Goal: Task Accomplishment & Management: Use online tool/utility

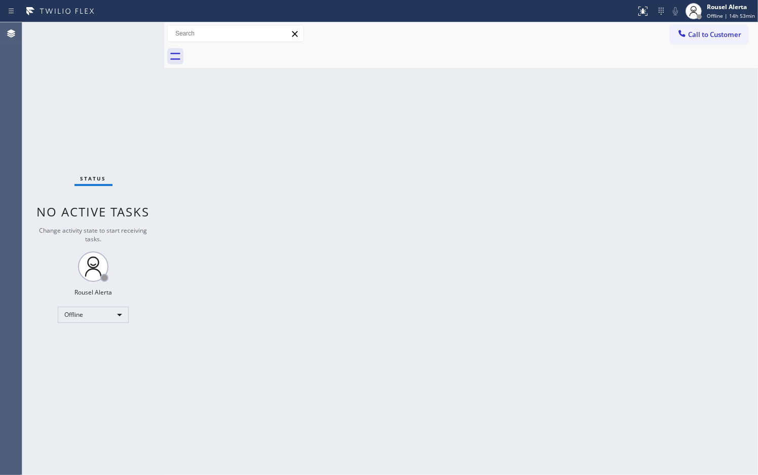
click at [597, 226] on div "Back to Dashboard Change Sender ID Customers Technicians Select a contact Outbo…" at bounding box center [461, 248] width 594 height 452
click at [723, 16] on span "Offline | 15h" at bounding box center [730, 15] width 31 height 7
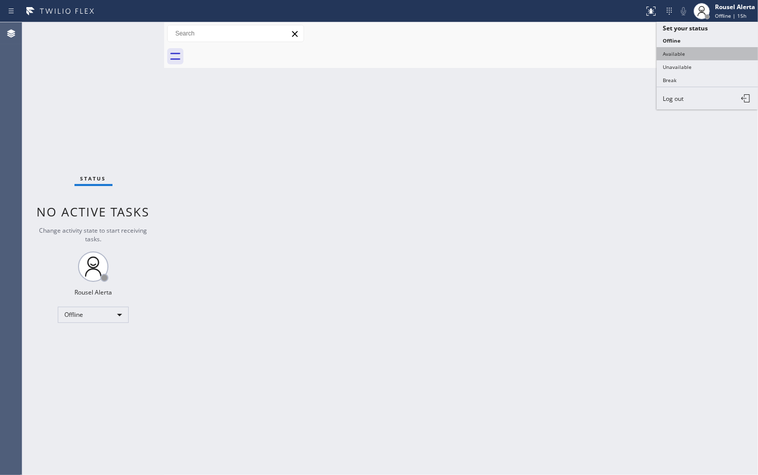
click at [712, 52] on button "Available" at bounding box center [707, 53] width 101 height 13
click at [693, 186] on div "Back to Dashboard Change Sender ID Customers Technicians Select a contact Outbo…" at bounding box center [461, 248] width 594 height 452
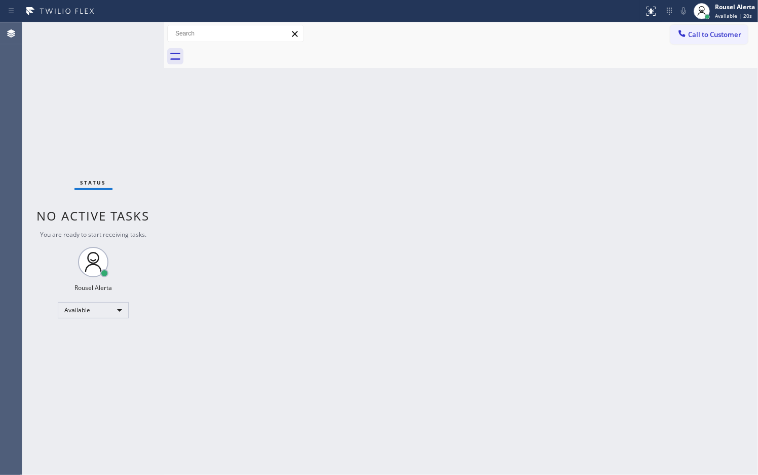
click at [461, 120] on div "Back to Dashboard Change Sender ID Customers Technicians Select a contact Outbo…" at bounding box center [461, 248] width 594 height 452
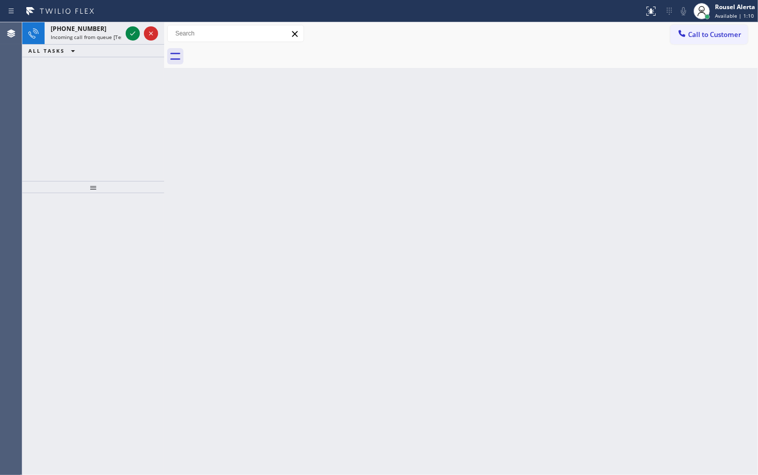
click at [243, 214] on div "Back to Dashboard Change Sender ID Customers Technicians Select a contact Outbo…" at bounding box center [461, 248] width 594 height 452
click at [97, 31] on div "[PHONE_NUMBER]" at bounding box center [86, 28] width 71 height 9
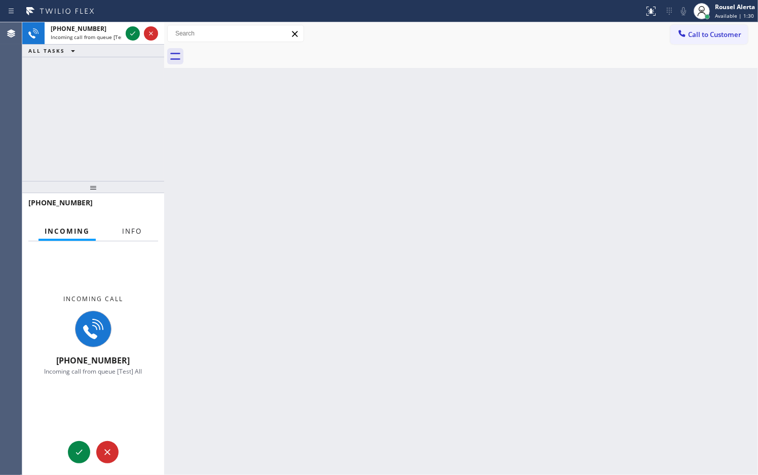
click at [124, 231] on span "Info" at bounding box center [132, 230] width 20 height 9
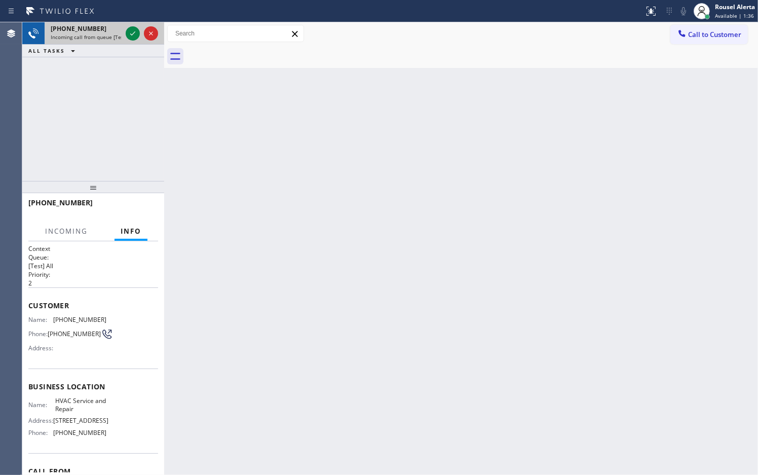
click at [102, 35] on span "Incoming call from queue [Test] All" at bounding box center [93, 36] width 84 height 7
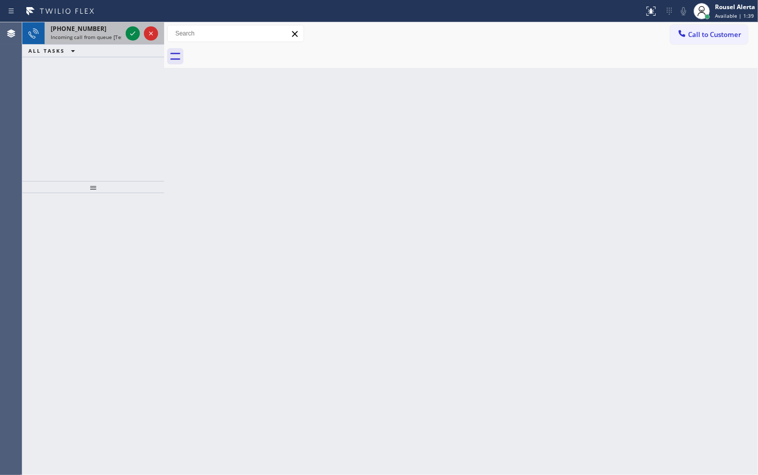
click at [94, 26] on div "[PHONE_NUMBER]" at bounding box center [86, 28] width 71 height 9
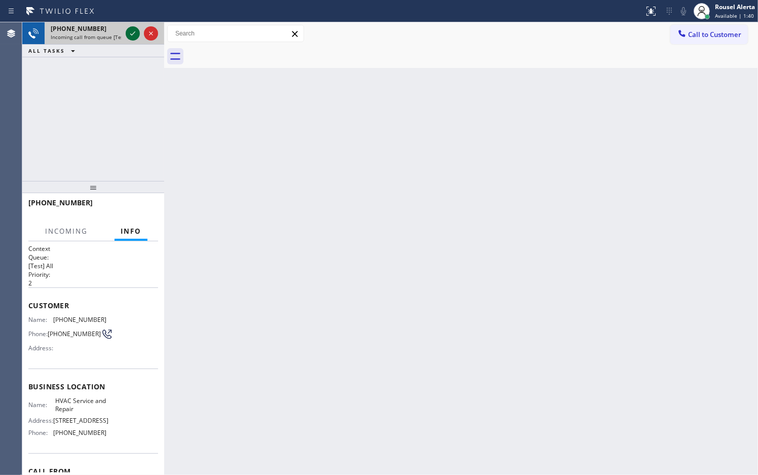
click at [128, 31] on icon at bounding box center [133, 33] width 12 height 12
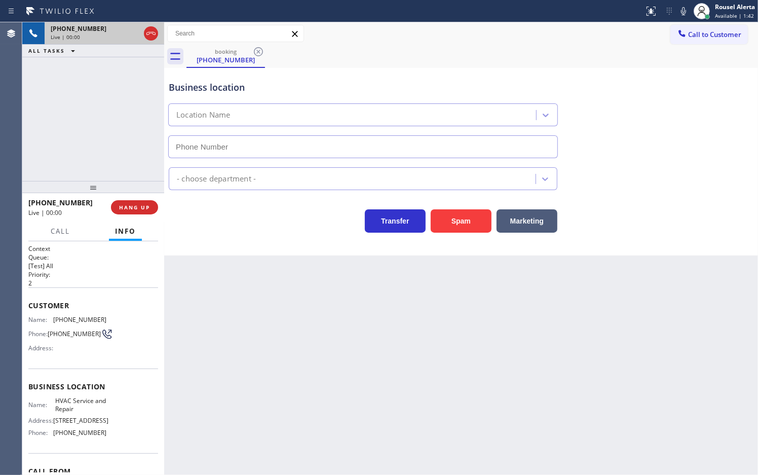
type input "[PHONE_NUMBER]"
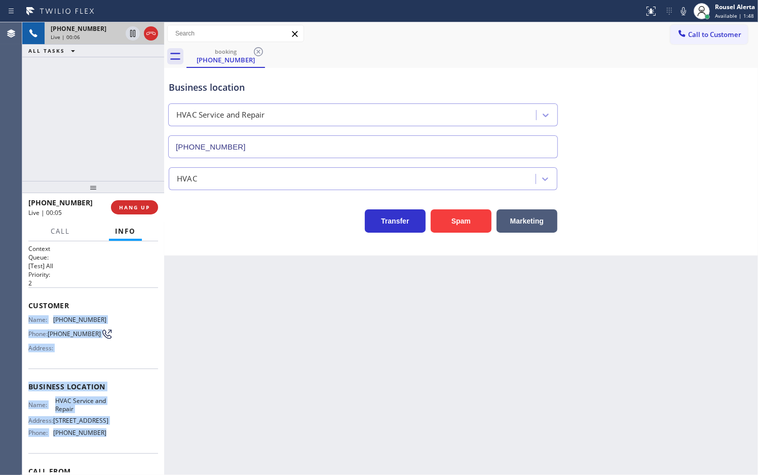
drag, startPoint x: 24, startPoint y: 320, endPoint x: 110, endPoint y: 442, distance: 149.7
click at [110, 442] on div "Context Queue: [Test] All Priority: 2 Customer Name: [PHONE_NUMBER] Phone: [PHO…" at bounding box center [93, 358] width 142 height 234
copy div "Name: [PHONE_NUMBER] Phone: [PHONE_NUMBER] Address: Business location Name: HVA…"
click at [125, 207] on span "HANG UP" at bounding box center [134, 207] width 31 height 7
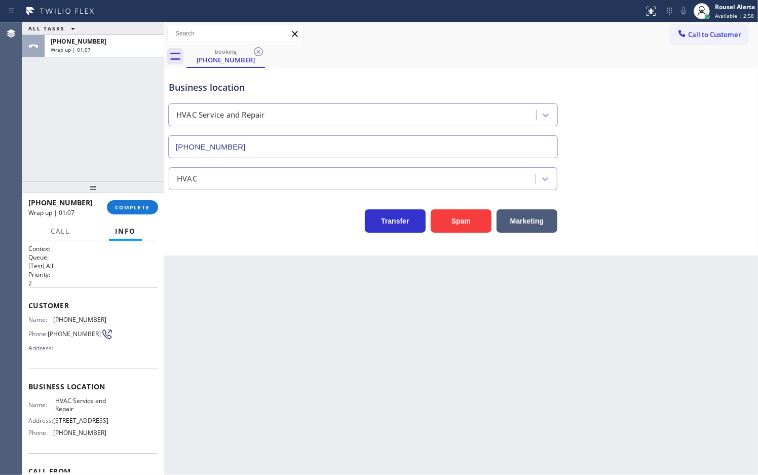
click at [94, 92] on div "ALL TASKS ALL TASKS ACTIVE TASKS TASKS IN WRAP UP [PHONE_NUMBER] Wrap up | 01:07" at bounding box center [93, 101] width 142 height 159
click at [129, 206] on span "COMPLETE" at bounding box center [132, 207] width 35 height 7
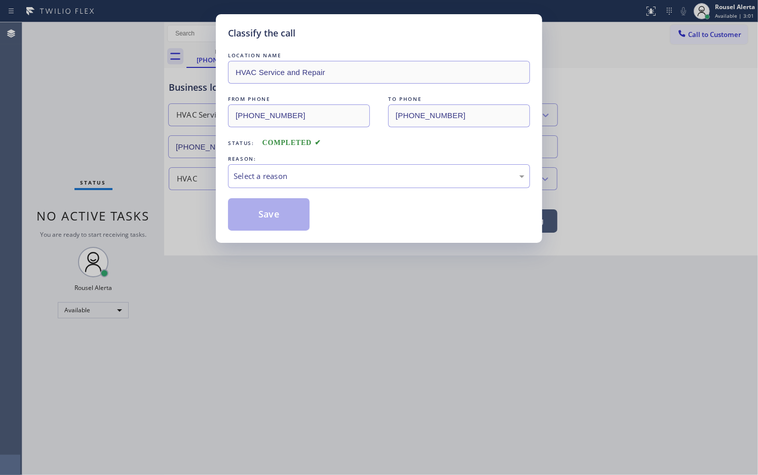
click at [303, 196] on div "LOCATION NAME HVAC Service and Repair FROM PHONE [PHONE_NUMBER] TO PHONE [PHONE…" at bounding box center [379, 140] width 302 height 180
click at [303, 190] on div "LOCATION NAME HVAC Service and Repair FROM PHONE [PHONE_NUMBER] TO PHONE [PHONE…" at bounding box center [379, 140] width 302 height 180
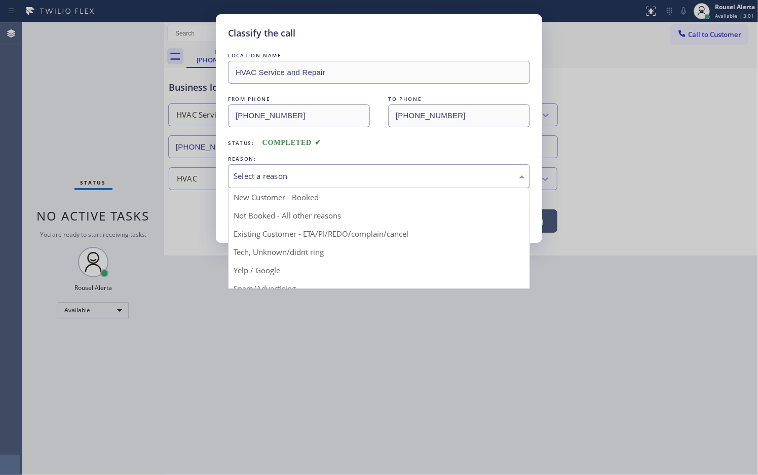
click at [303, 185] on div "Select a reason" at bounding box center [379, 176] width 302 height 24
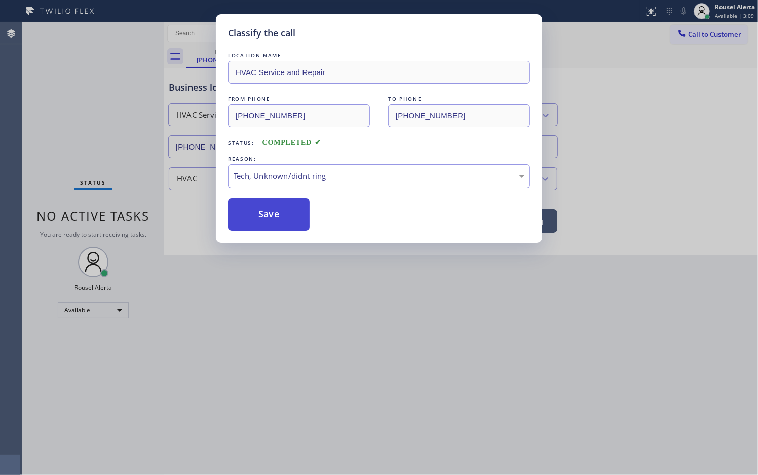
click at [290, 215] on button "Save" at bounding box center [269, 214] width 82 height 32
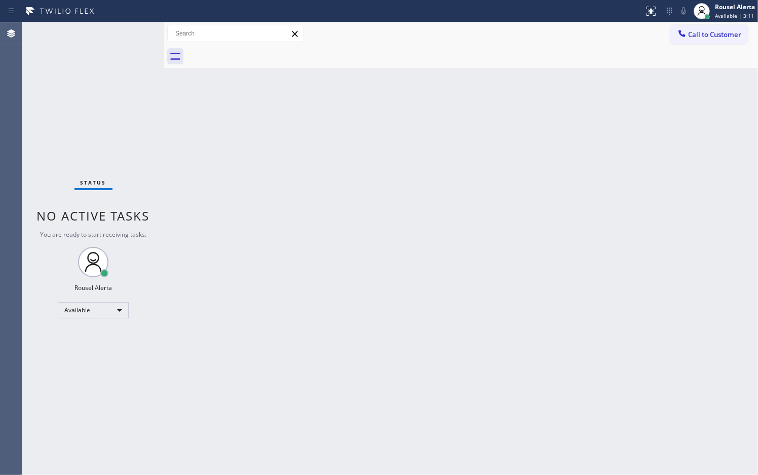
click at [449, 311] on div "Back to Dashboard Change Sender ID Customers Technicians Select a contact Outbo…" at bounding box center [461, 248] width 594 height 452
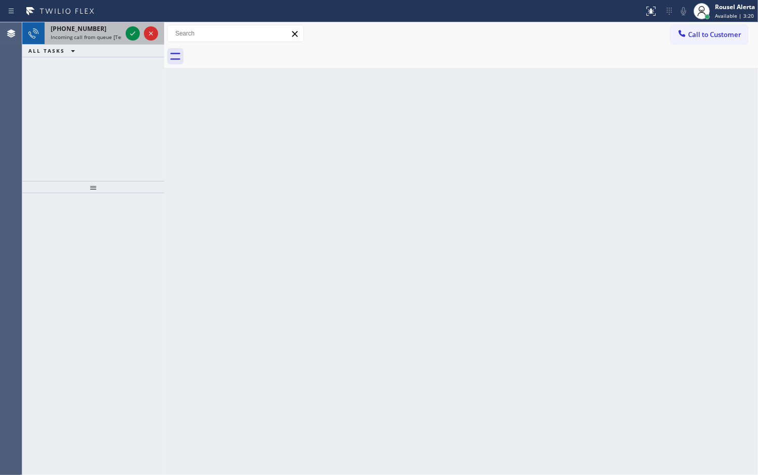
click at [95, 32] on div "[PHONE_NUMBER]" at bounding box center [86, 28] width 71 height 9
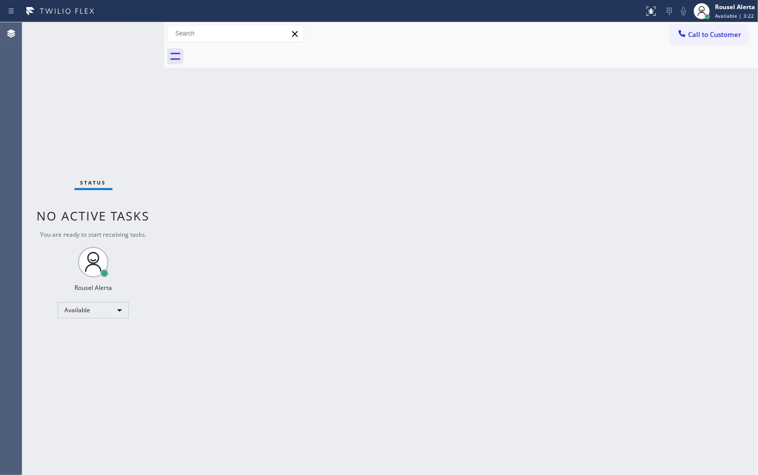
click at [193, 90] on div "Back to Dashboard Change Sender ID Customers Technicians Select a contact Outbo…" at bounding box center [461, 248] width 594 height 452
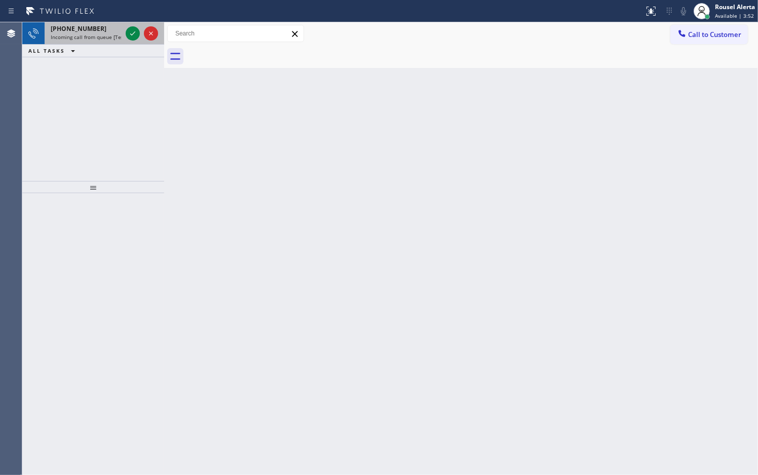
click at [90, 35] on span "Incoming call from queue [Test] All" at bounding box center [93, 36] width 84 height 7
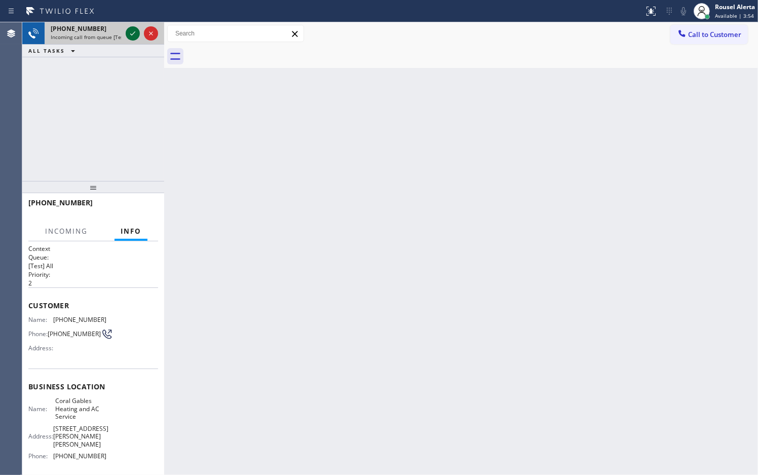
click at [132, 31] on icon at bounding box center [133, 33] width 12 height 12
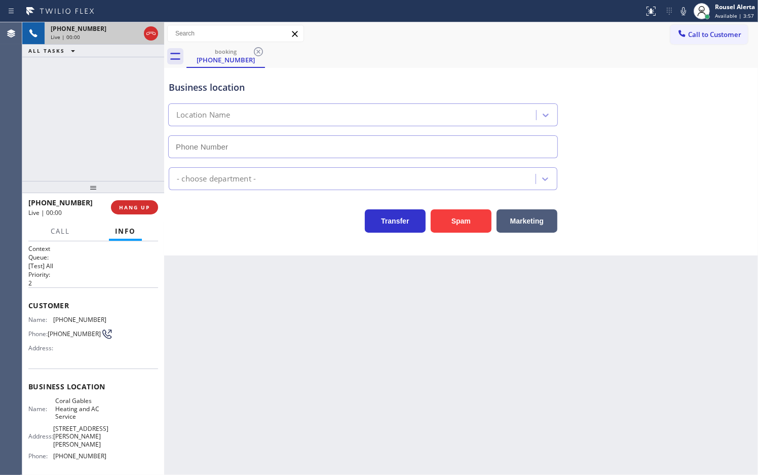
type input "[PHONE_NUMBER]"
click at [185, 276] on div "Back to Dashboard Change Sender ID Customers Technicians Select a contact Outbo…" at bounding box center [461, 248] width 594 height 452
click at [138, 205] on span "HANG UP" at bounding box center [134, 207] width 31 height 7
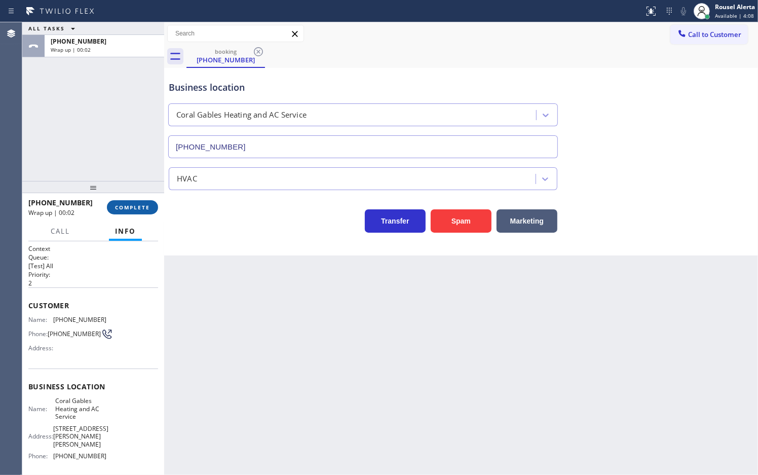
click at [138, 208] on span "COMPLETE" at bounding box center [132, 207] width 35 height 7
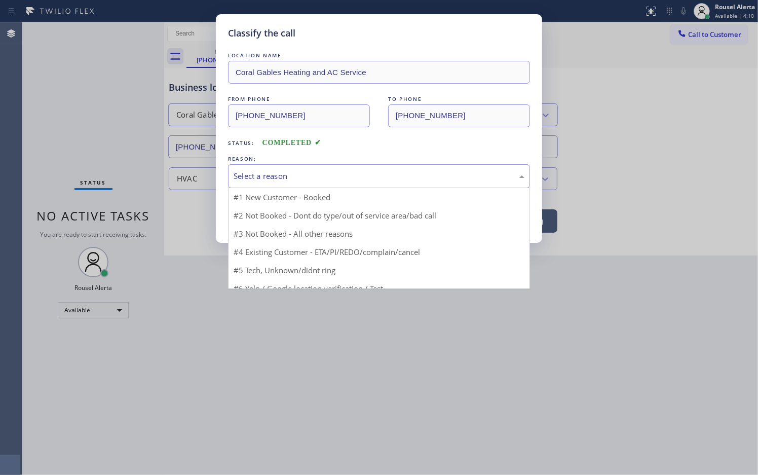
click at [277, 180] on div "Select a reason" at bounding box center [379, 176] width 291 height 12
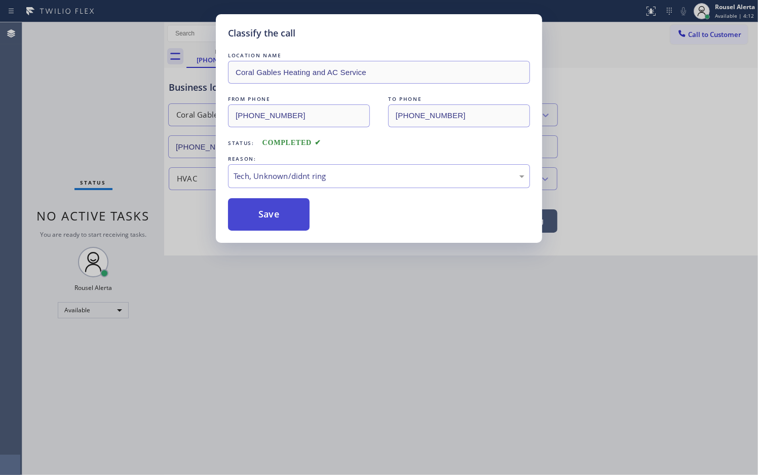
click at [248, 224] on button "Save" at bounding box center [269, 214] width 82 height 32
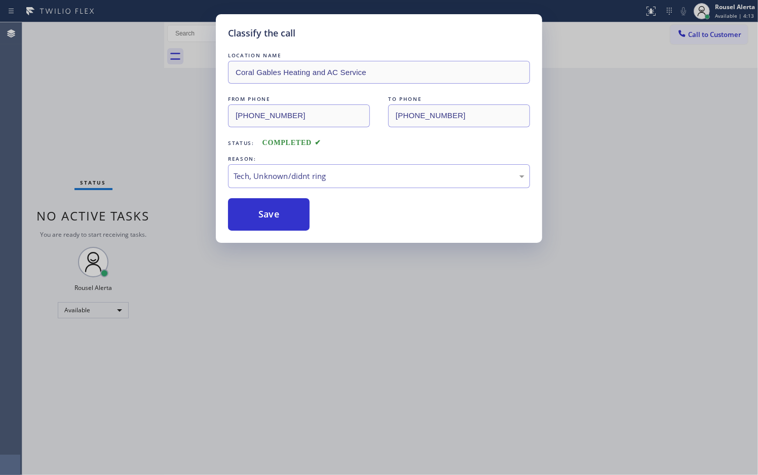
click at [368, 373] on div "Classify the call LOCATION NAME Coral Gables Heating and AC Service FROM PHONE …" at bounding box center [379, 237] width 758 height 475
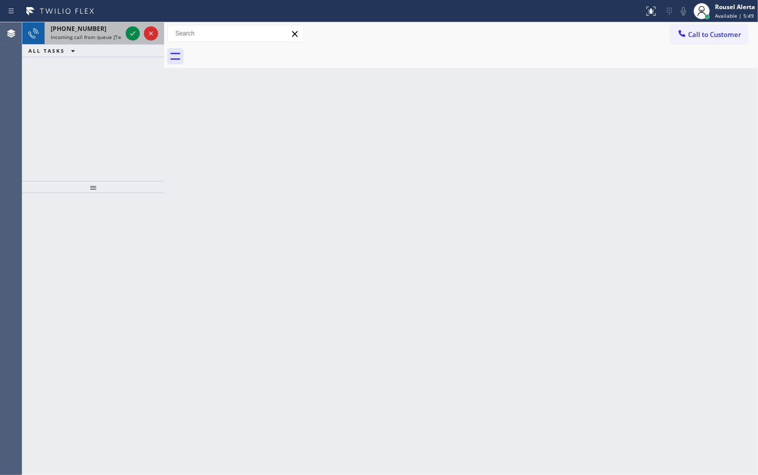
click at [100, 42] on div "[PHONE_NUMBER] Incoming call from queue [Test] All" at bounding box center [84, 33] width 79 height 22
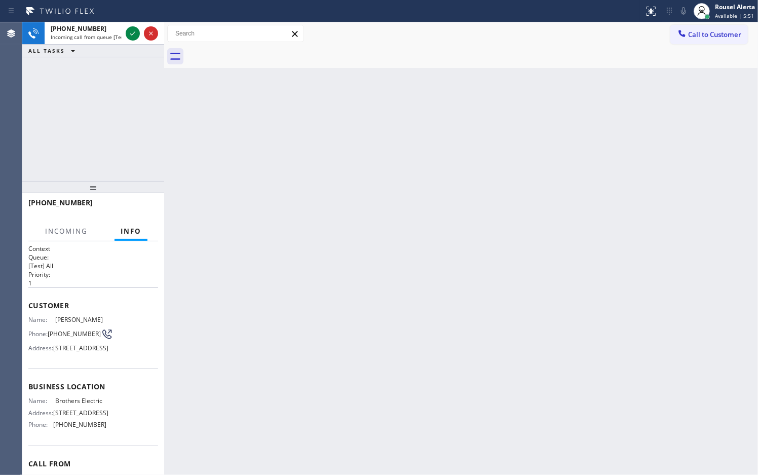
click at [202, 120] on div "Back to Dashboard Change Sender ID Customers Technicians Select a contact Outbo…" at bounding box center [461, 248] width 594 height 452
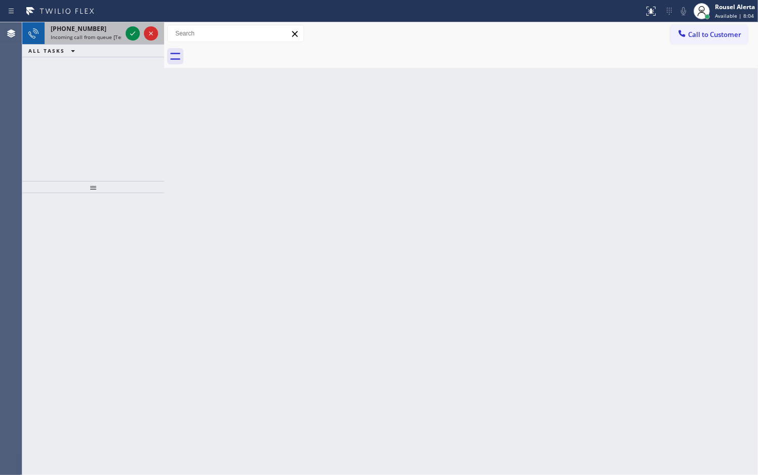
click at [109, 35] on span "Incoming call from queue [Test] All" at bounding box center [93, 36] width 84 height 7
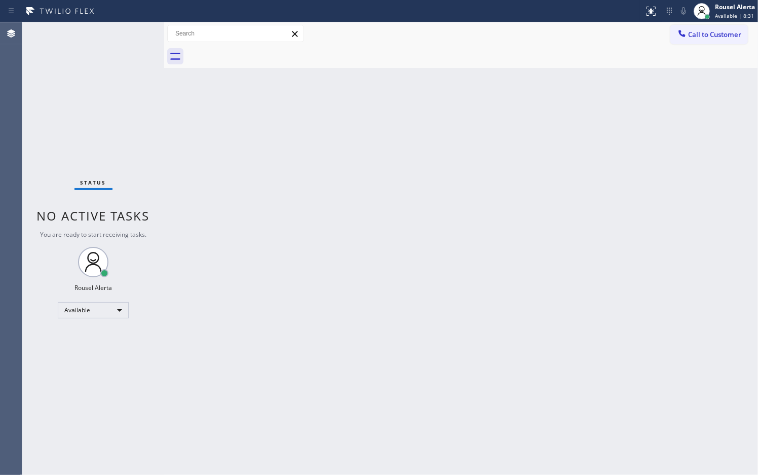
click at [329, 181] on div "Back to Dashboard Change Sender ID Customers Technicians Select a contact Outbo…" at bounding box center [461, 248] width 594 height 452
click at [122, 42] on div "Status No active tasks You are ready to start receiving tasks. Rousel Alerta Av…" at bounding box center [93, 248] width 142 height 452
click at [125, 23] on div "Status No active tasks You are ready to start receiving tasks. Rousel Alerta Av…" at bounding box center [93, 248] width 142 height 452
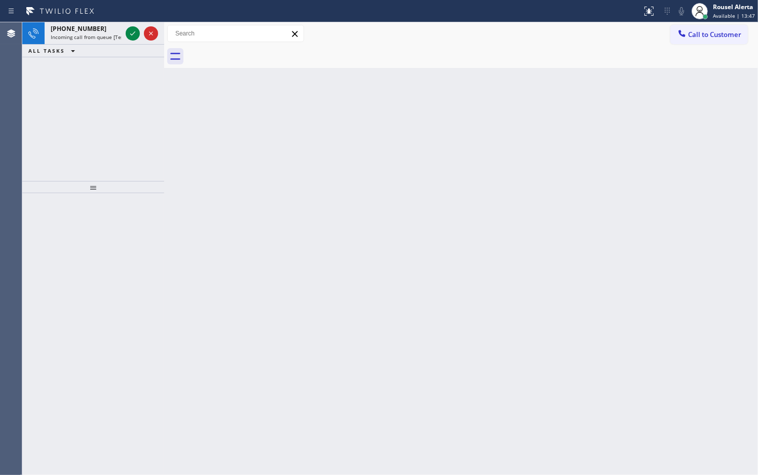
click at [85, 20] on div "Status report No issues detected If you experience an issue, please download th…" at bounding box center [379, 11] width 758 height 22
click at [87, 28] on span "[PHONE_NUMBER]" at bounding box center [79, 28] width 56 height 9
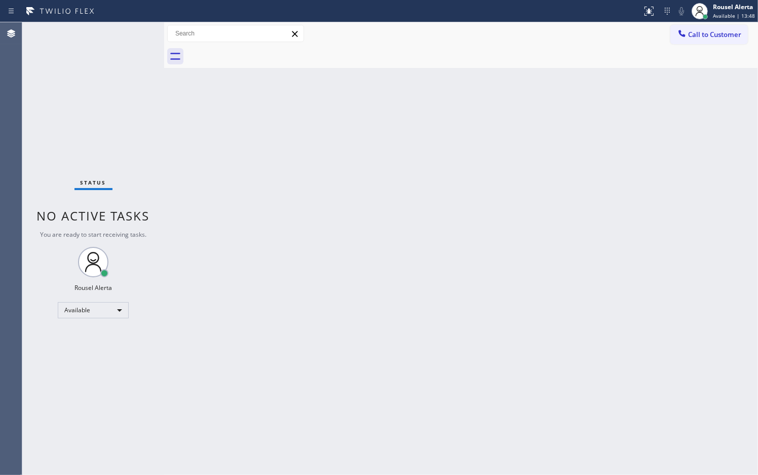
click at [87, 28] on div "Status No active tasks You are ready to start receiving tasks. Rousel Alerta Av…" at bounding box center [93, 248] width 142 height 452
click at [89, 29] on div "Status No active tasks You are ready to start receiving tasks. Rousel Alerta Av…" at bounding box center [93, 248] width 142 height 452
click at [236, 139] on div "Back to Dashboard Change Sender ID Customers Technicians Select a contact Outbo…" at bounding box center [461, 248] width 594 height 452
click at [490, 45] on div at bounding box center [472, 56] width 572 height 23
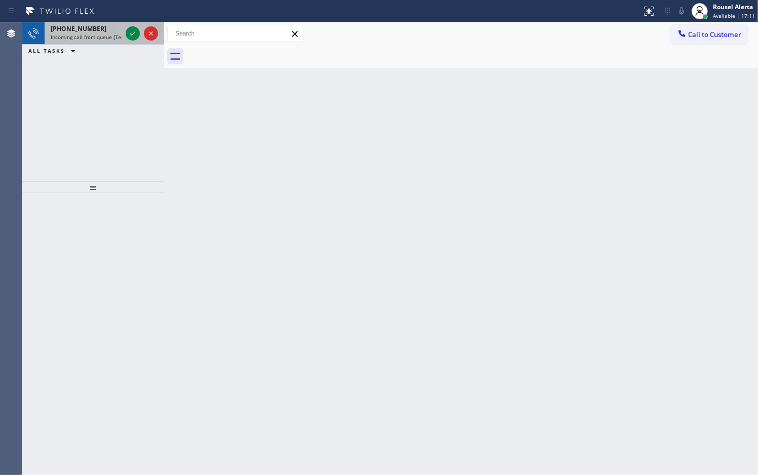
drag, startPoint x: 95, startPoint y: 30, endPoint x: 94, endPoint y: 35, distance: 5.2
click at [94, 33] on span "Incoming call from queue [Test] All" at bounding box center [93, 36] width 84 height 7
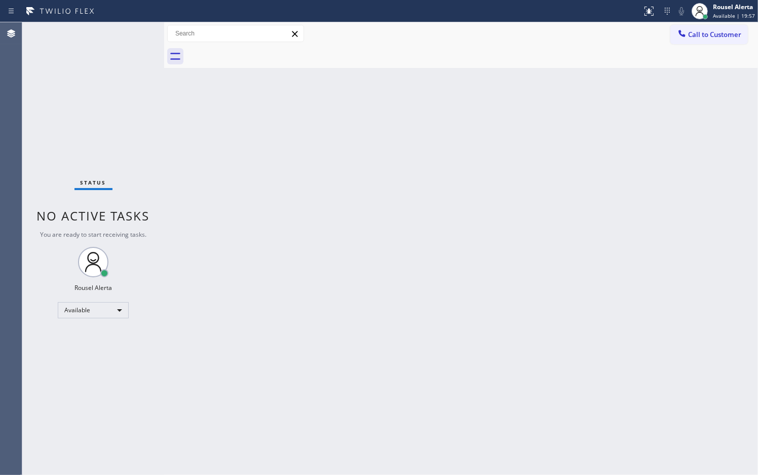
click at [244, 192] on div "Back to Dashboard Change Sender ID Customers Technicians Select a contact Outbo…" at bounding box center [461, 248] width 594 height 452
click at [127, 23] on div "Status No active tasks You are ready to start receiving tasks. Rousel Alerta Av…" at bounding box center [93, 248] width 142 height 452
click at [123, 33] on div "Status No active tasks You are ready to start receiving tasks. Rousel Alerta Av…" at bounding box center [93, 248] width 142 height 452
click at [115, 40] on div "Status No active tasks You are ready to start receiving tasks. Rousel Alerta Av…" at bounding box center [93, 248] width 142 height 452
click at [122, 36] on div "Status No active tasks You are ready to start receiving tasks. Rousel Alerta Av…" at bounding box center [93, 248] width 142 height 452
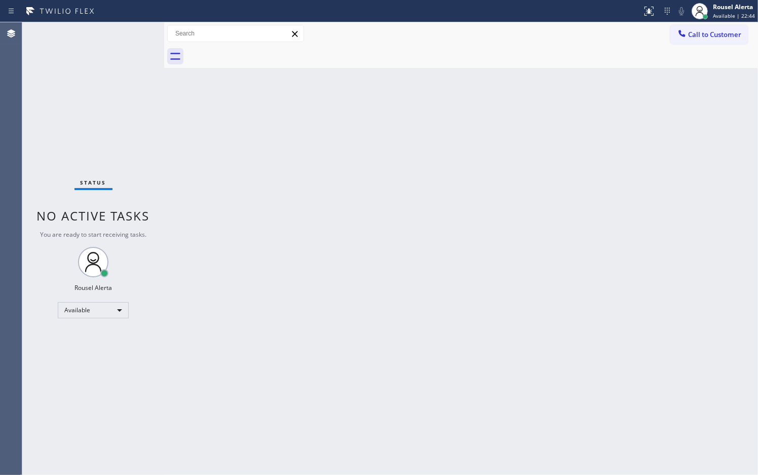
click at [124, 29] on div "Status No active tasks You are ready to start receiving tasks. Rousel Alerta Av…" at bounding box center [93, 248] width 142 height 452
click at [122, 22] on div "Status No active tasks You are ready to start receiving tasks. Rousel Alerta Av…" at bounding box center [93, 248] width 142 height 452
click at [237, 158] on div "Back to Dashboard Change Sender ID Customers Technicians Select a contact Outbo…" at bounding box center [461, 248] width 594 height 452
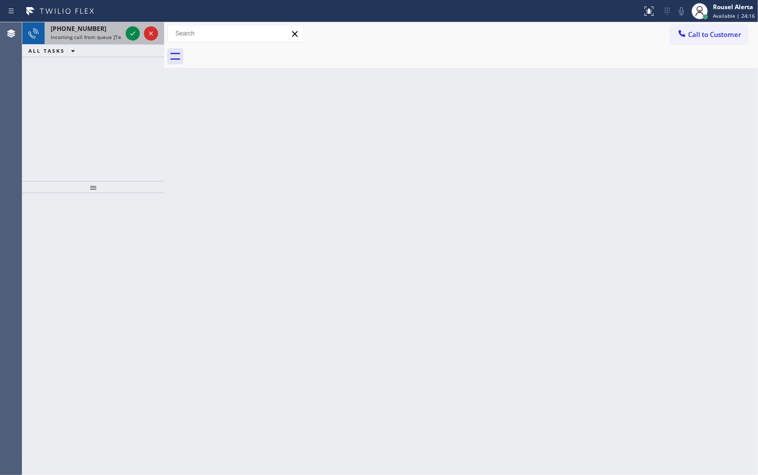
click at [104, 43] on div "[PHONE_NUMBER] Incoming call from queue [Test] All" at bounding box center [84, 33] width 79 height 22
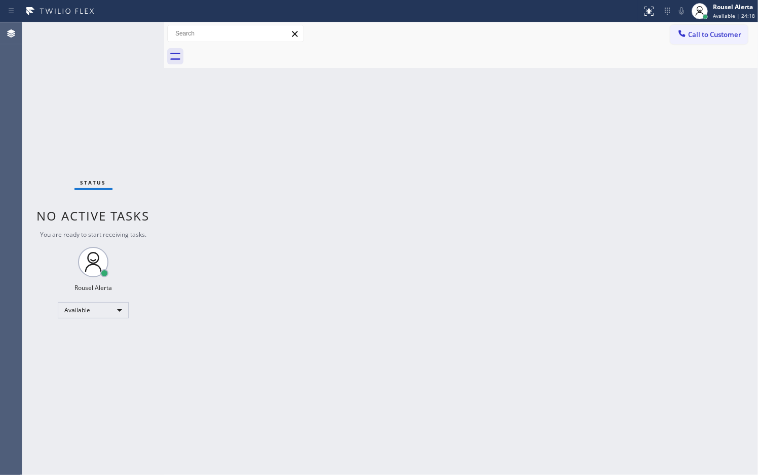
click at [103, 38] on div "Status No active tasks You are ready to start receiving tasks. Rousel Alerta Av…" at bounding box center [93, 248] width 142 height 452
click at [104, 38] on div "Status No active tasks You are ready to start receiving tasks. Rousel Alerta Av…" at bounding box center [93, 248] width 142 height 452
click at [257, 150] on div "Back to Dashboard Change Sender ID Customers Technicians Select a contact Outbo…" at bounding box center [461, 248] width 594 height 452
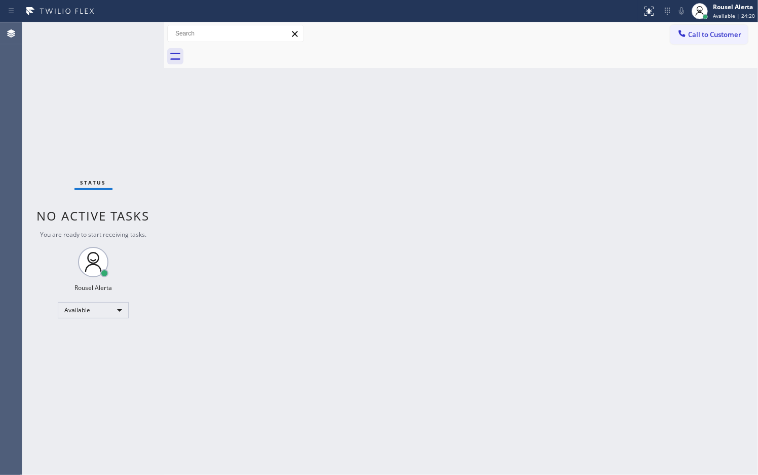
drag, startPoint x: 261, startPoint y: 155, endPoint x: 340, endPoint y: 384, distance: 242.1
click at [265, 159] on div "Back to Dashboard Change Sender ID Customers Technicians Select a contact Outbo…" at bounding box center [461, 248] width 594 height 452
click at [107, 49] on div "Status No active tasks You are ready to start receiving tasks. Rousel Alerta Av…" at bounding box center [93, 248] width 142 height 452
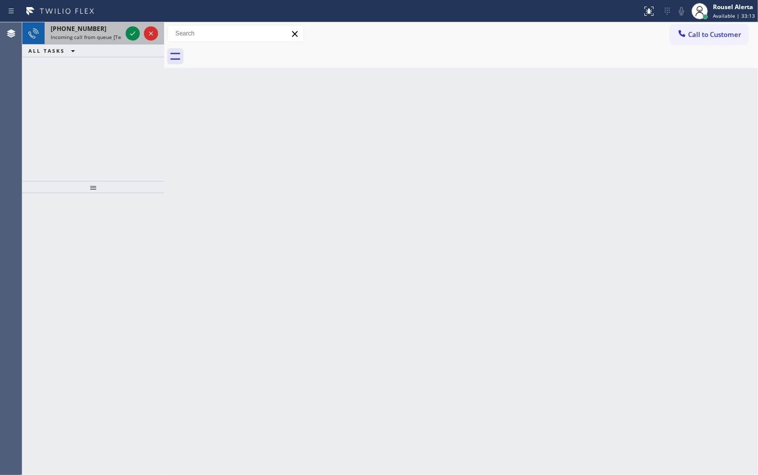
click at [103, 31] on div "[PHONE_NUMBER]" at bounding box center [86, 28] width 71 height 9
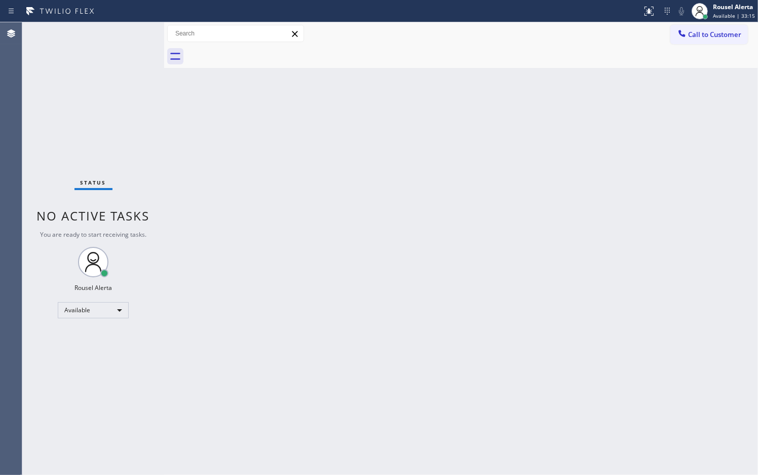
click at [113, 34] on div "Status No active tasks You are ready to start receiving tasks. Rousel Alerta Av…" at bounding box center [93, 248] width 142 height 452
drag, startPoint x: 254, startPoint y: 329, endPoint x: 257, endPoint y: 337, distance: 8.2
click at [257, 337] on div "Back to Dashboard Change Sender ID Customers Technicians Select a contact Outbo…" at bounding box center [461, 248] width 594 height 452
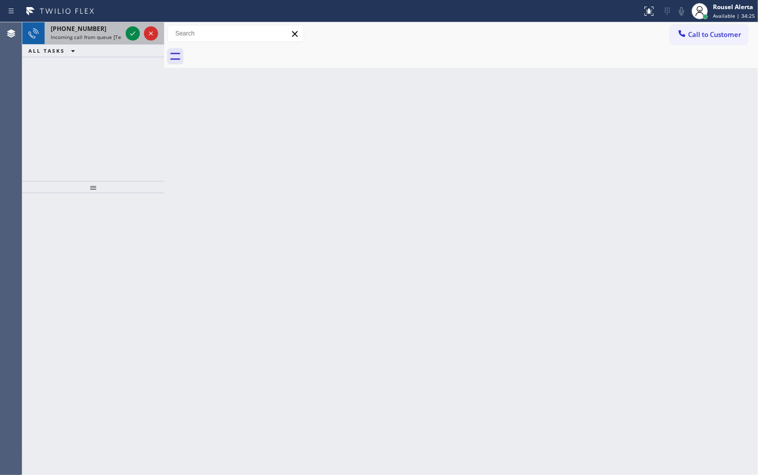
click at [95, 33] on span "Incoming call from queue [Test] All" at bounding box center [93, 36] width 84 height 7
click at [112, 36] on span "Incoming call from queue [Test] All" at bounding box center [93, 36] width 84 height 7
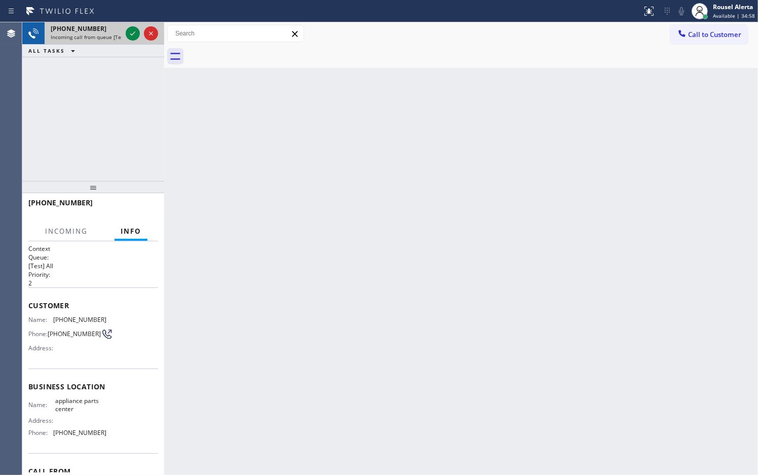
click at [91, 34] on span "Incoming call from queue [Test] All" at bounding box center [93, 36] width 84 height 7
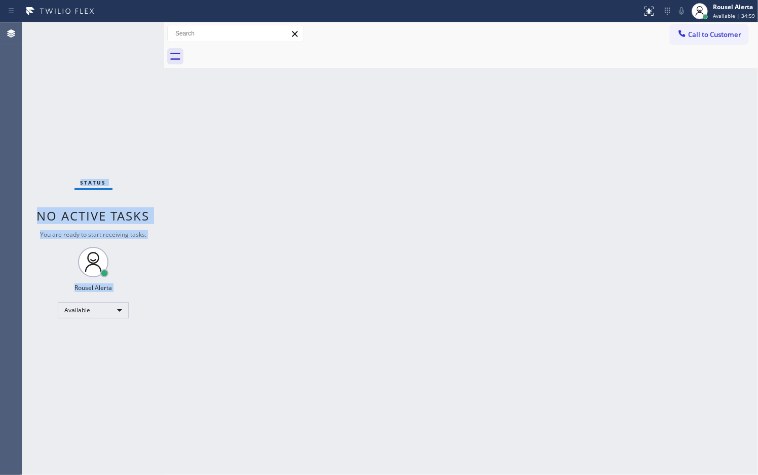
click at [91, 34] on div "Status No active tasks You are ready to start receiving tasks. Rousel Alerta Av…" at bounding box center [93, 248] width 142 height 452
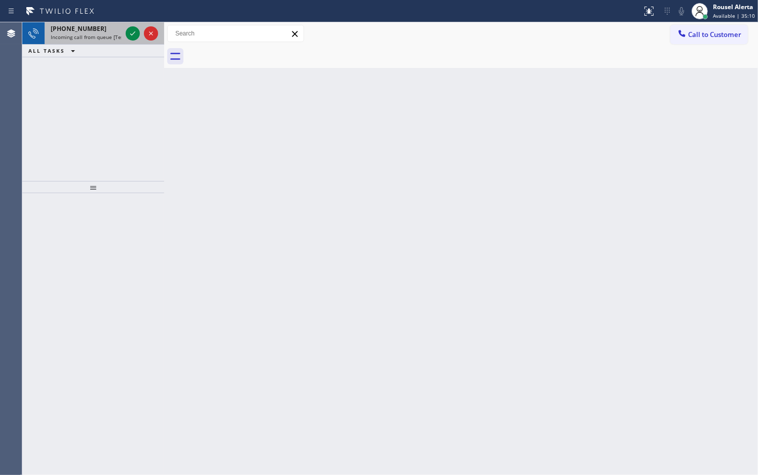
click at [109, 35] on span "Incoming call from queue [Test] All" at bounding box center [93, 36] width 84 height 7
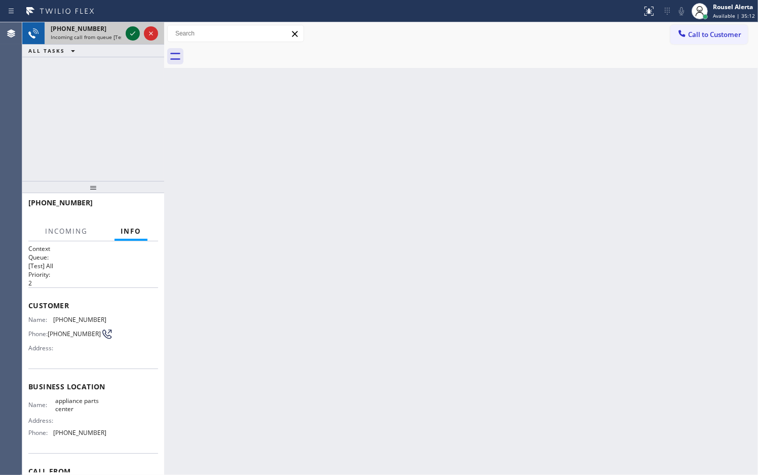
click at [130, 33] on icon at bounding box center [133, 33] width 12 height 12
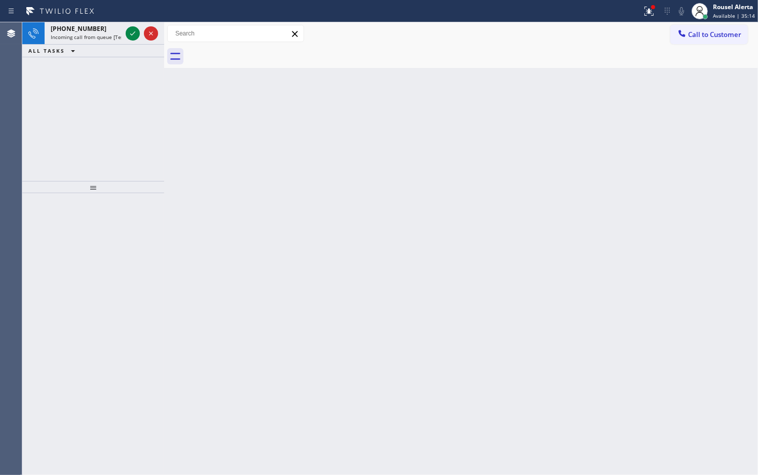
click at [340, 295] on div "Back to Dashboard Change Sender ID Customers Technicians Select a contact Outbo…" at bounding box center [461, 248] width 594 height 452
click at [112, 36] on span "Incoming call from queue [Test] All" at bounding box center [93, 36] width 84 height 7
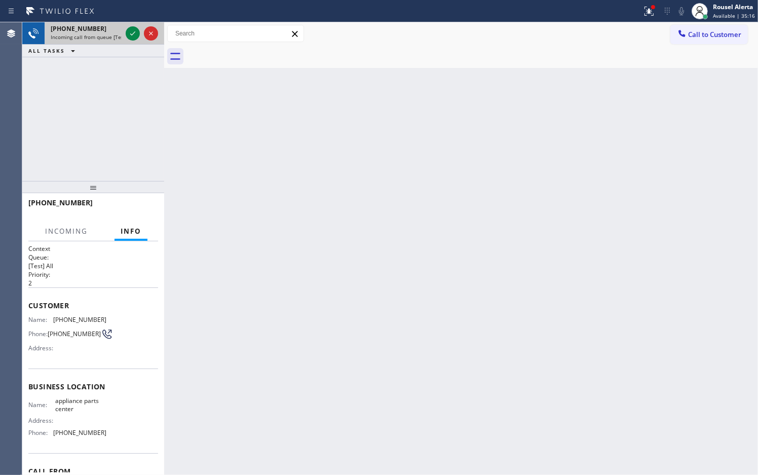
click at [109, 33] on span "Incoming call from queue [Test] All" at bounding box center [93, 36] width 84 height 7
click at [110, 32] on div "[PHONE_NUMBER]" at bounding box center [86, 28] width 71 height 9
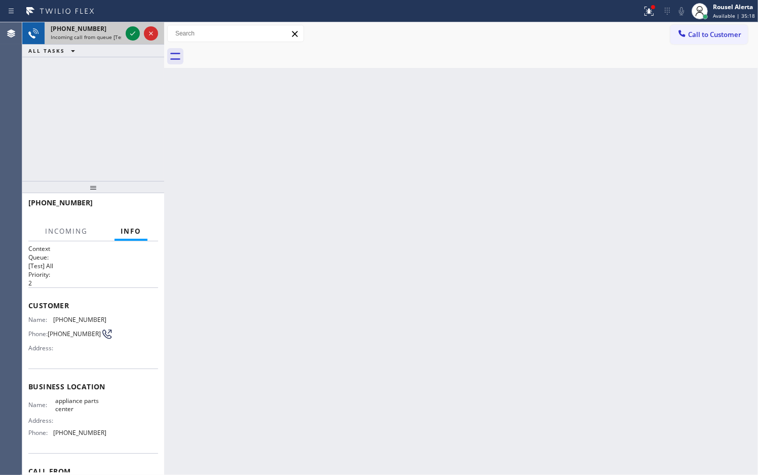
click at [110, 32] on div "[PHONE_NUMBER]" at bounding box center [86, 28] width 71 height 9
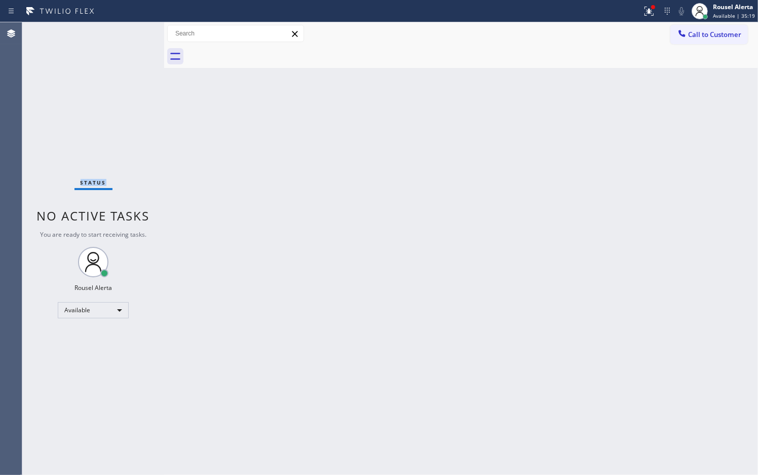
click at [110, 32] on div "Status No active tasks You are ready to start receiving tasks. Rousel Alerta Av…" at bounding box center [93, 248] width 142 height 452
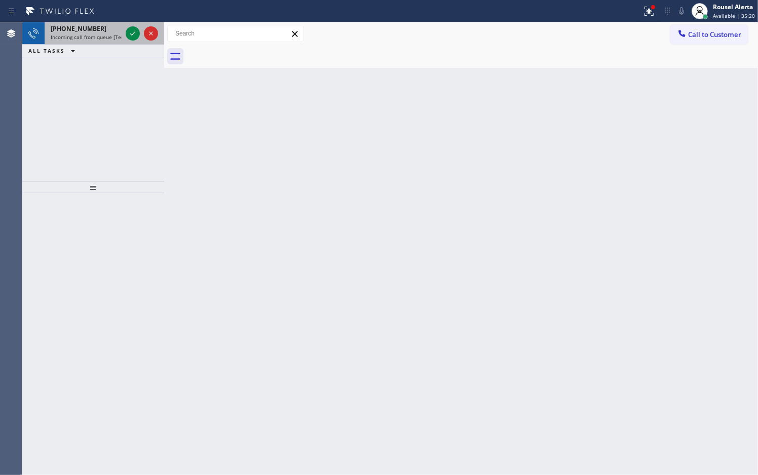
click at [101, 39] on span "Incoming call from queue [Test] All" at bounding box center [93, 36] width 84 height 7
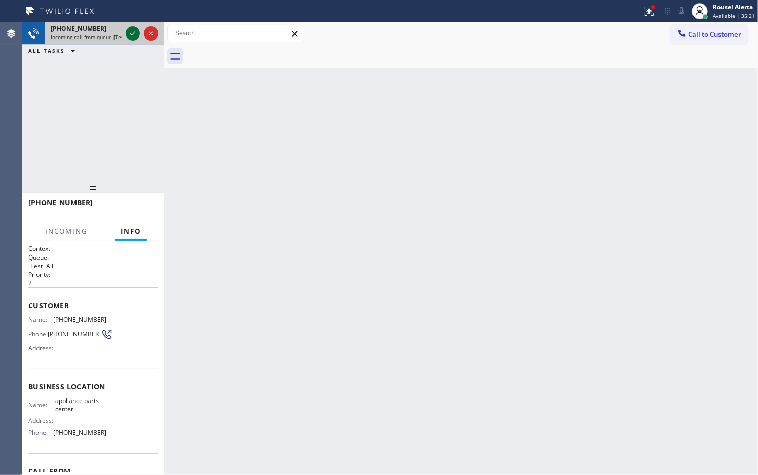
click at [129, 31] on icon at bounding box center [133, 33] width 12 height 12
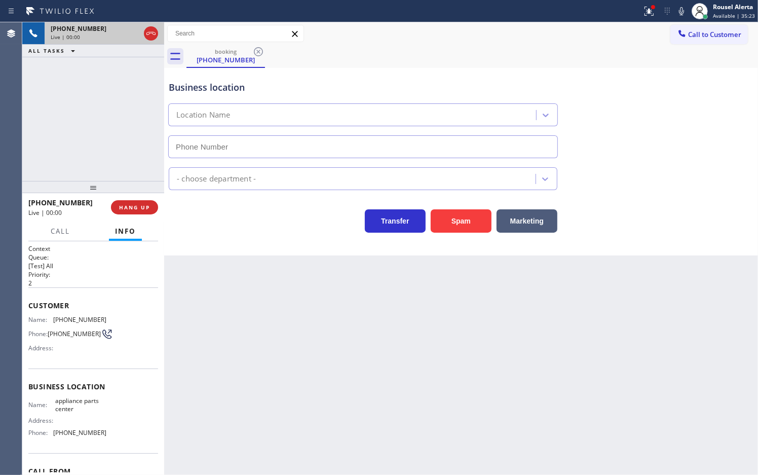
type input "[PHONE_NUMBER]"
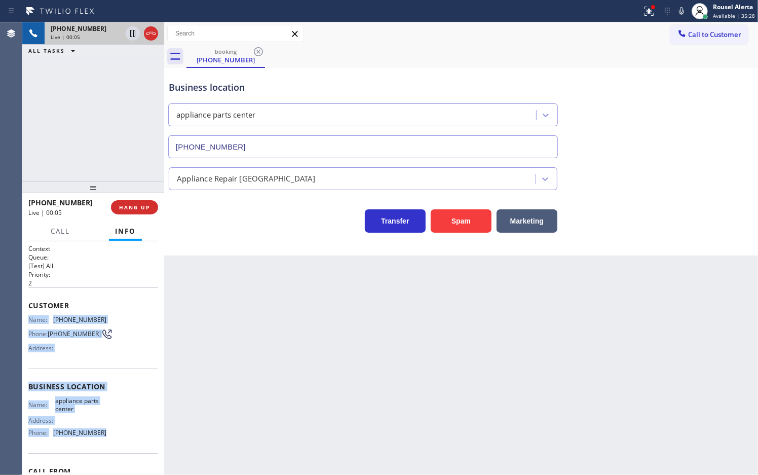
drag, startPoint x: 24, startPoint y: 317, endPoint x: 115, endPoint y: 442, distance: 154.9
click at [115, 442] on div "Context Queue: [Test] All Priority: 2 Customer Name: [PHONE_NUMBER] Phone: [PHO…" at bounding box center [93, 358] width 142 height 234
copy div "Name: [PHONE_NUMBER] Phone: [PHONE_NUMBER] Address: Business location Name: app…"
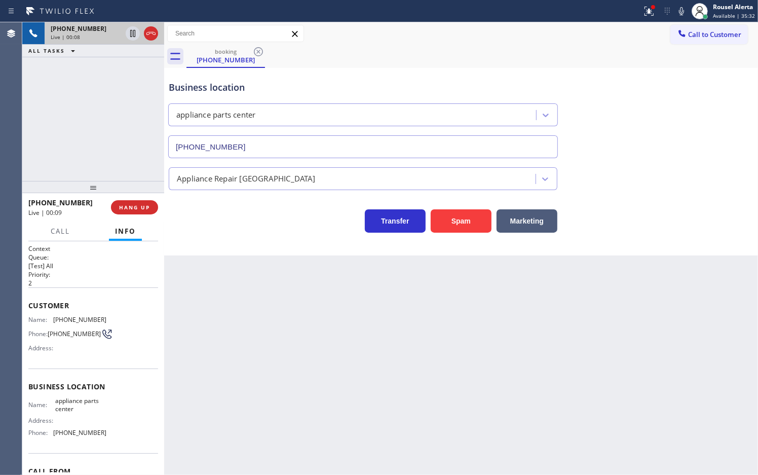
click at [496, 46] on div "booking [PHONE_NUMBER]" at bounding box center [472, 56] width 572 height 23
click at [650, 14] on icon at bounding box center [649, 11] width 12 height 12
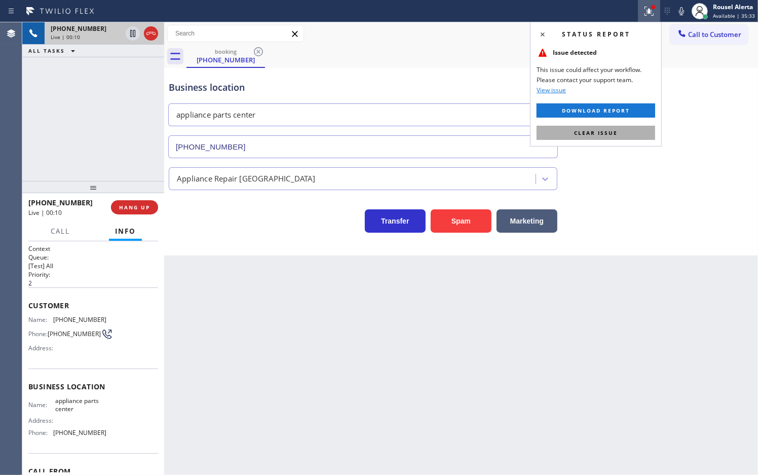
click at [616, 132] on span "Clear issue" at bounding box center [596, 132] width 44 height 7
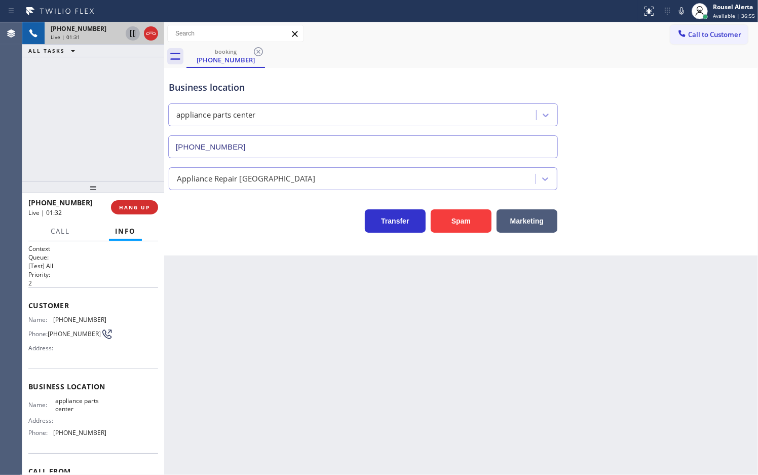
click at [128, 35] on icon at bounding box center [133, 33] width 12 height 12
click at [680, 10] on icon at bounding box center [681, 11] width 12 height 12
click at [131, 36] on icon at bounding box center [132, 33] width 7 height 7
click at [680, 11] on icon at bounding box center [681, 11] width 5 height 8
drag, startPoint x: 89, startPoint y: 75, endPoint x: 120, endPoint y: 123, distance: 56.8
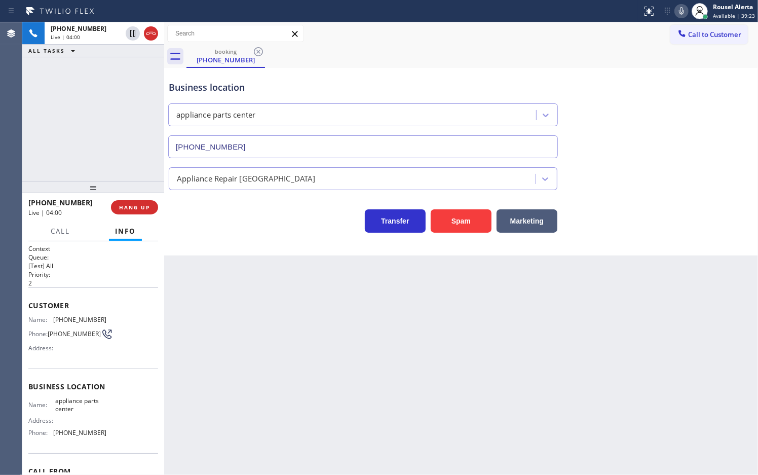
click at [89, 76] on div "[PHONE_NUMBER] Live | 04:00 ALL TASKS ALL TASKS ACTIVE TASKS TASKS IN WRAP UP" at bounding box center [93, 101] width 142 height 159
click at [137, 206] on span "HANG UP" at bounding box center [134, 207] width 31 height 7
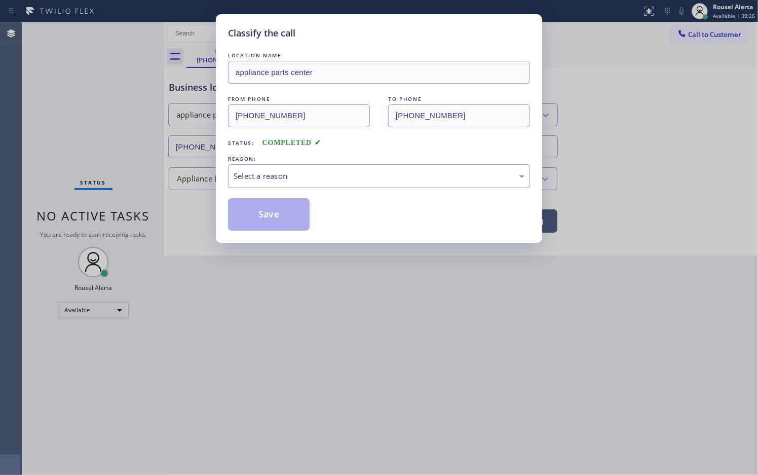
click at [140, 199] on div "Classify the call LOCATION NAME appliance parts center FROM PHONE [PHONE_NUMBER…" at bounding box center [379, 237] width 758 height 475
click at [278, 160] on div "REASON:" at bounding box center [379, 159] width 302 height 11
click at [287, 176] on div "Select a reason" at bounding box center [379, 176] width 291 height 12
drag, startPoint x: 264, startPoint y: 214, endPoint x: 218, endPoint y: 142, distance: 85.0
click at [264, 214] on button "Save" at bounding box center [269, 214] width 82 height 32
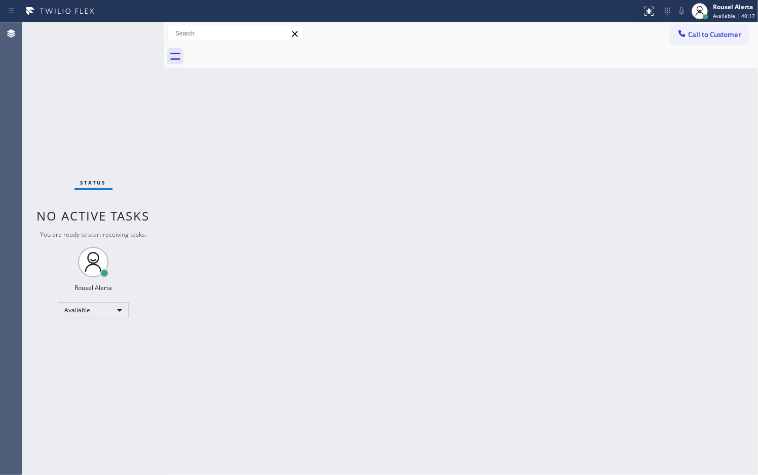
click at [107, 49] on div "Status No active tasks You are ready to start receiving tasks. Rousel Alerta Av…" at bounding box center [93, 248] width 142 height 452
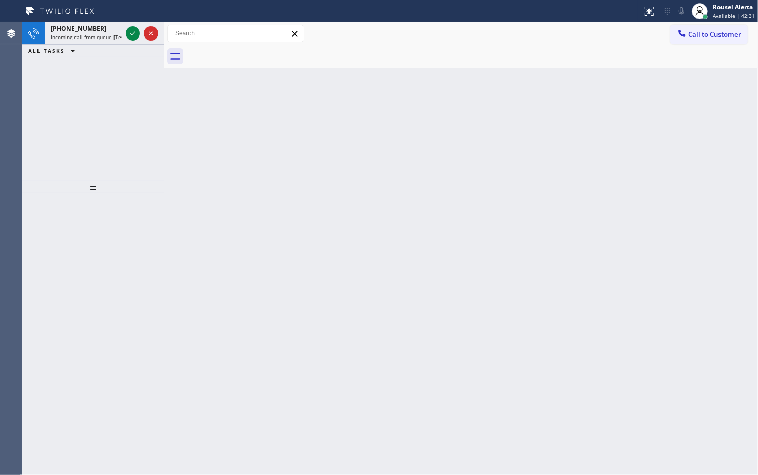
click at [91, 46] on div "ALL TASKS ALL TASKS ACTIVE TASKS TASKS IN WRAP UP" at bounding box center [93, 51] width 142 height 13
click at [95, 42] on div "[PHONE_NUMBER] Incoming call from queue [Test] All" at bounding box center [84, 33] width 79 height 22
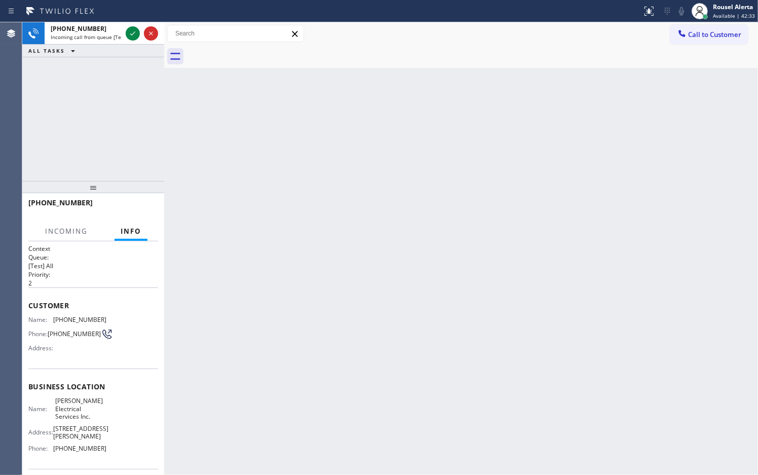
click at [229, 194] on div "Back to Dashboard Change Sender ID Customers Technicians Select a contact Outbo…" at bounding box center [461, 248] width 594 height 452
click at [320, 307] on div "Back to Dashboard Change Sender ID Customers Technicians Select a contact Outbo…" at bounding box center [461, 248] width 594 height 452
click at [92, 23] on div "[PHONE_NUMBER] Incoming call from queue [Test] All" at bounding box center [84, 33] width 79 height 22
click at [135, 36] on icon at bounding box center [133, 33] width 12 height 12
click at [249, 191] on div "Back to Dashboard Change Sender ID Customers Technicians Select a contact Outbo…" at bounding box center [461, 248] width 594 height 452
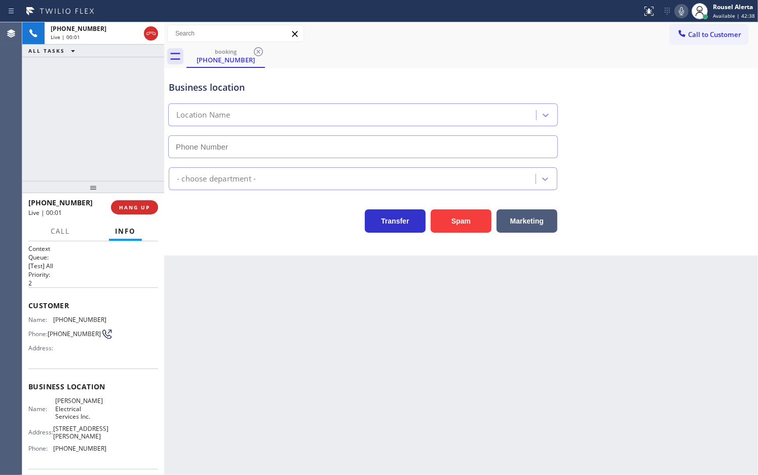
type input "[PHONE_NUMBER]"
click at [96, 107] on div "[PHONE_NUMBER] Live | 01:03 ALL TASKS ALL TASKS ACTIVE TASKS TASKS IN WRAP UP" at bounding box center [93, 101] width 142 height 159
click at [237, 318] on div "Back to Dashboard Change Sender ID Customers Technicians Select a contact Outbo…" at bounding box center [461, 248] width 594 height 452
click at [102, 147] on div "[PHONE_NUMBER] Live | 01:09 ALL TASKS ALL TASKS ACTIVE TASKS TASKS IN WRAP UP" at bounding box center [93, 101] width 142 height 159
click at [133, 204] on span "HANG UP" at bounding box center [134, 207] width 31 height 7
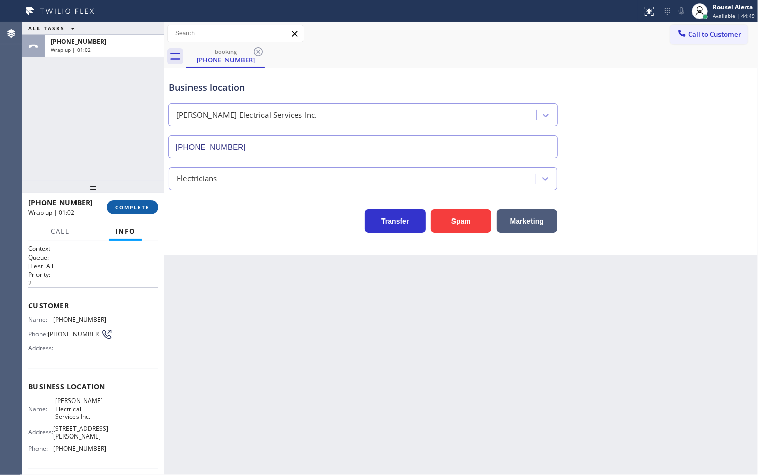
click at [128, 207] on span "COMPLETE" at bounding box center [132, 207] width 35 height 7
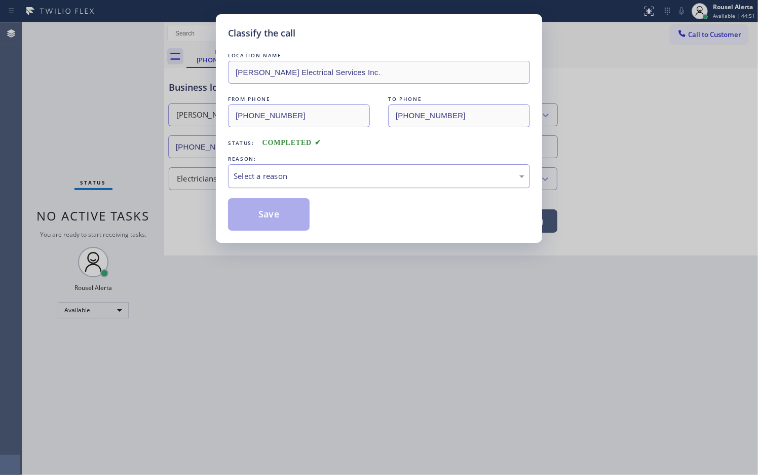
click at [274, 181] on div "Select a reason" at bounding box center [379, 176] width 291 height 12
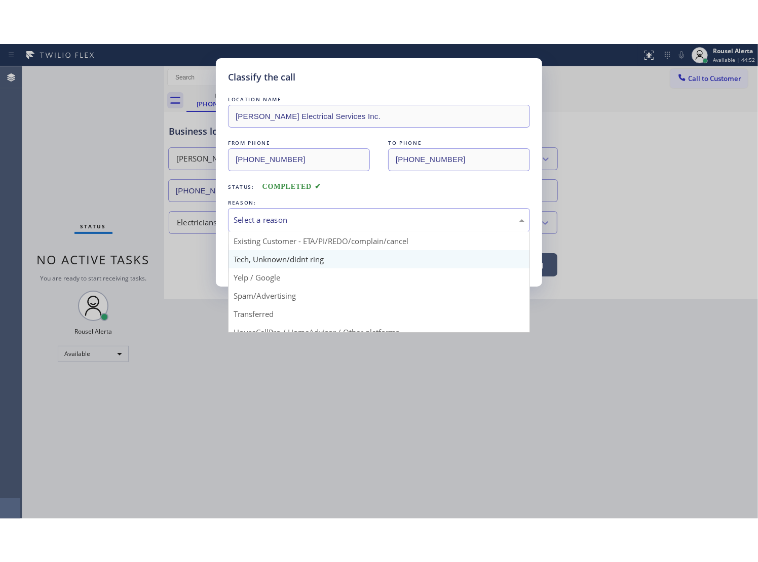
scroll to position [63, 0]
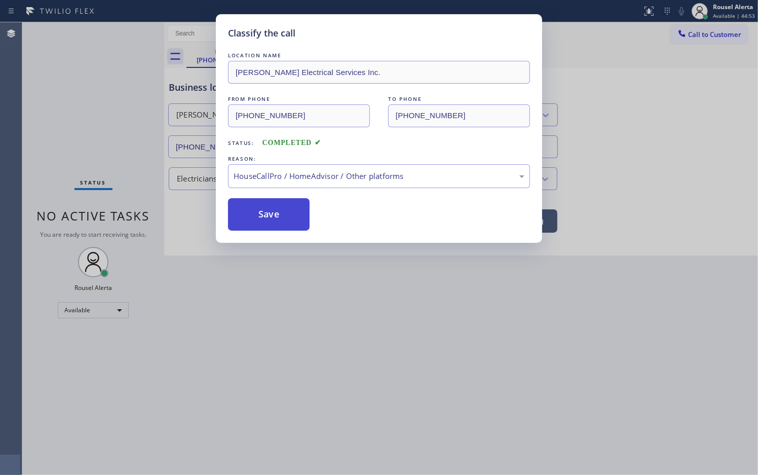
click at [287, 219] on button "Save" at bounding box center [269, 214] width 82 height 32
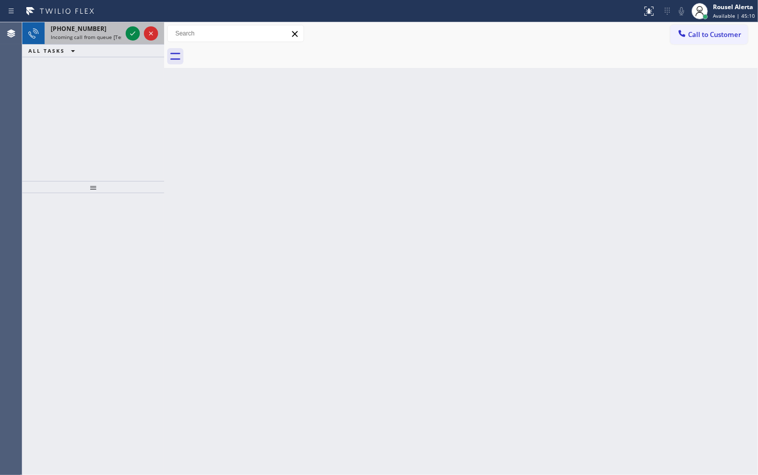
click at [97, 36] on span "Incoming call from queue [Test] All" at bounding box center [93, 36] width 84 height 7
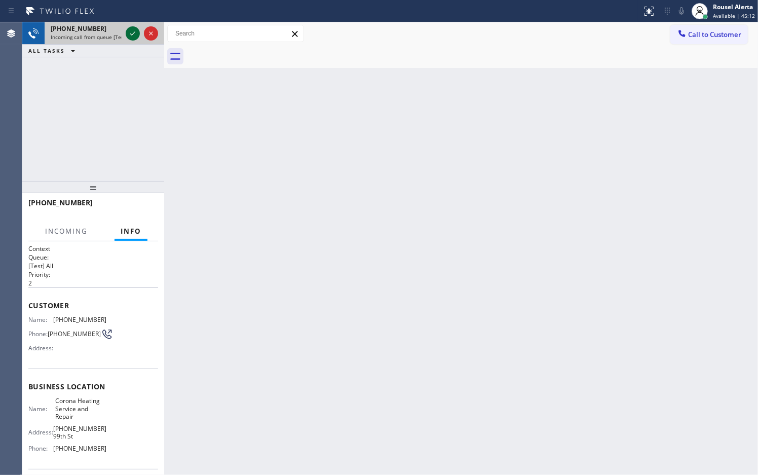
click at [127, 34] on icon at bounding box center [133, 33] width 12 height 12
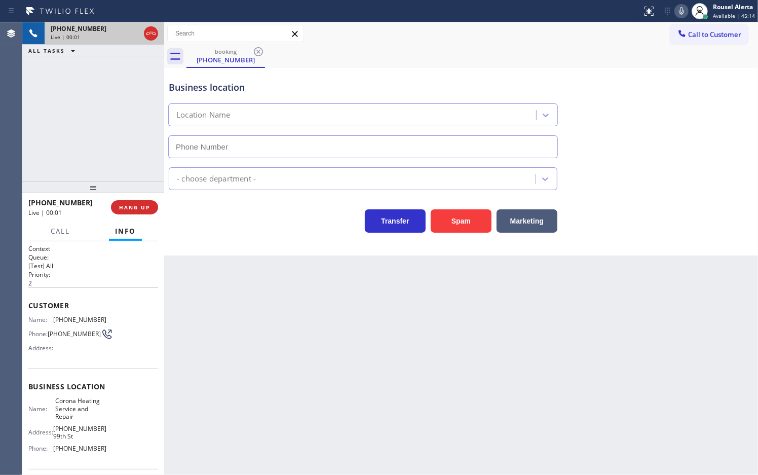
type input "[PHONE_NUMBER]"
click at [145, 204] on span "HANG UP" at bounding box center [134, 207] width 31 height 7
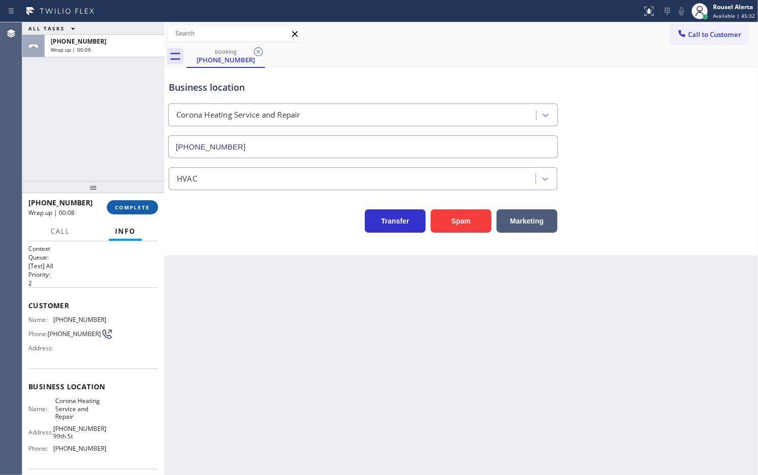
click at [142, 208] on span "COMPLETE" at bounding box center [132, 207] width 35 height 7
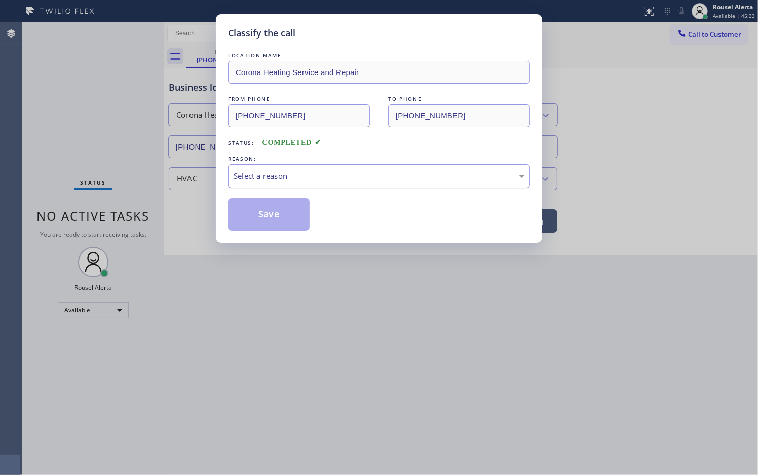
click at [260, 176] on div "Select a reason" at bounding box center [379, 176] width 291 height 12
click at [264, 222] on button "Save" at bounding box center [269, 214] width 82 height 32
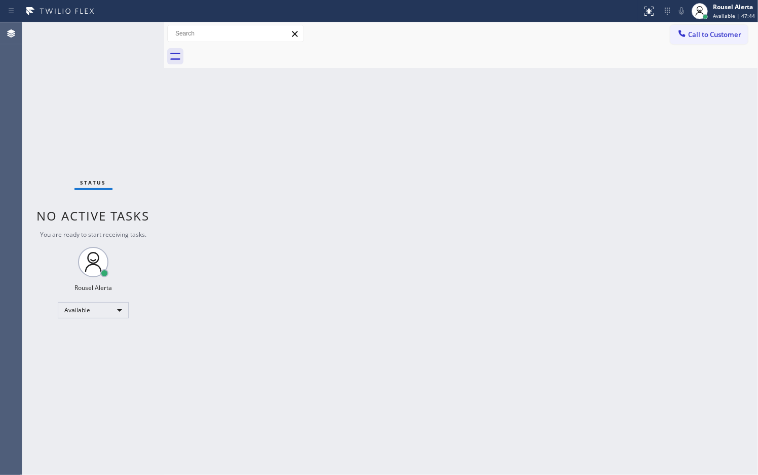
click at [215, 261] on div "Back to Dashboard Change Sender ID Customers Technicians Select a contact Outbo…" at bounding box center [461, 248] width 594 height 452
click at [88, 29] on div "Status No active tasks You are ready to start receiving tasks. Rousel Alerta Av…" at bounding box center [93, 248] width 142 height 452
click at [101, 33] on div "Status No active tasks You are ready to start receiving tasks. Rousel Alerta Av…" at bounding box center [93, 248] width 142 height 452
drag, startPoint x: 295, startPoint y: 236, endPoint x: 339, endPoint y: 289, distance: 69.1
click at [297, 238] on div "Back to Dashboard Change Sender ID Customers Technicians Select a contact Outbo…" at bounding box center [461, 248] width 594 height 452
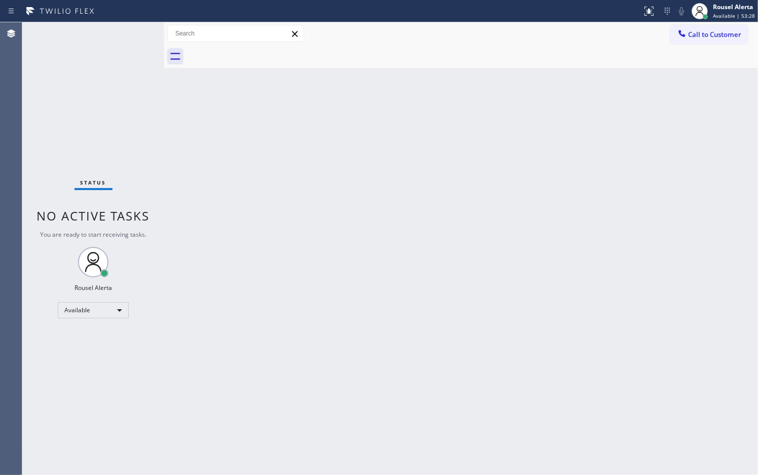
click at [423, 330] on div "Back to Dashboard Change Sender ID Customers Technicians Select a contact Outbo…" at bounding box center [461, 248] width 594 height 452
click at [107, 38] on div "Status No active tasks You are ready to start receiving tasks. Rousel Alerta Av…" at bounding box center [93, 248] width 142 height 452
click at [94, 36] on div "Status No active tasks You are ready to start receiving tasks. Rousel Alerta Av…" at bounding box center [93, 248] width 142 height 452
click at [79, 37] on div "Status No active tasks You are ready to start receiving tasks. Rousel Alerta Av…" at bounding box center [93, 248] width 142 height 452
click at [448, 271] on div "Back to Dashboard Change Sender ID Customers Technicians Select a contact Outbo…" at bounding box center [461, 248] width 594 height 452
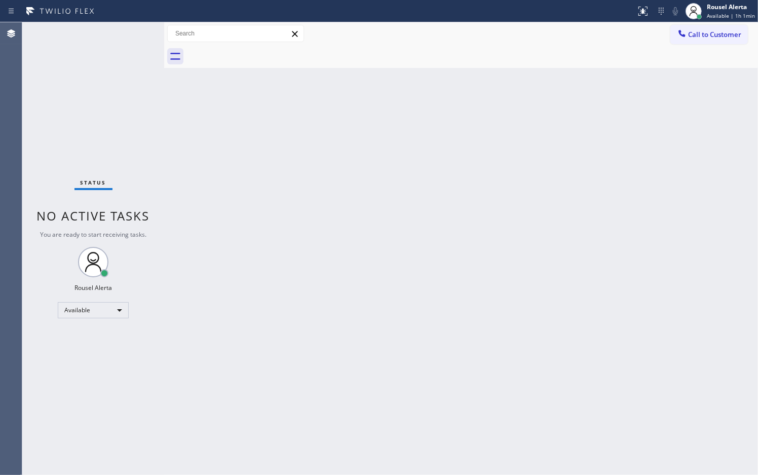
click at [272, 208] on div "Back to Dashboard Change Sender ID Customers Technicians Select a contact Outbo…" at bounding box center [461, 248] width 594 height 452
click at [101, 37] on div "Status No active tasks You are ready to start receiving tasks. Rousel Alerta Av…" at bounding box center [93, 248] width 142 height 452
drag, startPoint x: 105, startPoint y: 37, endPoint x: 349, endPoint y: 426, distance: 459.1
click at [358, 440] on div "Back to Dashboard Change Sender ID Customers Technicians Select a contact Outbo…" at bounding box center [461, 248] width 594 height 452
click at [343, 421] on div "Back to Dashboard Change Sender ID Customers Technicians Select a contact Outbo…" at bounding box center [461, 248] width 594 height 452
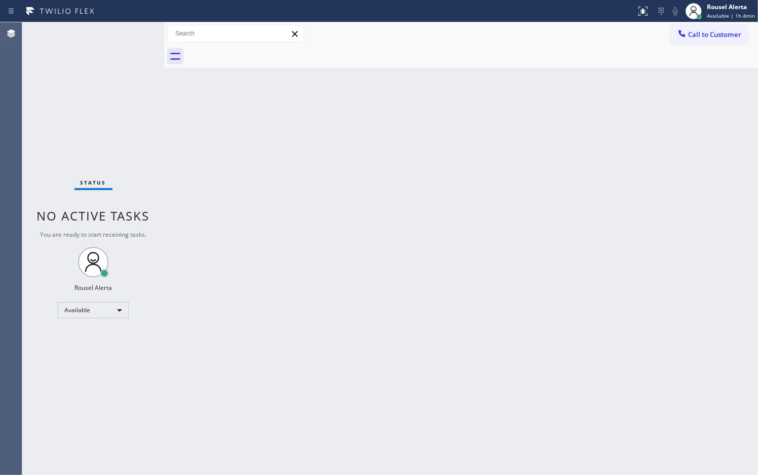
click at [80, 34] on div "Status No active tasks You are ready to start receiving tasks. Rousel Alerta Av…" at bounding box center [93, 248] width 142 height 452
click at [84, 33] on div "Status No active tasks You are ready to start receiving tasks. Rousel Alerta Av…" at bounding box center [93, 248] width 142 height 452
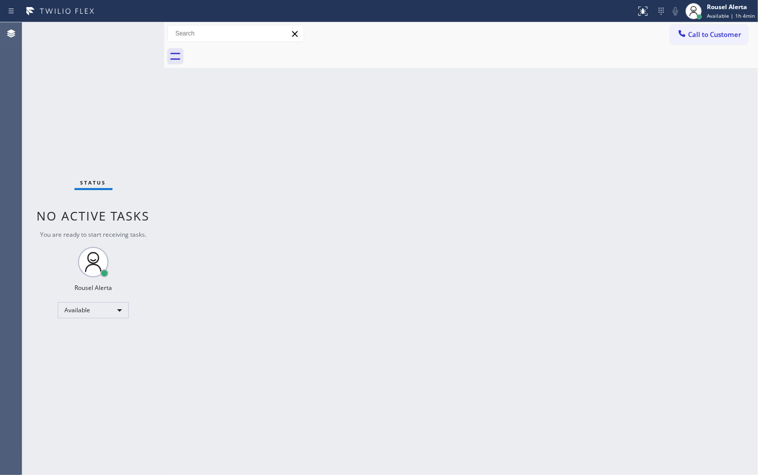
click at [84, 33] on div "Status No active tasks You are ready to start receiving tasks. Rousel Alerta Av…" at bounding box center [93, 248] width 142 height 452
click at [100, 47] on div "Status No active tasks You are ready to start receiving tasks. Rousel Alerta Av…" at bounding box center [93, 248] width 142 height 452
click at [97, 37] on div "Status No active tasks You are ready to start receiving tasks. Rousel Alerta Av…" at bounding box center [93, 248] width 142 height 452
click at [96, 37] on div "Status No active tasks You are ready to start receiving tasks. Rousel Alerta Av…" at bounding box center [93, 248] width 142 height 452
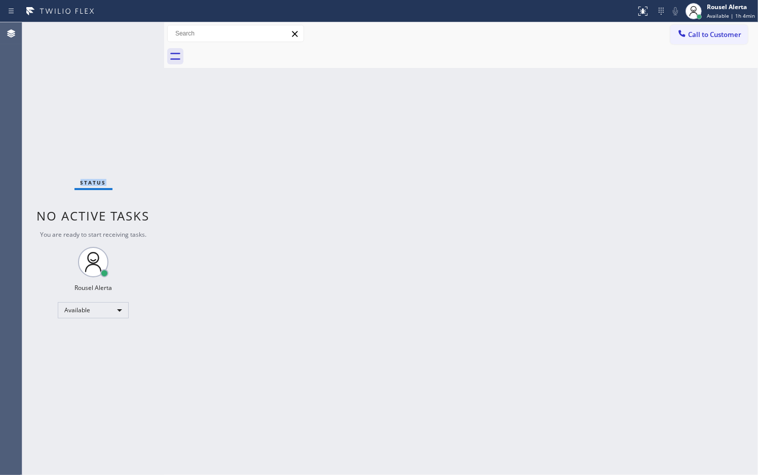
drag, startPoint x: 93, startPoint y: 37, endPoint x: 96, endPoint y: 11, distance: 26.6
click at [92, 37] on div "Status No active tasks You are ready to start receiving tasks. Rousel Alerta Av…" at bounding box center [93, 248] width 142 height 452
drag, startPoint x: 117, startPoint y: 26, endPoint x: 117, endPoint y: 37, distance: 10.6
drag, startPoint x: 117, startPoint y: 37, endPoint x: 104, endPoint y: 47, distance: 16.2
click at [104, 50] on div "Status No active tasks You are ready to start receiving tasks. Rousel Alerta Av…" at bounding box center [93, 248] width 142 height 452
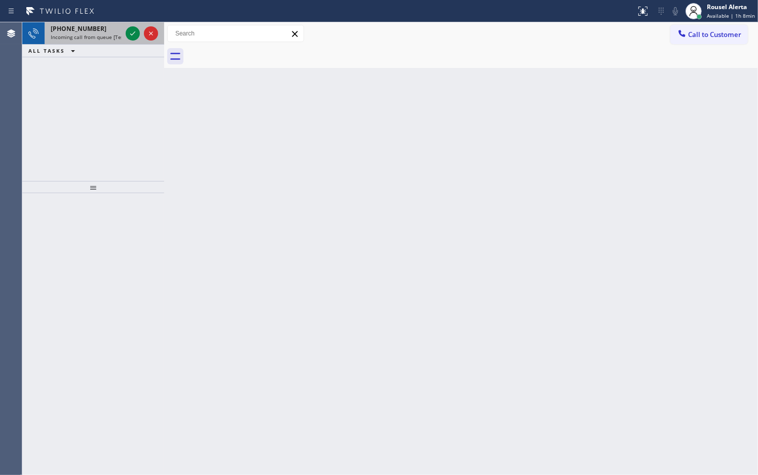
click at [100, 25] on div "[PHONE_NUMBER]" at bounding box center [86, 28] width 71 height 9
click at [131, 33] on icon at bounding box center [133, 33] width 12 height 12
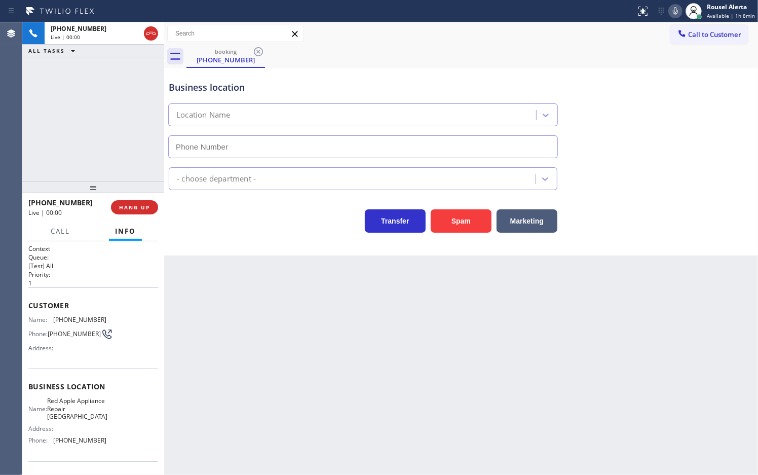
type input "[PHONE_NUMBER]"
click at [475, 225] on button "Spam" at bounding box center [461, 220] width 61 height 23
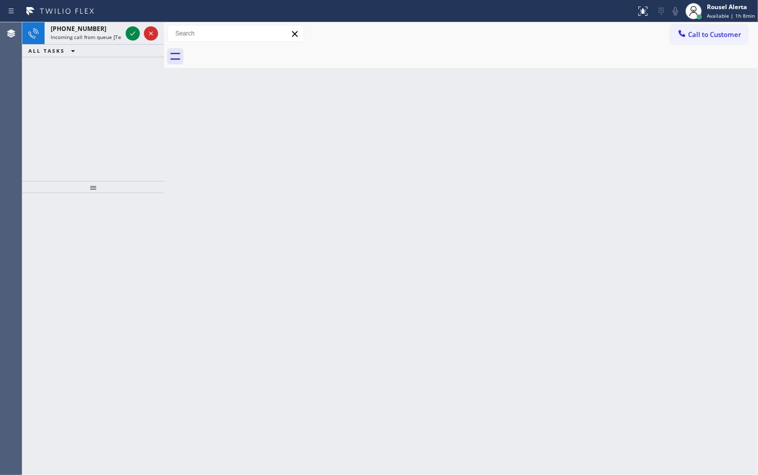
click at [108, 26] on div "[PHONE_NUMBER]" at bounding box center [86, 28] width 71 height 9
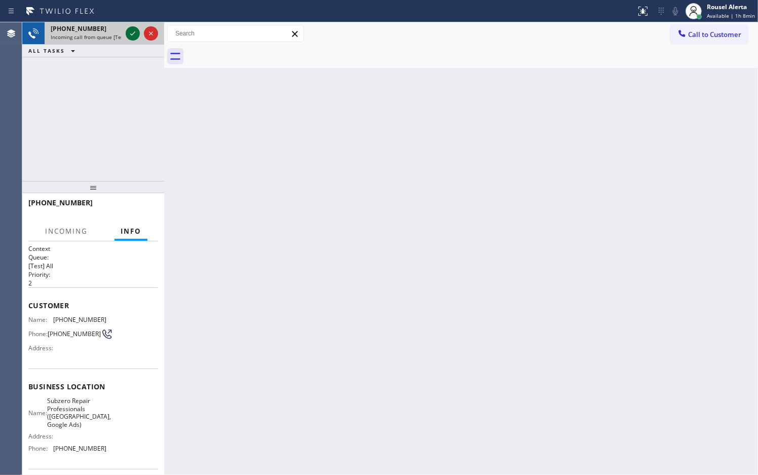
click at [134, 29] on icon at bounding box center [133, 33] width 12 height 12
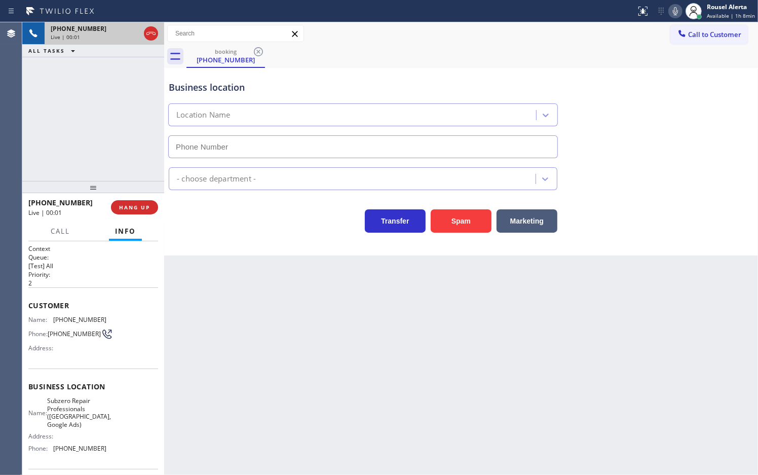
type input "[PHONE_NUMBER]"
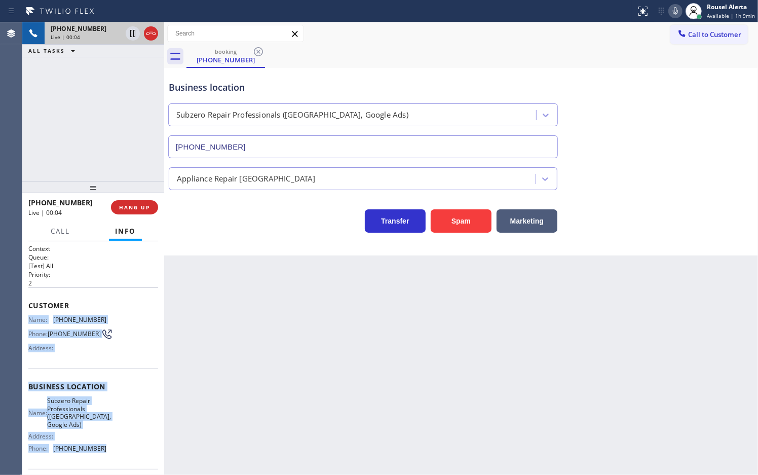
drag, startPoint x: 28, startPoint y: 318, endPoint x: 110, endPoint y: 451, distance: 156.7
click at [110, 451] on div "Context Queue: [Test] All Priority: 2 Customer Name: [PHONE_NUMBER] Phone: [PHO…" at bounding box center [93, 394] width 130 height 301
copy div "Name: [PHONE_NUMBER] Phone: [PHONE_NUMBER] Address: Business location Name: Sub…"
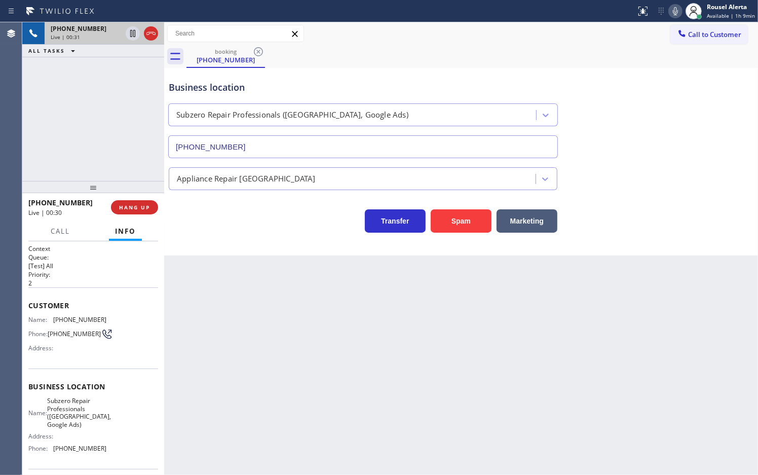
drag, startPoint x: 110, startPoint y: 94, endPoint x: 164, endPoint y: 200, distance: 118.7
click at [111, 99] on div "[PHONE_NUMBER] Live | 00:31 ALL TASKS ALL TASKS ACTIVE TASKS TASKS IN WRAP UP" at bounding box center [93, 101] width 142 height 159
click at [233, 271] on div "Back to Dashboard Change Sender ID Customers Technicians Select a contact Outbo…" at bounding box center [461, 248] width 594 height 452
click at [137, 206] on span "HANG UP" at bounding box center [134, 207] width 31 height 7
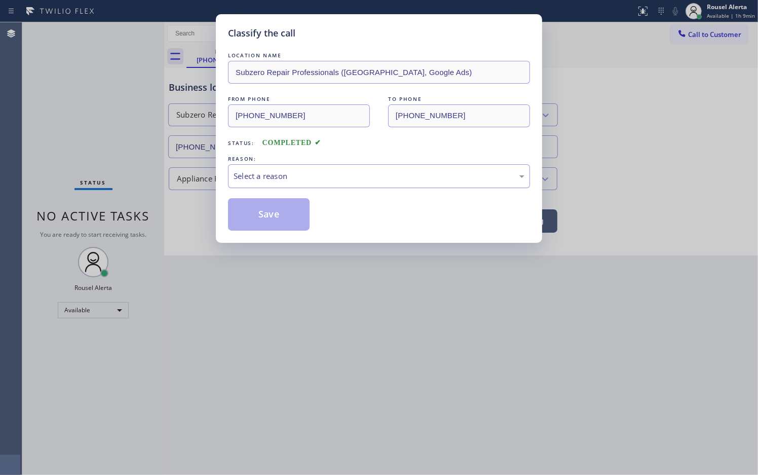
click at [288, 168] on div "Select a reason" at bounding box center [379, 176] width 302 height 24
click at [288, 216] on button "Save" at bounding box center [269, 214] width 82 height 32
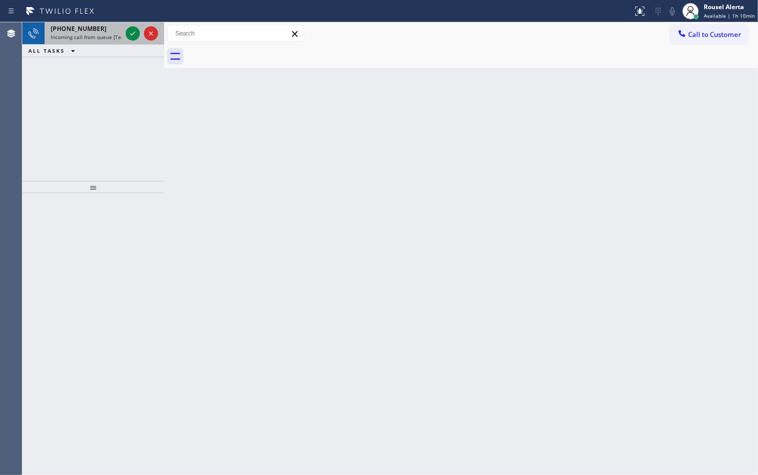
click at [94, 34] on span "Incoming call from queue [Test] All" at bounding box center [93, 36] width 84 height 7
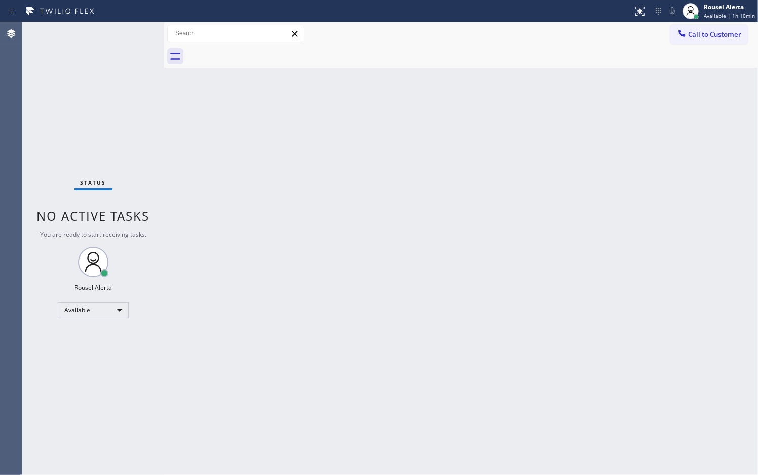
click at [96, 23] on div "Status No active tasks You are ready to start receiving tasks. Rousel Alerta Av…" at bounding box center [93, 248] width 142 height 452
click at [96, 24] on div "Status No active tasks You are ready to start receiving tasks. Rousel Alerta Av…" at bounding box center [93, 248] width 142 height 452
click at [325, 310] on div "Back to Dashboard Change Sender ID Customers Technicians Select a contact Outbo…" at bounding box center [461, 248] width 594 height 452
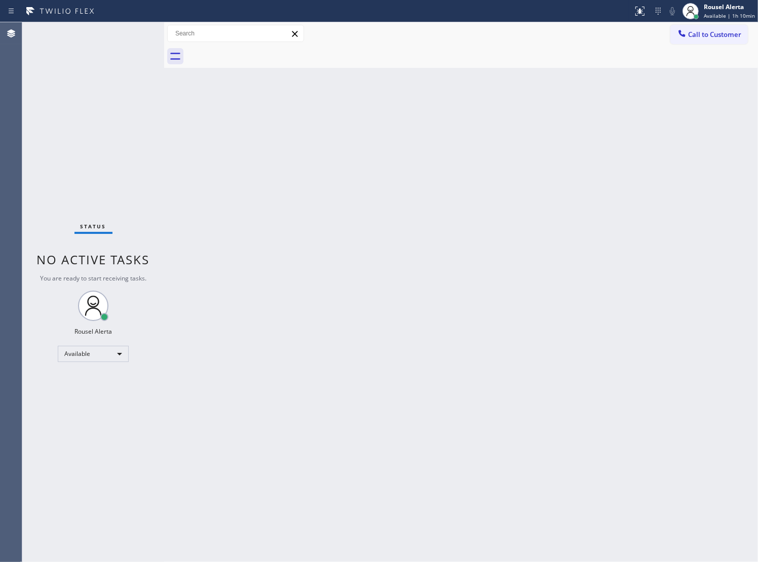
click at [354, 140] on div "Back to Dashboard Change Sender ID Customers Technicians Select a contact Outbo…" at bounding box center [461, 292] width 594 height 540
click at [101, 20] on div "Status report No issues detected If you experience an issue, please download th…" at bounding box center [379, 11] width 758 height 22
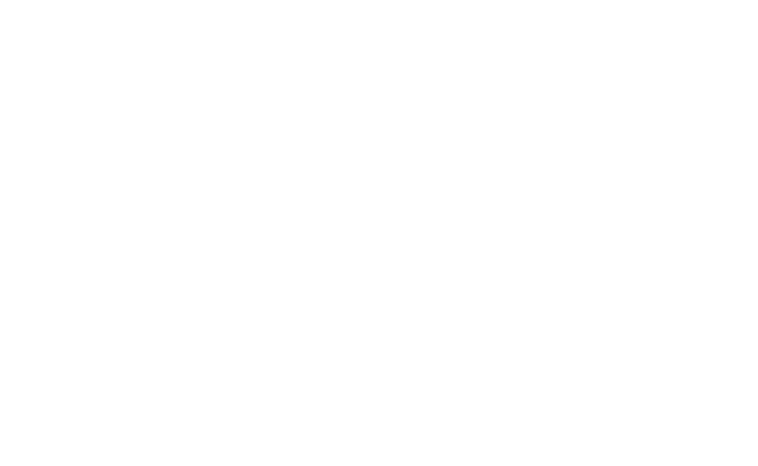
click at [595, 331] on div at bounding box center [379, 233] width 758 height 466
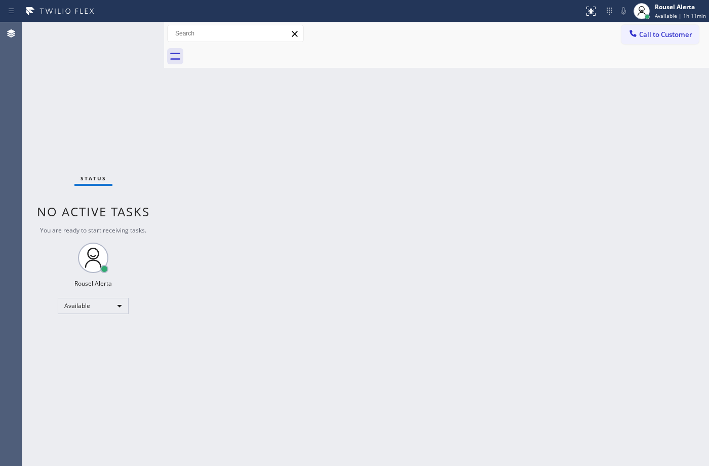
click at [119, 45] on div "Status No active tasks You are ready to start receiving tasks. Rousel Alerta Av…" at bounding box center [93, 244] width 142 height 444
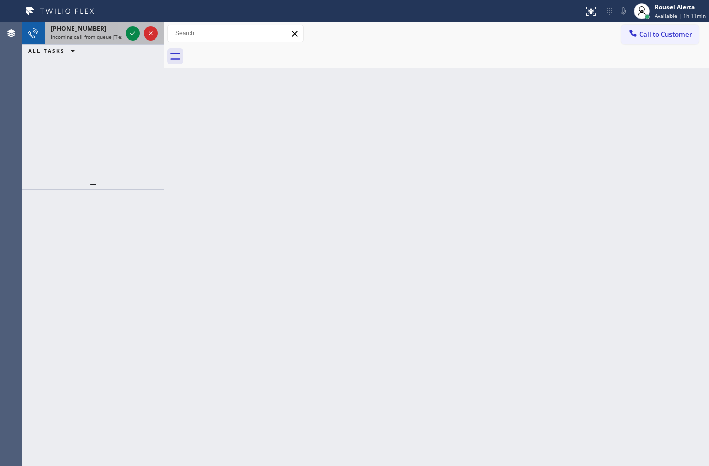
drag, startPoint x: 100, startPoint y: 33, endPoint x: 113, endPoint y: 36, distance: 13.0
click at [102, 33] on span "Incoming call from queue [Test] All" at bounding box center [93, 36] width 84 height 7
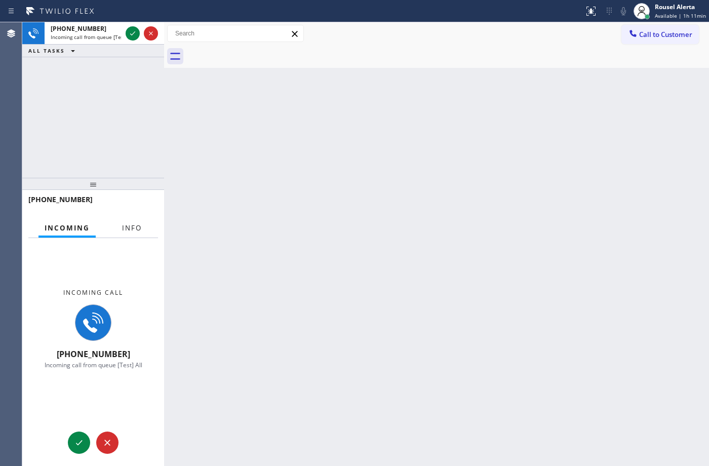
click at [132, 227] on span "Info" at bounding box center [132, 227] width 20 height 9
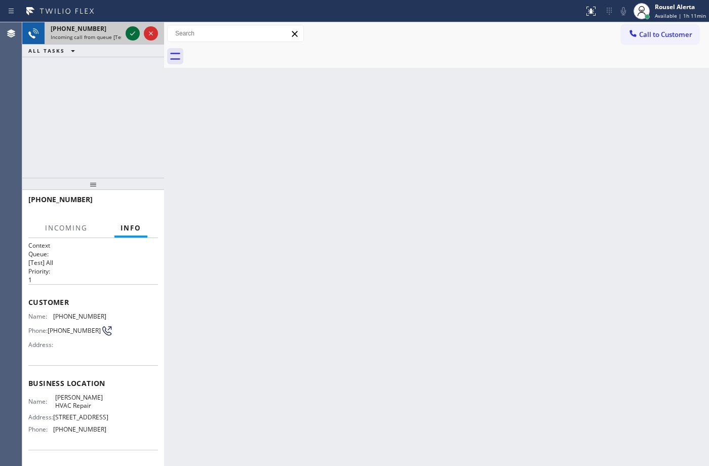
click at [128, 39] on icon at bounding box center [133, 33] width 12 height 12
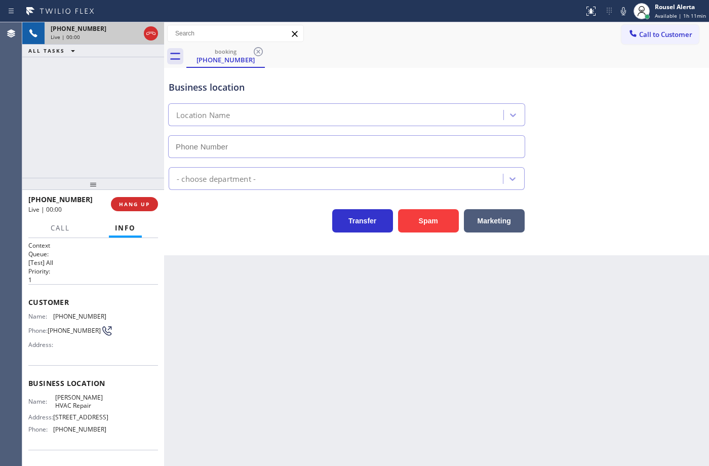
type input "(929) 325-2750"
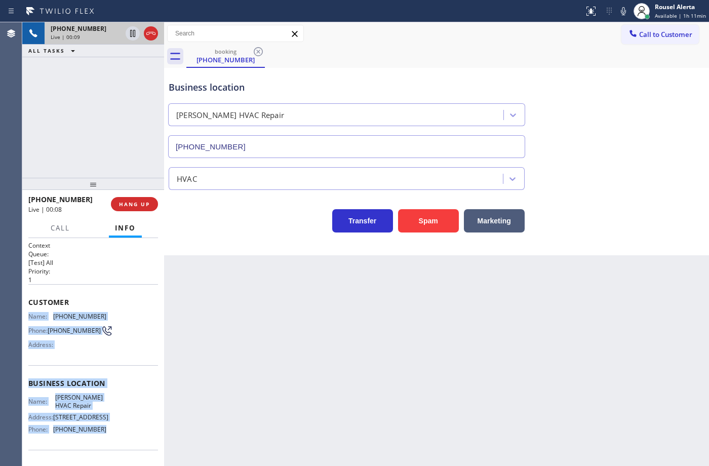
drag, startPoint x: 26, startPoint y: 315, endPoint x: 100, endPoint y: 426, distance: 133.4
click at [100, 426] on div "Context Queue: [Test] All Priority: 1 Customer Name: (917) 476-4014 Phone: (917…" at bounding box center [93, 352] width 142 height 228
copy div "Name: (917) 476-4014 Phone: (917) 476-4014 Address: Business location Name: Kra…"
click at [140, 326] on div "Name: (917) 476-4014 Phone: (917) 476-4014 Address:" at bounding box center [93, 333] width 130 height 40
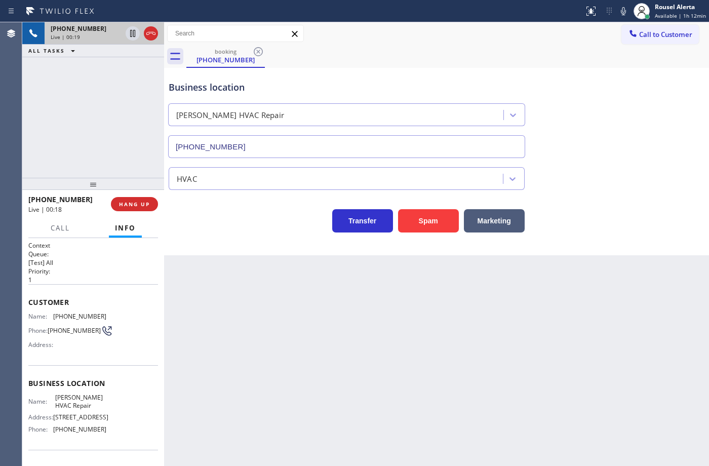
click at [192, 326] on div "Back to Dashboard Change Sender ID Customers Technicians Select a contact Outbo…" at bounding box center [436, 244] width 545 height 444
drag, startPoint x: 291, startPoint y: 369, endPoint x: 287, endPoint y: 357, distance: 12.5
click at [292, 369] on div "Back to Dashboard Change Sender ID Customers Technicians Select a contact Outbo…" at bounding box center [436, 244] width 545 height 444
click at [104, 109] on div "+19174764014 Live | 03:14 ALL TASKS ALL TASKS ACTIVE TASKS TASKS IN WRAP UP" at bounding box center [93, 100] width 142 height 156
click at [285, 325] on div "Back to Dashboard Change Sender ID Customers Technicians Select a contact Outbo…" at bounding box center [436, 244] width 545 height 444
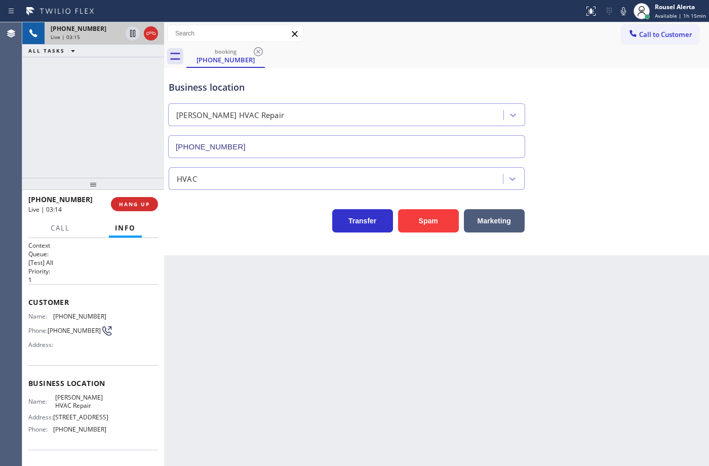
click at [105, 110] on div "+19174764014 Live | 03:15 ALL TASKS ALL TASKS ACTIVE TASKS TASKS IN WRAP UP" at bounding box center [93, 100] width 142 height 156
click at [130, 31] on icon at bounding box center [132, 33] width 5 height 7
drag, startPoint x: 623, startPoint y: 11, endPoint x: 623, endPoint y: 80, distance: 68.9
click at [623, 11] on icon at bounding box center [624, 11] width 12 height 12
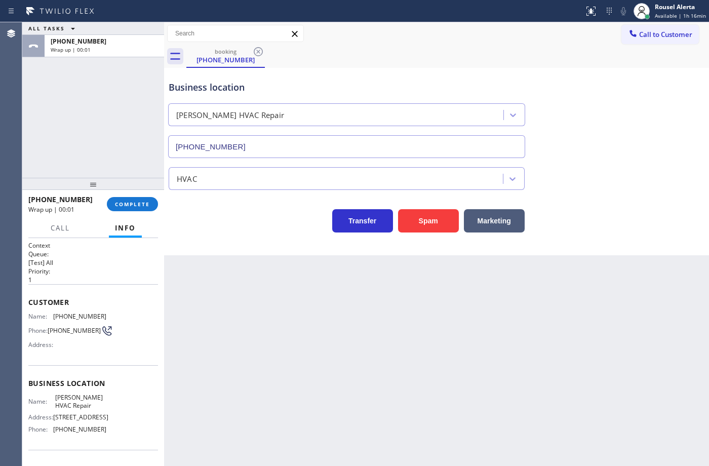
drag, startPoint x: 313, startPoint y: 319, endPoint x: 571, endPoint y: 262, distance: 263.6
click at [315, 318] on div "Back to Dashboard Change Sender ID Customers Technicians Select a contact Outbo…" at bounding box center [436, 244] width 545 height 444
click at [474, 31] on div "Call to Customer Outbound call Location Search location Your caller id phone nu…" at bounding box center [436, 34] width 545 height 18
click at [650, 27] on button "Call to Customer" at bounding box center [661, 34] width 78 height 19
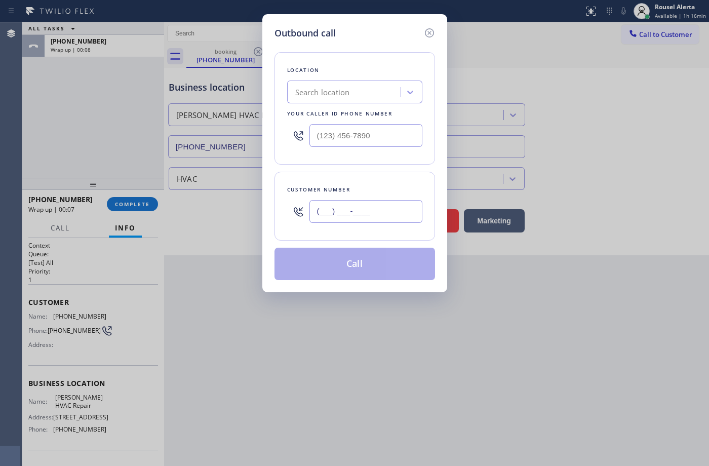
click at [358, 204] on input "(___) ___-____" at bounding box center [366, 211] width 113 height 23
paste input "212) 666-8300"
type input "(212) 666-8300"
click at [410, 140] on input "(___) ___-____" at bounding box center [366, 135] width 113 height 23
paste input "917) 476-4014"
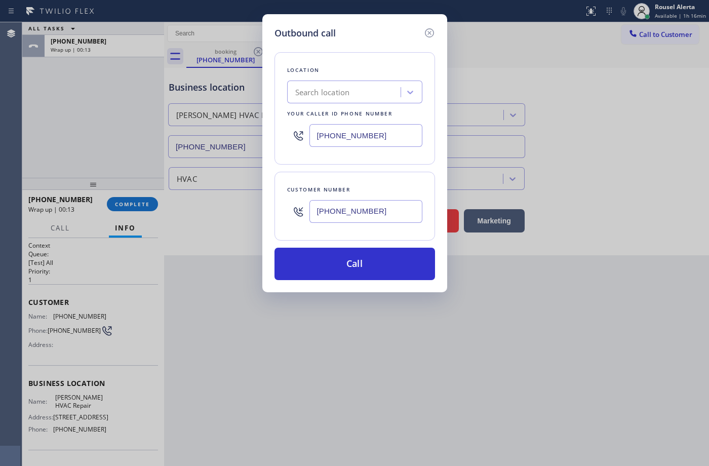
drag, startPoint x: 388, startPoint y: 132, endPoint x: 263, endPoint y: 118, distance: 124.9
click at [263, 118] on div "Outbound call Location Search location Your caller id phone number (917) 476-40…" at bounding box center [354, 153] width 185 height 278
type input "(___) ___-____"
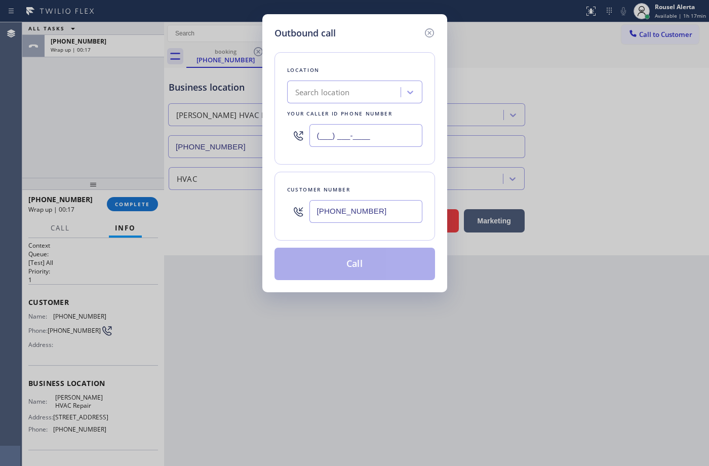
click at [365, 140] on input "(___) ___-____" at bounding box center [366, 135] width 113 height 23
paste input "929) 325-2750"
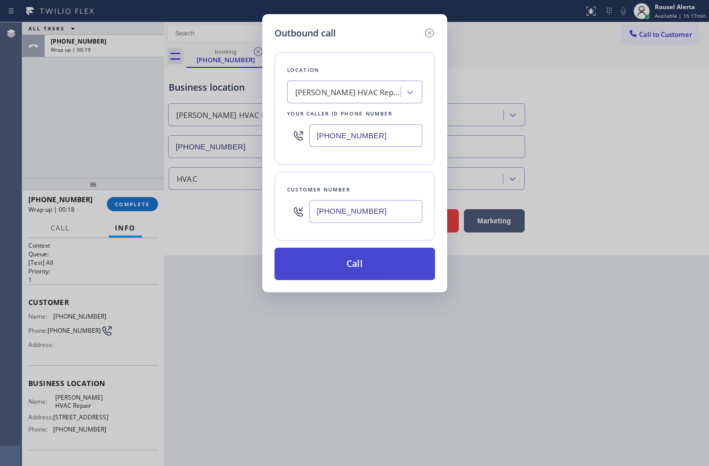
type input "(929) 325-2750"
click at [343, 274] on button "Call" at bounding box center [355, 264] width 161 height 32
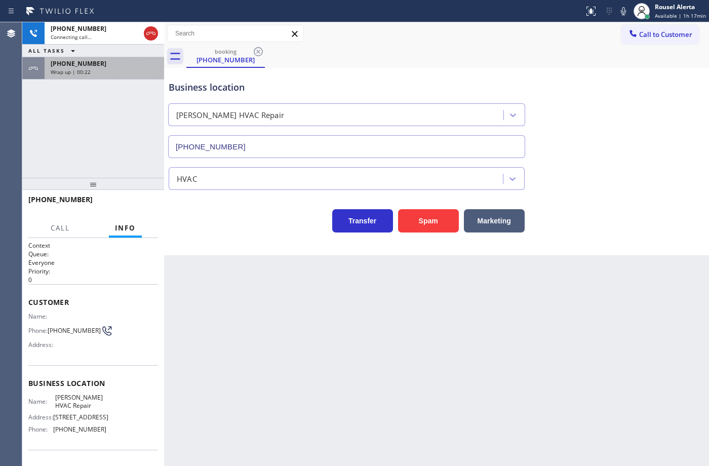
click at [123, 72] on div "Wrap up | 00:22" at bounding box center [104, 71] width 107 height 7
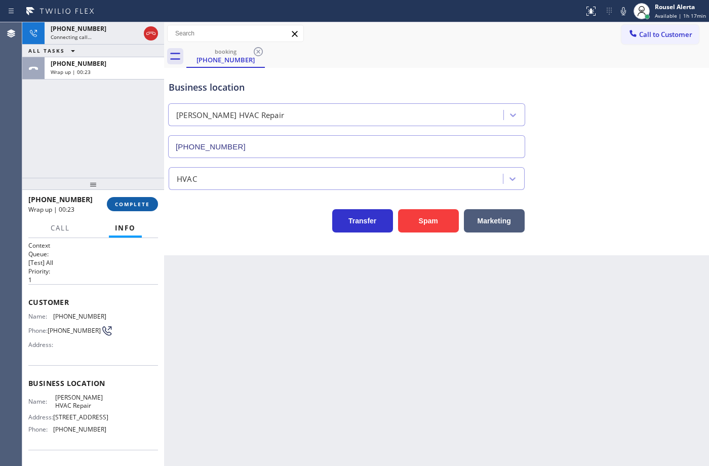
click at [128, 204] on span "COMPLETE" at bounding box center [132, 204] width 35 height 7
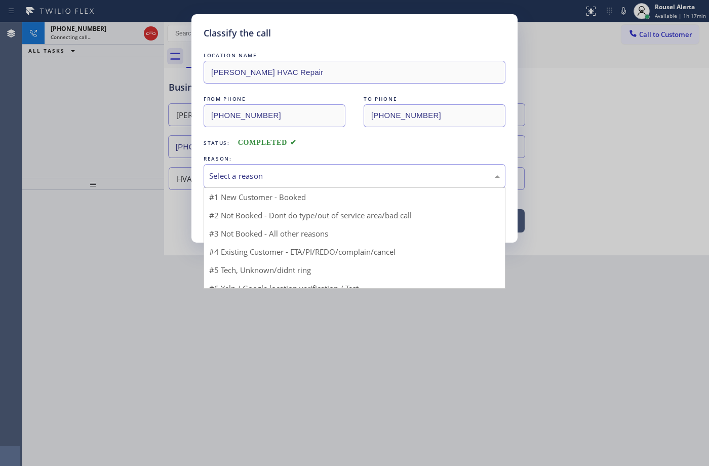
click at [280, 180] on div "Select a reason" at bounding box center [354, 176] width 291 height 12
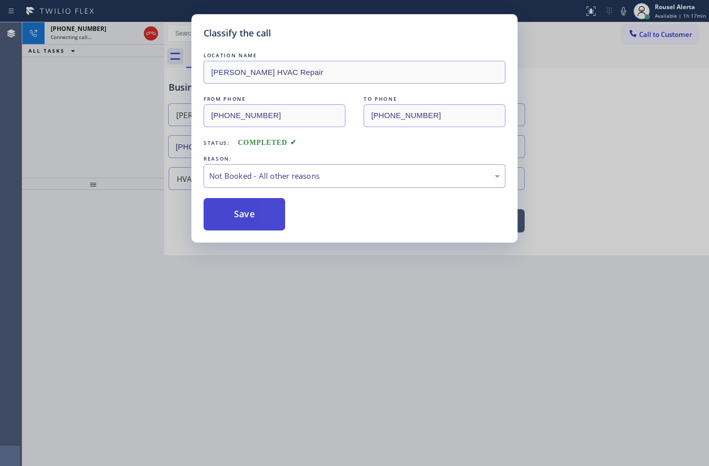
click at [249, 211] on button "Save" at bounding box center [245, 214] width 82 height 32
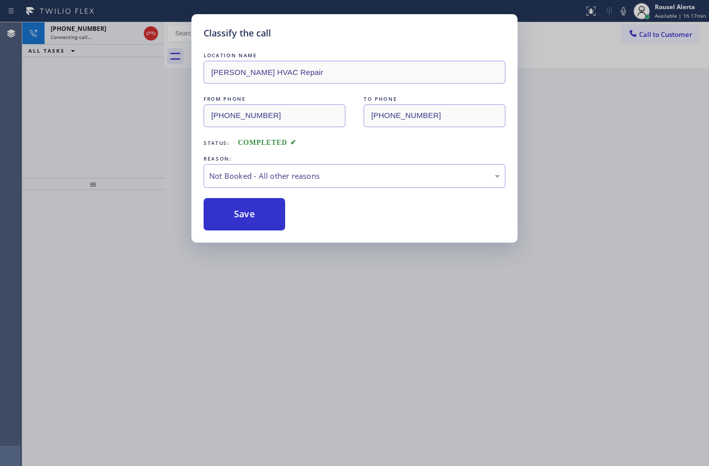
click at [315, 312] on div "Classify the call LOCATION NAME Kraus HVAC Repair FROM PHONE (917) 476-4014 TO …" at bounding box center [354, 233] width 709 height 466
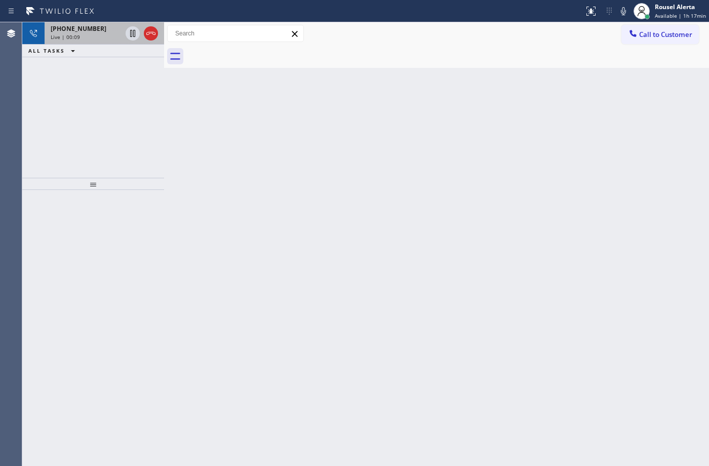
click at [92, 36] on div "Live | 00:09" at bounding box center [86, 36] width 71 height 7
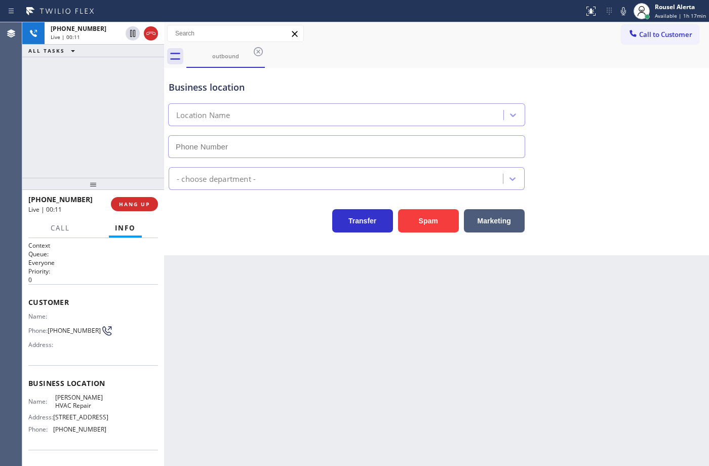
type input "(929) 325-2750"
drag, startPoint x: 143, startPoint y: 83, endPoint x: 139, endPoint y: 99, distance: 17.2
click at [143, 83] on div "+12126668300 Live | 02:21 ALL TASKS ALL TASKS ACTIVE TASKS TASKS IN WRAP UP" at bounding box center [93, 100] width 142 height 156
click at [231, 311] on div "Back to Dashboard Change Sender ID Customers Technicians Select a contact Outbo…" at bounding box center [436, 244] width 545 height 444
click at [128, 205] on span "HANG UP" at bounding box center [134, 204] width 31 height 7
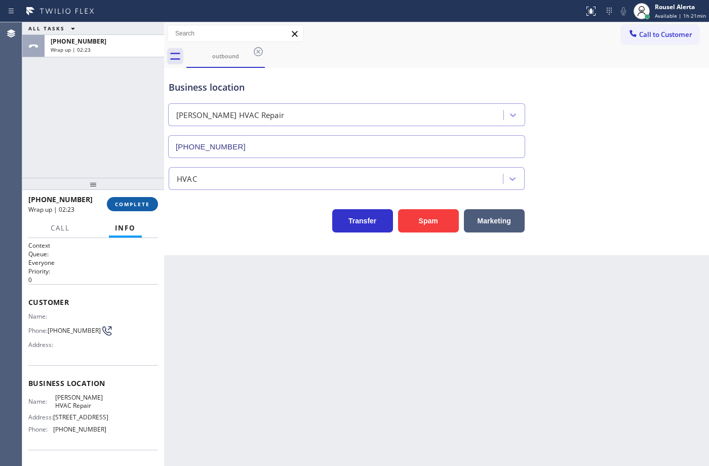
click at [113, 203] on button "COMPLETE" at bounding box center [132, 204] width 51 height 14
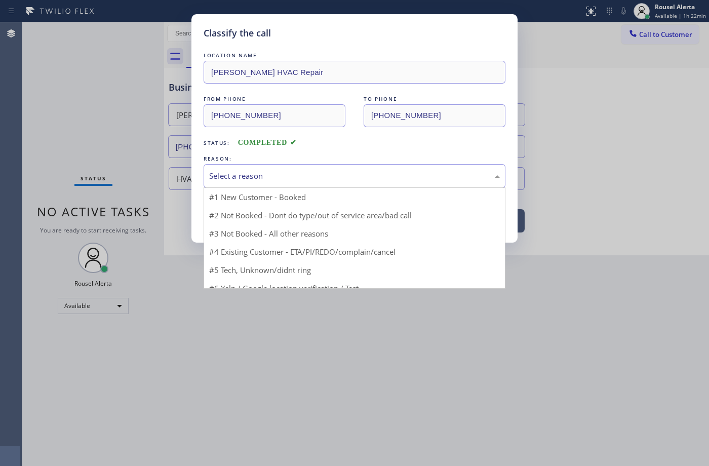
click at [325, 173] on div "Select a reason" at bounding box center [354, 176] width 291 height 12
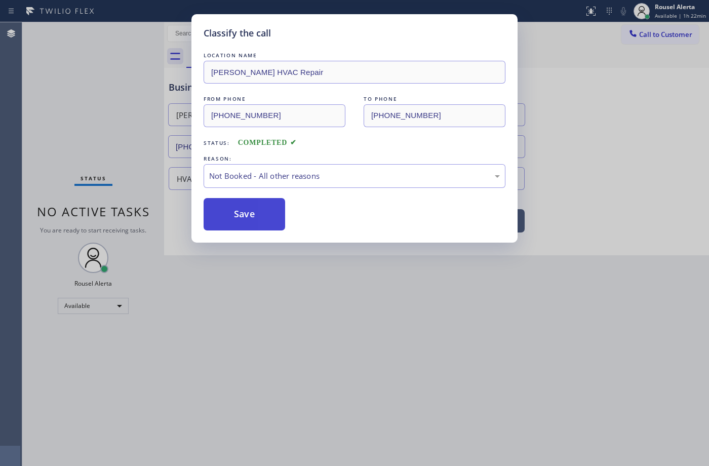
click at [242, 229] on button "Save" at bounding box center [245, 214] width 82 height 32
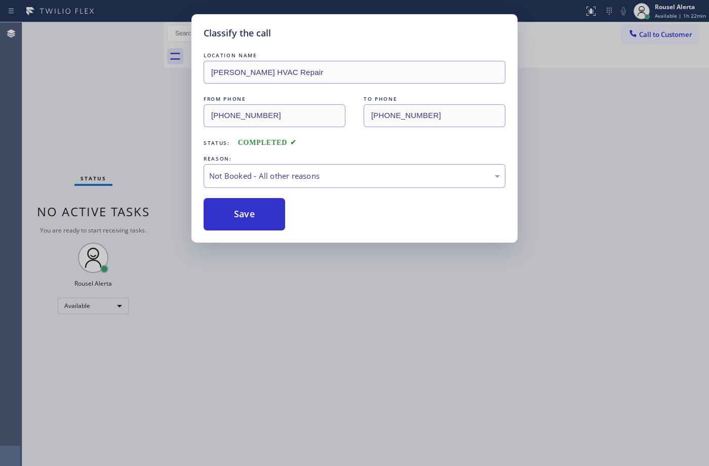
click at [390, 346] on div "Classify the call LOCATION NAME Kraus HVAC Repair FROM PHONE (929) 325-2750 TO …" at bounding box center [354, 233] width 709 height 466
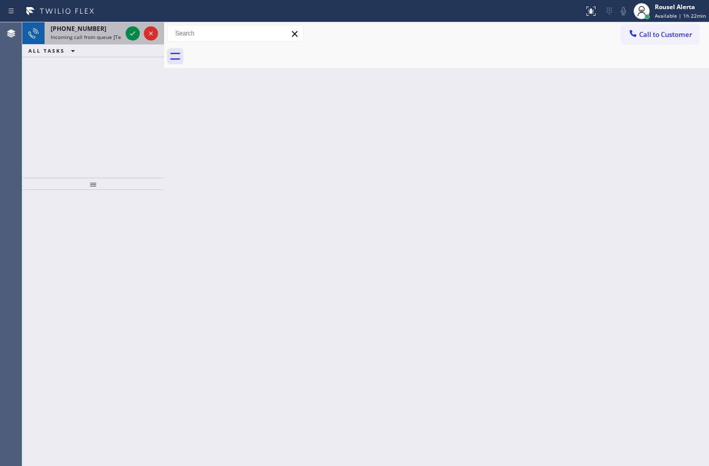
click at [111, 35] on span "Incoming call from queue [Test] All" at bounding box center [93, 36] width 84 height 7
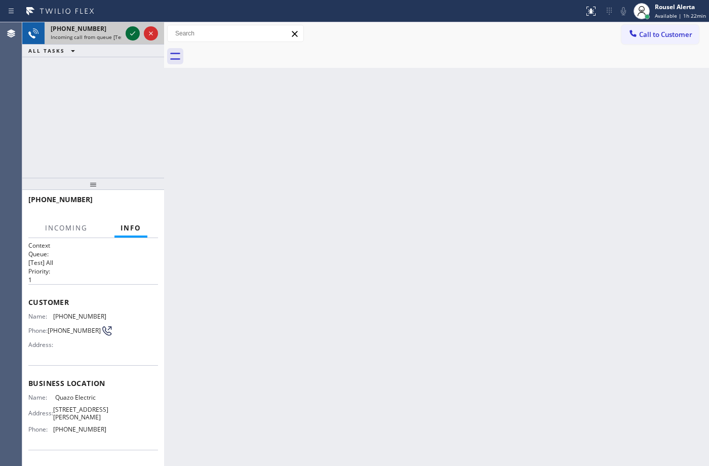
click at [128, 35] on icon at bounding box center [133, 33] width 12 height 12
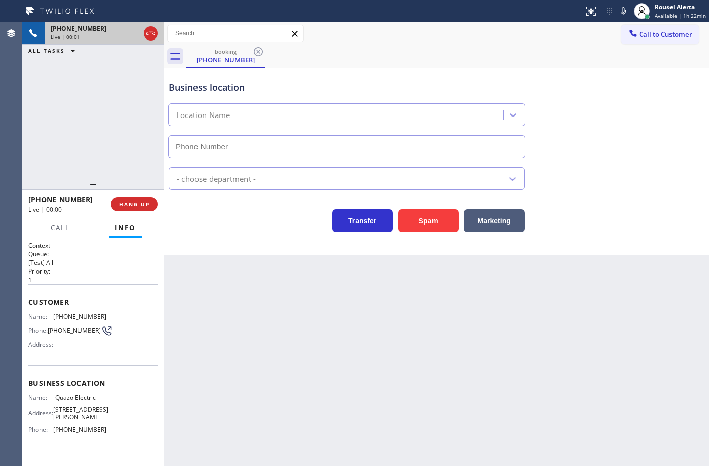
type input "(908) 895-5331"
click at [410, 218] on button "Spam" at bounding box center [428, 220] width 61 height 23
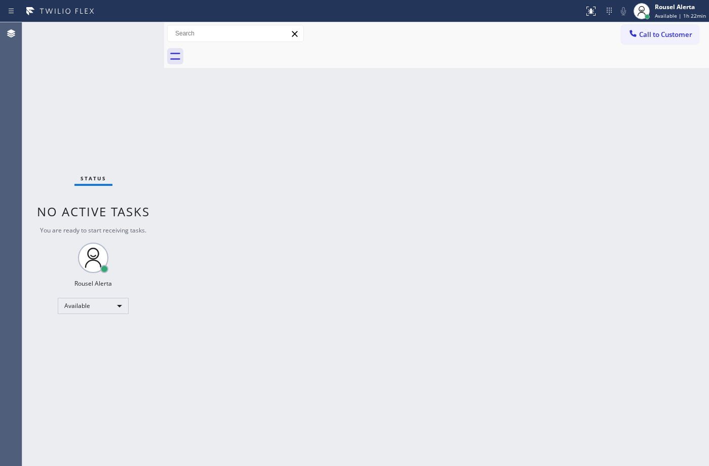
click at [350, 107] on div "Back to Dashboard Change Sender ID Customers Technicians Select a contact Outbo…" at bounding box center [436, 244] width 545 height 444
click at [384, 335] on div "Back to Dashboard Change Sender ID Customers Technicians Select a contact Outbo…" at bounding box center [436, 244] width 545 height 444
click at [130, 34] on div "Status No active tasks You are ready to start receiving tasks. Rousel Alerta Av…" at bounding box center [93, 244] width 142 height 444
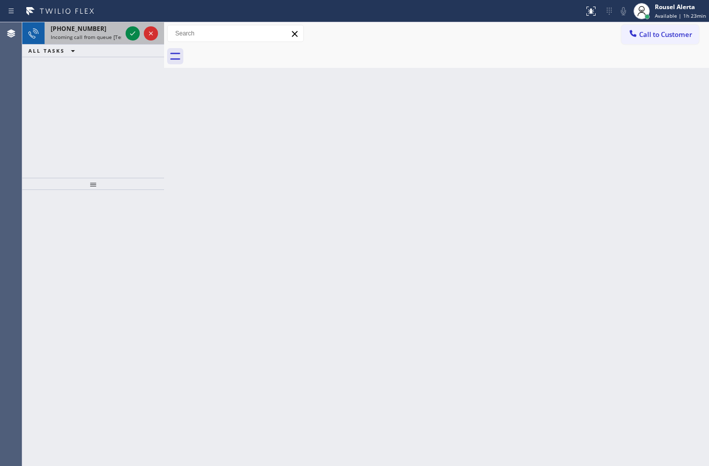
click at [112, 31] on div "+12295092510" at bounding box center [86, 28] width 71 height 9
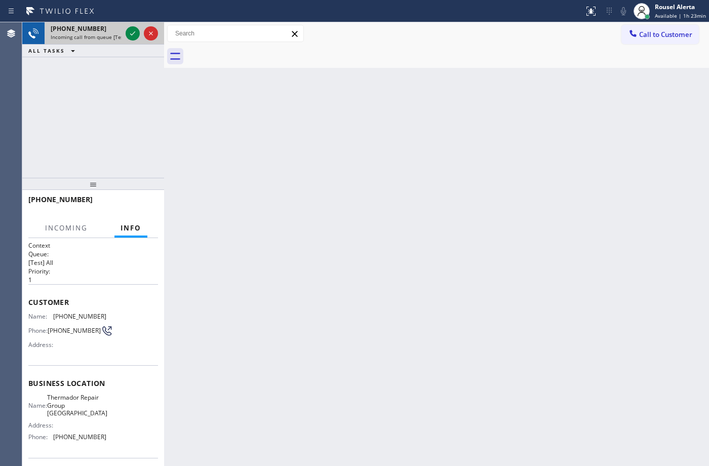
click at [118, 28] on div "+12295092510" at bounding box center [86, 28] width 71 height 9
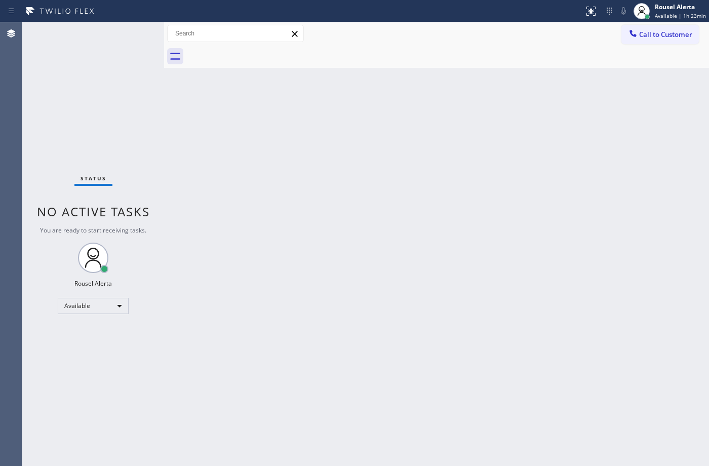
click at [122, 28] on div "Status No active tasks You are ready to start receiving tasks. Rousel Alerta Av…" at bounding box center [93, 244] width 142 height 444
click at [190, 194] on div "Back to Dashboard Change Sender ID Customers Technicians Select a contact Outbo…" at bounding box center [436, 244] width 545 height 444
click at [132, 22] on div "Status No active tasks You are ready to start receiving tasks. Rousel Alerta Av…" at bounding box center [93, 244] width 142 height 444
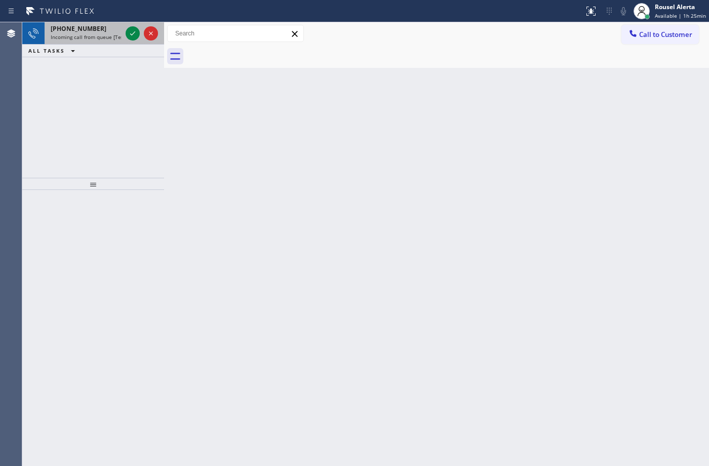
click at [112, 33] on span "Incoming call from queue [Test] All" at bounding box center [93, 36] width 84 height 7
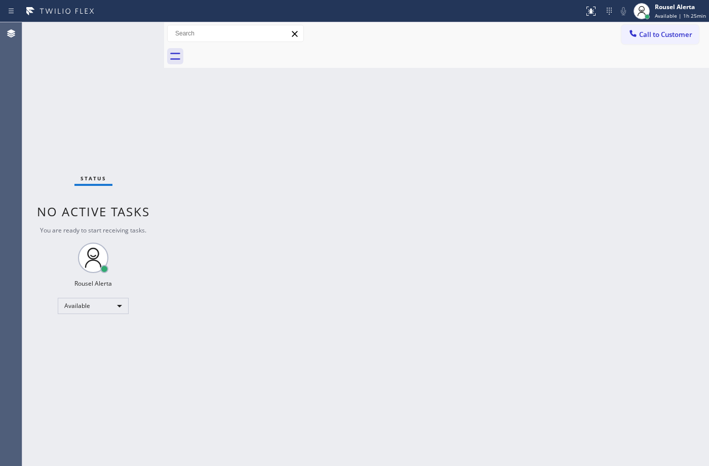
click at [125, 29] on div "Status No active tasks You are ready to start receiving tasks. Rousel Alerta Av…" at bounding box center [93, 244] width 142 height 444
click at [126, 29] on div "Status No active tasks You are ready to start receiving tasks. Rousel Alerta Av…" at bounding box center [93, 244] width 142 height 444
drag, startPoint x: 263, startPoint y: 232, endPoint x: 296, endPoint y: 282, distance: 60.4
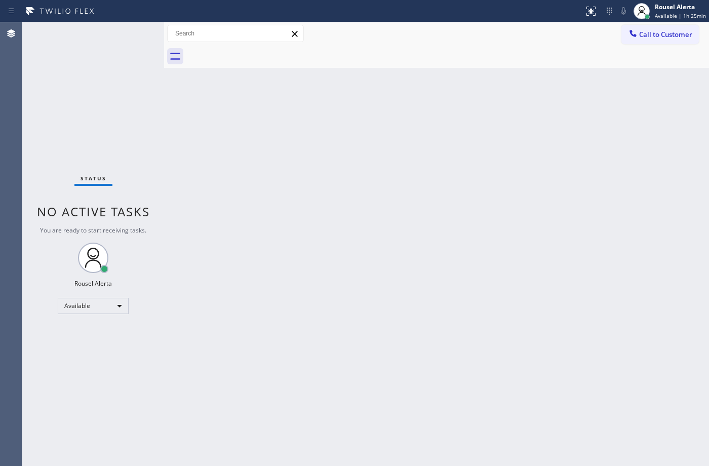
click at [266, 234] on div "Back to Dashboard Change Sender ID Customers Technicians Select a contact Outbo…" at bounding box center [436, 244] width 545 height 444
click at [112, 22] on div "Status No active tasks You are ready to start receiving tasks. Rousel Alerta Av…" at bounding box center [93, 244] width 142 height 444
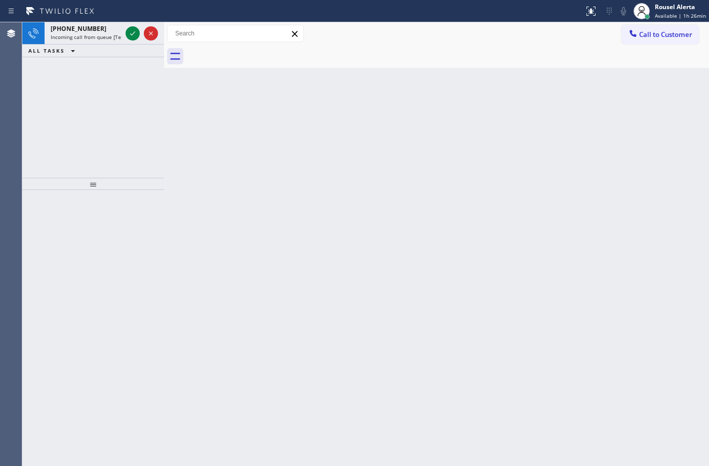
click at [111, 22] on div "+18482012022 Incoming call from queue [Test] All" at bounding box center [84, 33] width 79 height 22
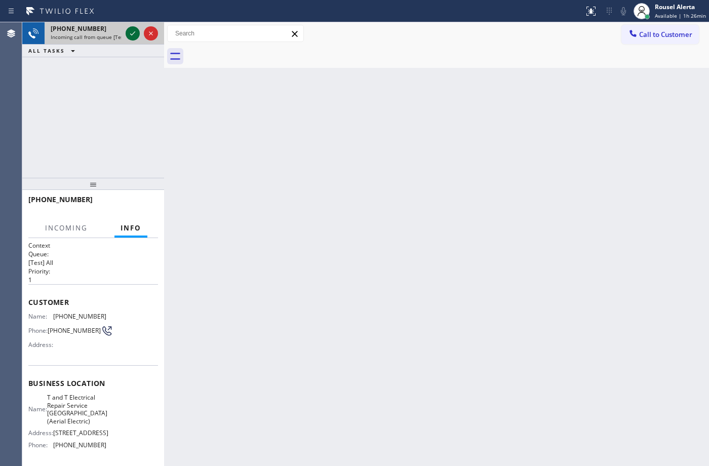
click at [128, 30] on icon at bounding box center [133, 33] width 12 height 12
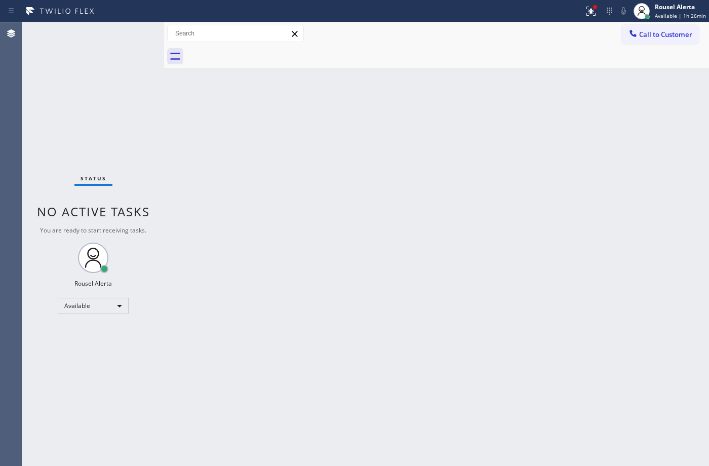
click at [128, 30] on div "Status No active tasks You are ready to start receiving tasks. Rousel Alerta Av…" at bounding box center [93, 244] width 142 height 444
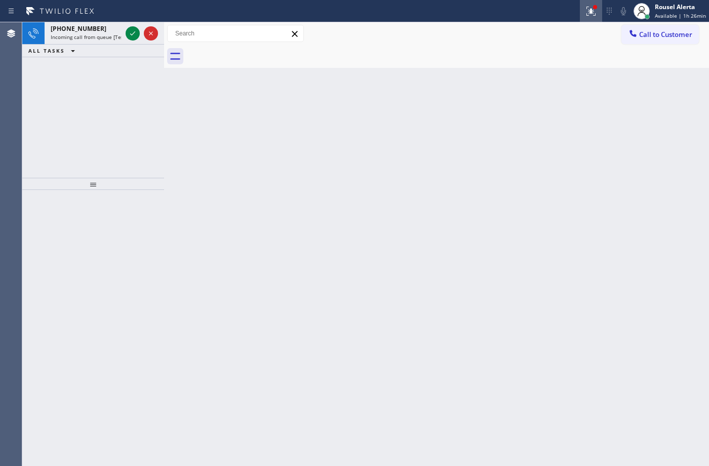
click at [586, 10] on div at bounding box center [591, 11] width 22 height 12
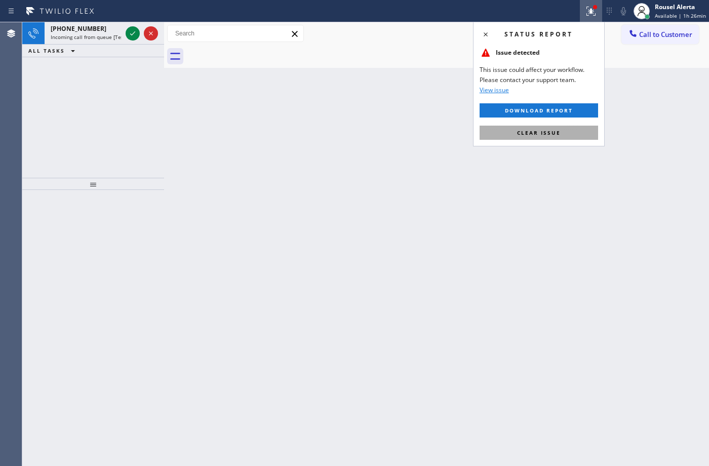
click at [572, 127] on button "Clear issue" at bounding box center [539, 133] width 119 height 14
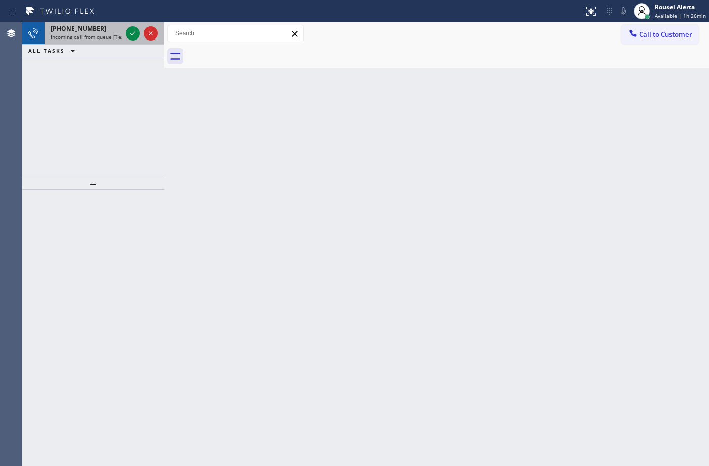
drag, startPoint x: 93, startPoint y: 31, endPoint x: 113, endPoint y: 31, distance: 20.3
click at [97, 31] on div "+16096670981" at bounding box center [86, 28] width 71 height 9
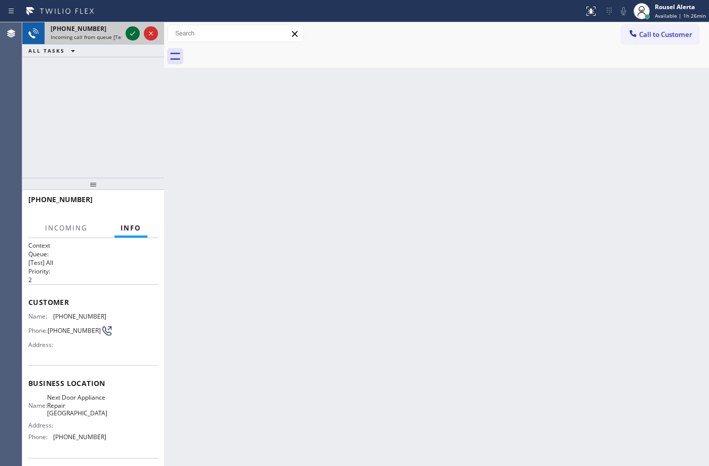
click at [135, 32] on icon at bounding box center [133, 33] width 12 height 12
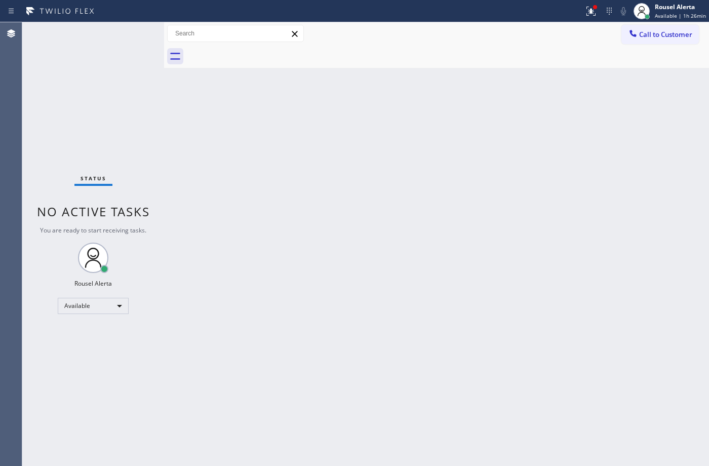
click at [136, 32] on div "Status No active tasks You are ready to start receiving tasks. Rousel Alerta Av…" at bounding box center [93, 244] width 142 height 444
click at [584, 6] on div at bounding box center [591, 11] width 22 height 12
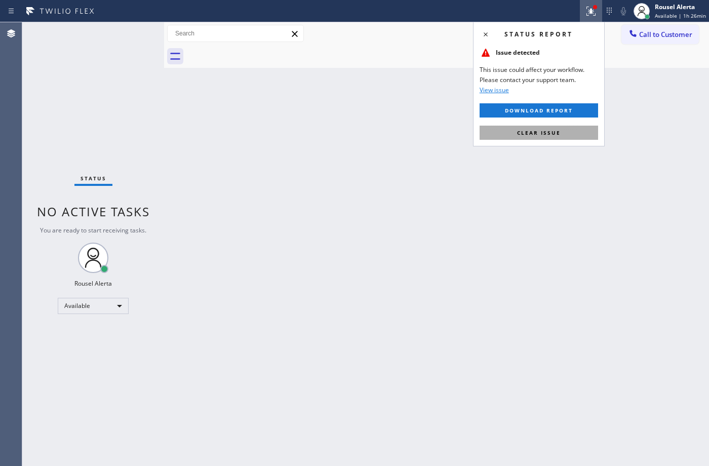
drag, startPoint x: 565, startPoint y: 138, endPoint x: 528, endPoint y: 136, distance: 37.1
click at [565, 138] on button "Clear issue" at bounding box center [539, 133] width 119 height 14
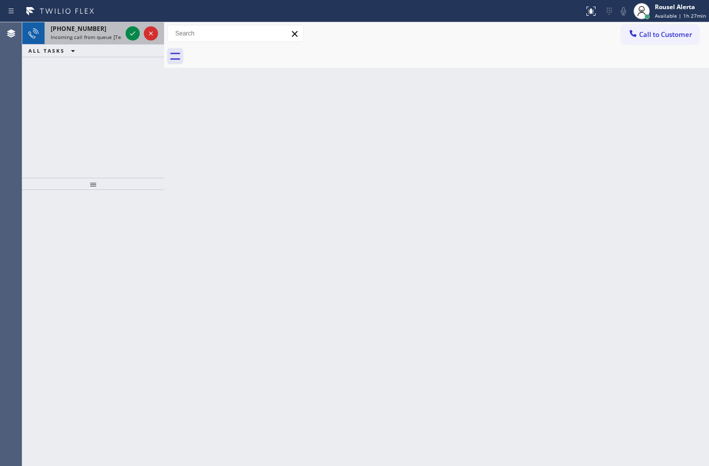
click at [99, 28] on div "+19042046222" at bounding box center [86, 28] width 71 height 9
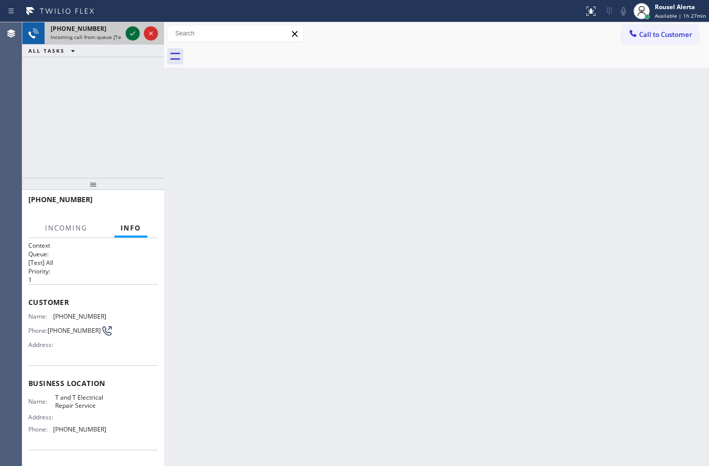
click at [135, 29] on icon at bounding box center [133, 33] width 12 height 12
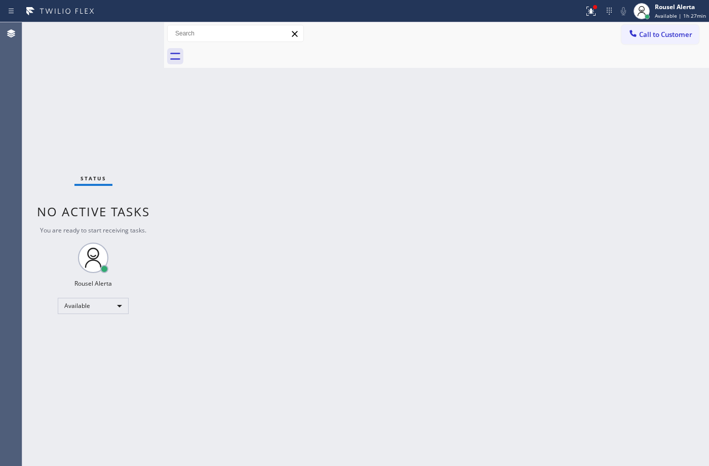
click at [135, 29] on div "Status No active tasks You are ready to start receiving tasks. Rousel Alerta Av…" at bounding box center [93, 244] width 142 height 444
click at [136, 29] on div "Status No active tasks You are ready to start receiving tasks. Rousel Alerta Av…" at bounding box center [93, 244] width 142 height 444
click at [602, 19] on button at bounding box center [591, 11] width 22 height 22
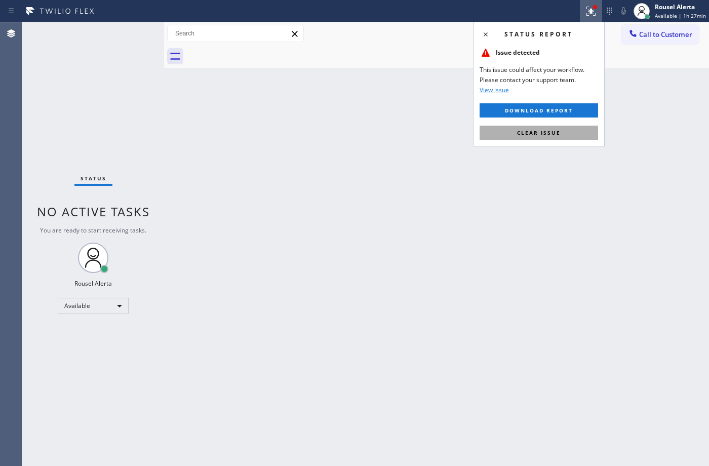
click at [574, 137] on button "Clear issue" at bounding box center [539, 133] width 119 height 14
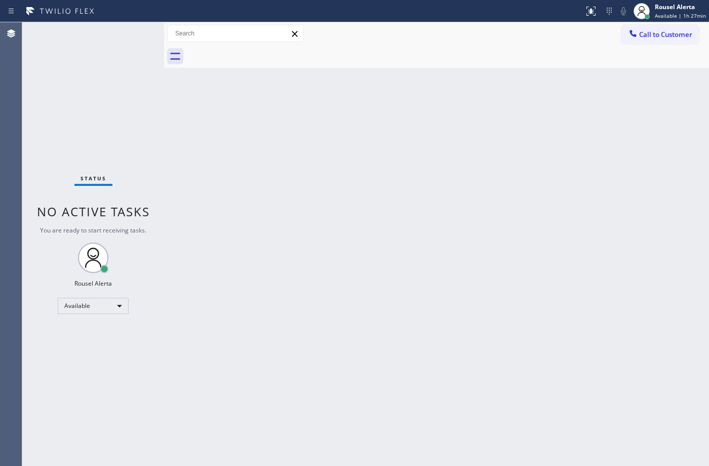
click at [540, 224] on div "Back to Dashboard Change Sender ID Customers Technicians Select a contact Outbo…" at bounding box center [436, 244] width 545 height 444
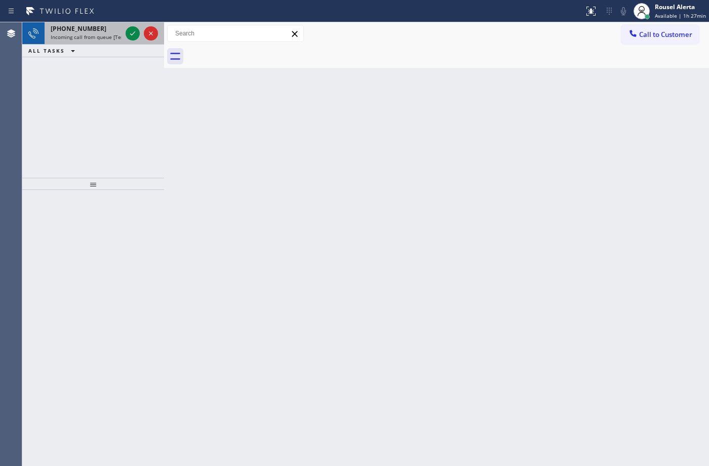
click at [96, 34] on span "Incoming call from queue [Test] All" at bounding box center [93, 36] width 84 height 7
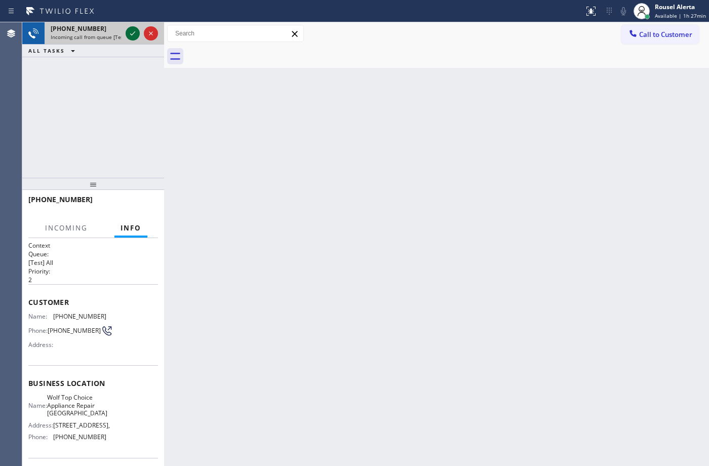
click at [135, 39] on icon at bounding box center [133, 33] width 12 height 12
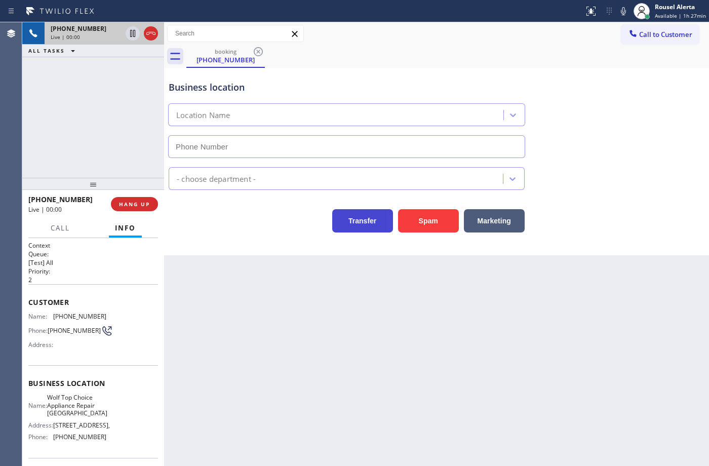
type input "(305) 290-4334"
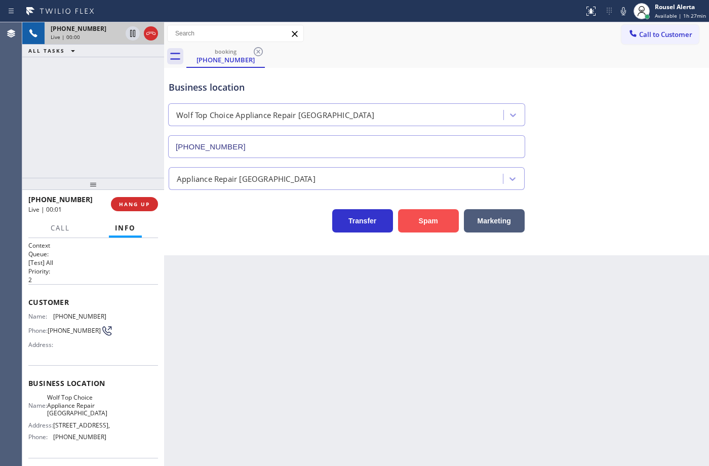
click at [411, 219] on button "Spam" at bounding box center [428, 220] width 61 height 23
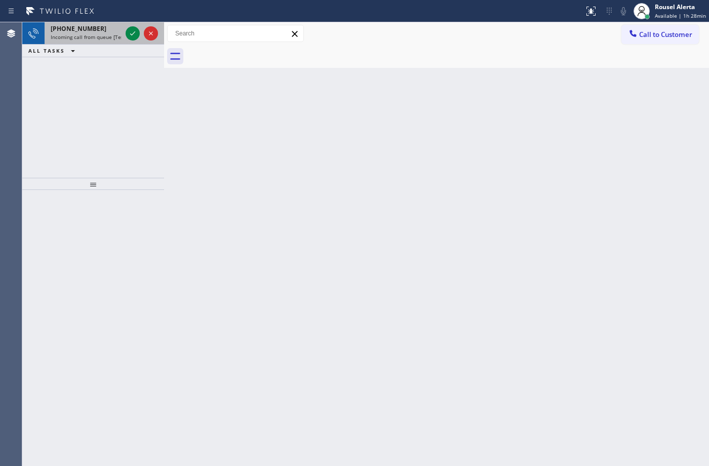
click at [109, 33] on div "+16263768961 Incoming call from queue [Test] All" at bounding box center [84, 33] width 79 height 22
click at [112, 25] on div "+16263768961" at bounding box center [86, 28] width 71 height 9
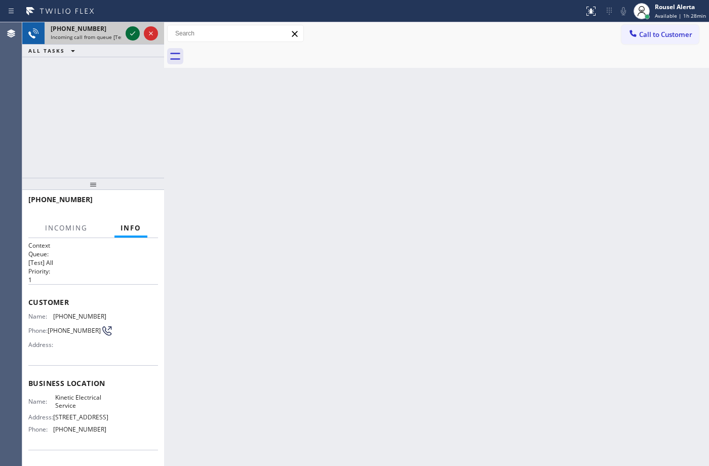
click at [126, 31] on div at bounding box center [133, 33] width 14 height 12
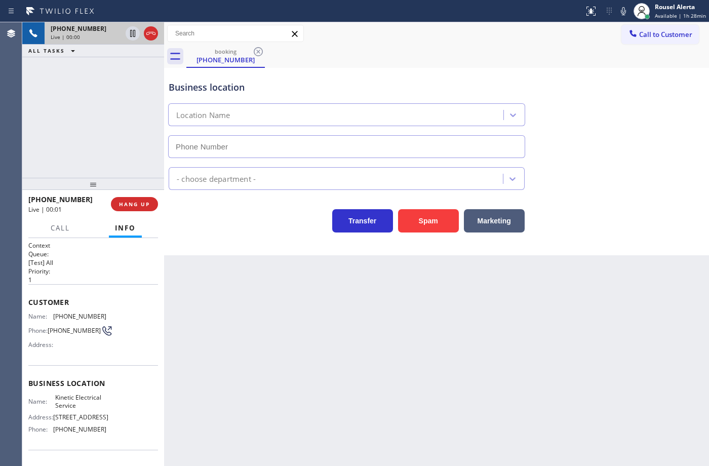
type input "(516) 613-5274"
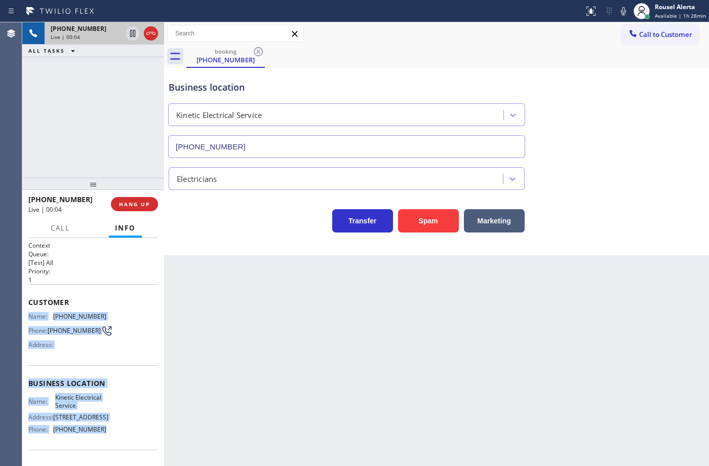
drag, startPoint x: 28, startPoint y: 310, endPoint x: 99, endPoint y: 450, distance: 157.3
click at [99, 450] on div "Context Queue: [Test] All Priority: 1 Customer Name: (626) 376-8961 Phone: (626…" at bounding box center [93, 383] width 130 height 285
copy div "Name: (626) 376-8961 Phone: (626) 376-8961 Address: Business location Name: Kin…"
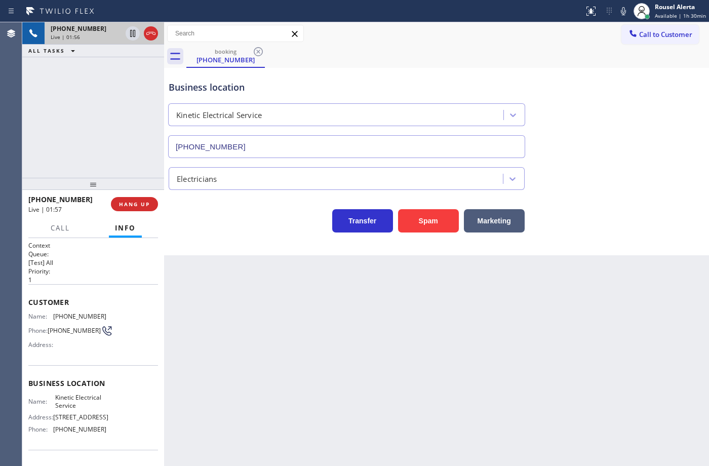
click at [434, 364] on div "Back to Dashboard Change Sender ID Customers Technicians Select a contact Outbo…" at bounding box center [436, 244] width 545 height 444
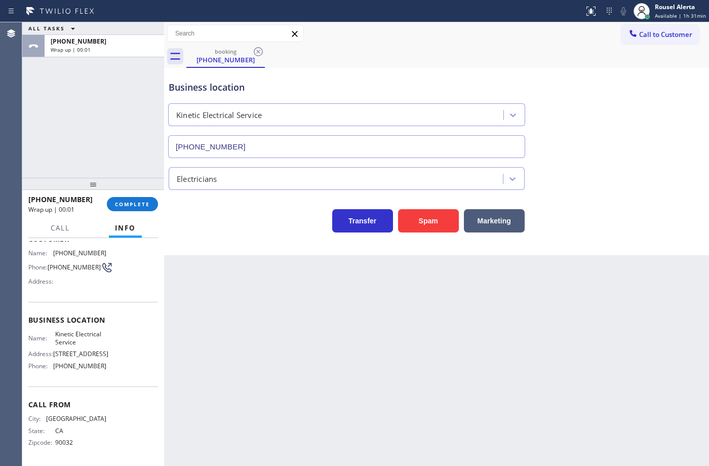
click at [287, 335] on div "Back to Dashboard Change Sender ID Customers Technicians Select a contact Outbo…" at bounding box center [436, 244] width 545 height 444
click at [507, 380] on div "Back to Dashboard Change Sender ID Customers Technicians Select a contact Outbo…" at bounding box center [436, 244] width 545 height 444
drag, startPoint x: 117, startPoint y: 152, endPoint x: 187, endPoint y: 278, distance: 144.0
click at [116, 150] on div "ALL TASKS ALL TASKS ACTIVE TASKS TASKS IN WRAP UP +16263768961 Wrap up | 00:03" at bounding box center [93, 100] width 142 height 156
click at [262, 386] on div "Back to Dashboard Change Sender ID Customers Technicians Select a contact Outbo…" at bounding box center [436, 244] width 545 height 444
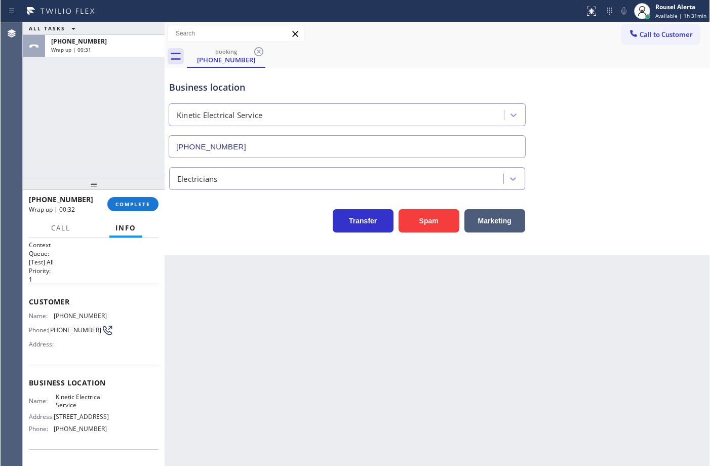
scroll to position [0, 0]
click at [117, 203] on span "COMPLETE" at bounding box center [132, 204] width 35 height 7
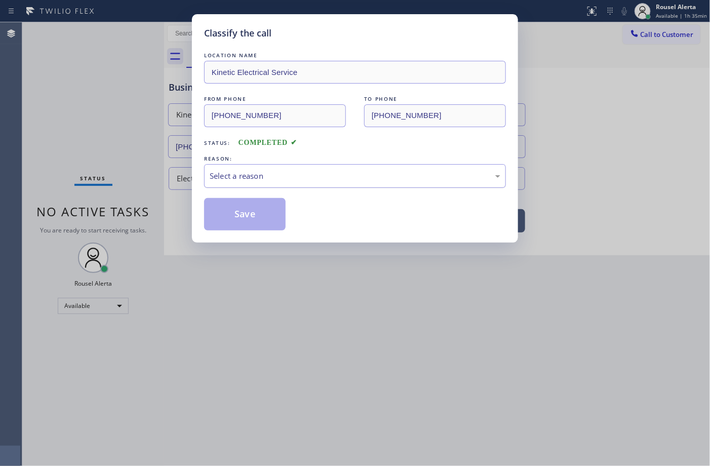
click at [250, 179] on div "Select a reason" at bounding box center [355, 176] width 291 height 12
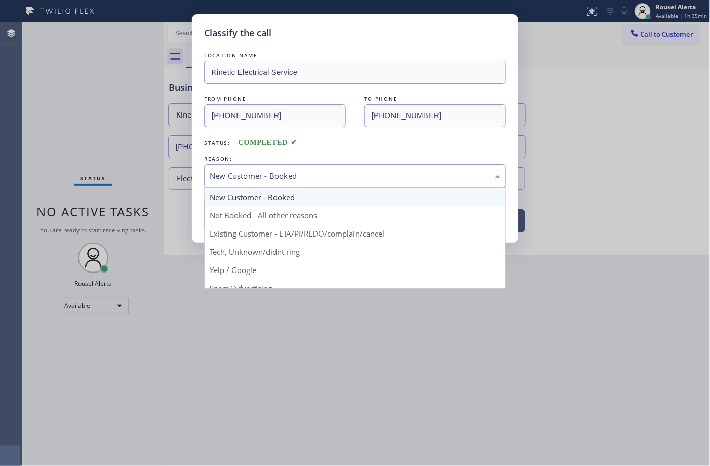
drag, startPoint x: 267, startPoint y: 175, endPoint x: 272, endPoint y: 208, distance: 32.8
click at [267, 177] on div "New Customer - Booked" at bounding box center [355, 176] width 291 height 12
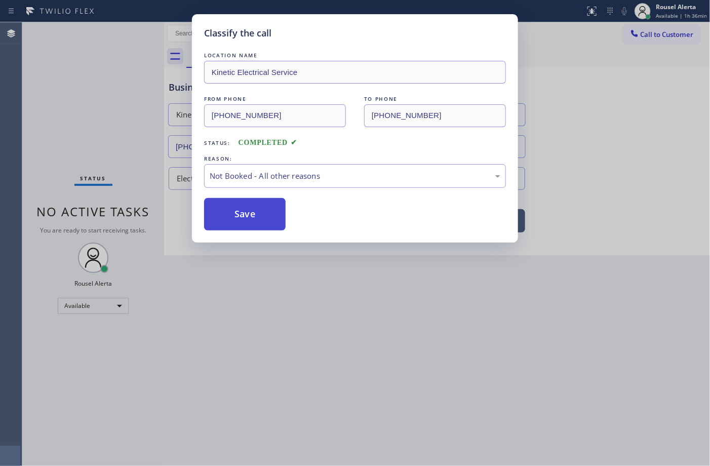
click at [261, 210] on button "Save" at bounding box center [245, 214] width 82 height 32
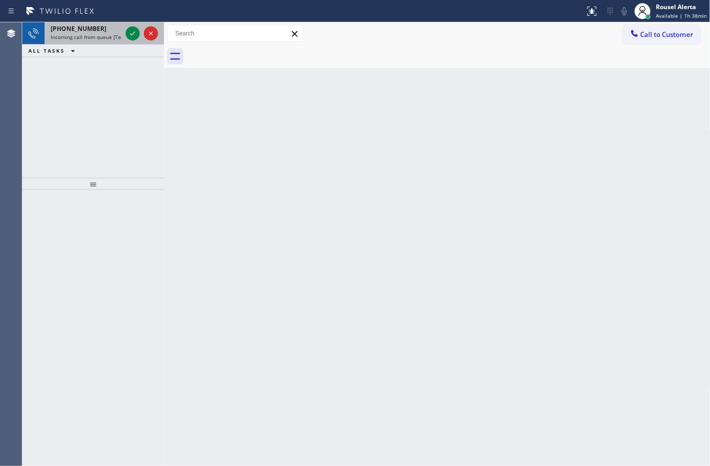
click at [94, 29] on div "+15163954447" at bounding box center [86, 28] width 71 height 9
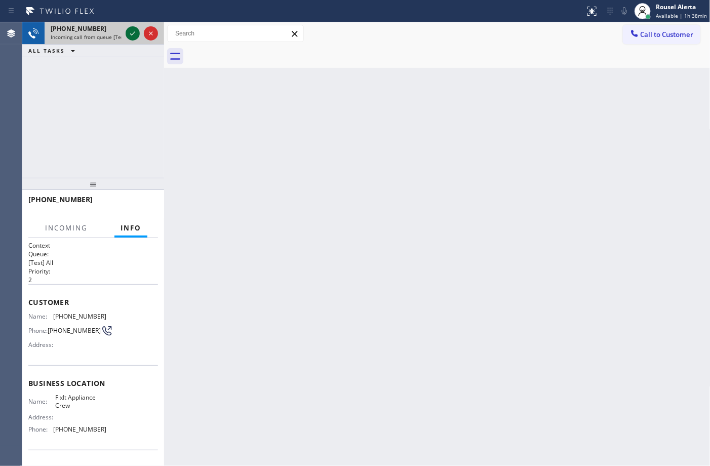
click at [129, 33] on icon at bounding box center [133, 33] width 12 height 12
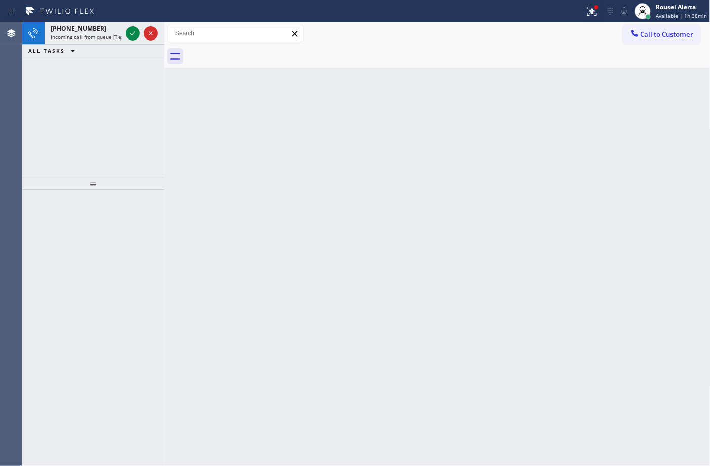
drag, startPoint x: 128, startPoint y: 1, endPoint x: 357, endPoint y: 86, distance: 244.5
click at [132, 65] on div "+15163954447 Incoming call from queue [Test] All ALL TASKS ALL TASKS ACTIVE TAS…" at bounding box center [93, 100] width 142 height 156
click at [115, 28] on div "+15163954447" at bounding box center [86, 28] width 71 height 9
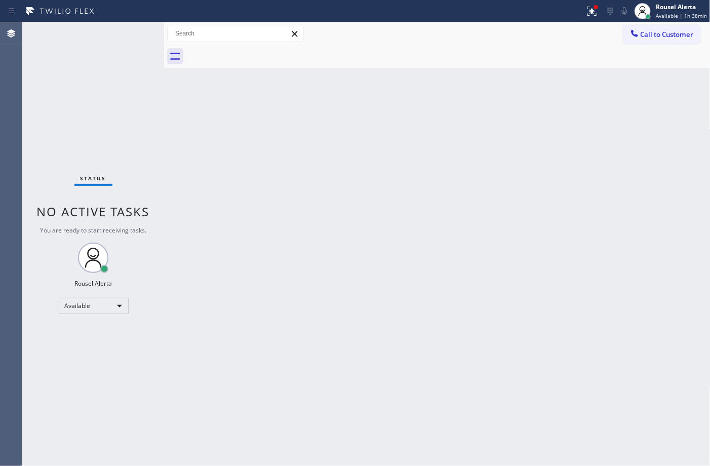
click at [131, 34] on div "Status No active tasks You are ready to start receiving tasks. Rousel Alerta Av…" at bounding box center [93, 244] width 142 height 444
click at [596, 22] on div "Call to Customer Outbound call Location Kraus HVAC Repair Your caller id phone …" at bounding box center [437, 33] width 547 height 23
click at [596, 19] on button at bounding box center [592, 11] width 22 height 22
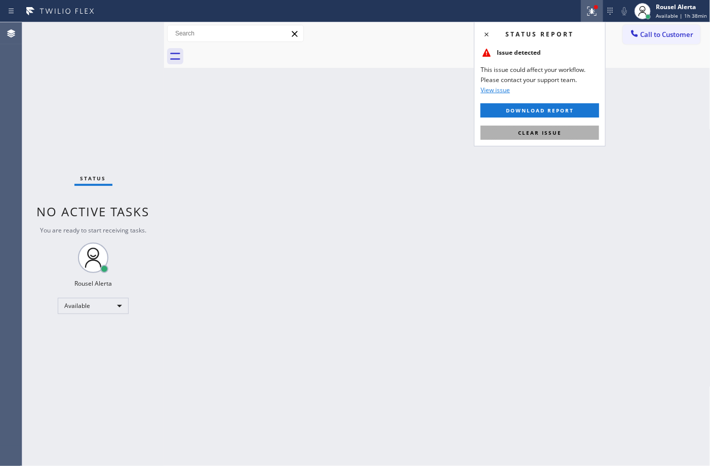
click at [565, 130] on button "Clear issue" at bounding box center [540, 133] width 119 height 14
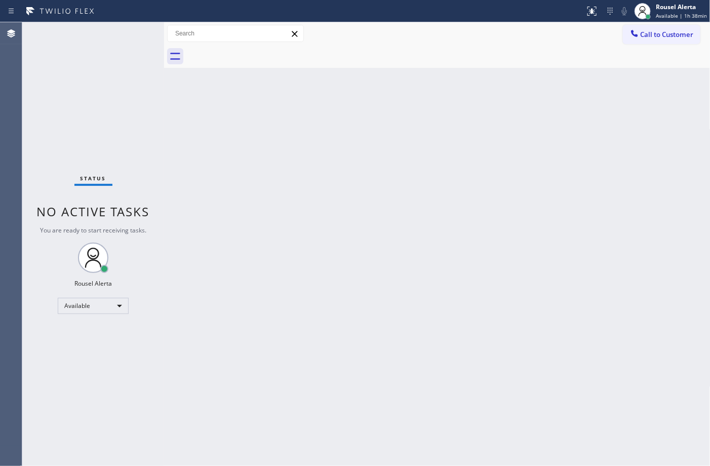
click at [235, 312] on div "Back to Dashboard Change Sender ID Customers Technicians Select a contact Outbo…" at bounding box center [437, 244] width 547 height 444
click at [116, 28] on div "Status No active tasks You are ready to start receiving tasks. Rousel Alerta Av…" at bounding box center [93, 244] width 142 height 444
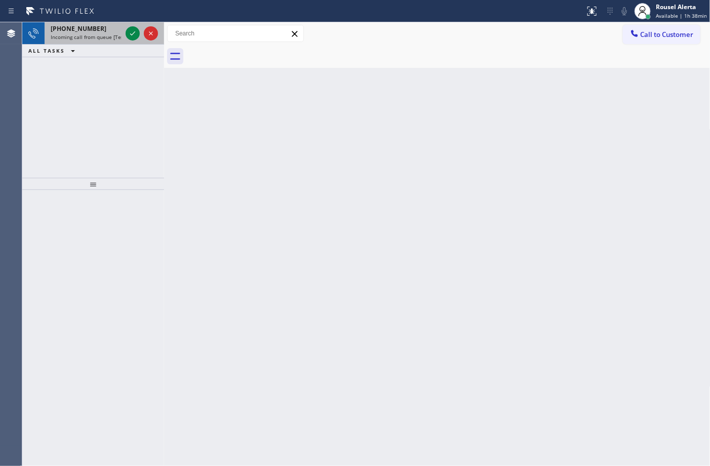
click at [110, 41] on div "+16097151915 Incoming call from queue [Test] All" at bounding box center [84, 33] width 79 height 22
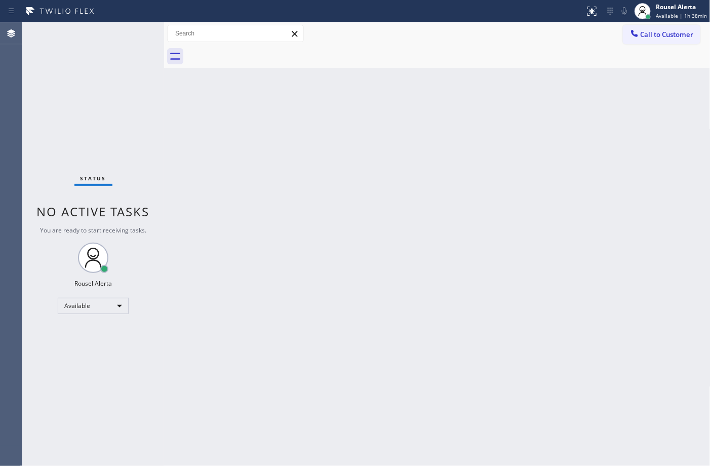
click at [130, 34] on div "Status No active tasks You are ready to start receiving tasks. Rousel Alerta Av…" at bounding box center [93, 244] width 142 height 444
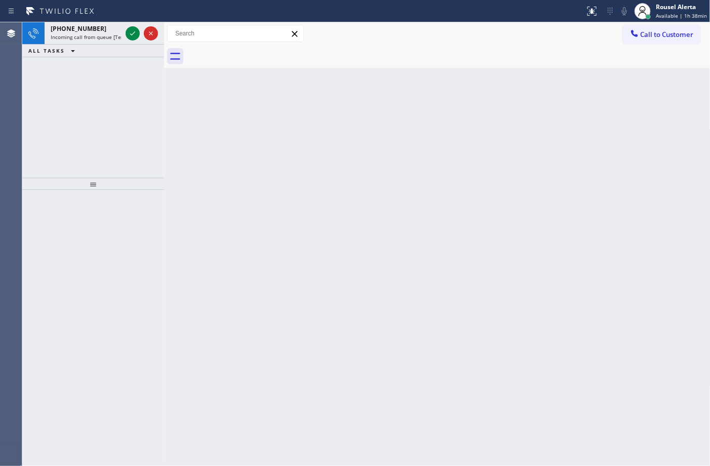
click at [355, 324] on div "Back to Dashboard Change Sender ID Customers Technicians Select a contact Outbo…" at bounding box center [437, 244] width 547 height 444
drag, startPoint x: 100, startPoint y: 35, endPoint x: 105, endPoint y: 34, distance: 5.2
click at [100, 34] on span "Incoming call from queue [Test] All" at bounding box center [93, 36] width 84 height 7
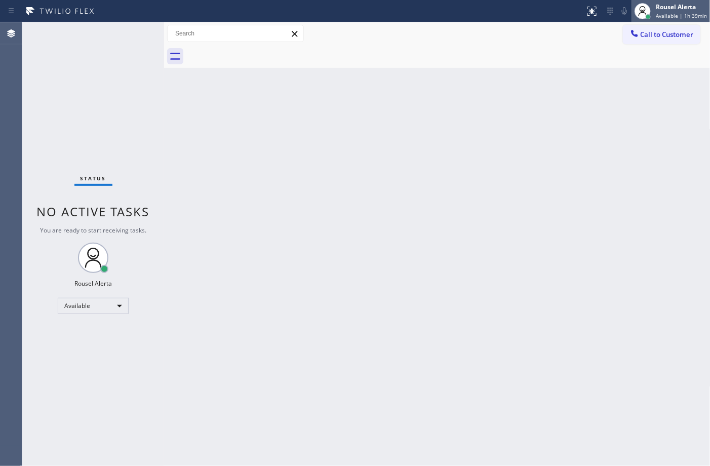
click at [664, 6] on div "Rousel Alerta" at bounding box center [681, 7] width 51 height 9
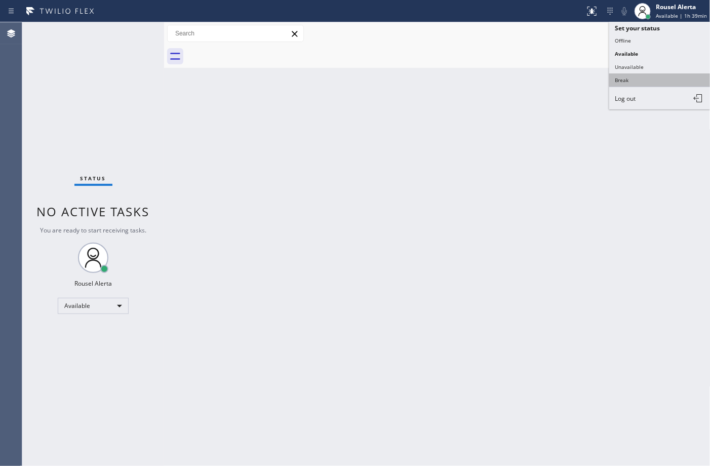
click at [637, 77] on button "Break" at bounding box center [660, 79] width 101 height 13
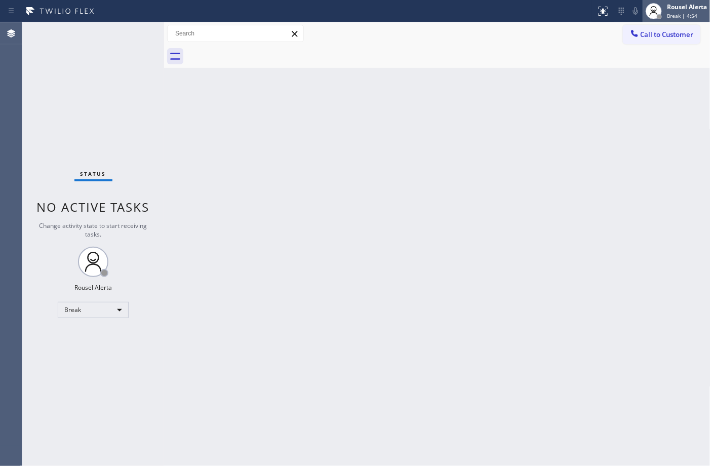
click at [673, 8] on div "Rousel Alerta" at bounding box center [687, 7] width 40 height 9
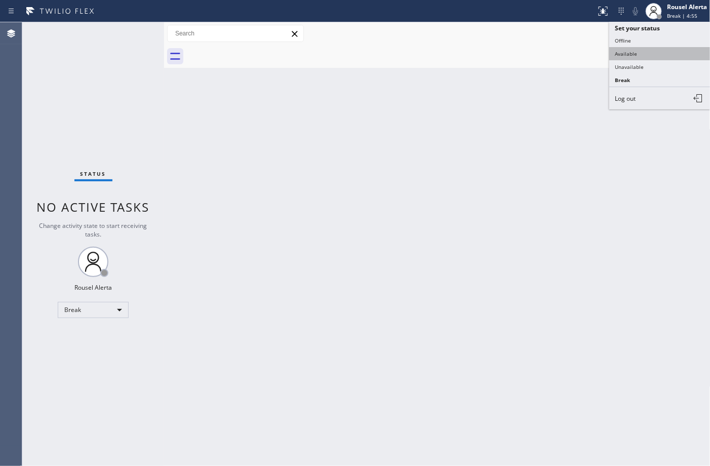
click at [675, 50] on button "Available" at bounding box center [660, 53] width 101 height 13
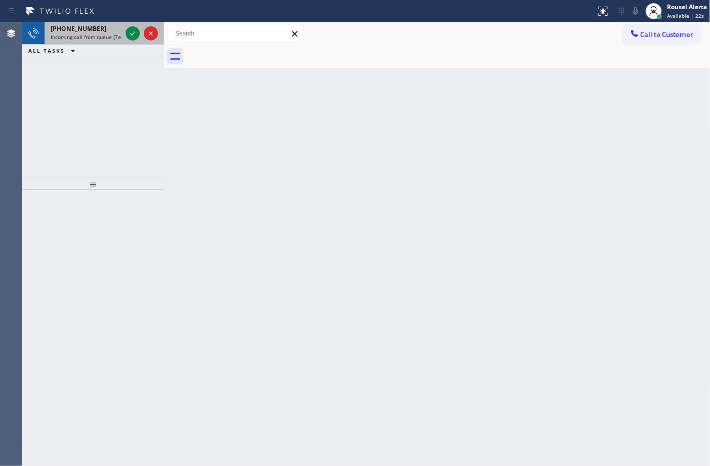
click at [97, 31] on div "+16099388262" at bounding box center [86, 28] width 71 height 9
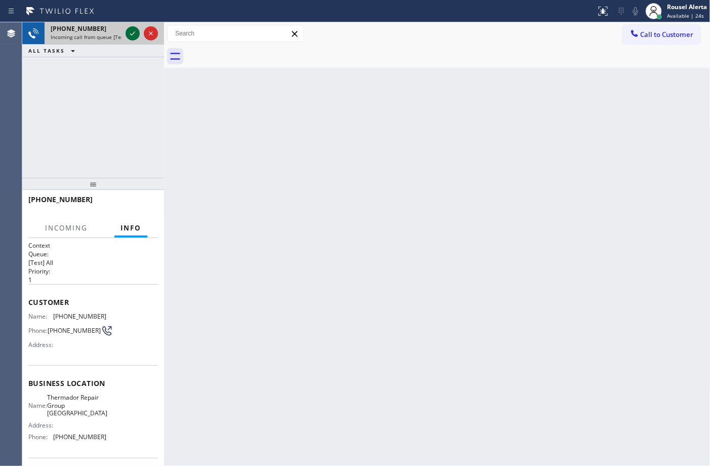
click at [138, 37] on icon at bounding box center [133, 33] width 12 height 12
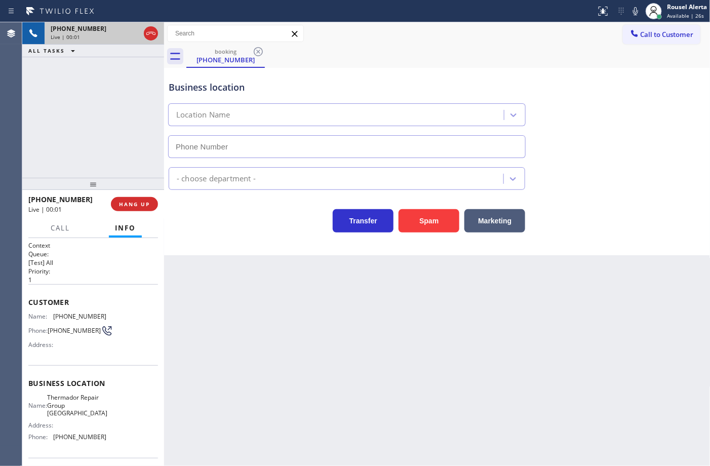
type input "(201) 801-4677"
click at [423, 223] on button "Spam" at bounding box center [429, 220] width 61 height 23
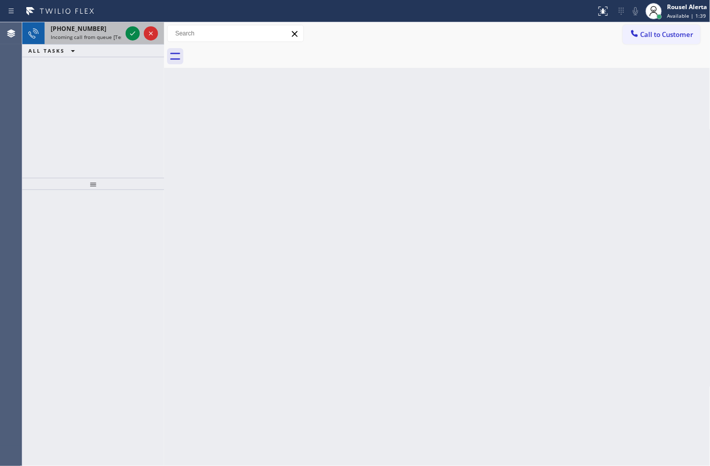
drag, startPoint x: 89, startPoint y: 34, endPoint x: 120, endPoint y: 39, distance: 30.7
click at [92, 36] on span "Incoming call from queue [Test] All" at bounding box center [93, 36] width 84 height 7
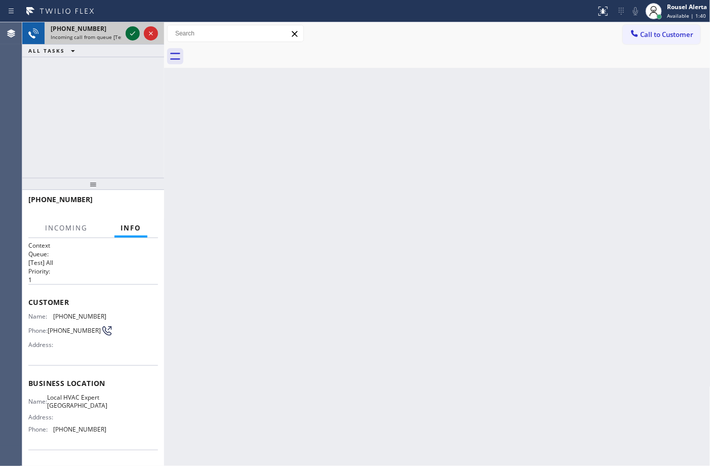
click at [126, 36] on div at bounding box center [133, 33] width 14 height 12
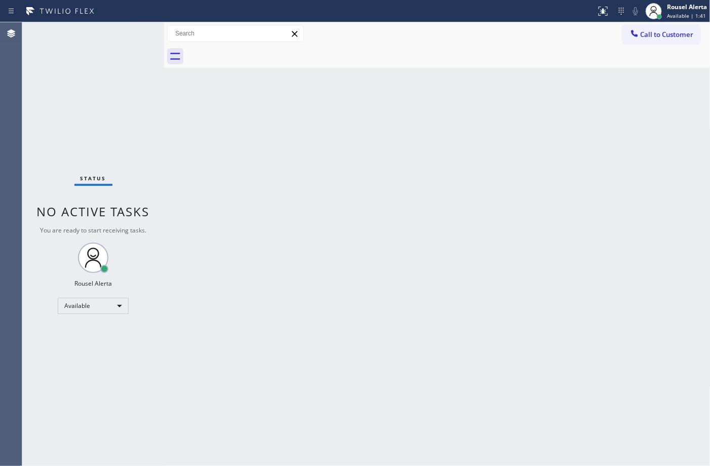
click at [125, 36] on div "Status No active tasks You are ready to start receiving tasks. Rousel Alerta Av…" at bounding box center [93, 244] width 142 height 444
click at [127, 35] on div "Status No active tasks You are ready to start receiving tasks. Rousel Alerta Av…" at bounding box center [93, 244] width 142 height 444
click at [345, 283] on div "Back to Dashboard Change Sender ID Customers Technicians Select a contact Outbo…" at bounding box center [437, 244] width 547 height 444
click at [615, 3] on div "Status report Issue detected This issue could affect your workflow. Please cont…" at bounding box center [651, 11] width 118 height 22
click at [603, 7] on div at bounding box center [603, 11] width 22 height 22
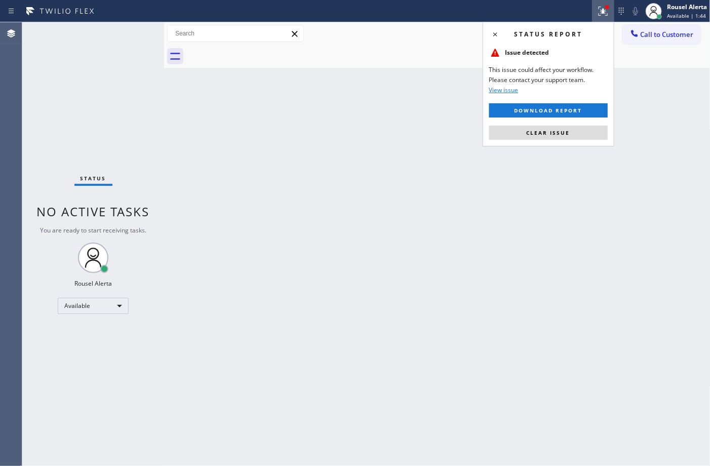
click at [573, 142] on div "Status report Issue detected This issue could affect your workflow. Please cont…" at bounding box center [549, 84] width 132 height 125
click at [571, 129] on button "Clear issue" at bounding box center [548, 133] width 119 height 14
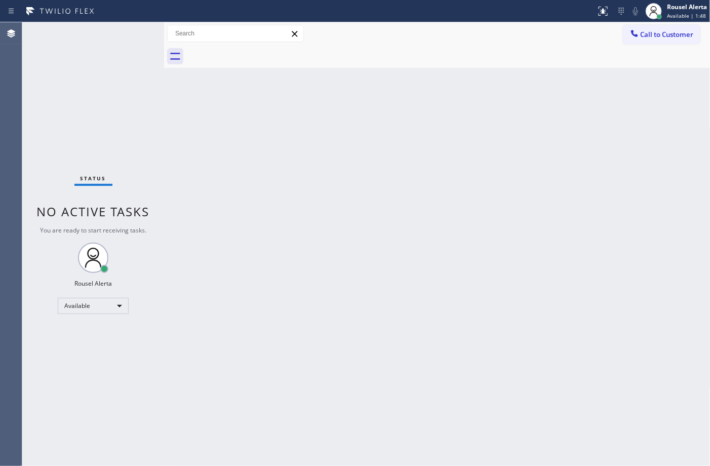
click at [114, 24] on div "Status No active tasks You are ready to start receiving tasks. Rousel Alerta Av…" at bounding box center [93, 244] width 142 height 444
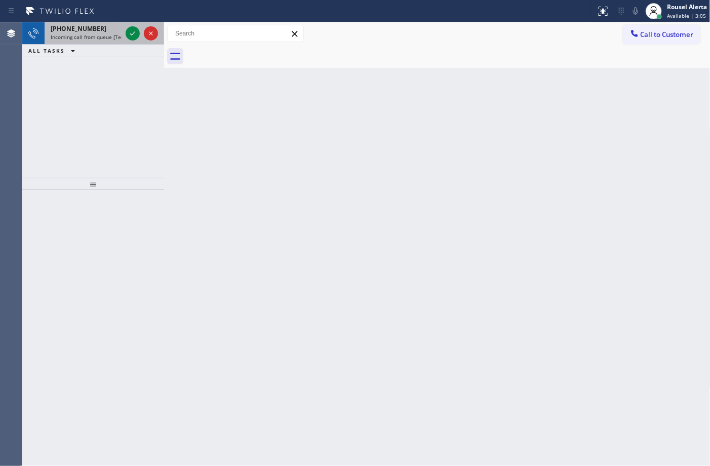
drag, startPoint x: 112, startPoint y: 36, endPoint x: 120, endPoint y: 36, distance: 7.1
click at [113, 36] on span "Incoming call from queue [Test] All" at bounding box center [93, 36] width 84 height 7
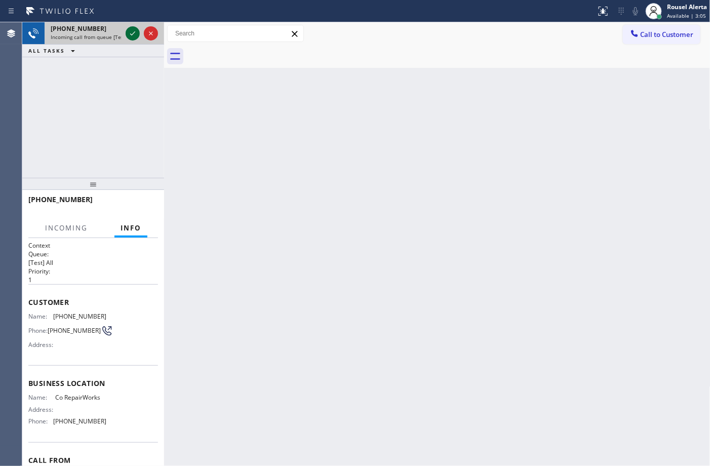
click at [127, 33] on icon at bounding box center [133, 33] width 12 height 12
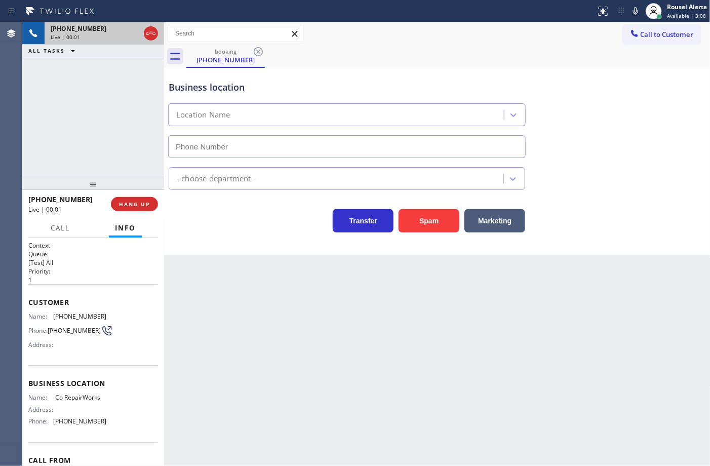
type input "(954) 507-2871"
click at [425, 224] on button "Spam" at bounding box center [429, 220] width 61 height 23
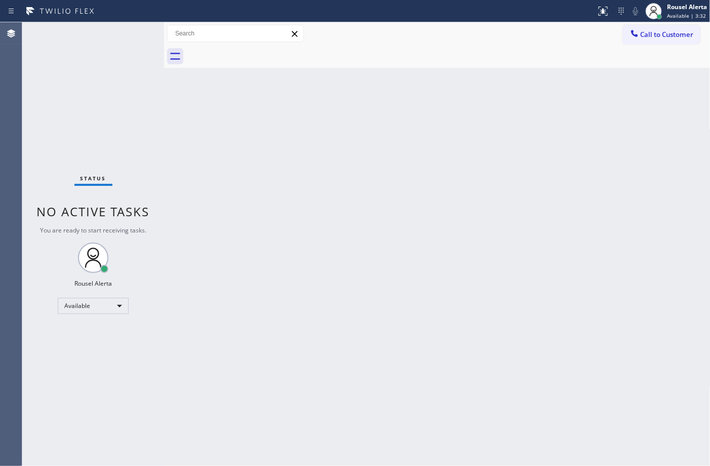
click at [115, 34] on div "Status No active tasks You are ready to start receiving tasks. Rousel Alerta Av…" at bounding box center [93, 244] width 142 height 444
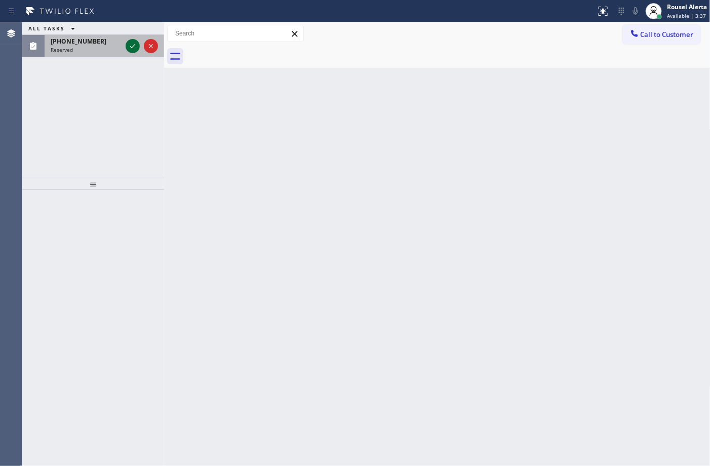
click at [132, 44] on icon at bounding box center [133, 46] width 12 height 12
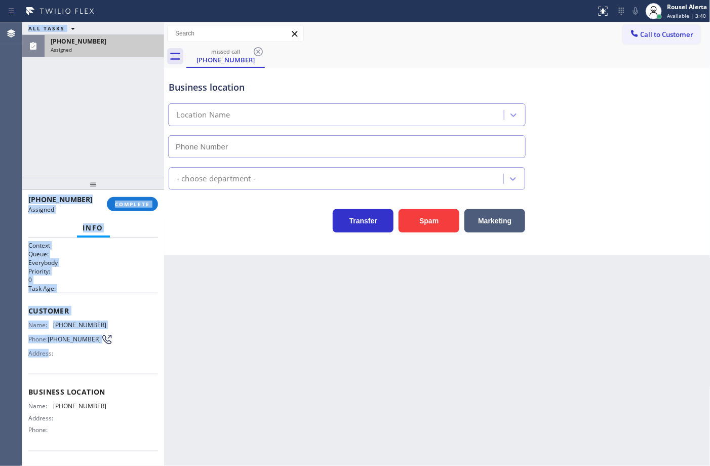
drag, startPoint x: 19, startPoint y: 321, endPoint x: 49, endPoint y: 363, distance: 52.3
click at [49, 363] on div "Agent Desktop Classify the call LOCATION NAME Kraus HVAC Repair FROM PHONE (917…" at bounding box center [355, 244] width 710 height 444
click at [49, 364] on div "Customer Name: (323) 329-5358 Phone: (323) 329-5358 Address:" at bounding box center [93, 333] width 130 height 81
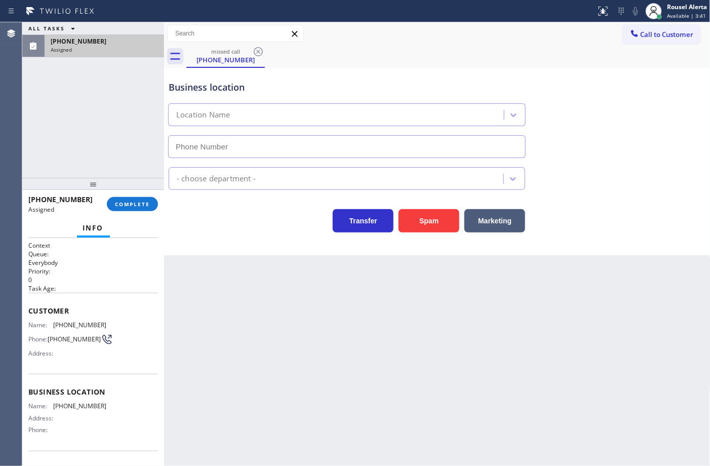
click at [55, 363] on div "Customer Name: (323) 329-5358 Phone: (323) 329-5358 Address:" at bounding box center [93, 333] width 130 height 81
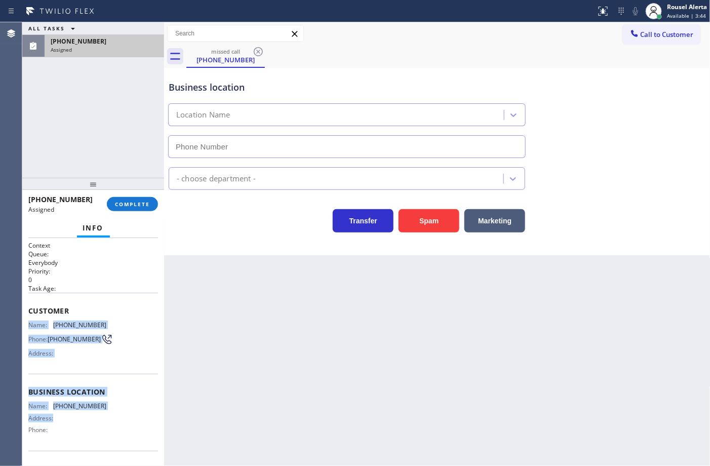
drag, startPoint x: 29, startPoint y: 324, endPoint x: 97, endPoint y: 420, distance: 117.3
click at [97, 420] on div "Context Queue: Everybody Priority: 0 Task Age: Customer Name: (323) 329-5358 Ph…" at bounding box center [93, 384] width 130 height 286
drag, startPoint x: 90, startPoint y: 407, endPoint x: 86, endPoint y: 390, distance: 17.1
click at [87, 390] on span "Business location" at bounding box center [93, 392] width 130 height 10
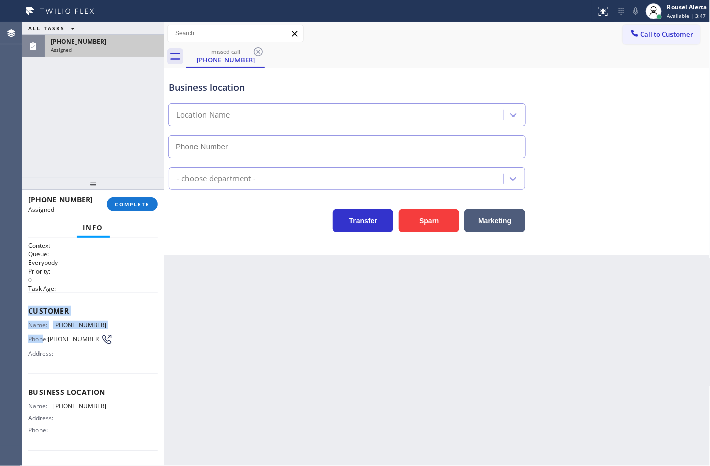
drag, startPoint x: 32, startPoint y: 323, endPoint x: 43, endPoint y: 343, distance: 23.1
click at [43, 343] on div "Customer Name: (323) 329-5358 Phone: (323) 329-5358 Address:" at bounding box center [93, 333] width 130 height 81
click at [44, 339] on span "Phone:" at bounding box center [37, 339] width 19 height 8
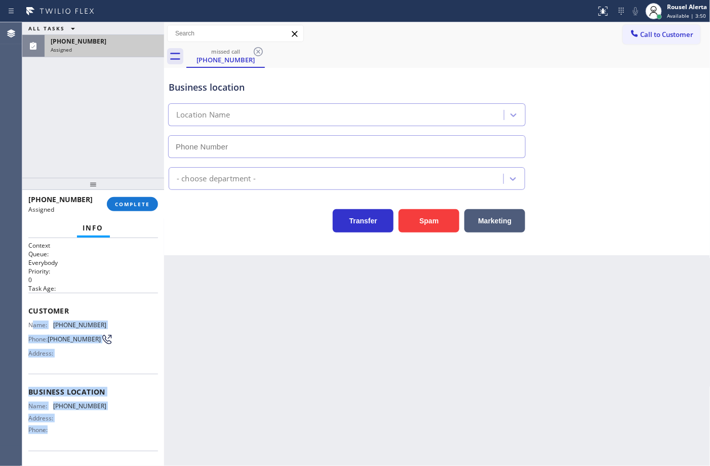
drag, startPoint x: 33, startPoint y: 323, endPoint x: 90, endPoint y: 434, distance: 124.9
click at [90, 434] on div "Context Queue: Everybody Priority: 0 Task Age: Customer Name: (323) 329-5358 Ph…" at bounding box center [93, 384] width 130 height 286
copy div "ame: (323) 329-5358 Phone: (323) 329-5358 Address: Business location Name: (323…"
click at [122, 199] on button "COMPLETE" at bounding box center [132, 204] width 51 height 14
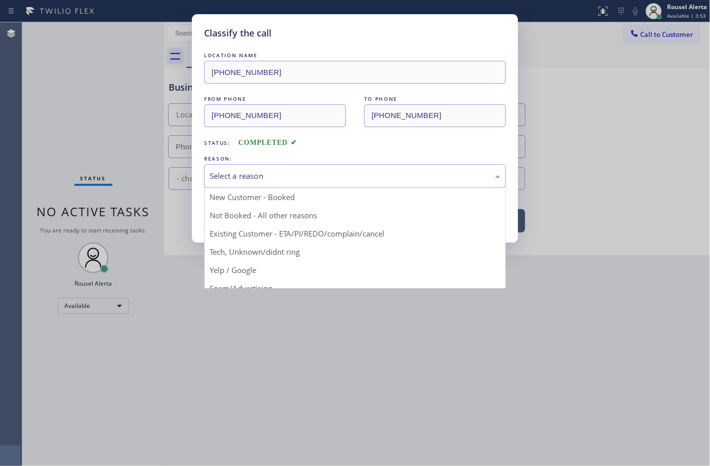
click at [251, 177] on div "Select a reason" at bounding box center [355, 176] width 291 height 12
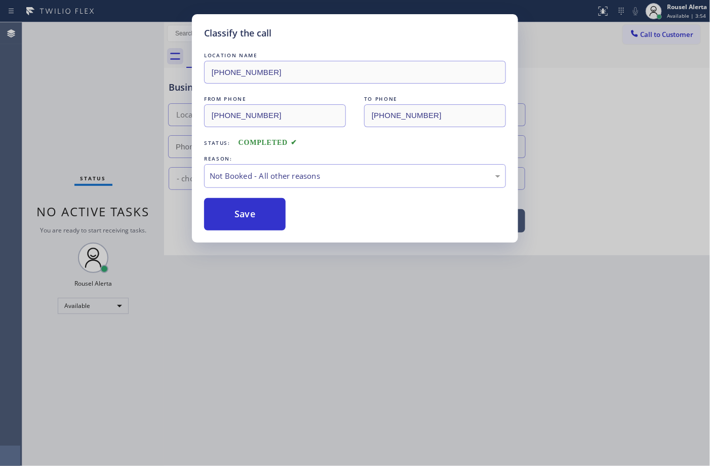
click at [250, 211] on button "Save" at bounding box center [245, 214] width 82 height 32
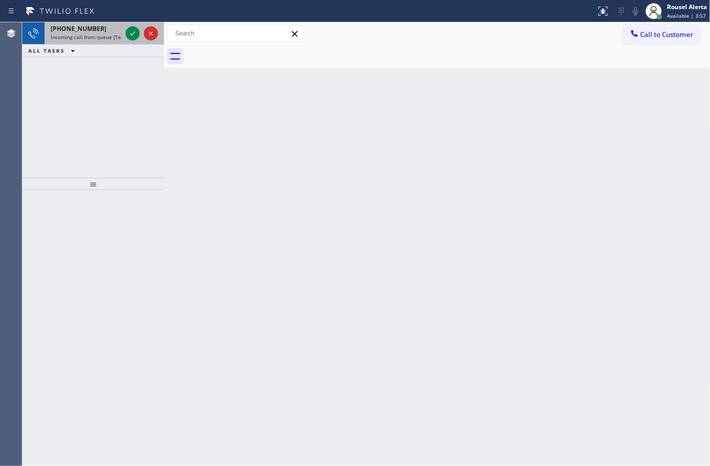
click at [109, 36] on span "Incoming call from queue [Test] All" at bounding box center [93, 36] width 84 height 7
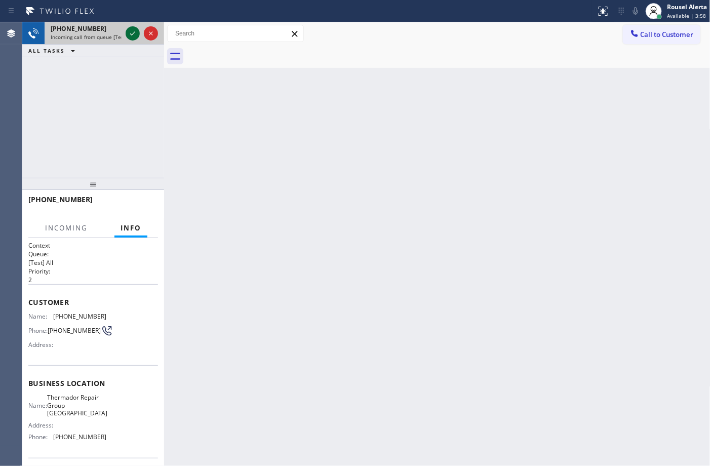
click at [130, 33] on icon at bounding box center [133, 33] width 12 height 12
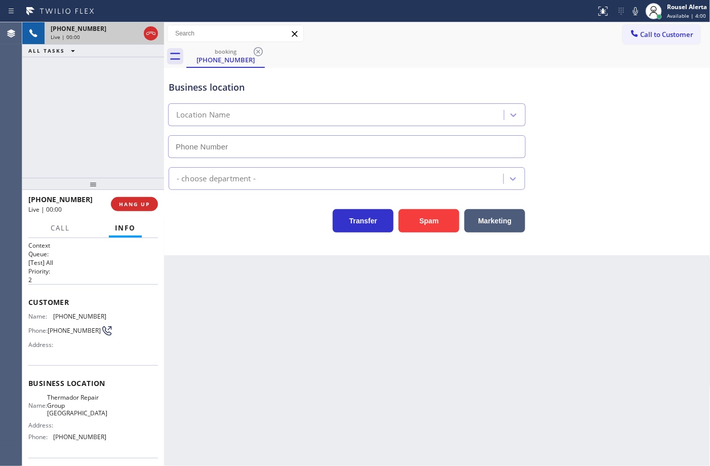
type input "(630) 394-8911"
click at [421, 218] on button "Spam" at bounding box center [429, 220] width 61 height 23
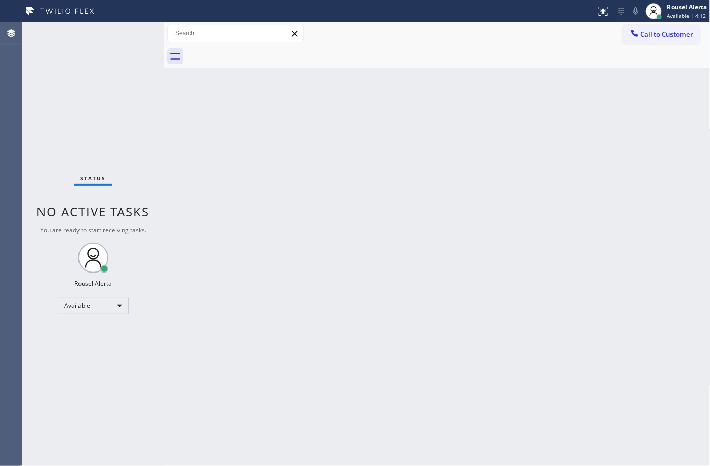
click at [145, 87] on div "Status No active tasks You are ready to start receiving tasks. Rousel Alerta Av…" at bounding box center [93, 244] width 142 height 444
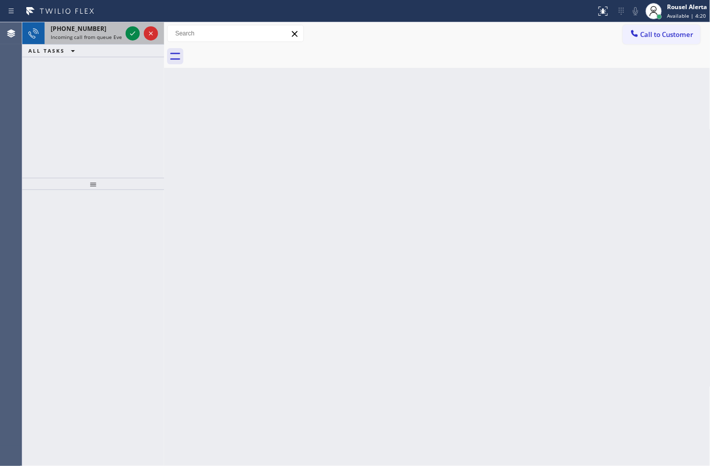
click at [115, 30] on div "+16788065083" at bounding box center [86, 28] width 71 height 9
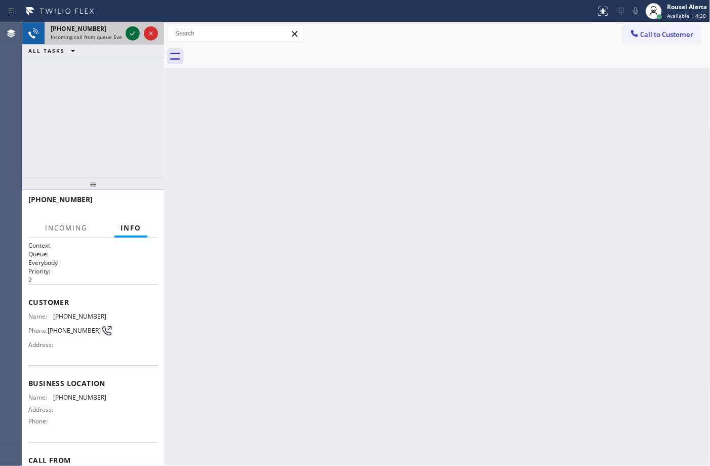
click at [131, 31] on icon at bounding box center [133, 33] width 12 height 12
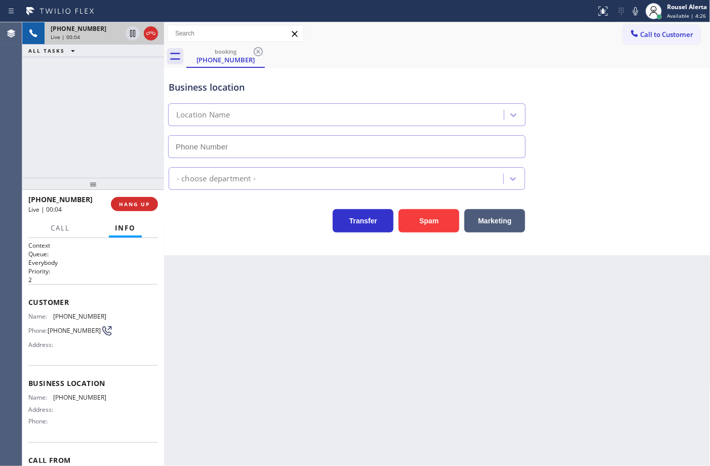
click at [80, 84] on div "+16788065083 Live | 00:04 ALL TASKS ALL TASKS ACTIVE TASKS TASKS IN WRAP UP" at bounding box center [93, 100] width 142 height 156
click at [302, 357] on div "Back to Dashboard Change Sender ID Customers Technicians Select a contact Outbo…" at bounding box center [437, 244] width 547 height 444
click at [138, 208] on button "HANG UP" at bounding box center [134, 204] width 47 height 14
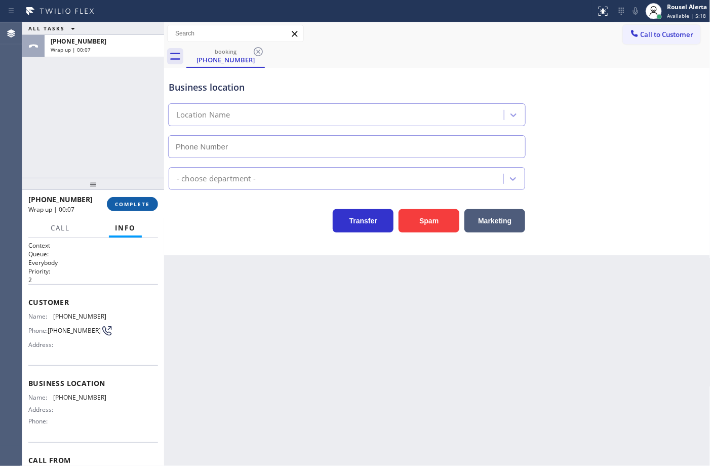
click at [130, 203] on span "COMPLETE" at bounding box center [132, 204] width 35 height 7
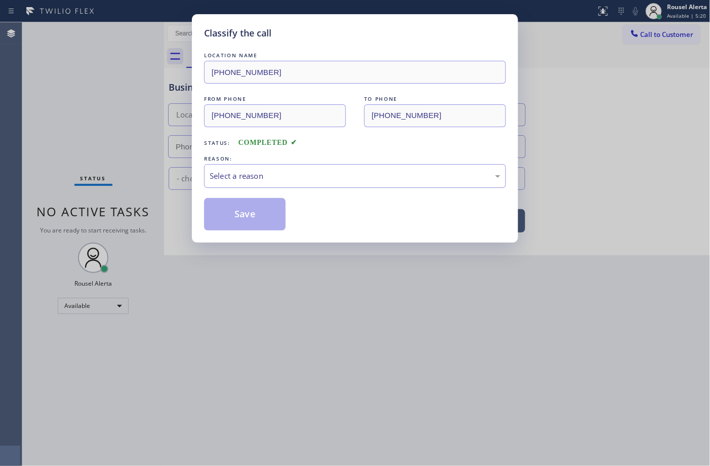
click at [283, 174] on div "Select a reason" at bounding box center [355, 176] width 291 height 12
click at [265, 215] on button "Save" at bounding box center [245, 214] width 82 height 32
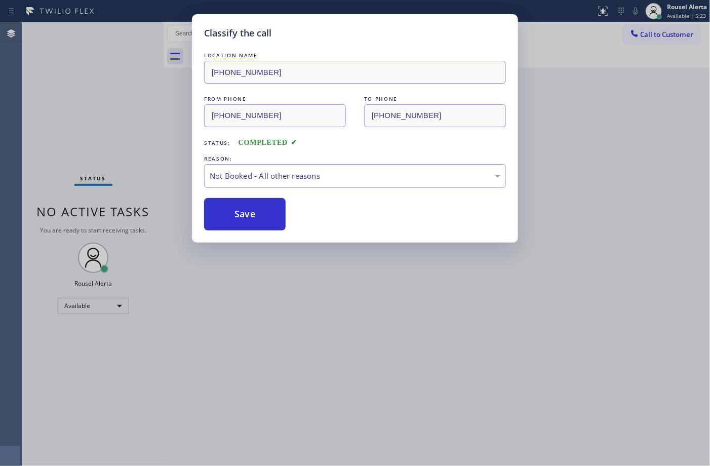
click at [322, 289] on div "Classify the call LOCATION NAME (678) 498-6784 FROM PHONE (678) 806-5083 TO PHO…" at bounding box center [355, 233] width 710 height 466
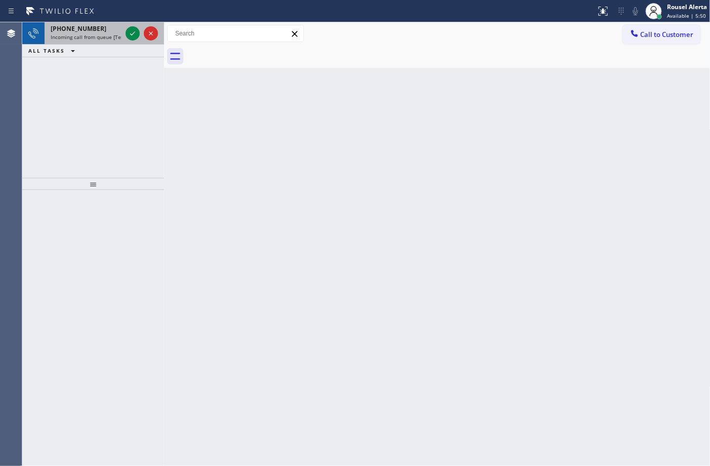
click at [105, 36] on span "Incoming call from queue [Test] All" at bounding box center [93, 36] width 84 height 7
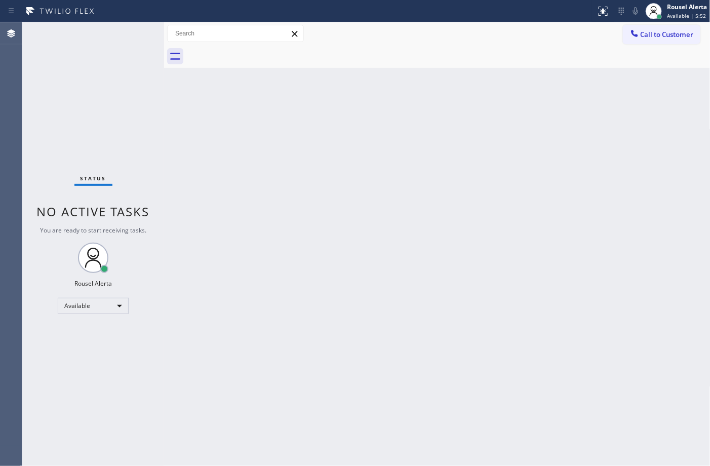
click at [132, 32] on div "Status No active tasks You are ready to start receiving tasks. Rousel Alerta Av…" at bounding box center [93, 244] width 142 height 444
click at [340, 301] on div "Back to Dashboard Change Sender ID Customers Technicians Select a contact Outbo…" at bounding box center [437, 244] width 547 height 444
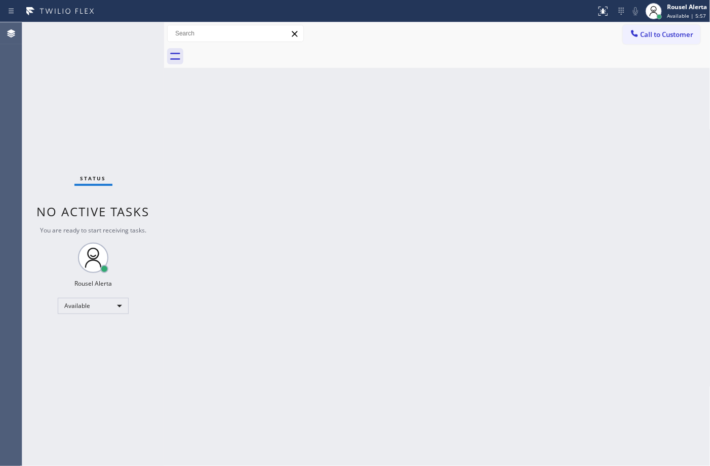
click at [125, 20] on div "Status report No issues detected If you experience an issue, please download th…" at bounding box center [355, 11] width 710 height 22
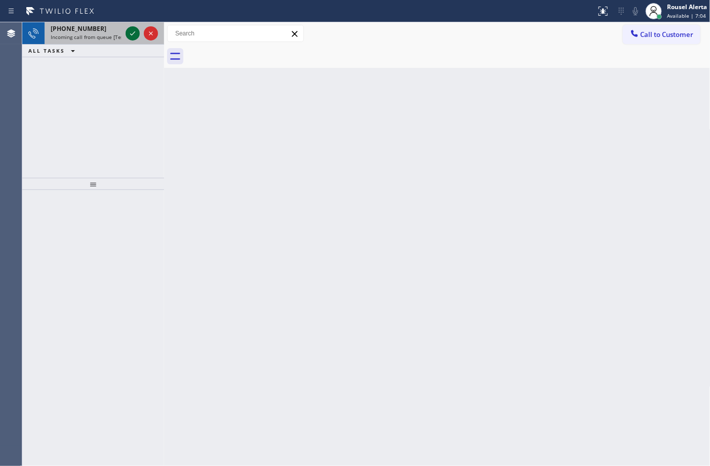
click at [127, 31] on icon at bounding box center [133, 33] width 12 height 12
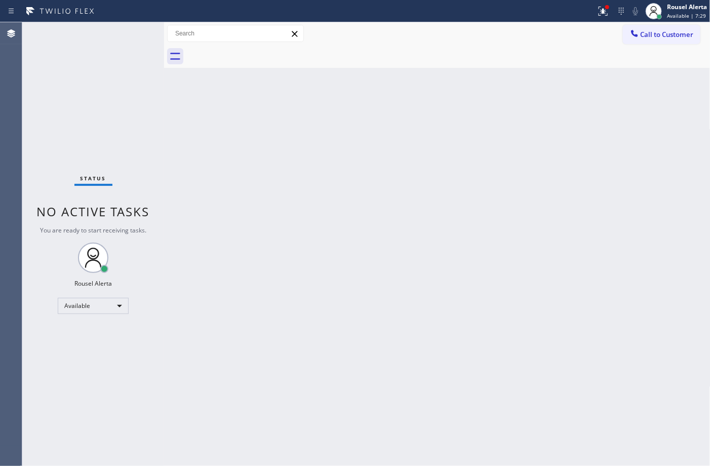
click at [127, 31] on div "Status No active tasks You are ready to start receiving tasks. Rousel Alerta Av…" at bounding box center [93, 244] width 142 height 444
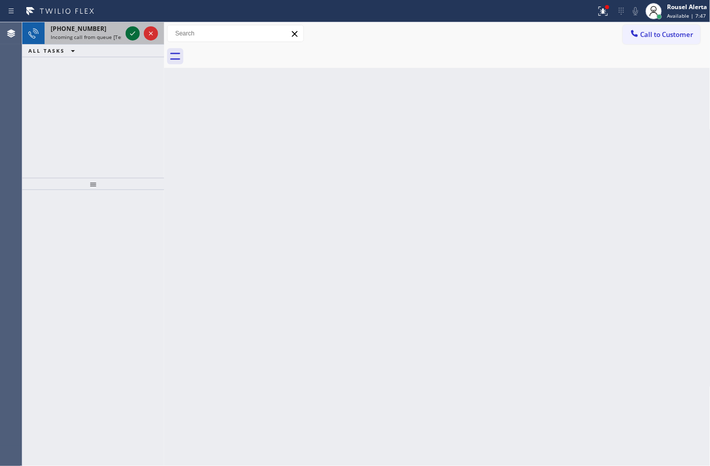
click at [127, 31] on icon at bounding box center [133, 33] width 12 height 12
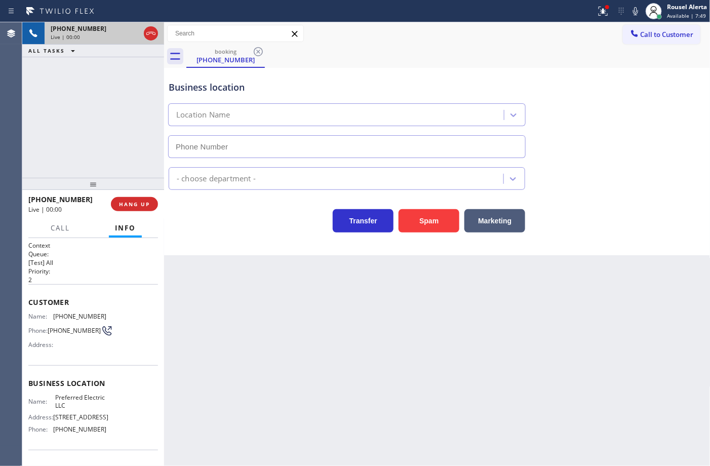
type input "(848) 360-5267"
click at [415, 217] on button "Spam" at bounding box center [429, 220] width 61 height 23
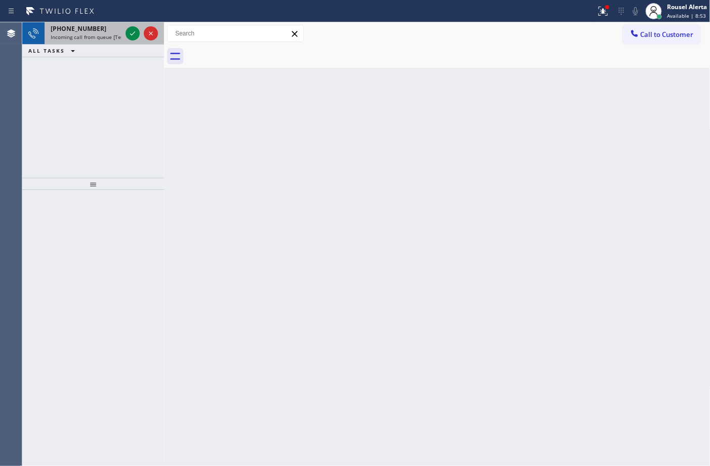
drag, startPoint x: 100, startPoint y: 43, endPoint x: 107, endPoint y: 38, distance: 8.3
click at [103, 42] on div "+15168537198 Incoming call from queue [Test] All" at bounding box center [84, 33] width 79 height 22
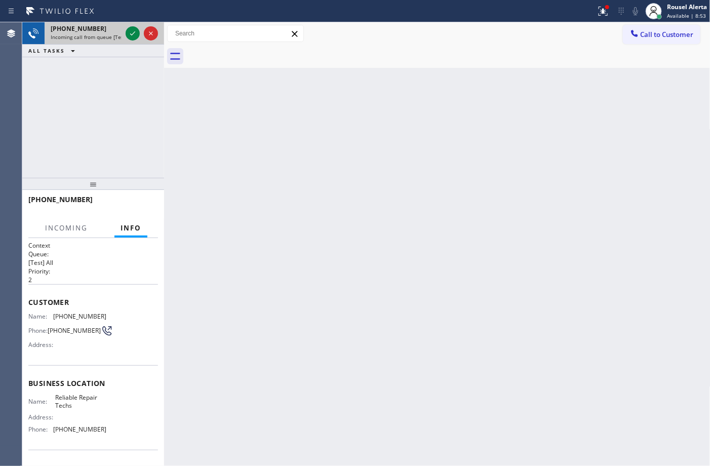
click at [109, 35] on span "Incoming call from queue [Test] All" at bounding box center [93, 36] width 84 height 7
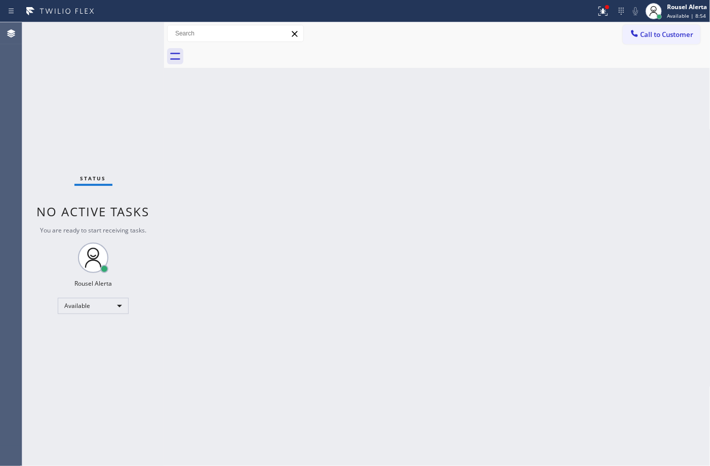
click at [135, 30] on div "Status No active tasks You are ready to start receiving tasks. Rousel Alerta Av…" at bounding box center [93, 244] width 142 height 444
click at [600, 13] on icon at bounding box center [603, 11] width 12 height 12
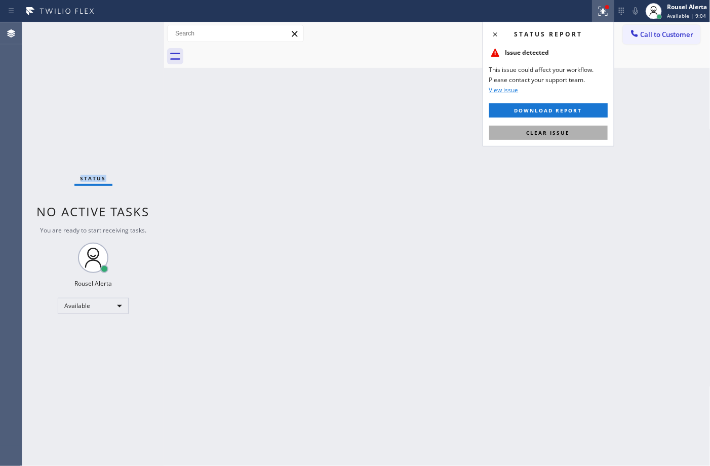
click at [581, 127] on button "Clear issue" at bounding box center [548, 133] width 119 height 14
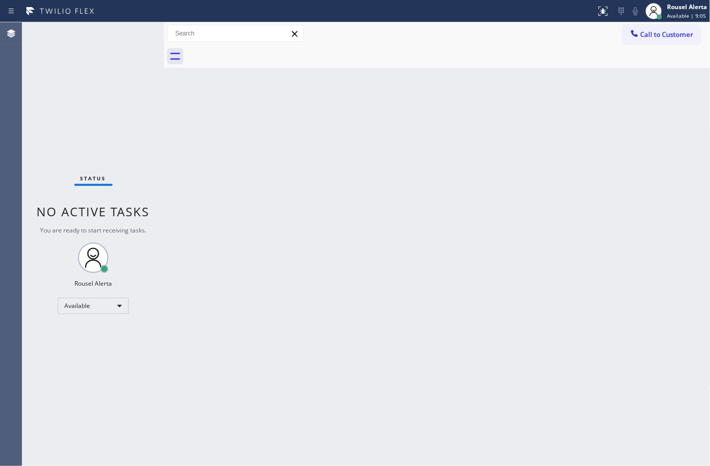
click at [551, 231] on div "Back to Dashboard Change Sender ID Customers Technicians Select a contact Outbo…" at bounding box center [437, 244] width 547 height 444
click at [117, 27] on div "Status No active tasks You are ready to start receiving tasks. Rousel Alerta Av…" at bounding box center [93, 244] width 142 height 444
click at [94, 37] on div "Status No active tasks You are ready to start receiving tasks. Rousel Alerta Av…" at bounding box center [93, 244] width 142 height 444
click at [99, 37] on div "Status No active tasks You are ready to start receiving tasks. Rousel Alerta Av…" at bounding box center [93, 244] width 142 height 444
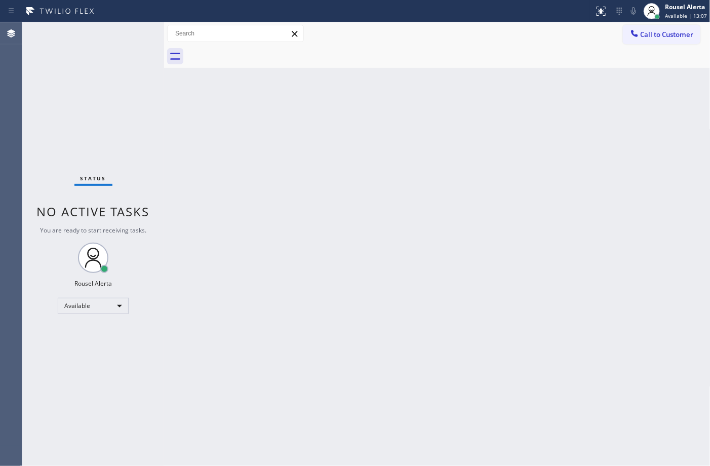
click at [105, 39] on div "Status No active tasks You are ready to start receiving tasks. Rousel Alerta Av…" at bounding box center [93, 244] width 142 height 444
click at [117, 26] on div "Status No active tasks You are ready to start receiving tasks. Rousel Alerta Av…" at bounding box center [93, 244] width 142 height 444
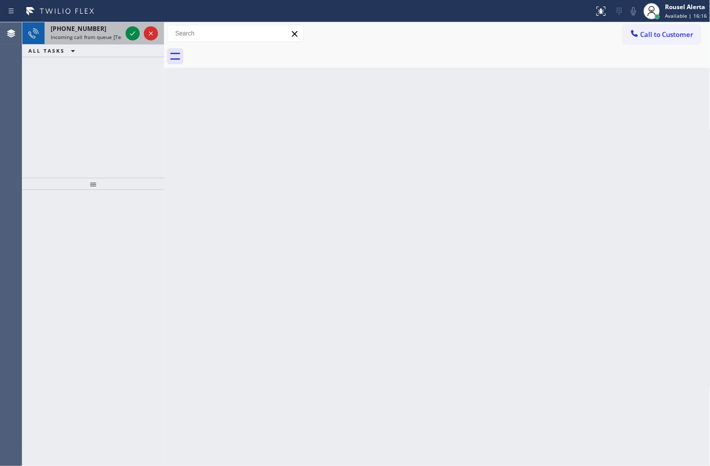
click at [104, 34] on span "Incoming call from queue [Test] All" at bounding box center [93, 36] width 84 height 7
click at [119, 26] on div "+14708527004" at bounding box center [86, 28] width 71 height 9
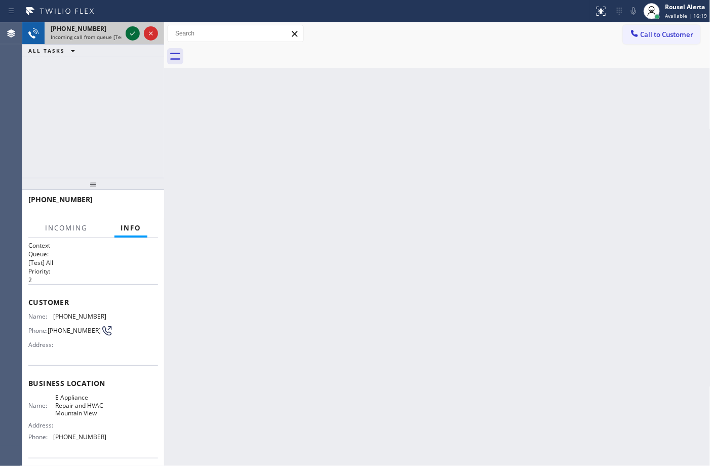
click at [127, 34] on icon at bounding box center [133, 33] width 12 height 12
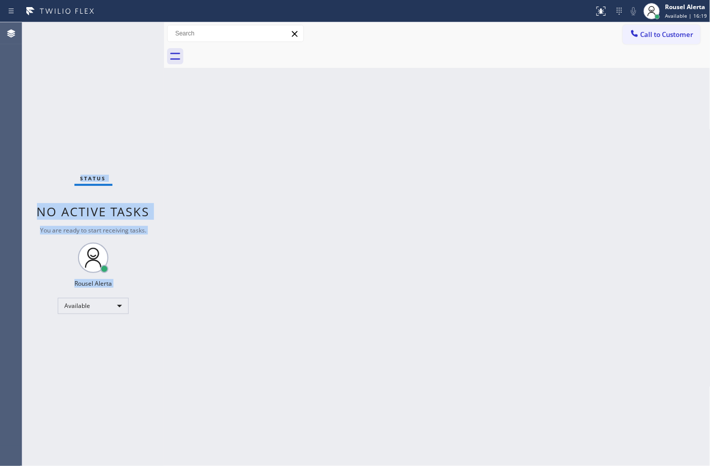
click at [127, 34] on div "Status No active tasks You are ready to start receiving tasks. Rousel Alerta Av…" at bounding box center [93, 244] width 142 height 444
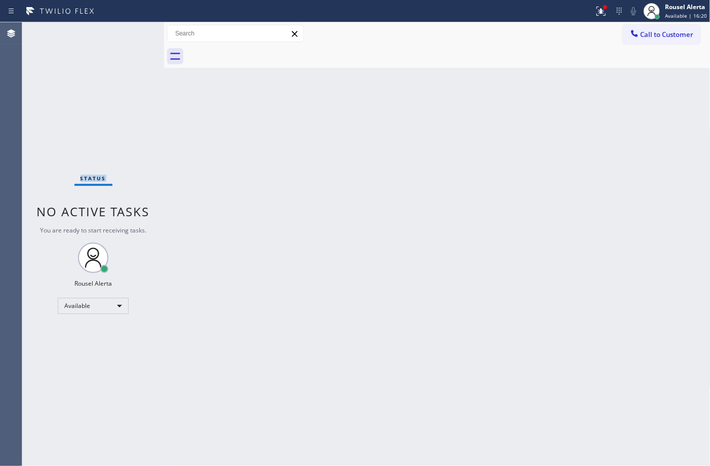
click at [127, 34] on div "Status No active tasks You are ready to start receiving tasks. Rousel Alerta Av…" at bounding box center [93, 244] width 142 height 444
drag, startPoint x: 127, startPoint y: 34, endPoint x: 604, endPoint y: 12, distance: 477.3
click at [603, 12] on icon at bounding box center [600, 10] width 6 height 7
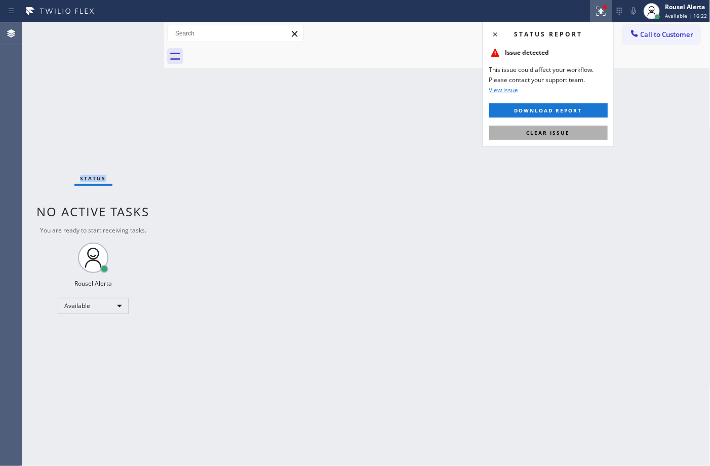
click at [596, 133] on button "Clear issue" at bounding box center [548, 133] width 119 height 14
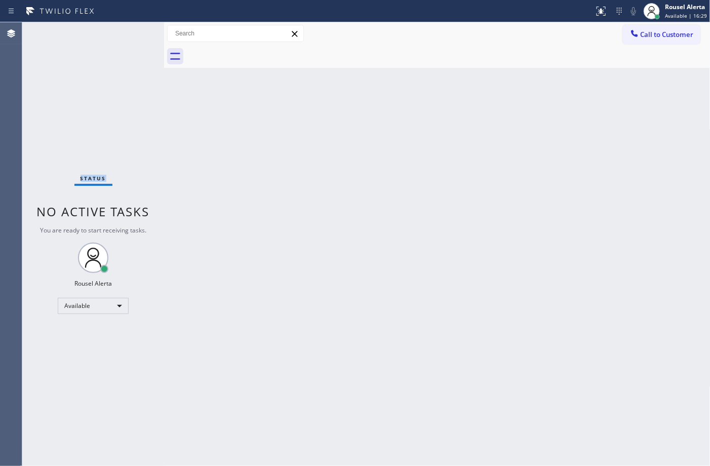
click at [123, 29] on div "Status No active tasks You are ready to start receiving tasks. Rousel Alerta Av…" at bounding box center [93, 244] width 142 height 444
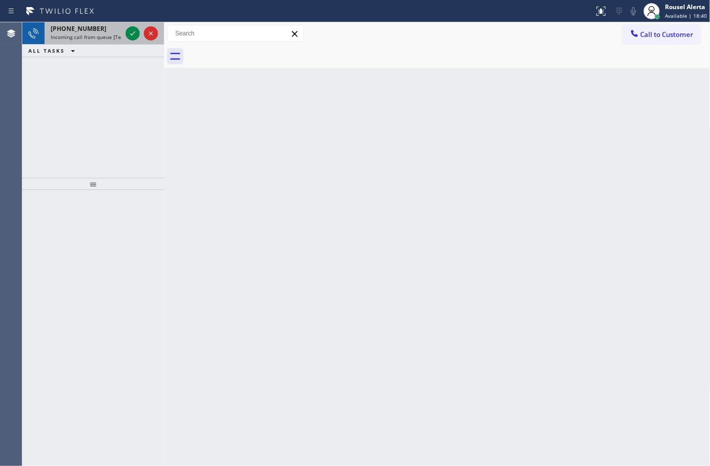
click at [111, 41] on div "+19172502977 Incoming call from queue [Test] All" at bounding box center [84, 33] width 79 height 22
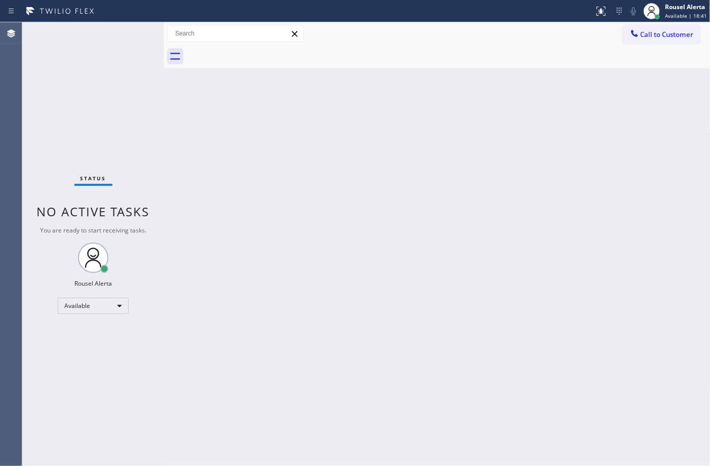
click at [125, 41] on div "Status No active tasks You are ready to start receiving tasks. Rousel Alerta Av…" at bounding box center [93, 244] width 142 height 444
click at [126, 41] on div "Status No active tasks You are ready to start receiving tasks. Rousel Alerta Av…" at bounding box center [93, 244] width 142 height 444
click at [125, 46] on div "Status No active tasks You are ready to start receiving tasks. Rousel Alerta Av…" at bounding box center [93, 244] width 142 height 444
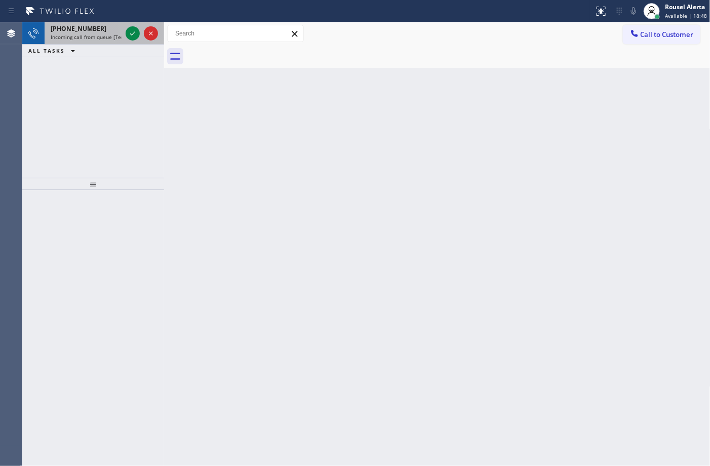
click at [103, 32] on div "+16038288322" at bounding box center [86, 28] width 71 height 9
click at [110, 39] on span "Incoming call from queue [Test] All" at bounding box center [93, 36] width 84 height 7
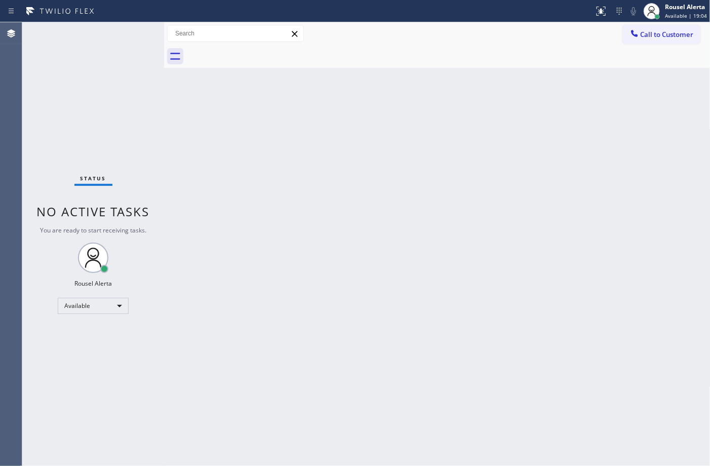
click at [126, 31] on div "Status No active tasks You are ready to start receiving tasks. Rousel Alerta Av…" at bounding box center [93, 244] width 142 height 444
click at [126, 36] on div "Status No active tasks You are ready to start receiving tasks. Rousel Alerta Av…" at bounding box center [93, 244] width 142 height 444
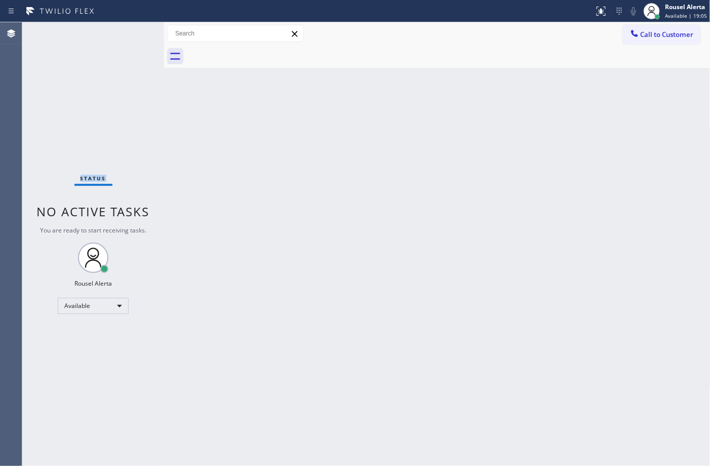
click at [127, 36] on div "Status No active tasks You are ready to start receiving tasks. Rousel Alerta Av…" at bounding box center [93, 244] width 142 height 444
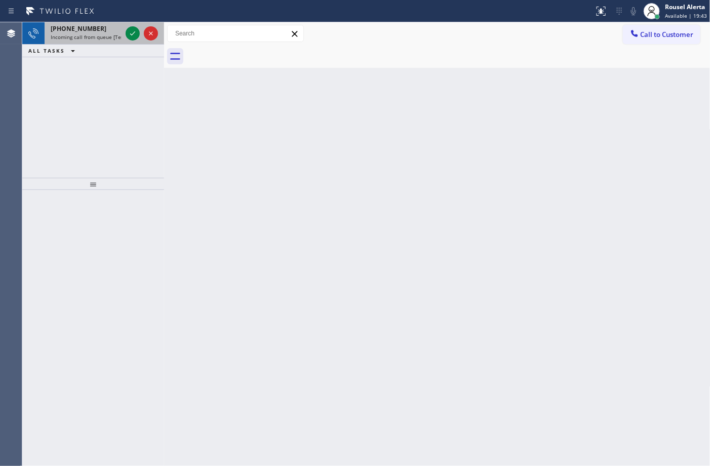
click at [113, 40] on span "Incoming call from queue [Test] All" at bounding box center [93, 36] width 84 height 7
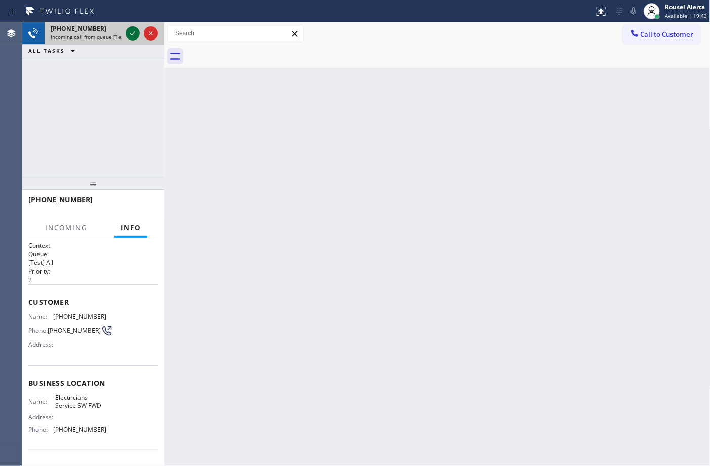
click at [126, 39] on div at bounding box center [133, 33] width 14 height 12
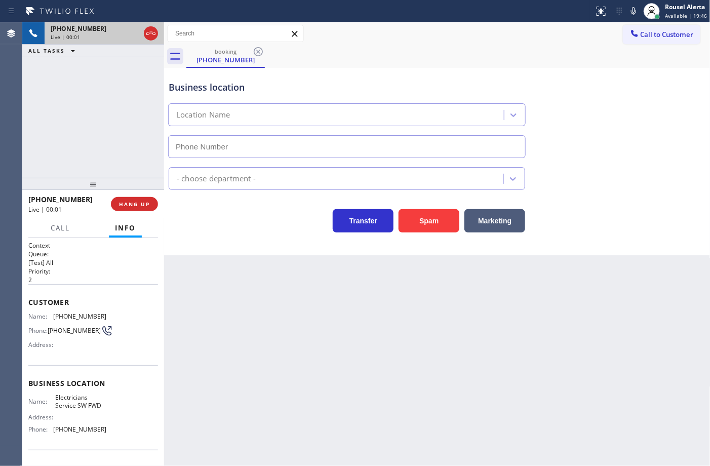
type input "[PHONE_NUMBER]"
click at [421, 229] on button "Spam" at bounding box center [429, 220] width 61 height 23
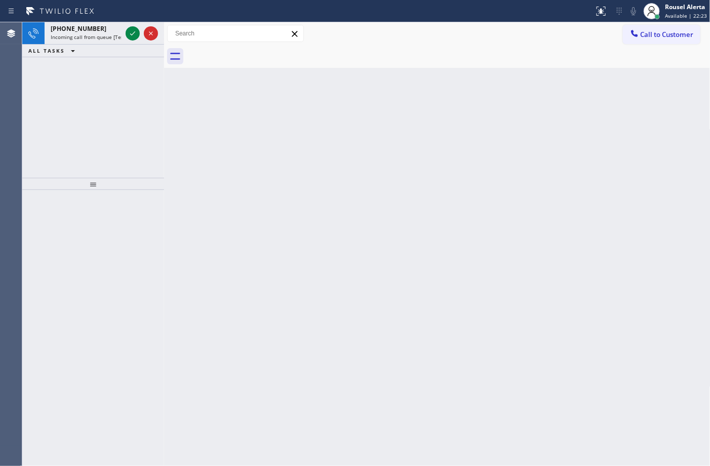
click at [108, 45] on div "ALL TASKS ALL TASKS ACTIVE TASKS TASKS IN WRAP UP" at bounding box center [93, 51] width 142 height 13
click at [110, 36] on span "Incoming call from queue [Test] All" at bounding box center [93, 36] width 84 height 7
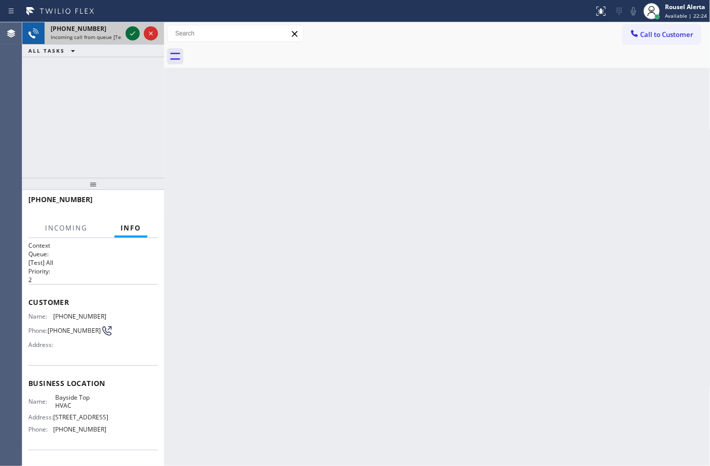
click at [127, 34] on icon at bounding box center [133, 33] width 12 height 12
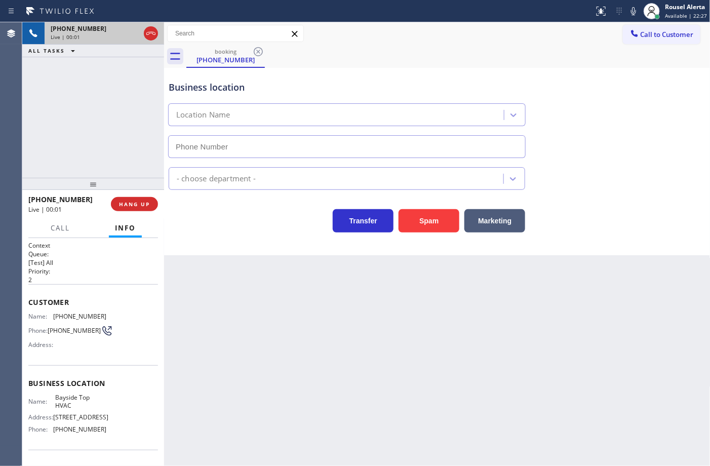
type input "(347) 801-0965"
click at [147, 204] on span "HANG UP" at bounding box center [134, 204] width 31 height 7
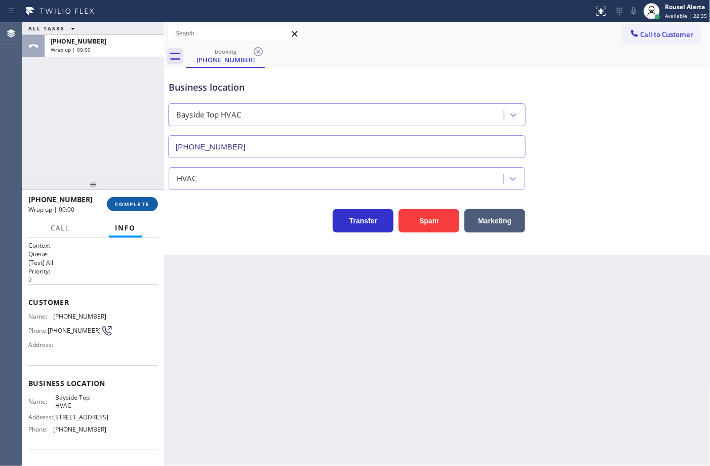
click at [148, 204] on span "COMPLETE" at bounding box center [132, 204] width 35 height 7
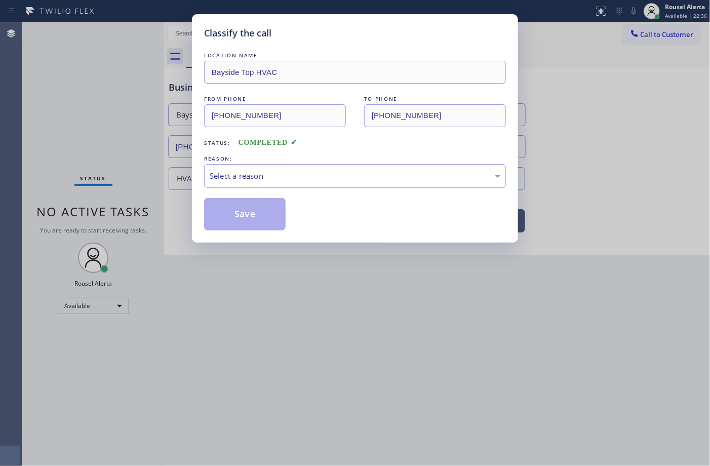
click at [214, 186] on div "Select a reason" at bounding box center [355, 176] width 302 height 24
click at [257, 249] on div "Classify the call LOCATION NAME Bayside Top HVAC FROM PHONE (347) 667-8401 TO P…" at bounding box center [355, 233] width 710 height 466
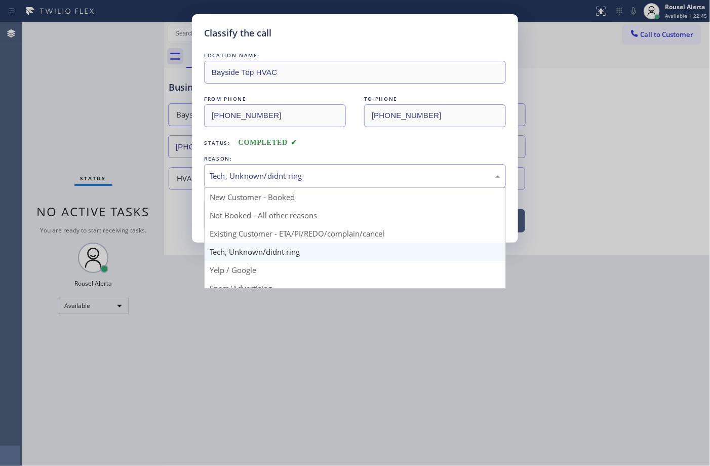
drag, startPoint x: 237, startPoint y: 233, endPoint x: 240, endPoint y: 178, distance: 55.3
click at [240, 178] on div "Tech, Unknown/didnt ring" at bounding box center [355, 176] width 291 height 12
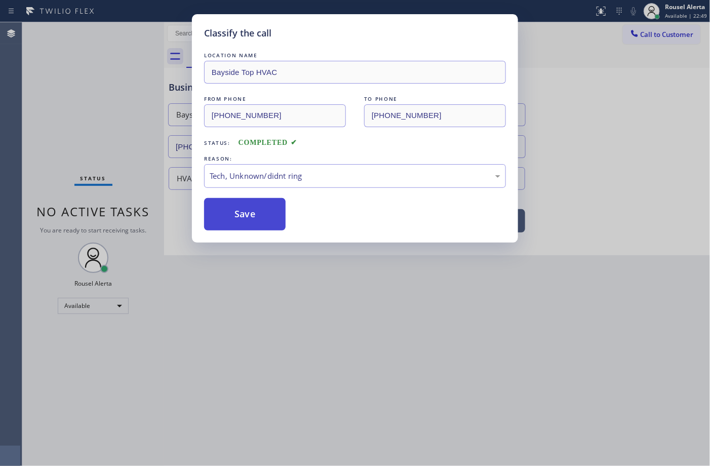
click at [246, 211] on button "Save" at bounding box center [245, 214] width 82 height 32
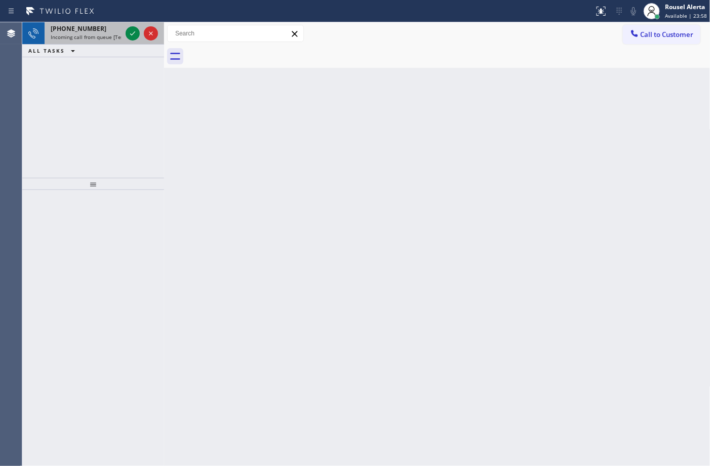
click at [112, 34] on span "Incoming call from queue [Test] All" at bounding box center [93, 36] width 84 height 7
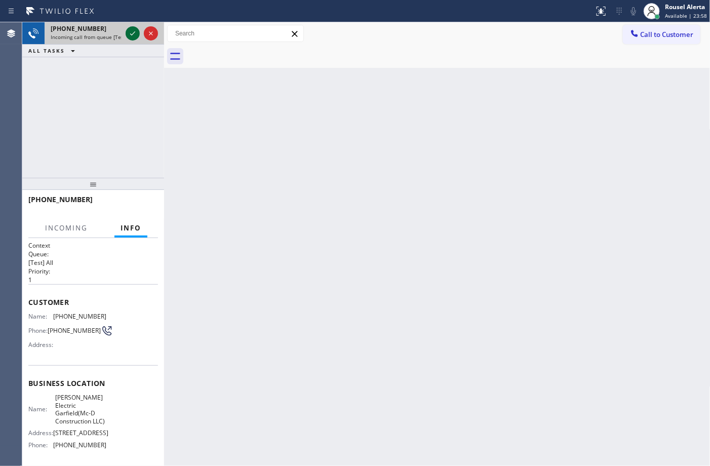
click at [126, 34] on div at bounding box center [133, 33] width 14 height 12
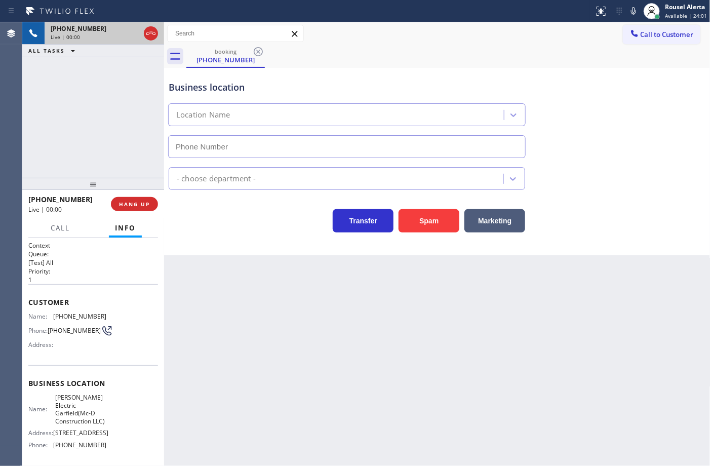
type input "(973) 791-4128"
click at [388, 241] on div "Business location Mr Handy Electric Garfield(Mc-D Construction LLC) (973) 791-4…" at bounding box center [437, 161] width 547 height 187
click at [410, 215] on button "Spam" at bounding box center [429, 220] width 61 height 23
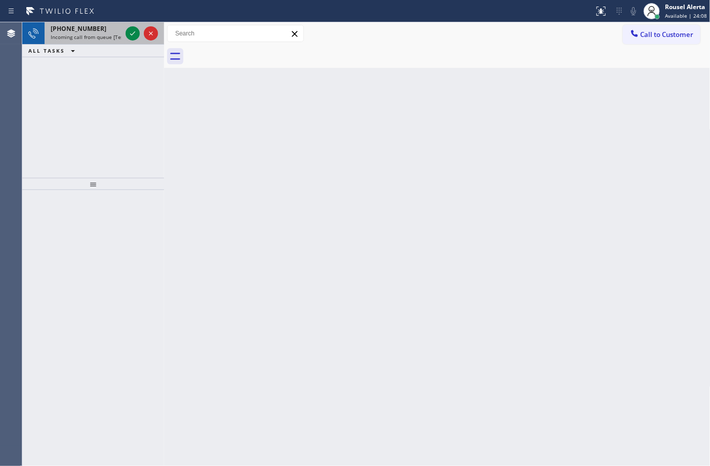
drag, startPoint x: 104, startPoint y: 35, endPoint x: 141, endPoint y: 39, distance: 36.7
click at [107, 34] on span "Incoming call from queue [Test] All" at bounding box center [93, 36] width 84 height 7
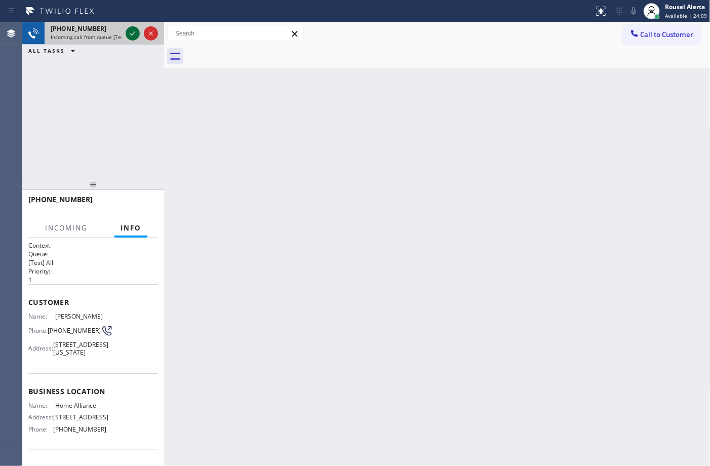
click at [133, 39] on icon at bounding box center [133, 33] width 12 height 12
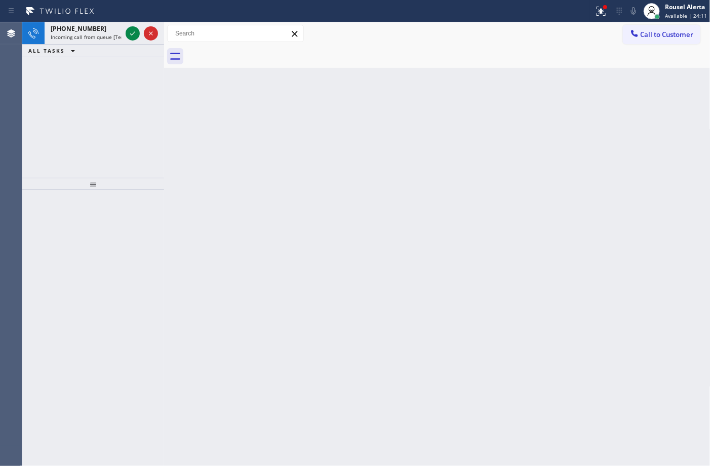
click at [246, 133] on div "Back to Dashboard Change Sender ID Customers Technicians Select a contact Outbo…" at bounding box center [437, 244] width 547 height 444
click at [67, 44] on div "+12126270818 Incoming call from queue [Test] All" at bounding box center [84, 33] width 79 height 22
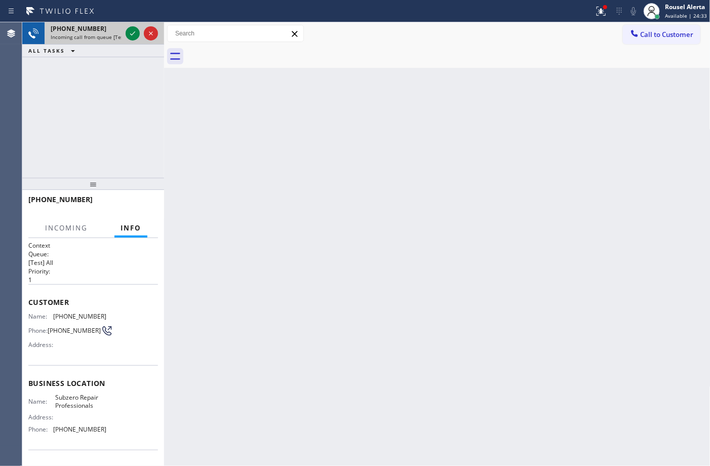
click at [121, 36] on span "Incoming call from queue [Test] All" at bounding box center [93, 36] width 84 height 7
click at [122, 37] on span "Incoming call from queue [Test] All" at bounding box center [93, 36] width 84 height 7
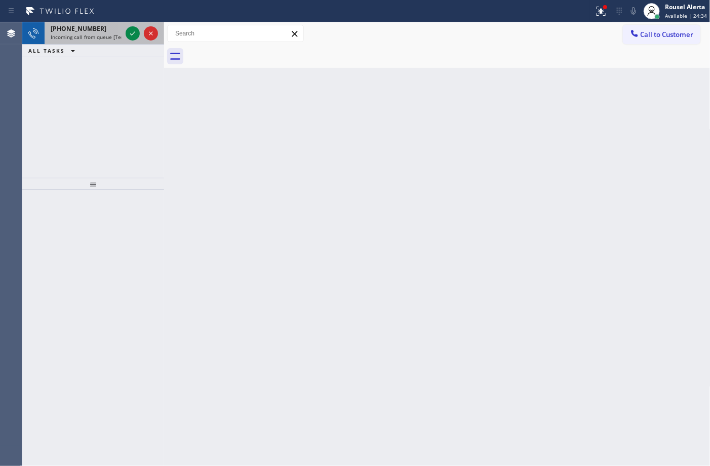
click at [124, 37] on div at bounding box center [142, 33] width 36 height 22
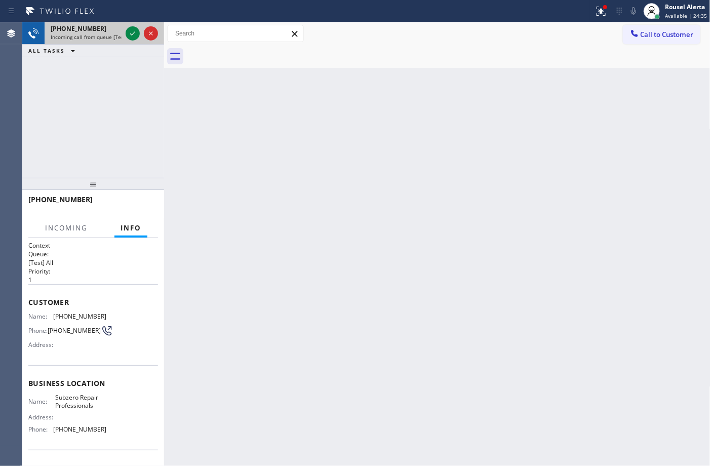
click at [124, 37] on div at bounding box center [142, 33] width 36 height 22
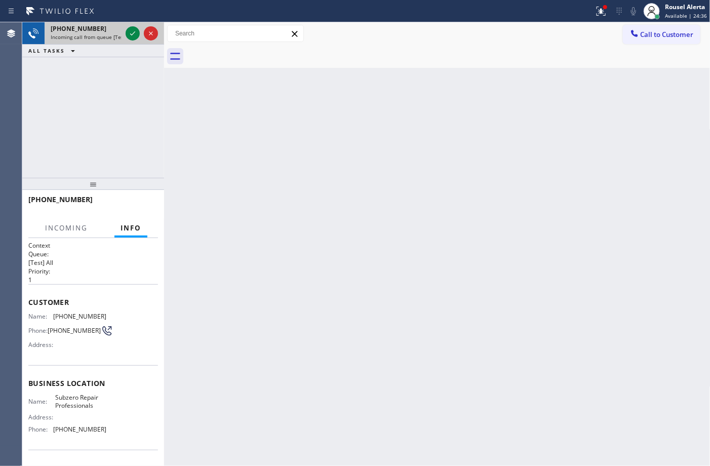
click at [125, 37] on div at bounding box center [142, 33] width 36 height 22
click at [128, 34] on icon at bounding box center [133, 33] width 12 height 12
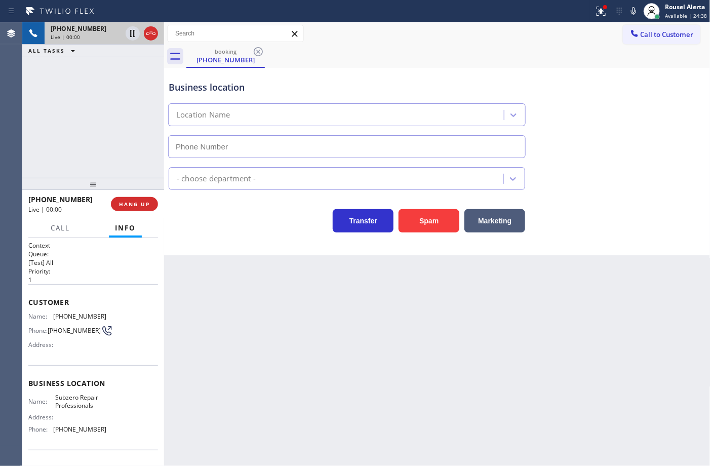
type input "[PHONE_NUMBER]"
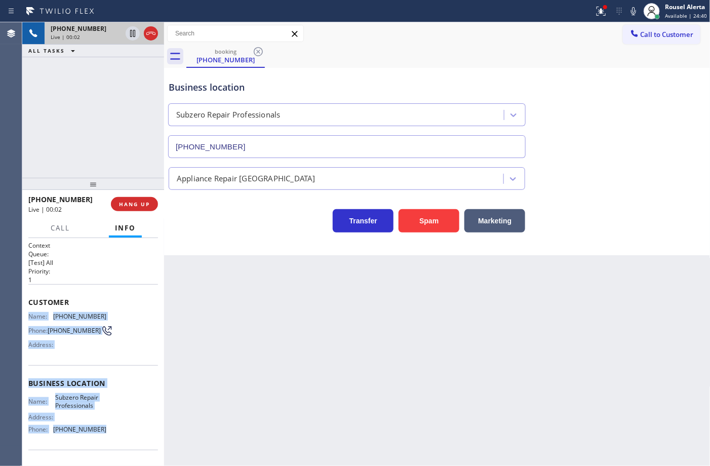
drag, startPoint x: 29, startPoint y: 313, endPoint x: 104, endPoint y: 436, distance: 143.9
click at [104, 436] on div "Context Queue: [Test] All Priority: 1 Customer Name: (212) 627-0818 Phone: (212…" at bounding box center [93, 383] width 130 height 285
copy div "Name: (212) 627-0818 Phone: (212) 627-0818 Address: Business location Name: Sub…"
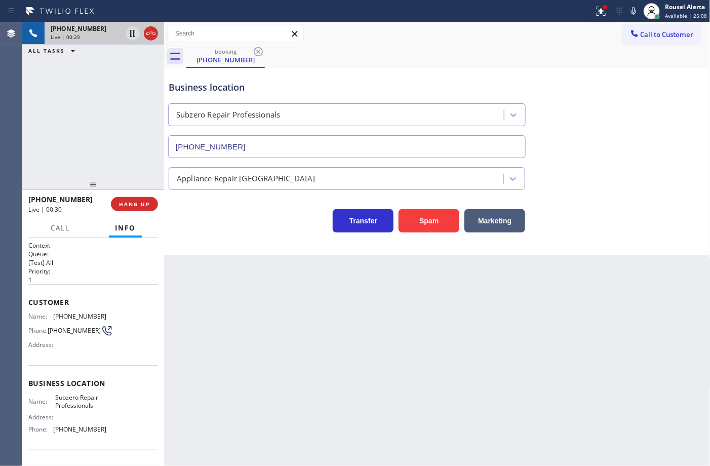
click at [383, 333] on div "Back to Dashboard Change Sender ID Customers Technicians Select a contact Outbo…" at bounding box center [437, 244] width 547 height 444
drag, startPoint x: 15, startPoint y: 107, endPoint x: 111, endPoint y: 172, distance: 116.4
click at [19, 107] on div "Agent Desktop" at bounding box center [11, 244] width 22 height 444
click at [144, 208] on button "HANG UP" at bounding box center [134, 204] width 47 height 14
click at [137, 204] on span "HANG UP" at bounding box center [134, 204] width 31 height 7
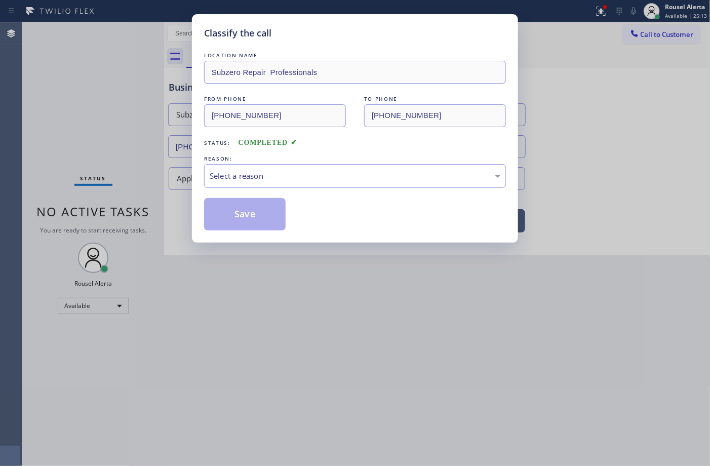
click at [255, 176] on div "Select a reason" at bounding box center [355, 176] width 291 height 12
click at [259, 207] on button "Save" at bounding box center [245, 214] width 82 height 32
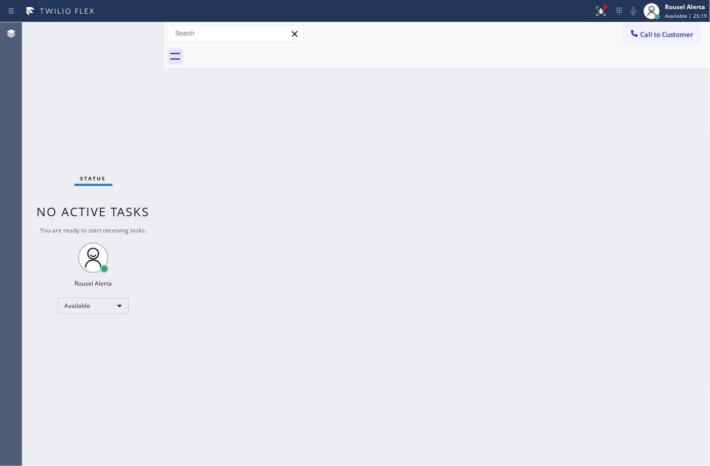
click at [203, 88] on div "Back to Dashboard Change Sender ID Customers Technicians Select a contact Outbo…" at bounding box center [437, 244] width 547 height 444
click at [597, 13] on icon at bounding box center [601, 11] width 12 height 12
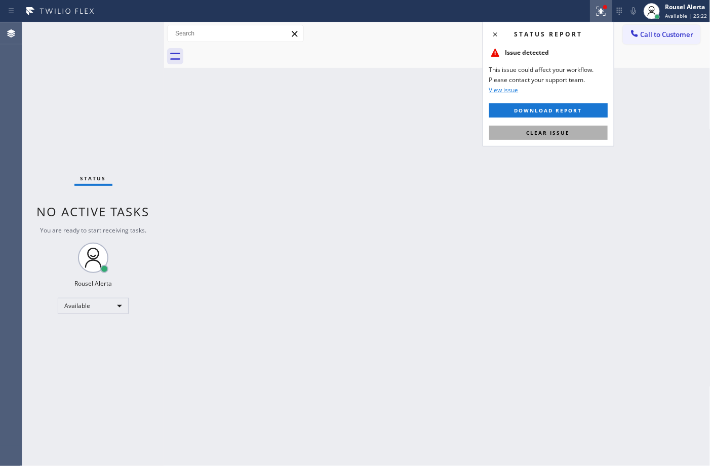
click at [592, 129] on button "Clear issue" at bounding box center [548, 133] width 119 height 14
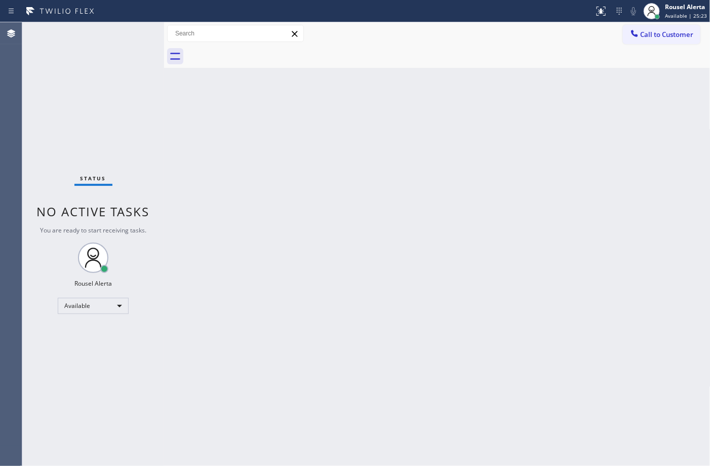
click at [582, 209] on div "Back to Dashboard Change Sender ID Customers Technicians Select a contact Outbo…" at bounding box center [437, 244] width 547 height 444
click at [417, 213] on div "Back to Dashboard Change Sender ID Customers Technicians Select a contact Outbo…" at bounding box center [437, 244] width 547 height 444
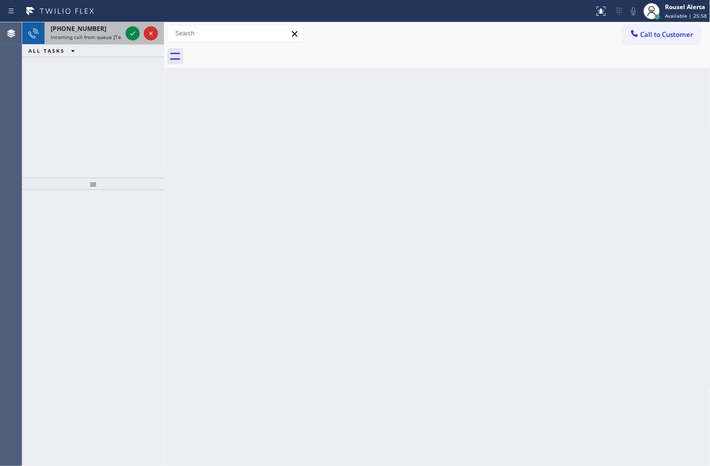
click at [98, 39] on span "Incoming call from queue [Test] All" at bounding box center [93, 36] width 84 height 7
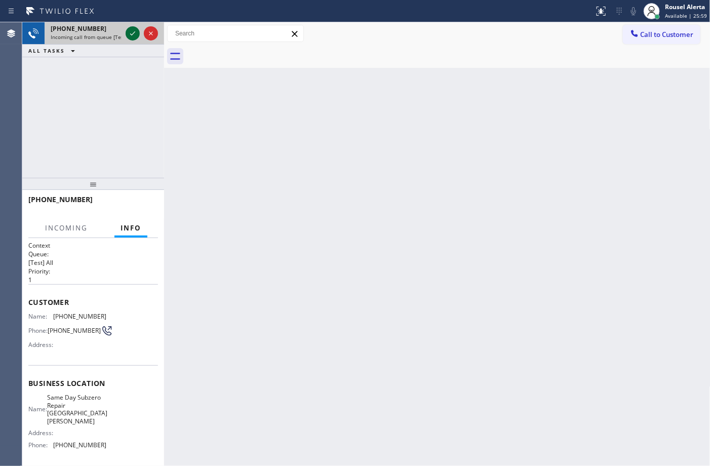
click at [128, 36] on icon at bounding box center [133, 33] width 12 height 12
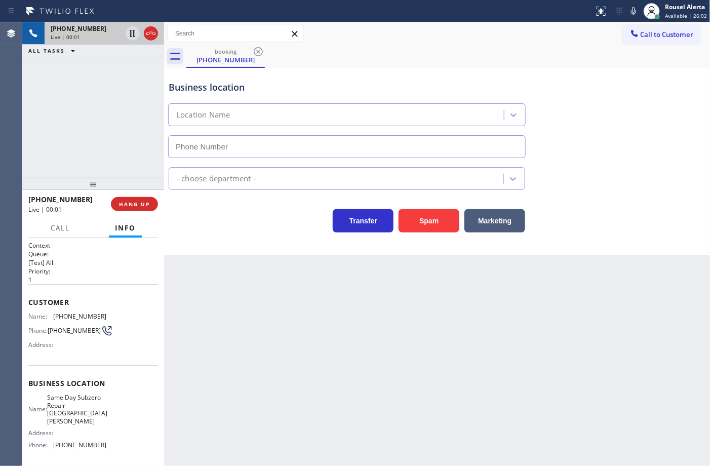
type input "(914) 677-1788"
click at [406, 218] on button "Spam" at bounding box center [429, 220] width 61 height 23
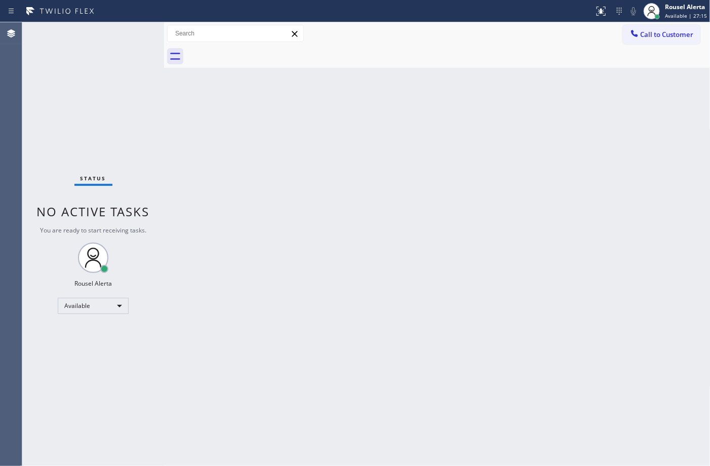
drag, startPoint x: 111, startPoint y: 28, endPoint x: 119, endPoint y: 28, distance: 7.6
click at [112, 28] on div "Status No active tasks You are ready to start receiving tasks. Rousel Alerta Av…" at bounding box center [93, 244] width 142 height 444
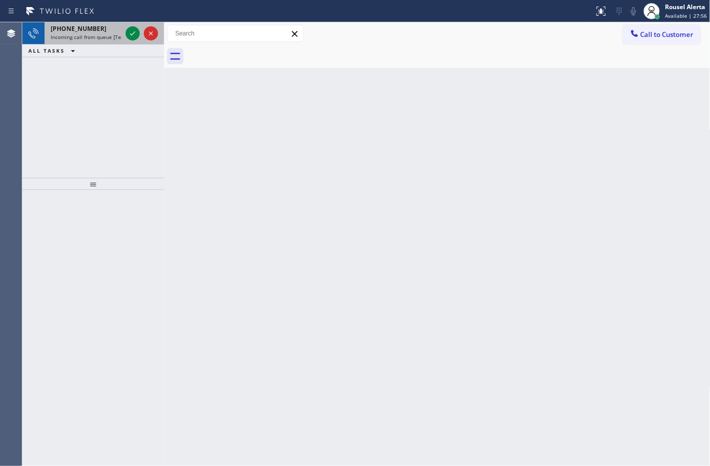
click at [112, 31] on div "+18324830149" at bounding box center [86, 28] width 71 height 9
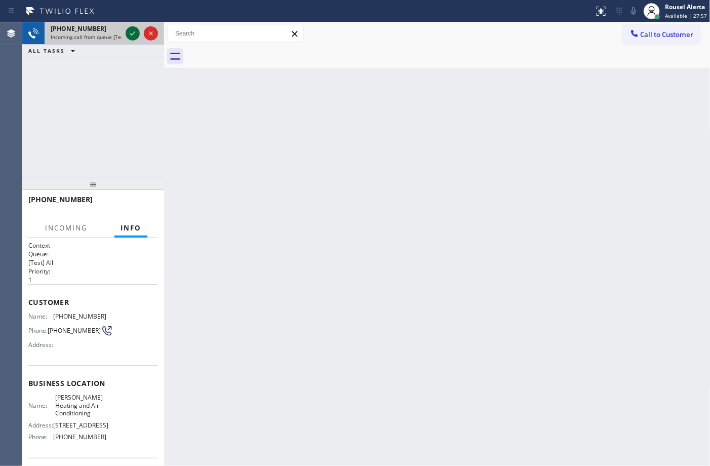
click at [130, 38] on icon at bounding box center [133, 33] width 12 height 12
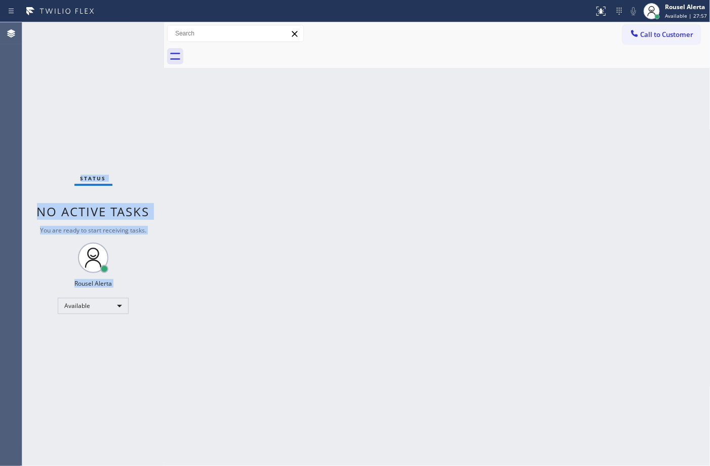
click at [130, 38] on div "Status No active tasks You are ready to start receiving tasks. Rousel Alerta Av…" at bounding box center [93, 244] width 142 height 444
click at [131, 38] on div "Status No active tasks You are ready to start receiving tasks. Rousel Alerta Av…" at bounding box center [93, 244] width 142 height 444
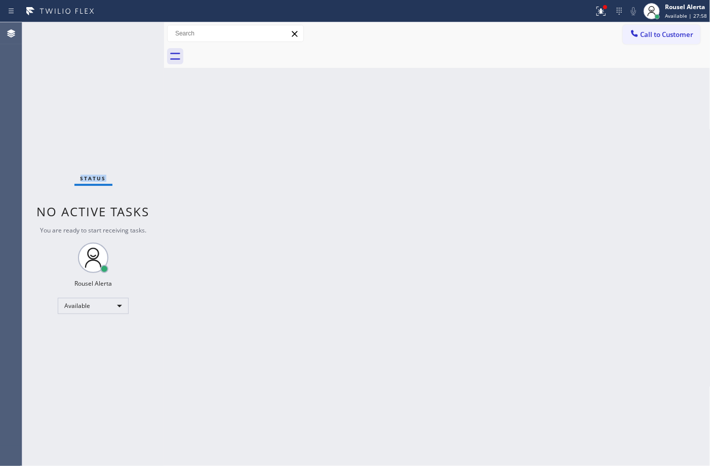
click at [131, 38] on div "Status No active tasks You are ready to start receiving tasks. Rousel Alerta Av…" at bounding box center [93, 244] width 142 height 444
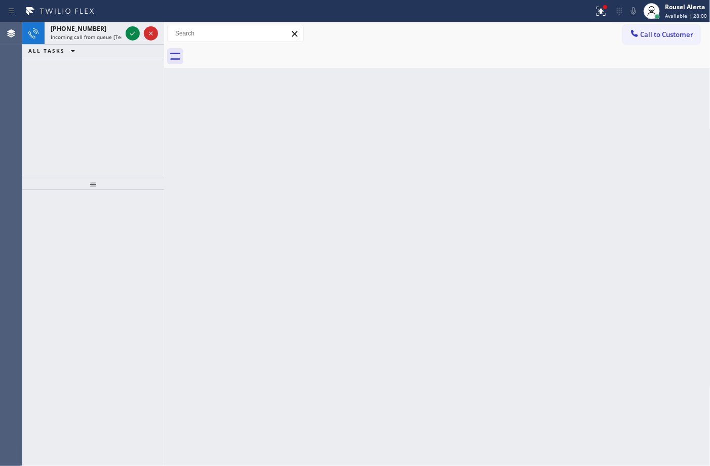
click at [598, 22] on div "Call to Customer Outbound call Location Search location Your caller id phone nu…" at bounding box center [437, 33] width 547 height 23
click at [112, 31] on div "+16312003395" at bounding box center [86, 28] width 71 height 9
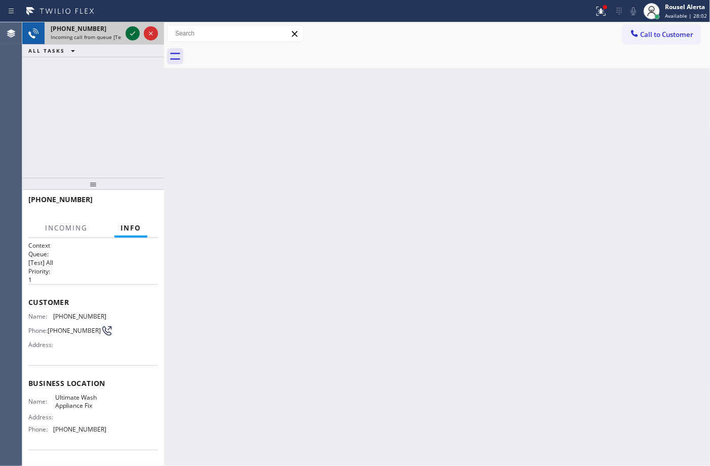
click at [131, 31] on icon at bounding box center [133, 33] width 12 height 12
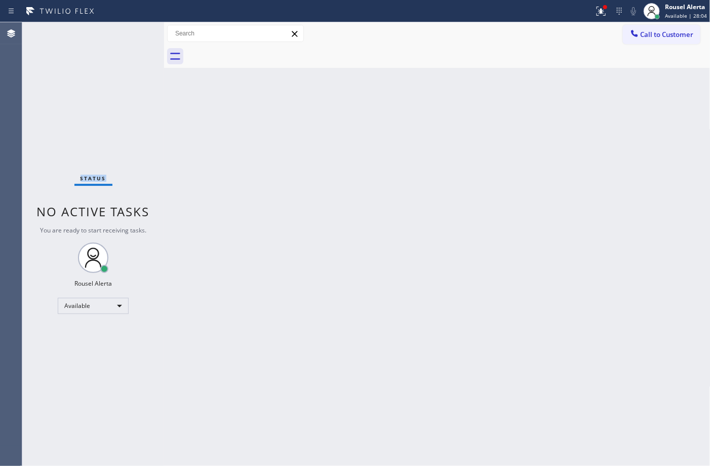
click at [131, 31] on div "Status No active tasks You are ready to start receiving tasks. Rousel Alerta Av…" at bounding box center [93, 244] width 142 height 444
click at [128, 39] on div "Status No active tasks You are ready to start receiving tasks. Rousel Alerta Av…" at bounding box center [93, 244] width 142 height 444
click at [596, 16] on icon at bounding box center [601, 11] width 12 height 12
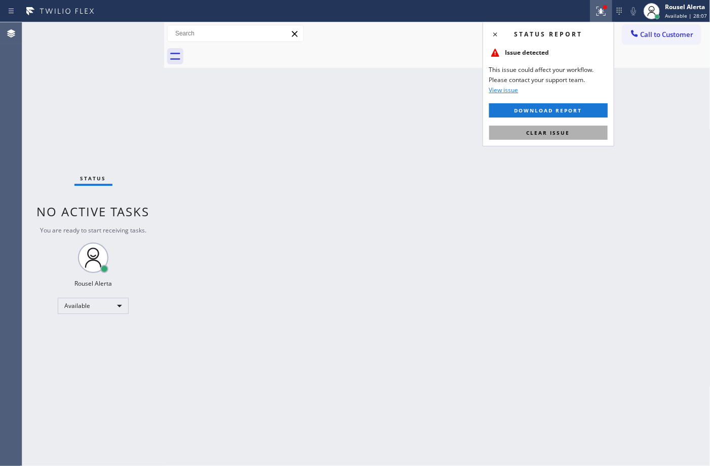
click at [579, 132] on button "Clear issue" at bounding box center [548, 133] width 119 height 14
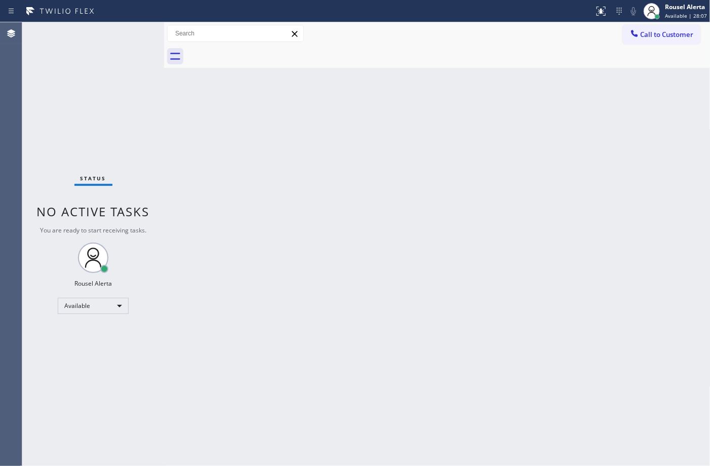
click at [568, 214] on div "Back to Dashboard Change Sender ID Customers Technicians Select a contact Outbo…" at bounding box center [437, 244] width 547 height 444
click at [425, 278] on div "Back to Dashboard Change Sender ID Customers Technicians Select a contact Outbo…" at bounding box center [437, 244] width 547 height 444
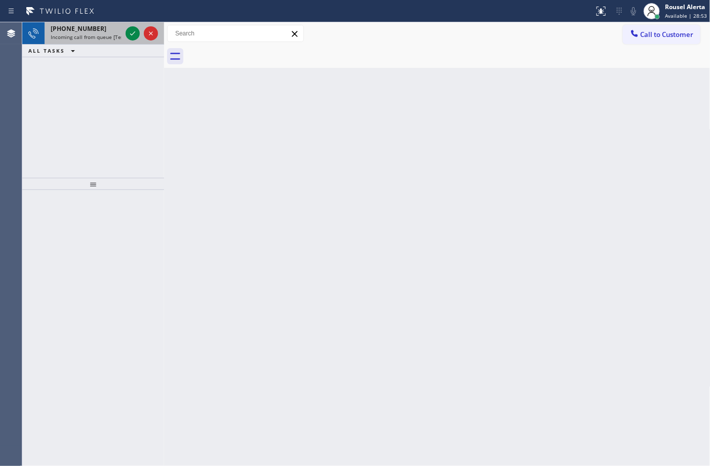
drag, startPoint x: 100, startPoint y: 34, endPoint x: 114, endPoint y: 35, distance: 13.8
click at [101, 35] on div "+15012874459 Incoming call from queue [Test] All" at bounding box center [84, 33] width 79 height 22
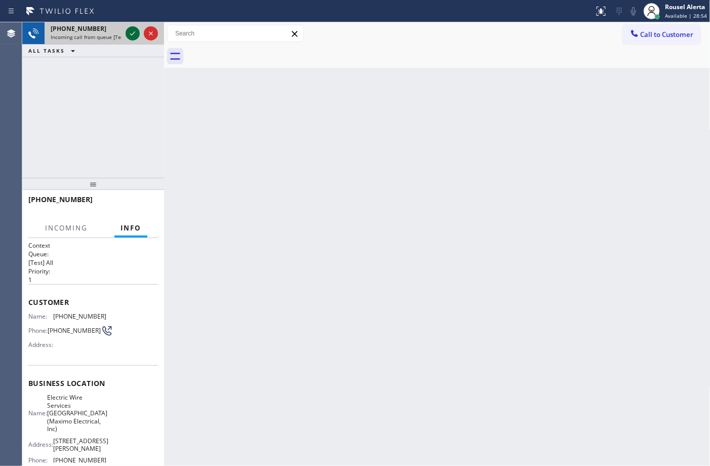
click at [132, 34] on icon at bounding box center [132, 33] width 5 height 4
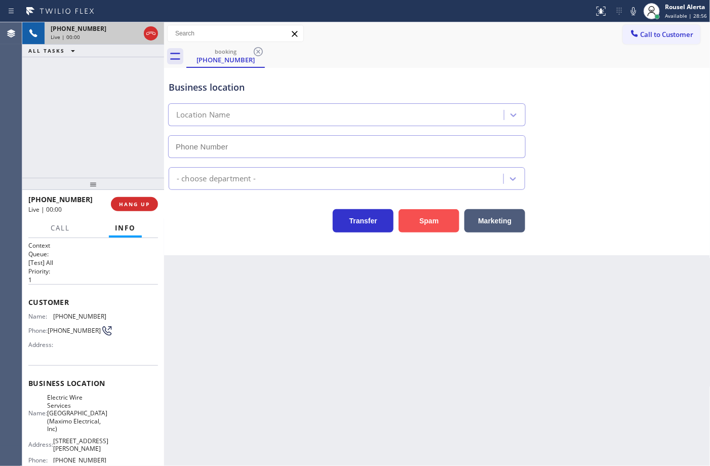
type input "(973) 834-6131"
click at [410, 219] on button "Spam" at bounding box center [429, 220] width 61 height 23
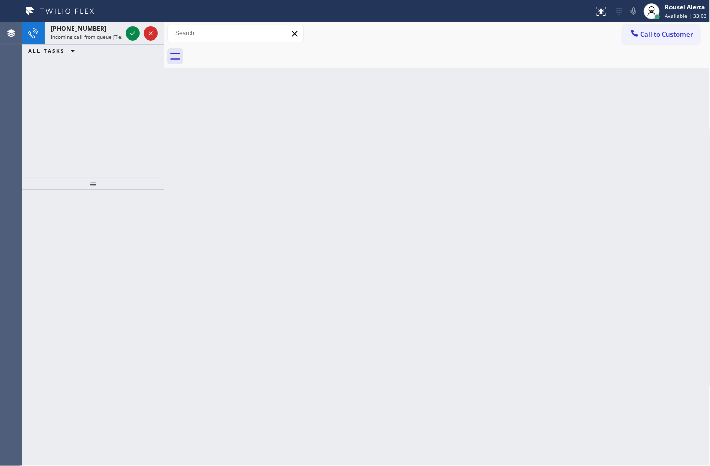
click at [134, 79] on div "+15627948070 Incoming call from queue [Test] All ALL TASKS ALL TASKS ACTIVE TAS…" at bounding box center [93, 100] width 142 height 156
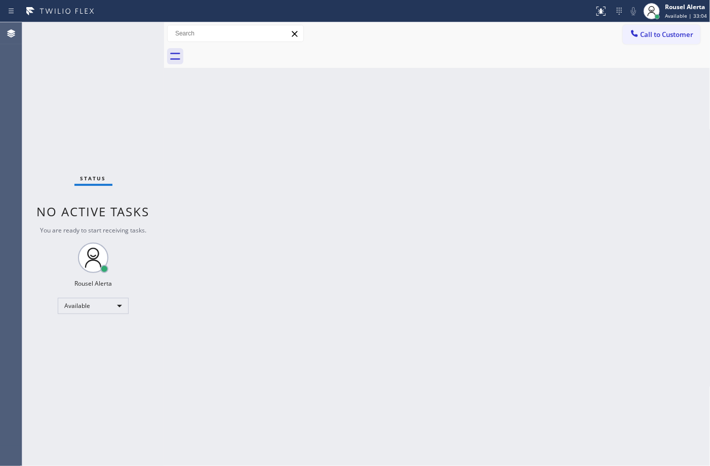
click at [110, 31] on div "Status No active tasks You are ready to start receiving tasks. Rousel Alerta Av…" at bounding box center [93, 244] width 142 height 444
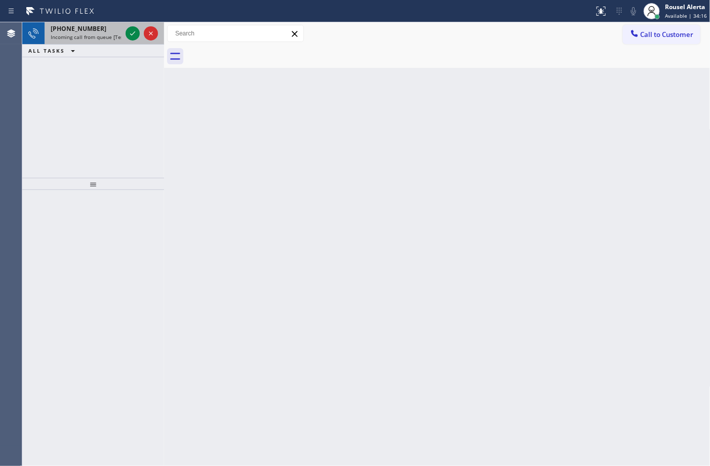
click at [103, 41] on div "+13103204554 Incoming call from queue [Test] All" at bounding box center [84, 33] width 79 height 22
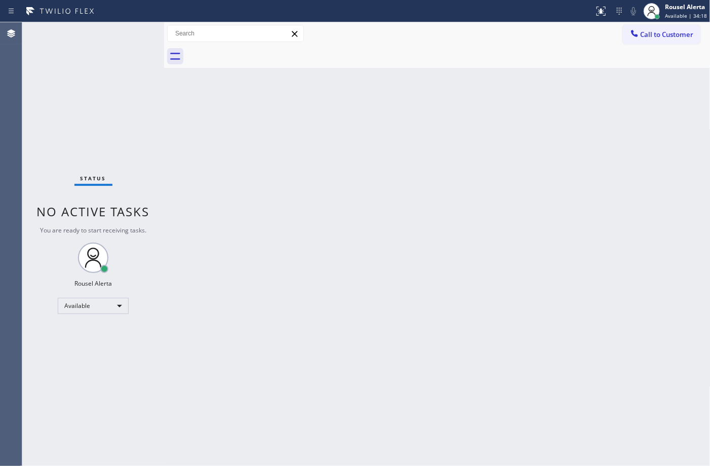
click at [130, 46] on div "Status No active tasks You are ready to start receiving tasks. Rousel Alerta Av…" at bounding box center [93, 244] width 142 height 444
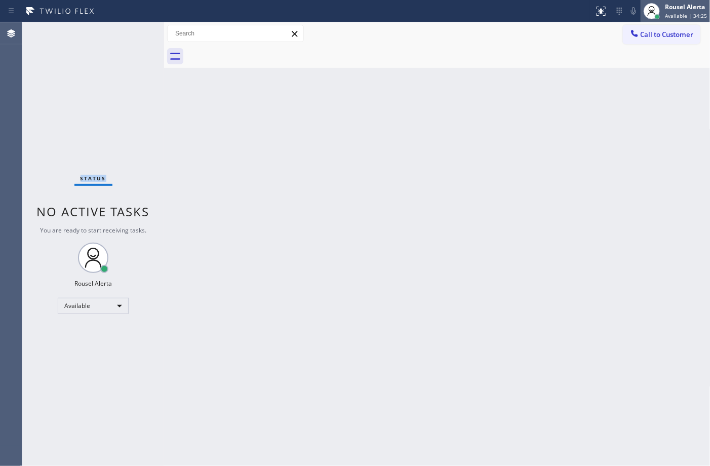
click at [694, 14] on span "Available | 34:25" at bounding box center [686, 15] width 42 height 7
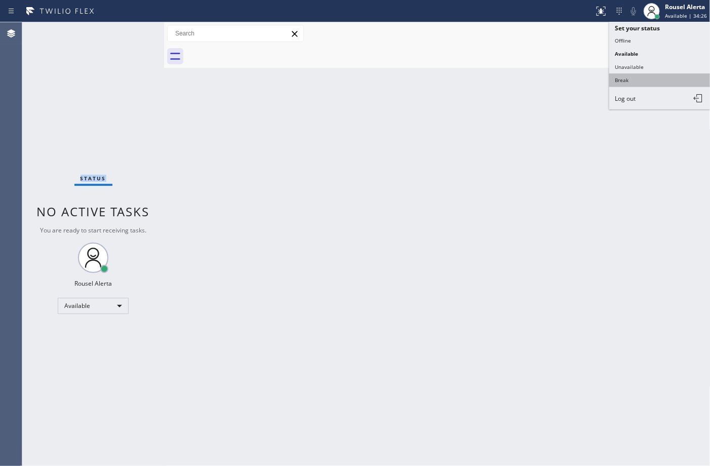
click at [686, 80] on button "Break" at bounding box center [660, 79] width 101 height 13
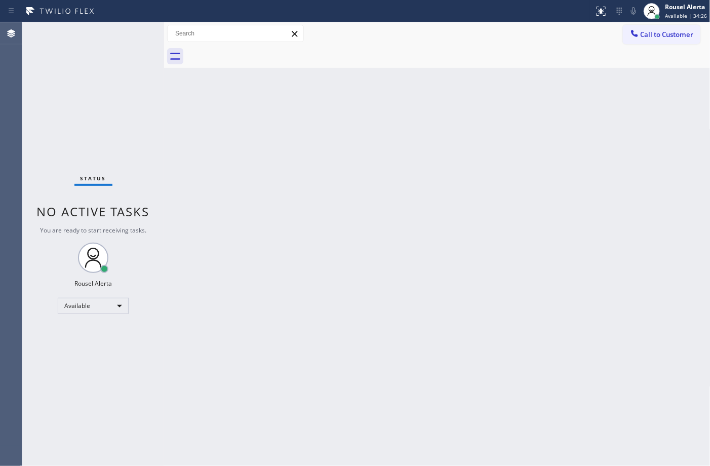
click at [568, 252] on div "Back to Dashboard Change Sender ID Customers Technicians Select a contact Outbo…" at bounding box center [437, 244] width 547 height 444
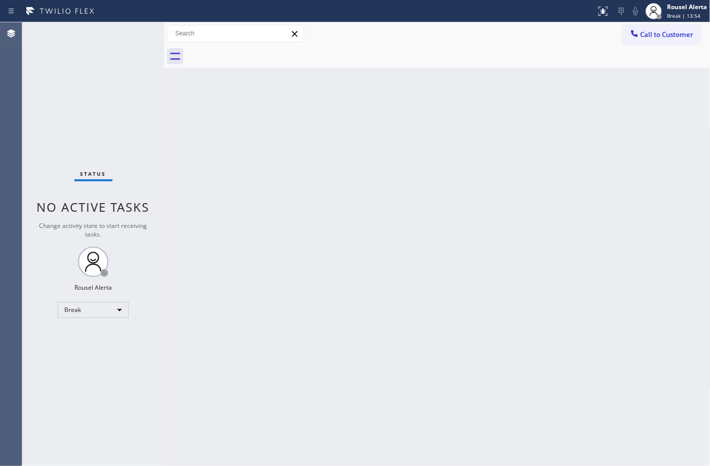
click at [533, 99] on div "Back to Dashboard Change Sender ID Customers Technicians Select a contact Outbo…" at bounding box center [437, 244] width 547 height 444
click at [682, 16] on span "Break | 13:58" at bounding box center [683, 15] width 33 height 7
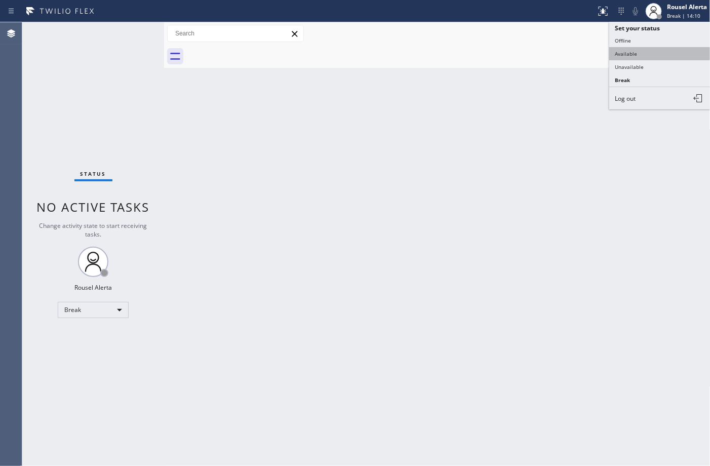
click at [683, 54] on button "Available" at bounding box center [660, 53] width 101 height 13
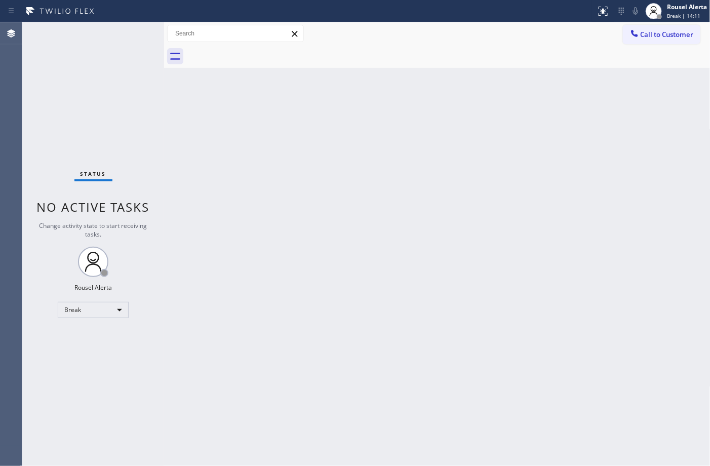
click at [624, 204] on div "Back to Dashboard Change Sender ID Customers Technicians Select a contact Outbo…" at bounding box center [437, 244] width 547 height 444
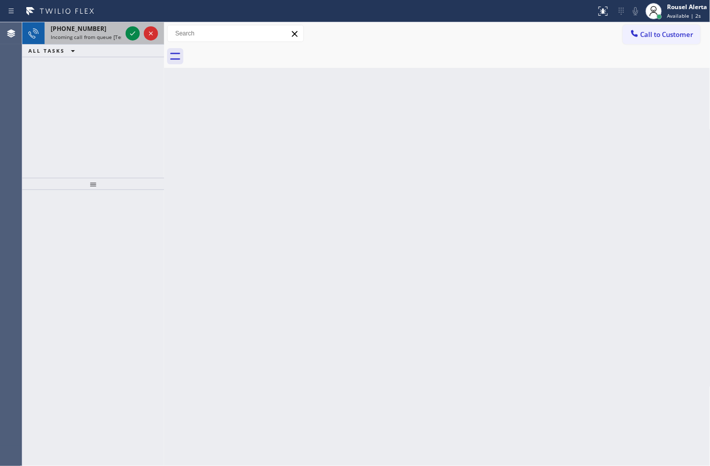
click at [102, 31] on div "+13053153507" at bounding box center [86, 28] width 71 height 9
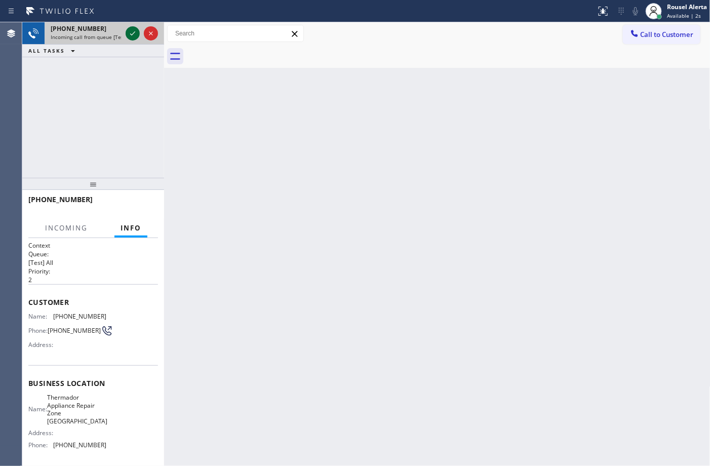
click at [128, 33] on icon at bounding box center [133, 33] width 12 height 12
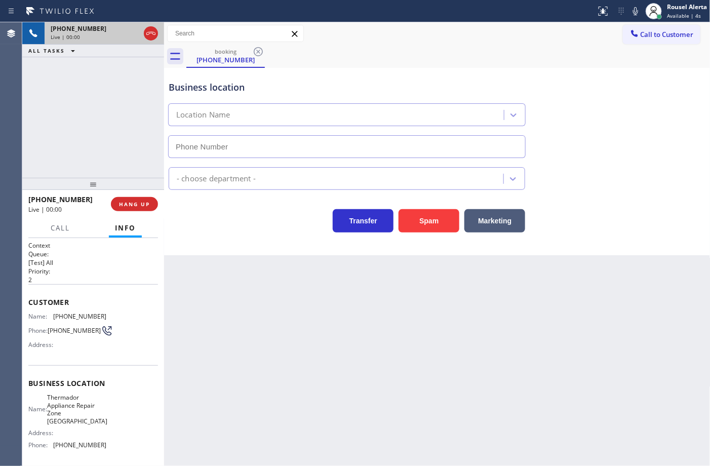
type input "(305) 614-1986"
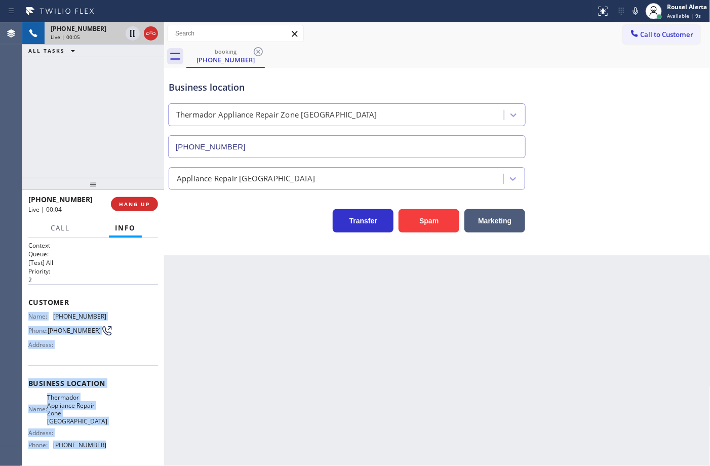
drag, startPoint x: 23, startPoint y: 311, endPoint x: 122, endPoint y: 456, distance: 176.1
click at [122, 456] on div "Context Queue: [Test] All Priority: 2 Customer Name: (305) 315-3507 Phone: (305…" at bounding box center [93, 352] width 142 height 228
copy div "Name: (305) 315-3507 Phone: (305) 315-3507 Address: Business location Name: The…"
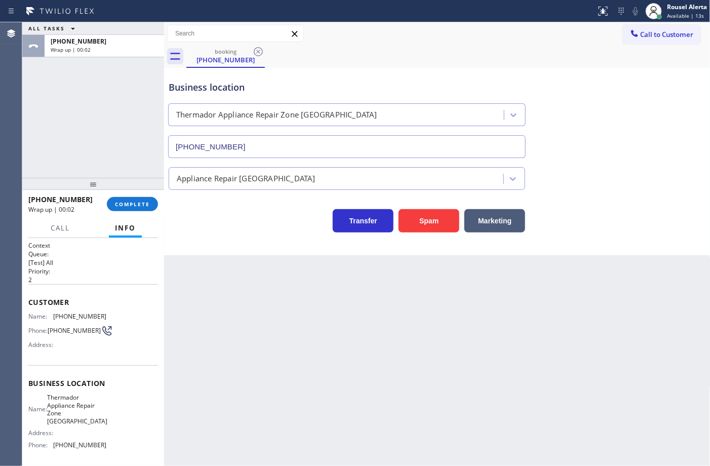
drag, startPoint x: 137, startPoint y: 190, endPoint x: 138, endPoint y: 195, distance: 5.2
click at [137, 190] on div at bounding box center [93, 184] width 142 height 12
click at [138, 204] on span "COMPLETE" at bounding box center [132, 204] width 35 height 7
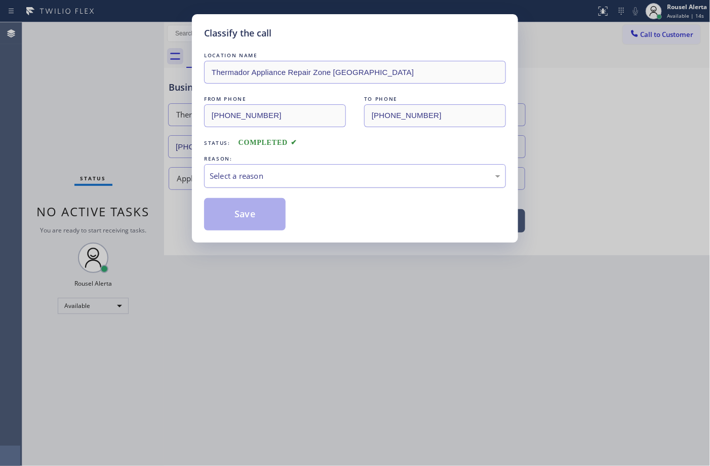
click at [254, 177] on div "Select a reason" at bounding box center [355, 176] width 291 height 12
click at [299, 168] on div "Not Booked - All other reasons" at bounding box center [355, 176] width 302 height 24
click at [261, 216] on button "Save" at bounding box center [245, 214] width 82 height 32
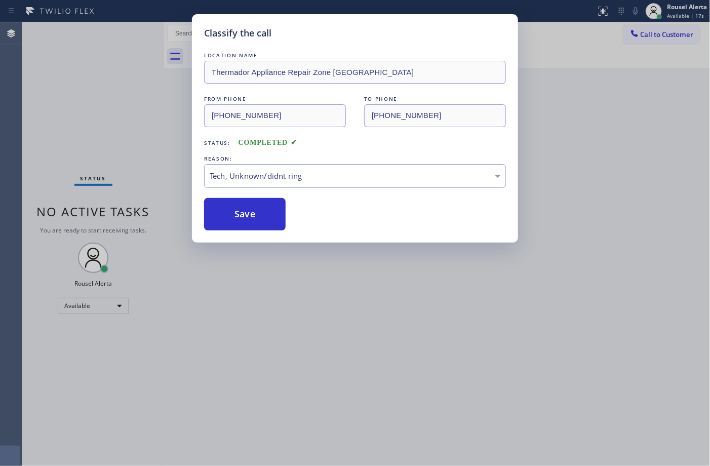
click at [293, 273] on div "Classify the call LOCATION NAME Thermador Appliance Repair Zone Coconut Grove F…" at bounding box center [355, 233] width 710 height 466
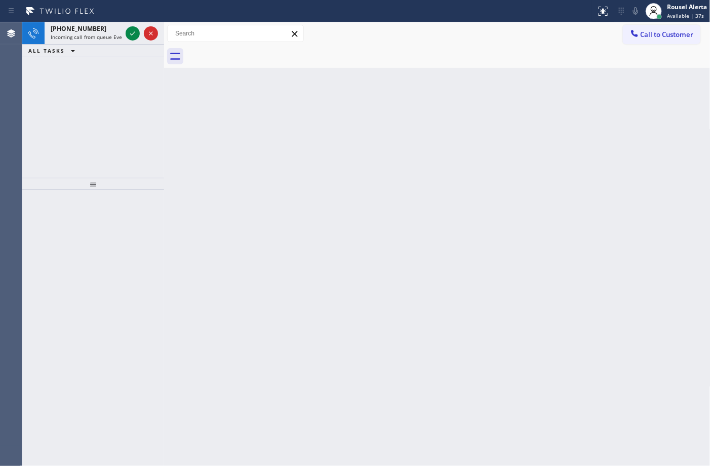
click at [110, 33] on span "Incoming call from queue Everybody" at bounding box center [95, 36] width 88 height 7
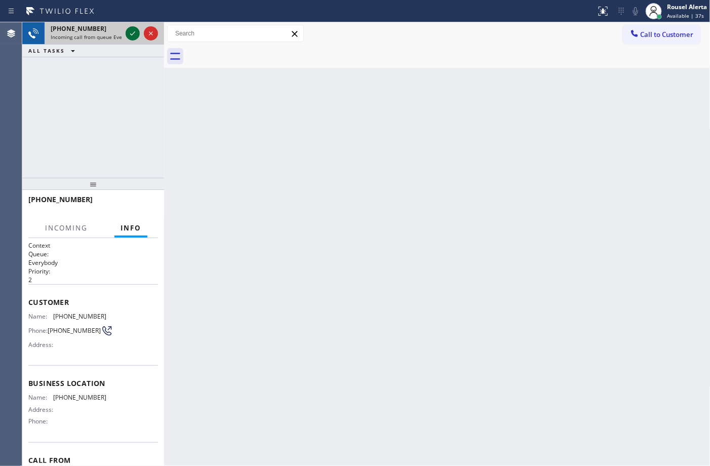
click at [128, 39] on icon at bounding box center [133, 33] width 12 height 12
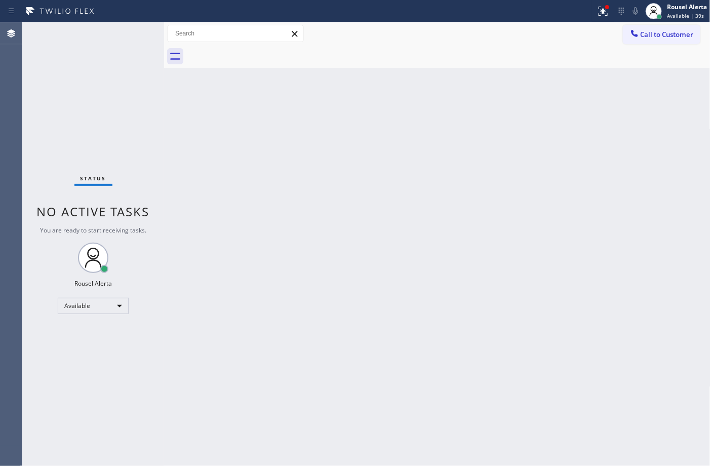
click at [128, 39] on div "Status No active tasks You are ready to start receiving tasks. Rousel Alerta Av…" at bounding box center [93, 244] width 142 height 444
click at [606, 11] on icon at bounding box center [603, 10] width 6 height 4
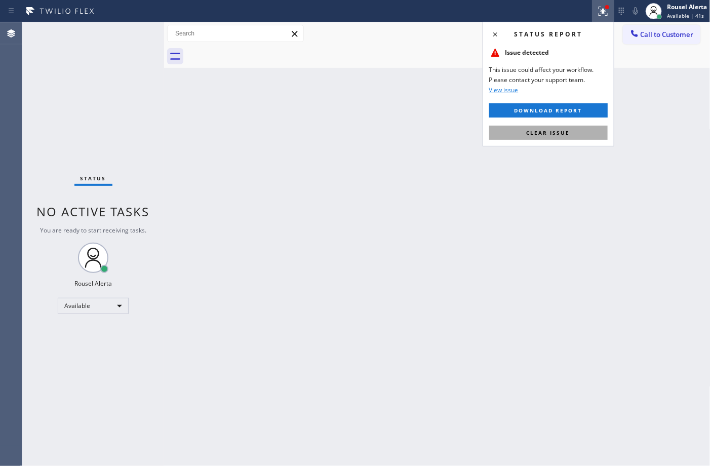
click at [583, 127] on button "Clear issue" at bounding box center [548, 133] width 119 height 14
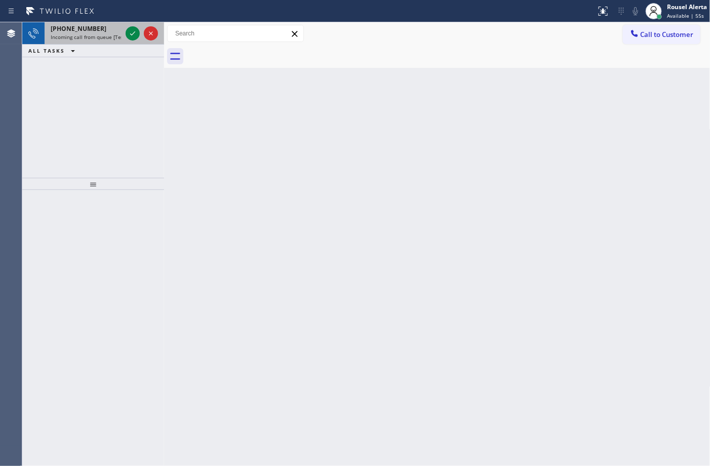
click at [116, 30] on div "+16233306196" at bounding box center [86, 28] width 71 height 9
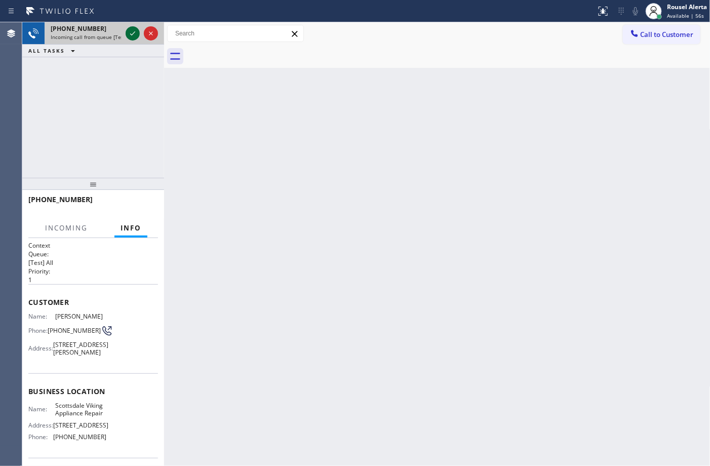
click at [126, 29] on div at bounding box center [133, 33] width 14 height 12
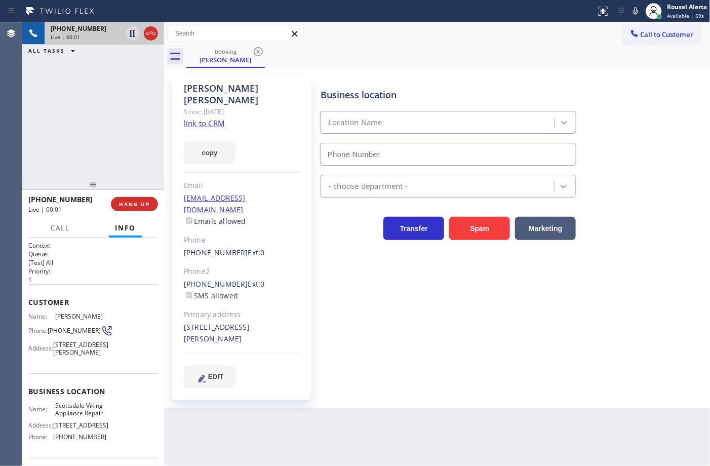
type input "(480) 787-0279"
click at [213, 118] on link "link to CRM" at bounding box center [204, 123] width 41 height 10
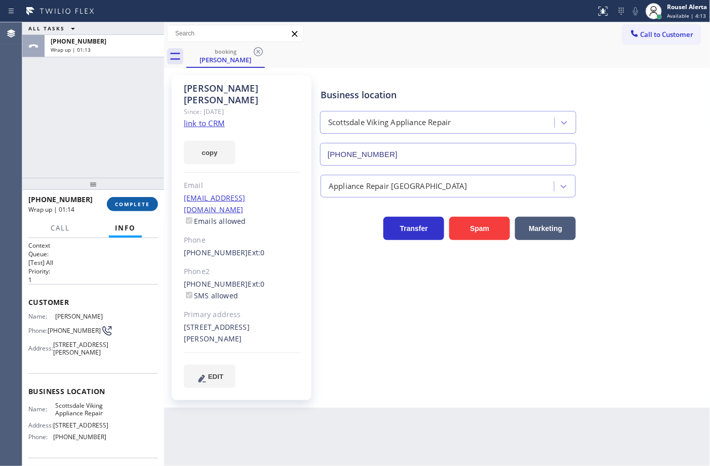
click at [138, 209] on button "COMPLETE" at bounding box center [132, 204] width 51 height 14
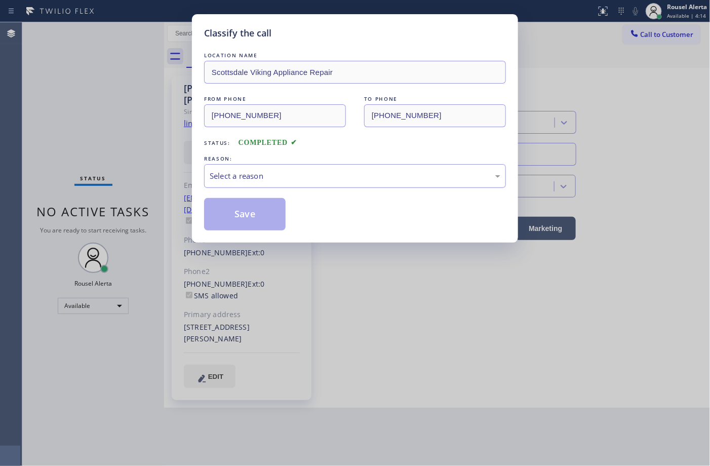
click at [269, 183] on div "Select a reason" at bounding box center [355, 176] width 302 height 24
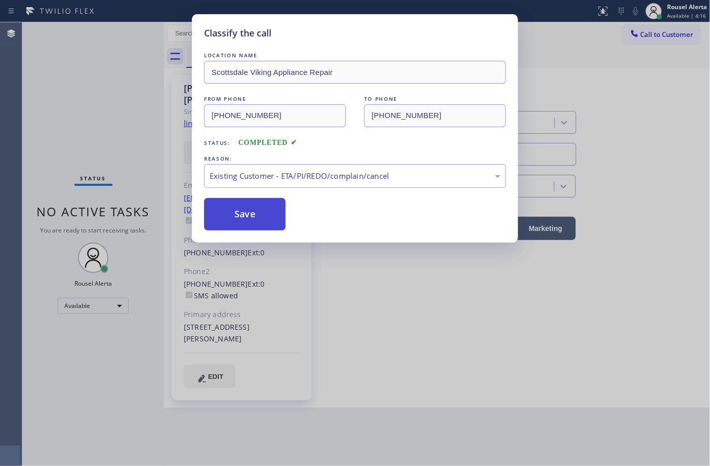
click at [257, 230] on button "Save" at bounding box center [245, 214] width 82 height 32
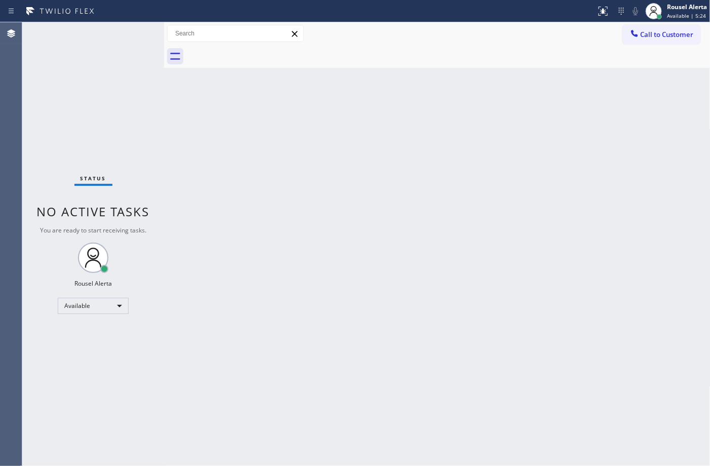
click at [378, 85] on div "Back to Dashboard Change Sender ID Customers Technicians Select a contact Outbo…" at bounding box center [437, 244] width 547 height 444
click at [82, 87] on div "Status No active tasks You are ready to start receiving tasks. Rousel Alerta Av…" at bounding box center [93, 244] width 142 height 444
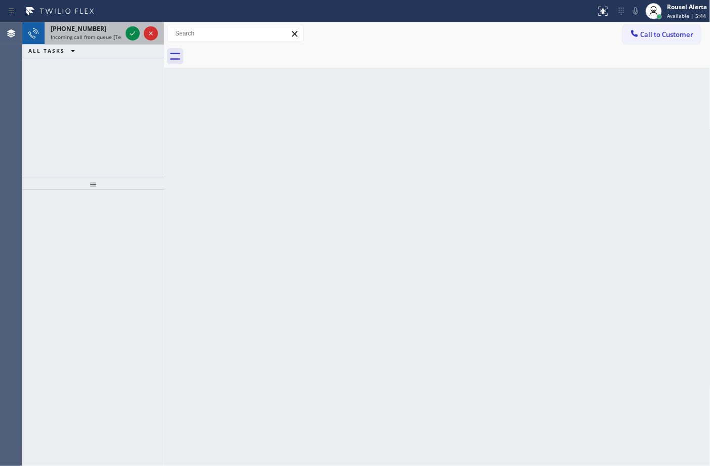
click at [107, 31] on div "+19295943073" at bounding box center [86, 28] width 71 height 9
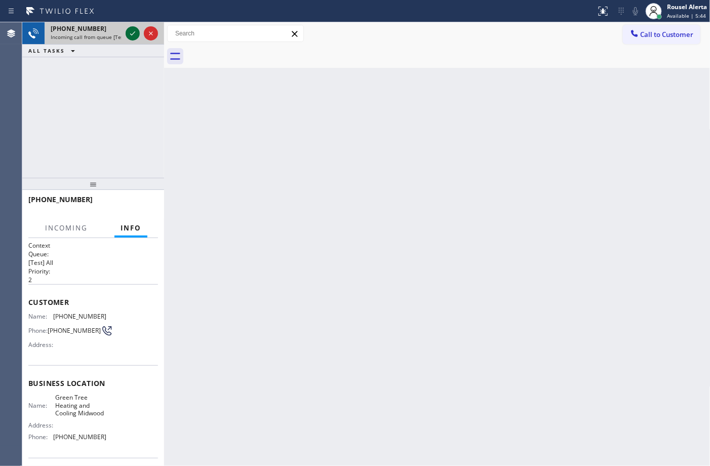
click at [128, 29] on icon at bounding box center [133, 33] width 12 height 12
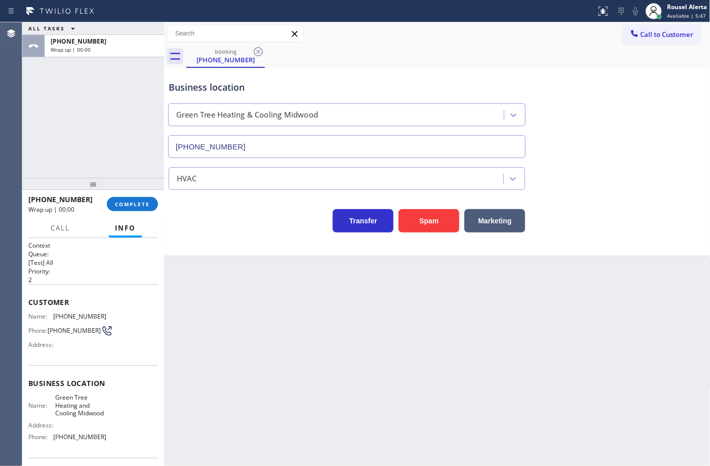
type input "(929) 298-7989"
click at [127, 204] on span "COMPLETE" at bounding box center [132, 204] width 35 height 7
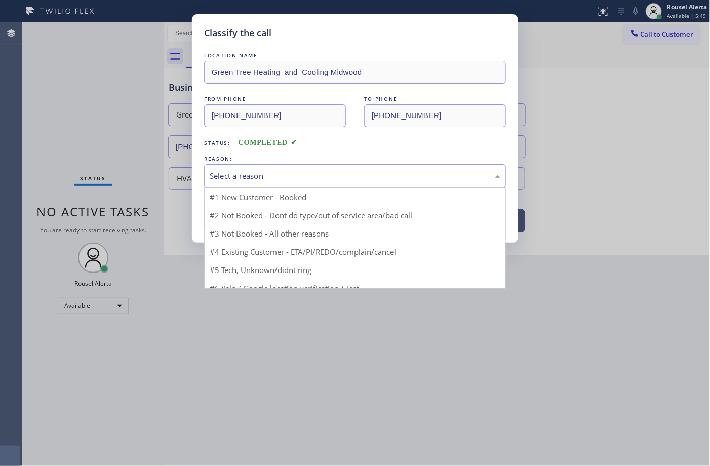
click at [265, 183] on div "Select a reason" at bounding box center [355, 176] width 302 height 24
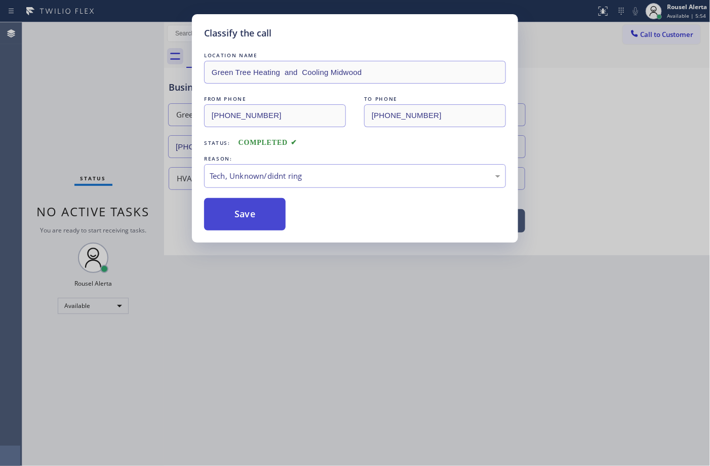
click at [243, 214] on button "Save" at bounding box center [245, 214] width 82 height 32
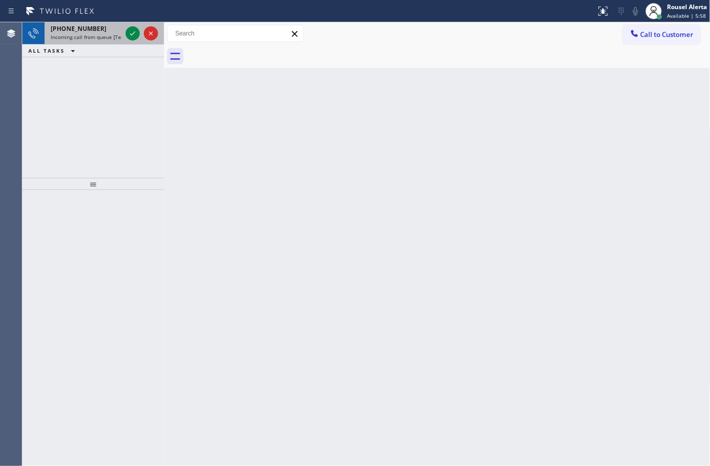
drag, startPoint x: 90, startPoint y: 29, endPoint x: 101, endPoint y: 29, distance: 11.2
click at [93, 29] on div "+18568665468" at bounding box center [86, 28] width 71 height 9
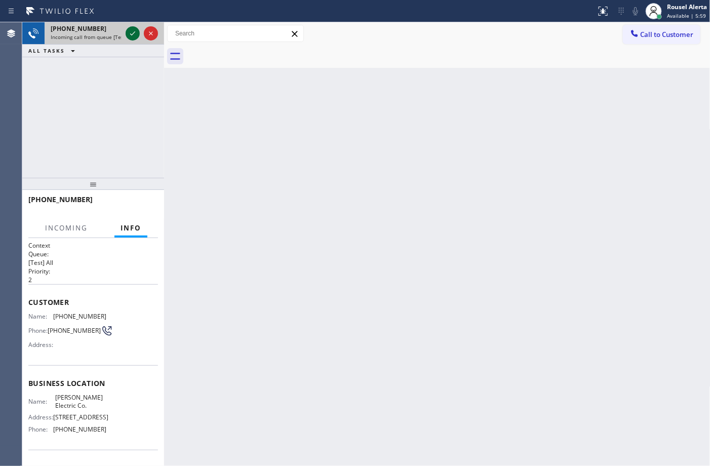
click at [126, 28] on div at bounding box center [133, 33] width 14 height 12
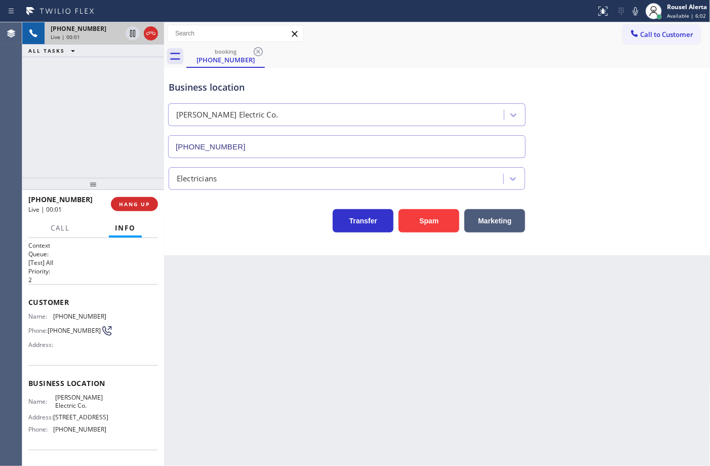
type input "(856) 475-6498"
click at [412, 221] on button "Spam" at bounding box center [429, 220] width 61 height 23
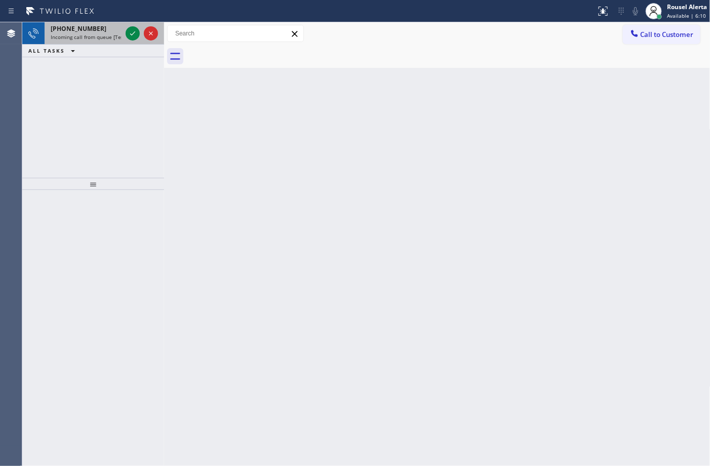
click at [98, 28] on div "+19542392158" at bounding box center [86, 28] width 71 height 9
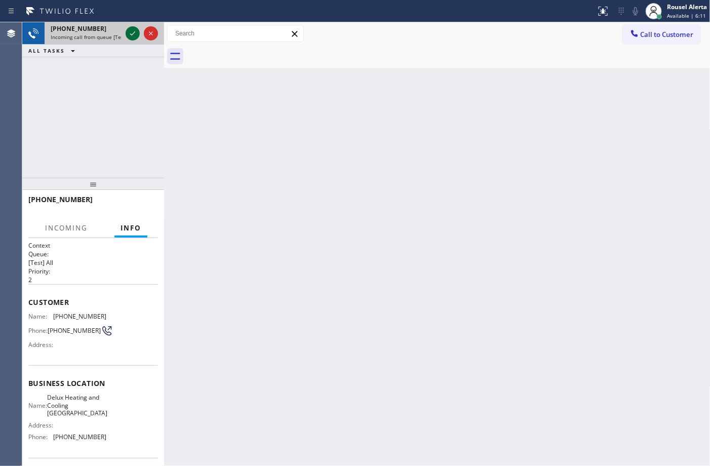
click at [126, 33] on div at bounding box center [133, 33] width 14 height 12
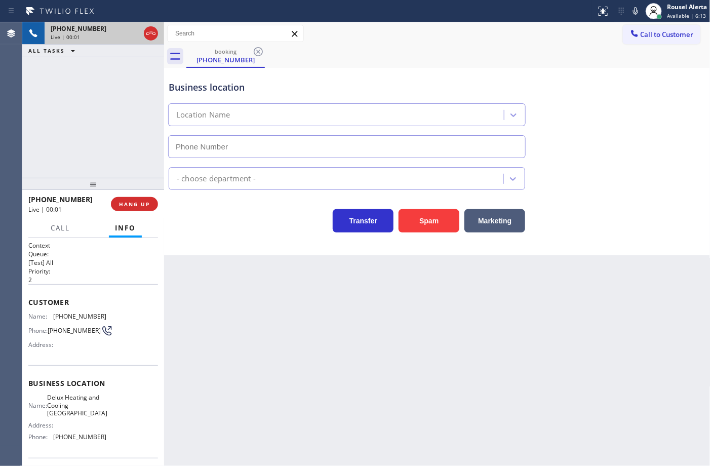
type input "(954) 417-1764"
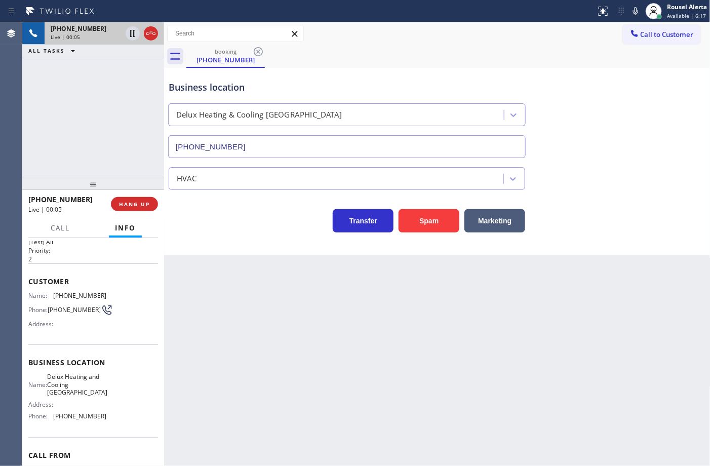
scroll to position [14, 0]
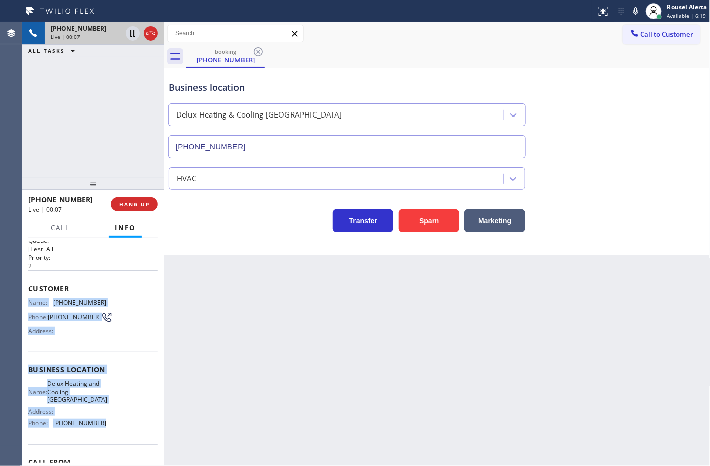
drag, startPoint x: 27, startPoint y: 300, endPoint x: 117, endPoint y: 437, distance: 163.6
click at [117, 437] on div "Context Queue: [Test] All Priority: 2 Customer Name: (954) 239-2158 Phone: (954…" at bounding box center [93, 352] width 142 height 228
copy div "Name: (954) 239-2158 Phone: (954) 239-2158 Address: Business location Name: Del…"
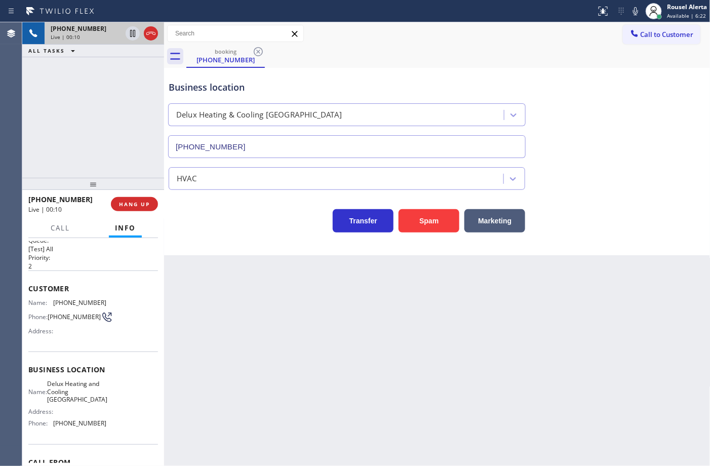
click at [114, 128] on div "+19542392158 Live | 00:10 ALL TASKS ALL TASKS ACTIVE TASKS TASKS IN WRAP UP" at bounding box center [93, 100] width 142 height 156
click at [211, 280] on div "Back to Dashboard Change Sender ID Customers Technicians Select a contact Outbo…" at bounding box center [437, 244] width 547 height 444
click at [143, 208] on button "HANG UP" at bounding box center [134, 204] width 47 height 14
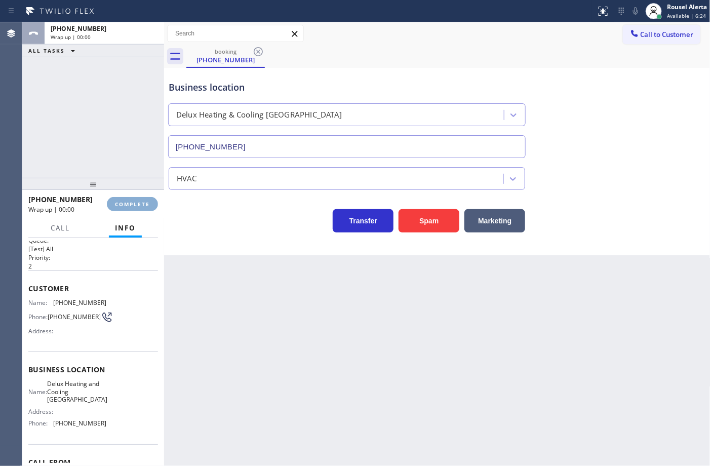
click at [143, 208] on button "COMPLETE" at bounding box center [132, 204] width 51 height 14
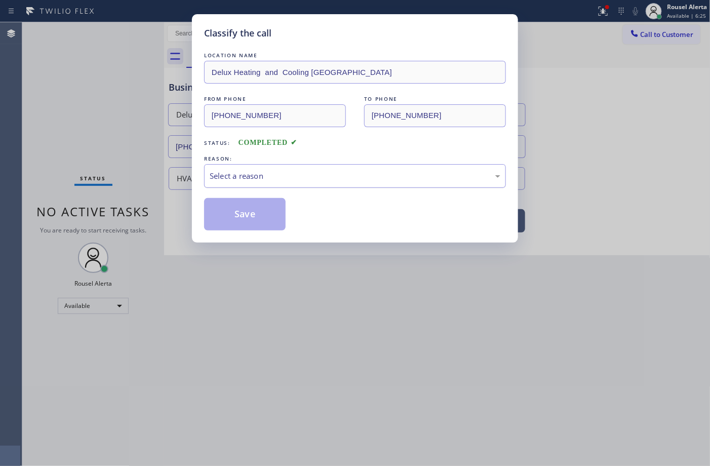
click at [235, 176] on div "Select a reason" at bounding box center [355, 176] width 291 height 12
click at [237, 221] on button "Save" at bounding box center [245, 214] width 82 height 32
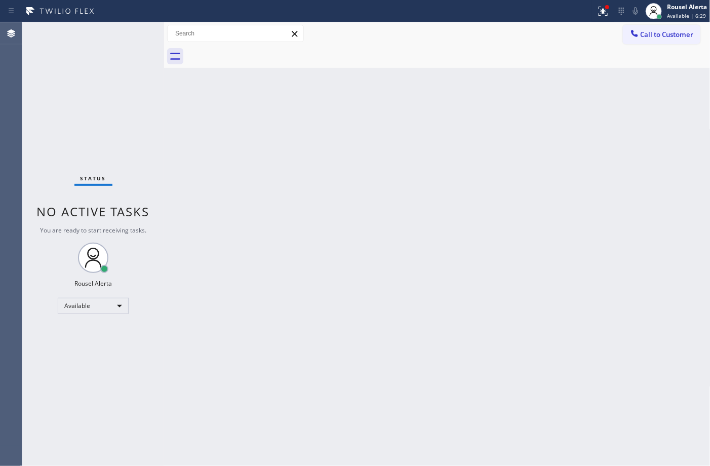
drag, startPoint x: 601, startPoint y: 0, endPoint x: 494, endPoint y: 56, distance: 120.8
click at [470, 53] on div at bounding box center [448, 56] width 524 height 23
click at [610, 11] on div at bounding box center [603, 11] width 22 height 12
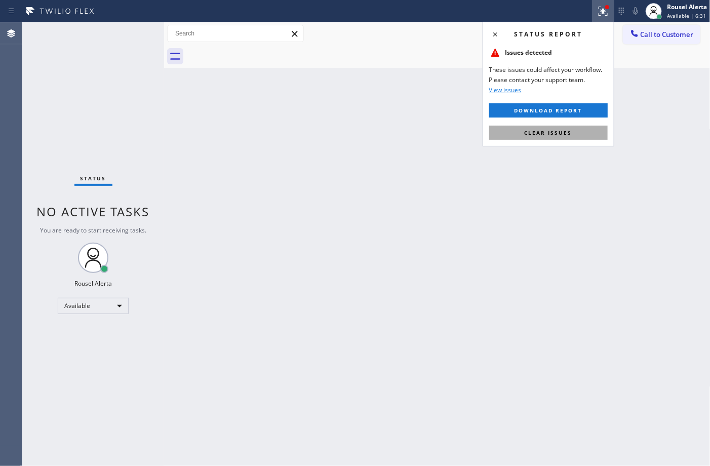
click at [559, 135] on span "Clear issues" at bounding box center [549, 132] width 48 height 7
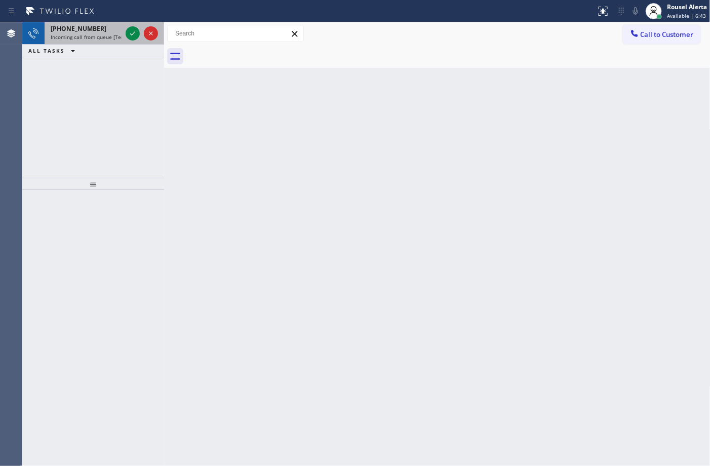
click at [99, 27] on div "+15162972208" at bounding box center [86, 28] width 71 height 9
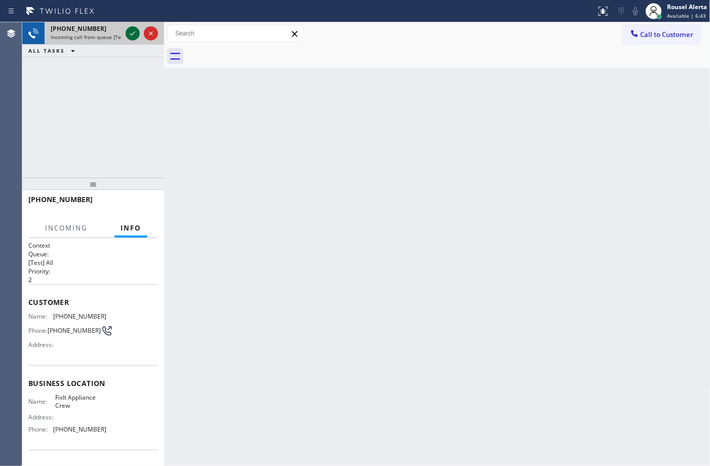
click at [132, 32] on icon at bounding box center [133, 33] width 12 height 12
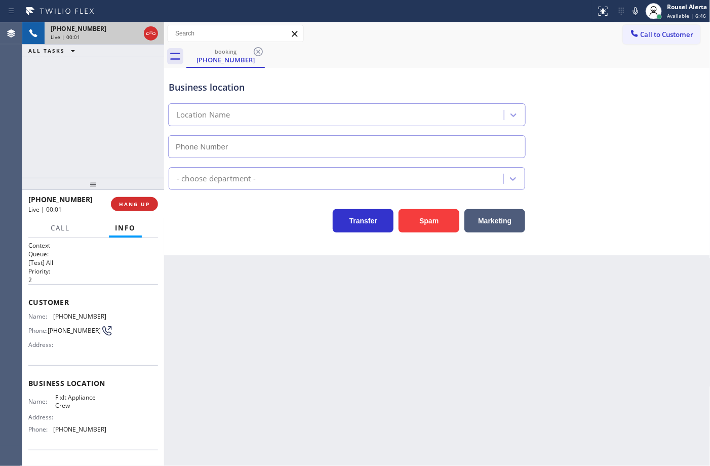
type input "(516) 430-7756"
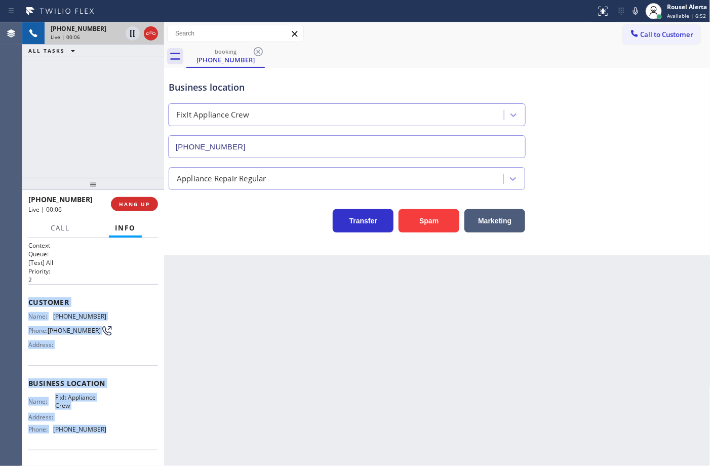
drag, startPoint x: 29, startPoint y: 301, endPoint x: 98, endPoint y: 430, distance: 145.5
click at [98, 430] on div "Context Queue: [Test] All Priority: 2 Customer Name: (516) 297-2208 Phone: (516…" at bounding box center [93, 383] width 130 height 285
copy div "Customer Name: (516) 297-2208 Phone: (516) 297-2208 Address: Business location …"
click at [131, 69] on icon at bounding box center [132, 68] width 5 height 4
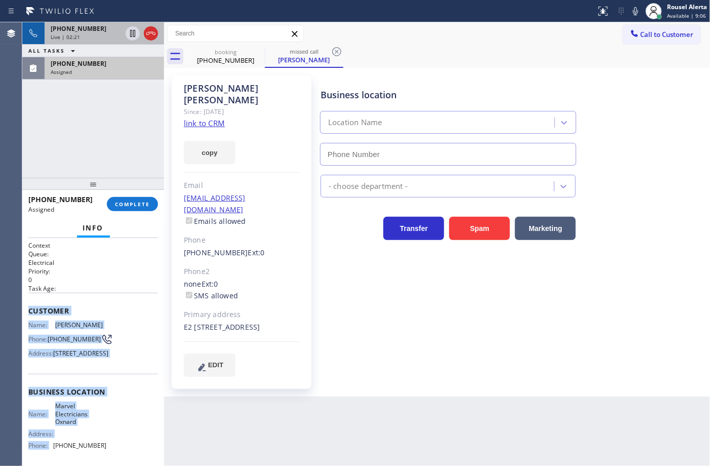
type input "(805) 464-3703"
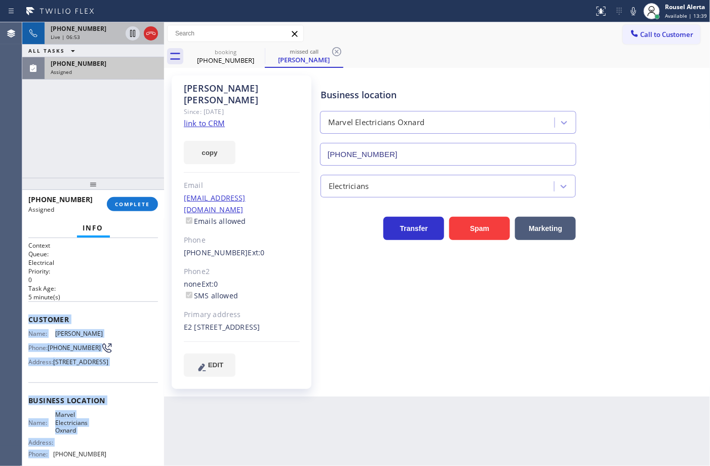
click at [78, 39] on span "Live | 06:53" at bounding box center [65, 36] width 29 height 7
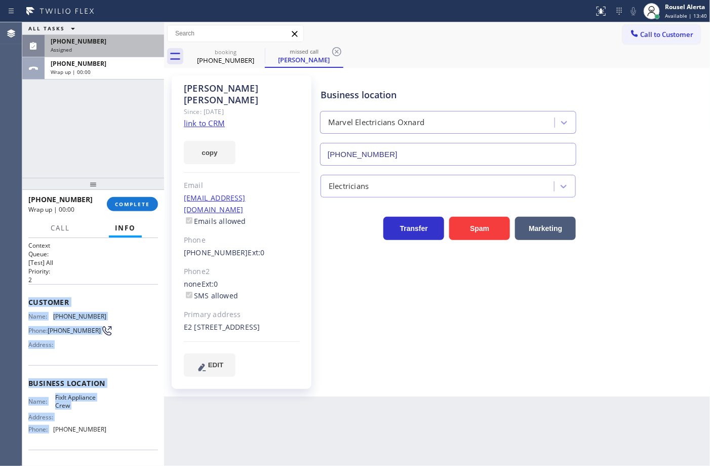
click at [115, 46] on div "(805) 616-3380" at bounding box center [104, 41] width 107 height 9
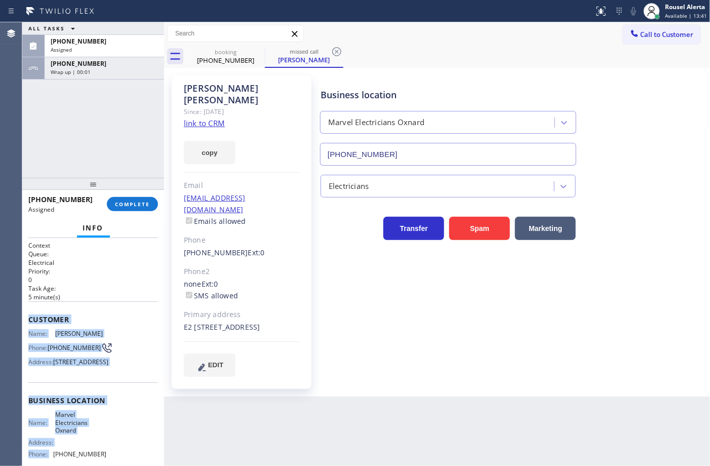
click at [132, 428] on div "Name: Marvel Electricians Oxnard Address: Phone: (805) 464-3703" at bounding box center [93, 436] width 130 height 51
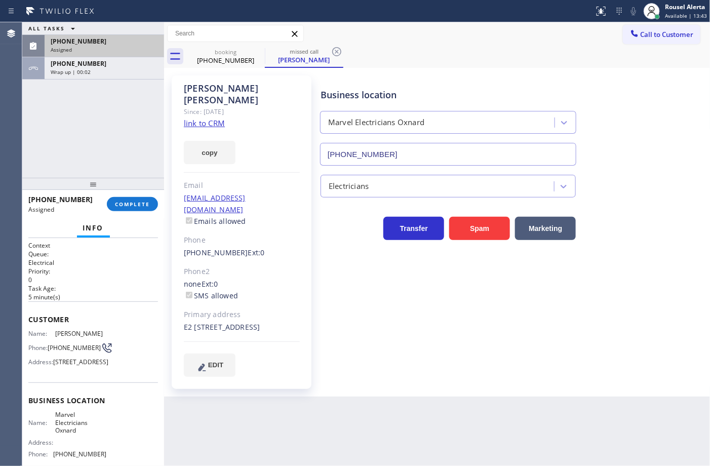
click at [104, 43] on div "(805) 616-3380" at bounding box center [104, 41] width 107 height 9
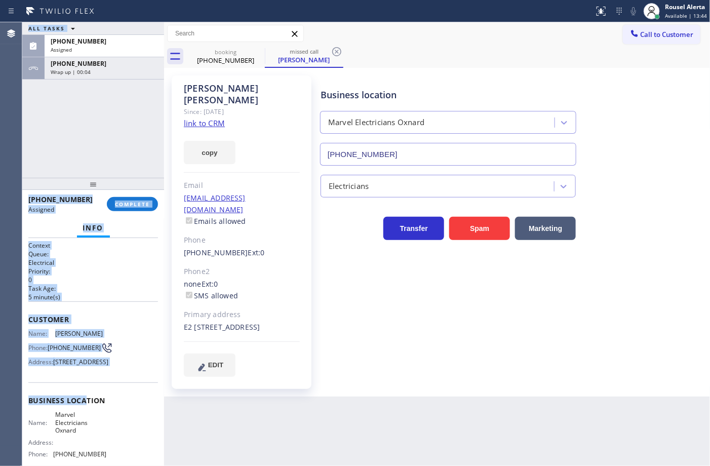
drag, startPoint x: 19, startPoint y: 327, endPoint x: 85, endPoint y: 411, distance: 106.4
click at [85, 411] on div "Agent Desktop Classify the call LOCATION NAME Kraus HVAC Repair FROM PHONE (917…" at bounding box center [355, 244] width 710 height 444
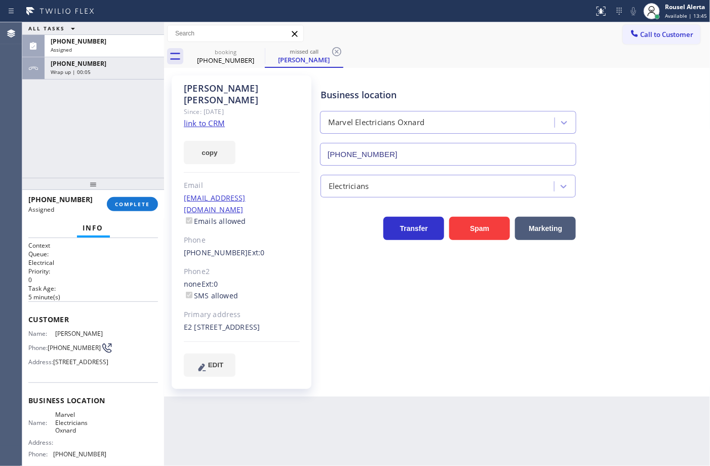
click at [111, 399] on div "Business location Name: Marvel Electricians Oxnard Address: Phone: (805) 464-37…" at bounding box center [93, 429] width 130 height 92
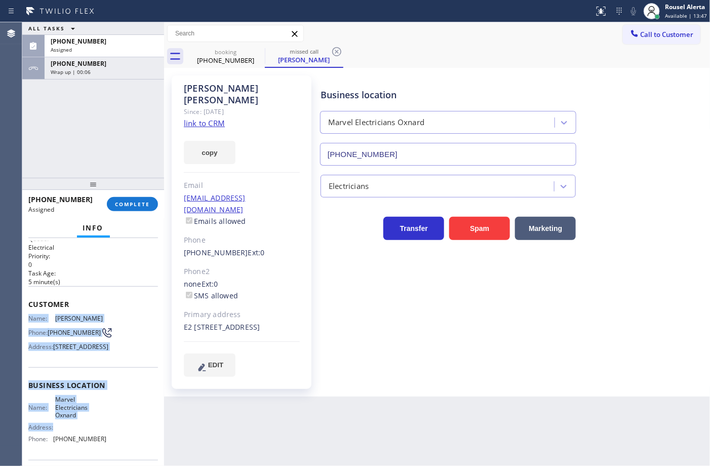
scroll to position [63, 0]
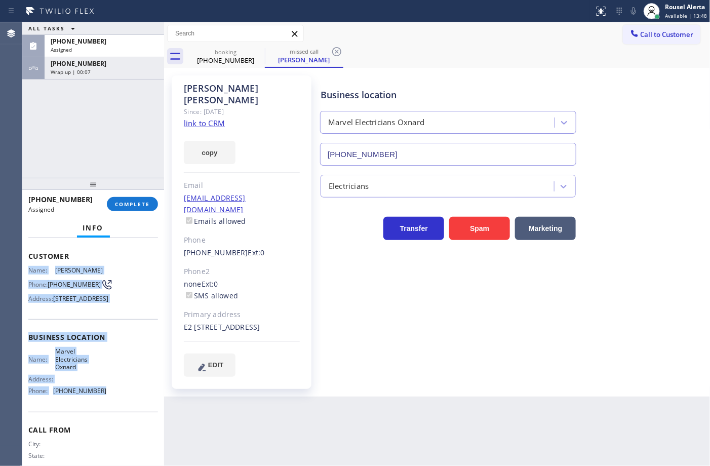
drag, startPoint x: 30, startPoint y: 328, endPoint x: 102, endPoint y: 411, distance: 110.3
click at [102, 411] on div "Context Queue: Electrical Priority: 0 Task Age: 5 minute(s) Customer Name: Mari…" at bounding box center [93, 333] width 130 height 311
copy div "Name: Maria Chavez Phone: (805) 616-3380 Address: 865 S B St APT E2, Oxnard, CA…"
click at [97, 44] on div "(805) 616-3380" at bounding box center [104, 41] width 107 height 9
click at [132, 202] on span "COMPLETE" at bounding box center [132, 204] width 35 height 7
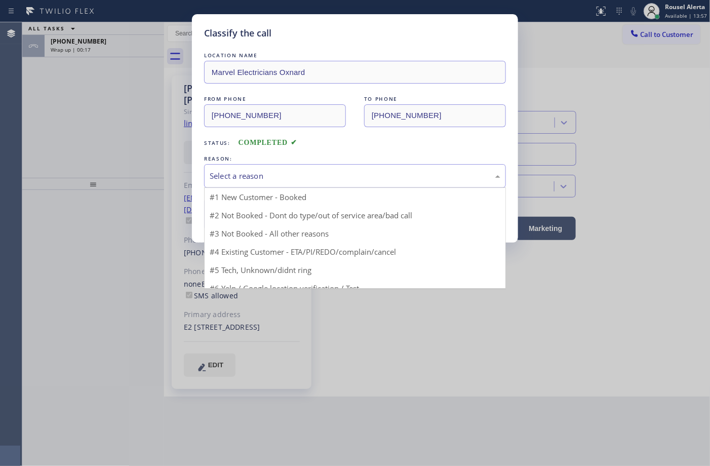
click at [252, 183] on div "Select a reason" at bounding box center [355, 176] width 302 height 24
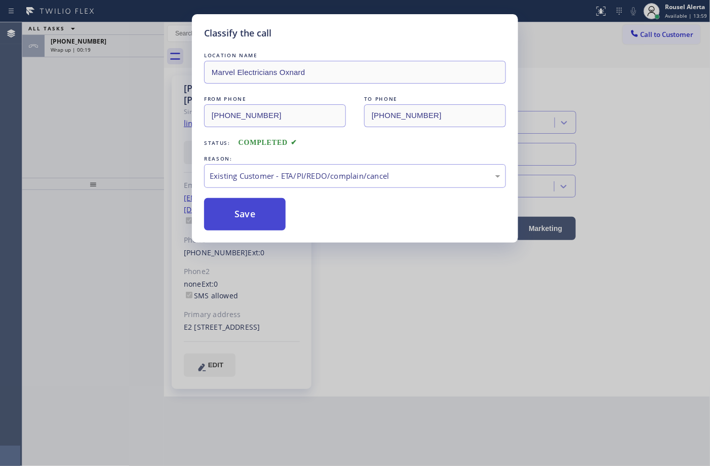
click at [232, 206] on button "Save" at bounding box center [245, 214] width 82 height 32
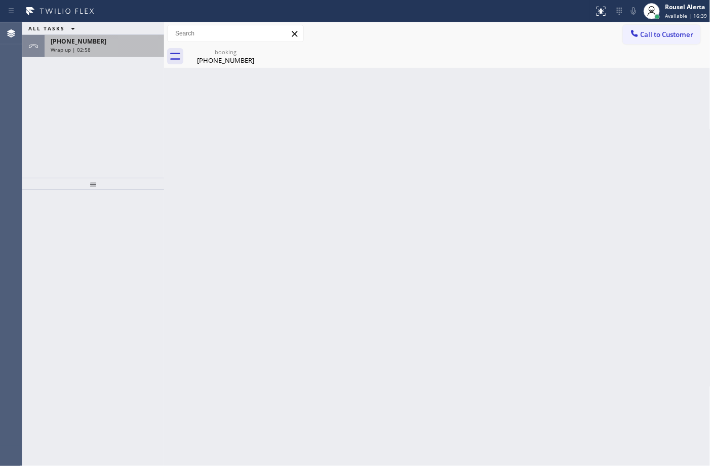
click at [79, 41] on span "+15162972208" at bounding box center [79, 41] width 56 height 9
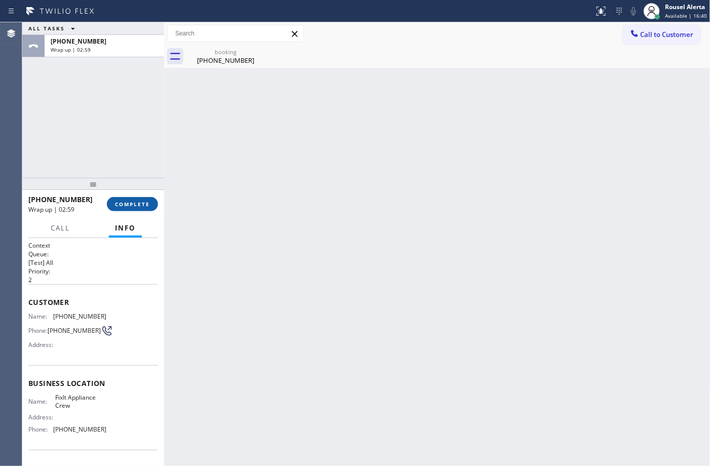
click at [115, 202] on span "COMPLETE" at bounding box center [132, 204] width 35 height 7
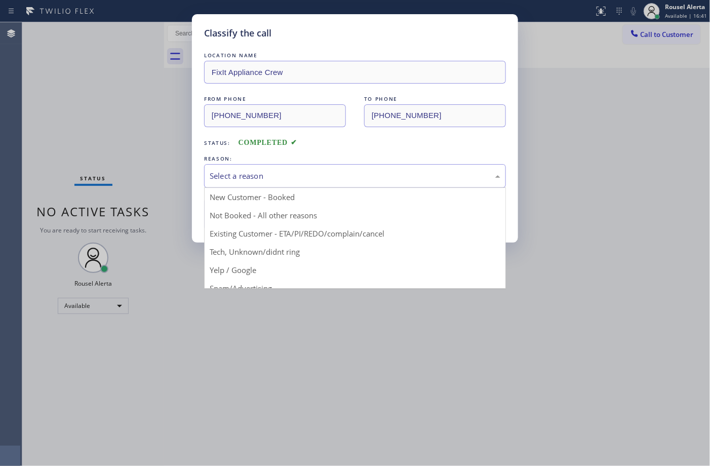
click at [264, 186] on div "Select a reason" at bounding box center [355, 176] width 302 height 24
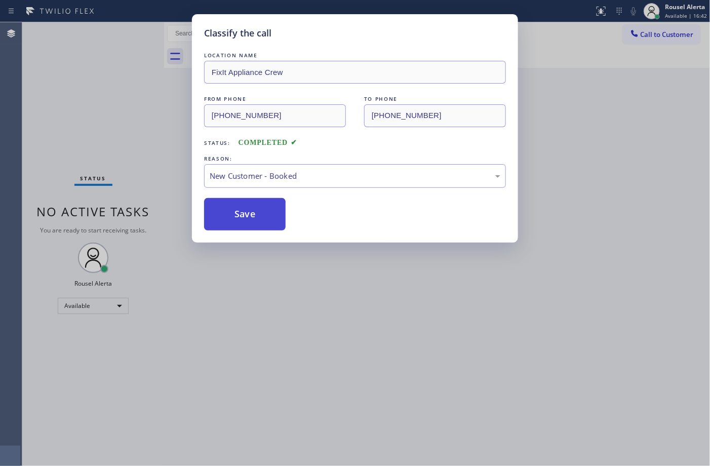
click at [243, 214] on button "Save" at bounding box center [245, 214] width 82 height 32
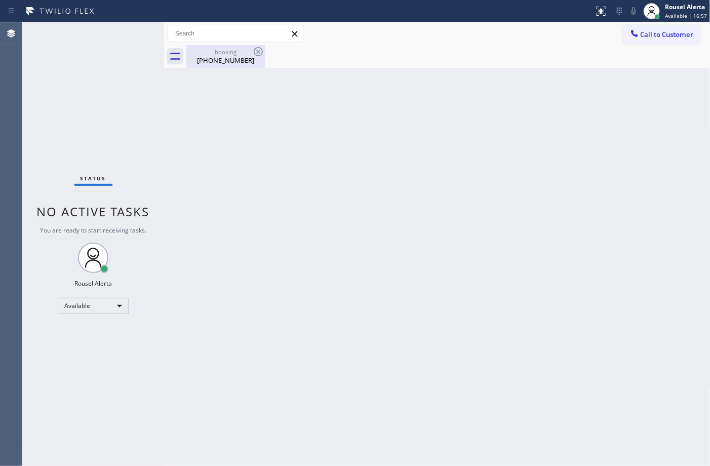
click at [244, 65] on div "booking (516) 297-2208" at bounding box center [225, 56] width 77 height 23
click at [254, 52] on div at bounding box center [448, 56] width 524 height 23
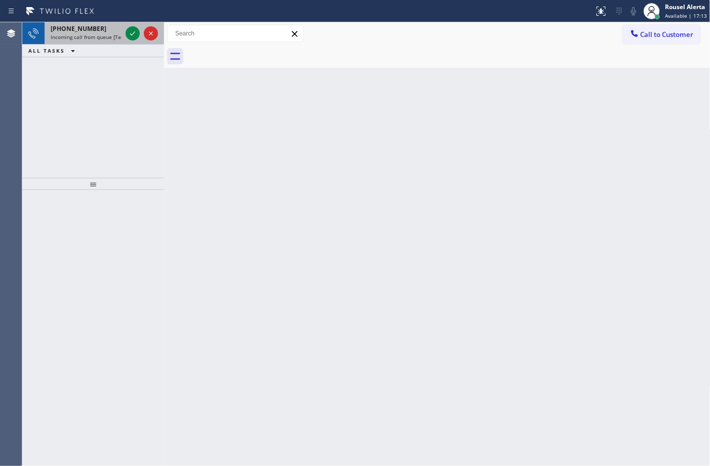
click at [112, 35] on span "Incoming call from queue [Test] All" at bounding box center [93, 36] width 84 height 7
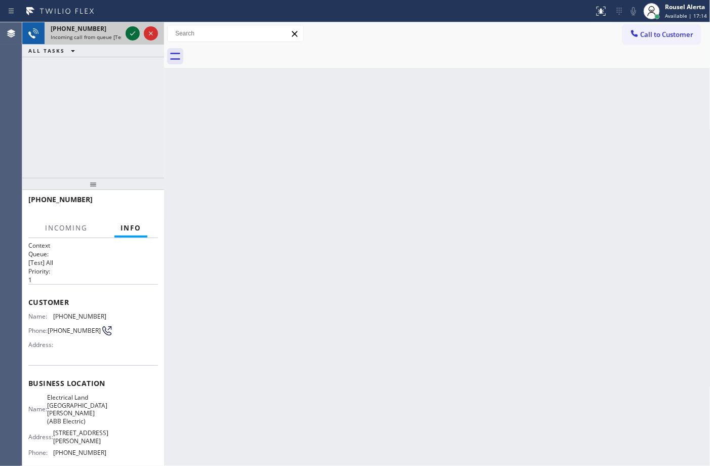
click at [130, 33] on icon at bounding box center [133, 33] width 12 height 12
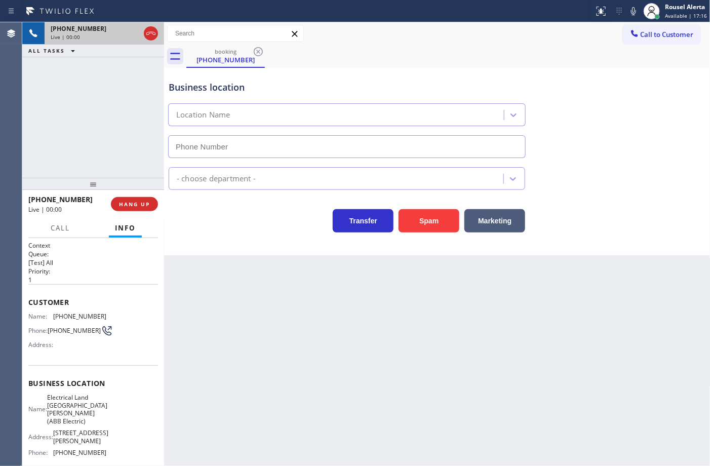
type input "(551) 239-9945"
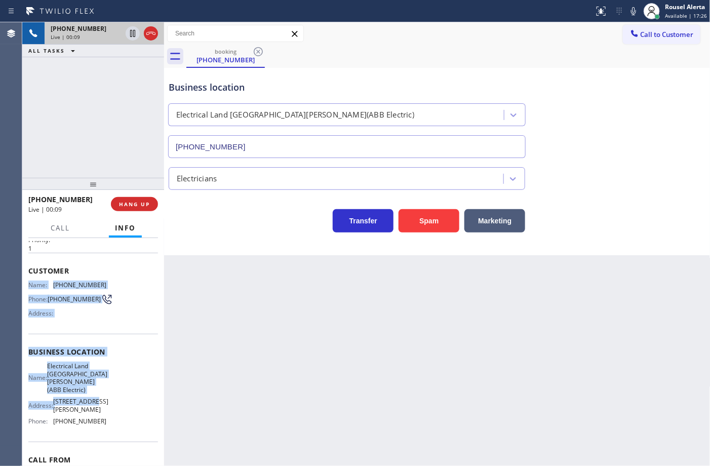
scroll to position [63, 0]
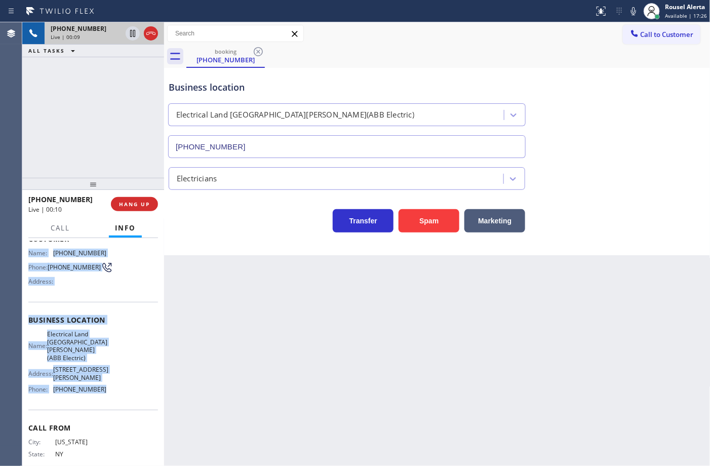
drag, startPoint x: 23, startPoint y: 315, endPoint x: 122, endPoint y: 409, distance: 136.9
click at [122, 409] on div "Context Queue: [Test] All Priority: 1 Customer Name: (347) 324-8572 Phone: (347…" at bounding box center [93, 352] width 142 height 228
copy div "Name: (347) 324-8572 Phone: (347) 324-8572 Address: Business location Name: Ele…"
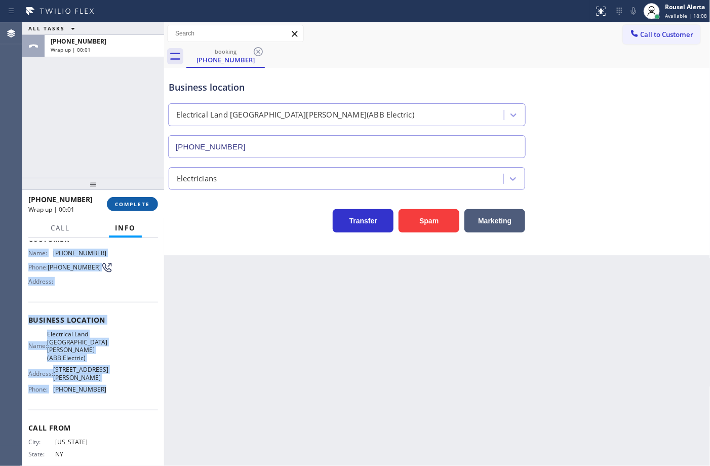
click at [150, 207] on button "COMPLETE" at bounding box center [132, 204] width 51 height 14
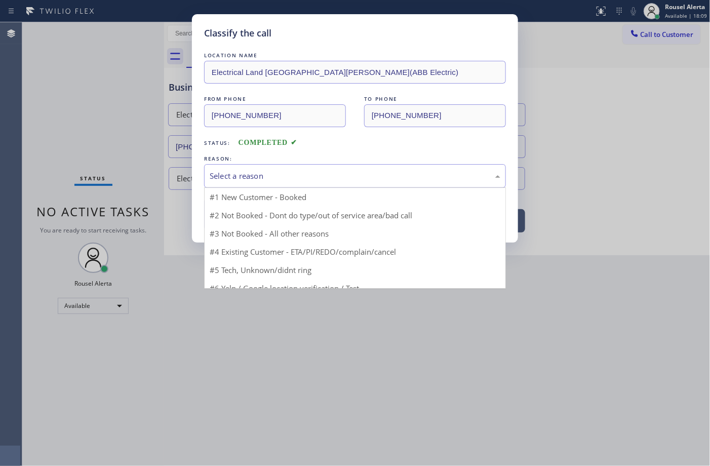
click at [280, 175] on div "Select a reason" at bounding box center [355, 176] width 291 height 12
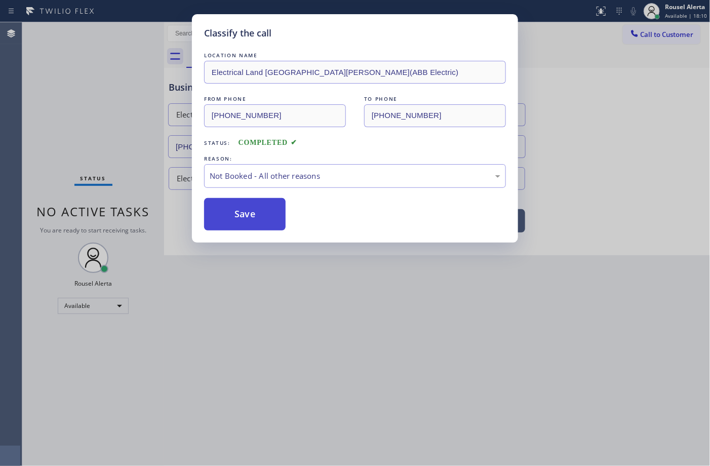
click at [245, 216] on button "Save" at bounding box center [245, 214] width 82 height 32
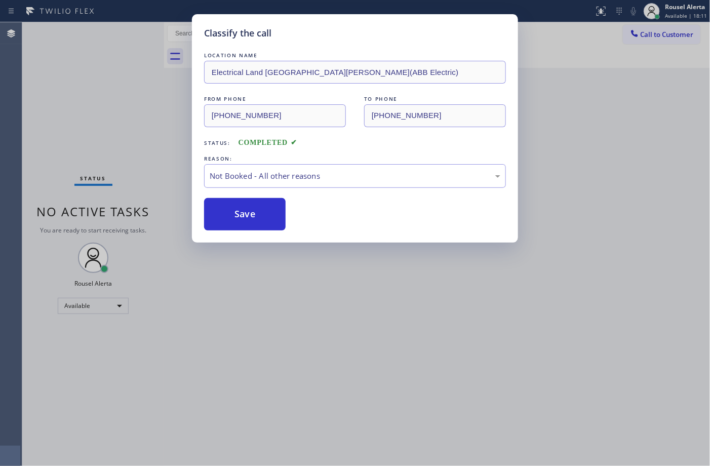
drag, startPoint x: 370, startPoint y: 345, endPoint x: 581, endPoint y: 175, distance: 270.5
click at [371, 345] on div "Classify the call LOCATION NAME Electrical Land Fort Lee(ABB Electric) FROM PHO…" at bounding box center [355, 233] width 710 height 466
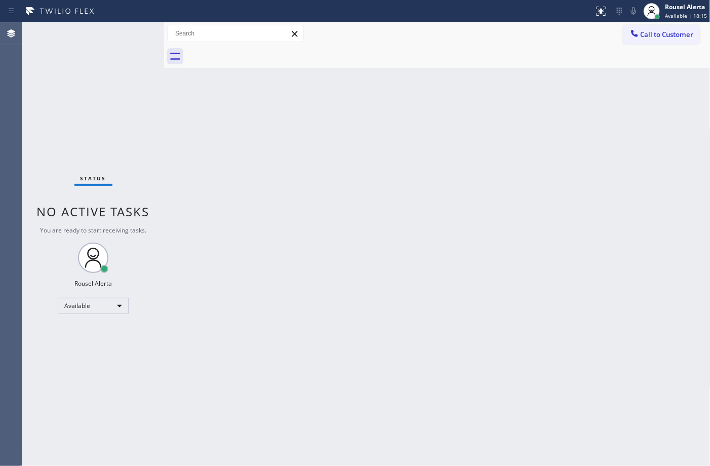
click at [408, 110] on div "Back to Dashboard Change Sender ID Customers Technicians Select a contact Outbo…" at bounding box center [437, 244] width 547 height 444
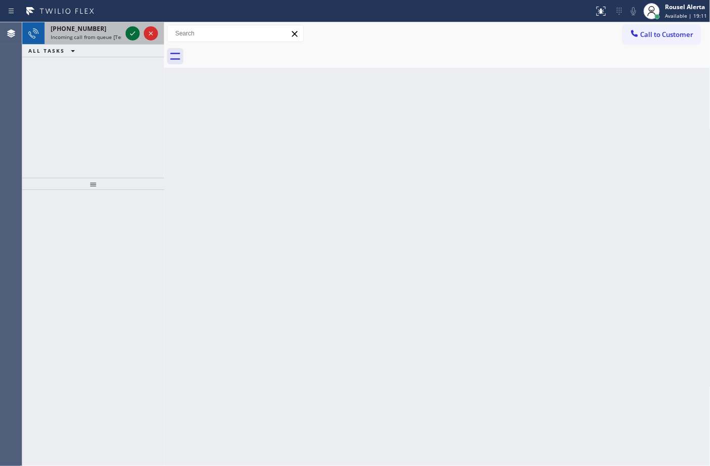
drag, startPoint x: 91, startPoint y: 42, endPoint x: 127, endPoint y: 28, distance: 38.3
click at [94, 40] on div "+12013579555 Incoming call from queue [Test] All" at bounding box center [84, 33] width 79 height 22
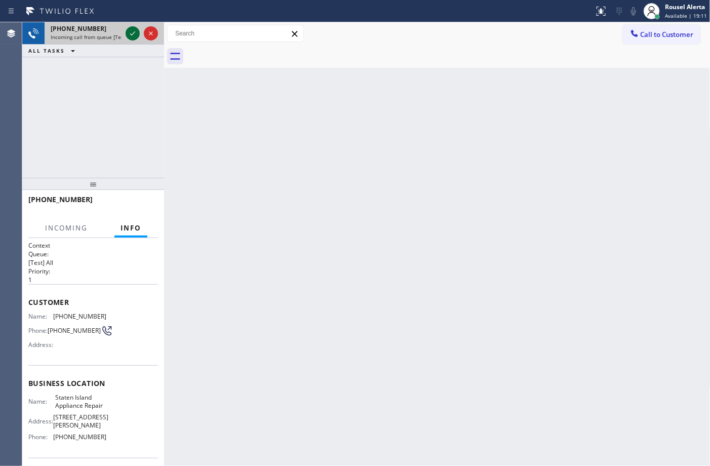
click at [133, 28] on icon at bounding box center [133, 33] width 12 height 12
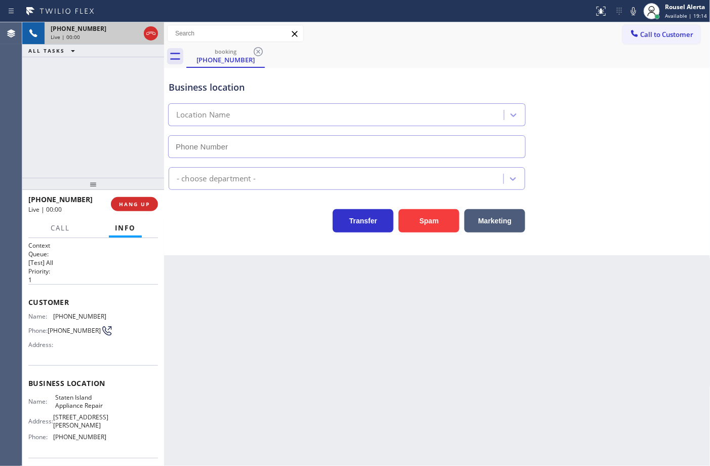
type input "(718) 313-0550"
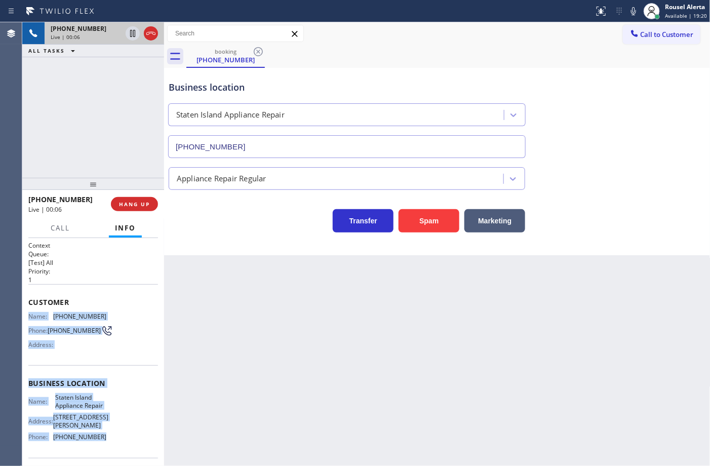
drag, startPoint x: 27, startPoint y: 315, endPoint x: 118, endPoint y: 459, distance: 170.4
click at [118, 459] on div "Context Queue: [Test] All Priority: 1 Customer Name: (201) 357-9555 Phone: (201…" at bounding box center [93, 352] width 142 height 228
copy div "Name: (201) 357-9555 Phone: (201) 357-9555 Address: Business location Name: Sta…"
click at [121, 89] on div "+12013579555 Live | 00:09 ALL TASKS ALL TASKS ACTIVE TASKS TASKS IN WRAP UP" at bounding box center [93, 100] width 142 height 156
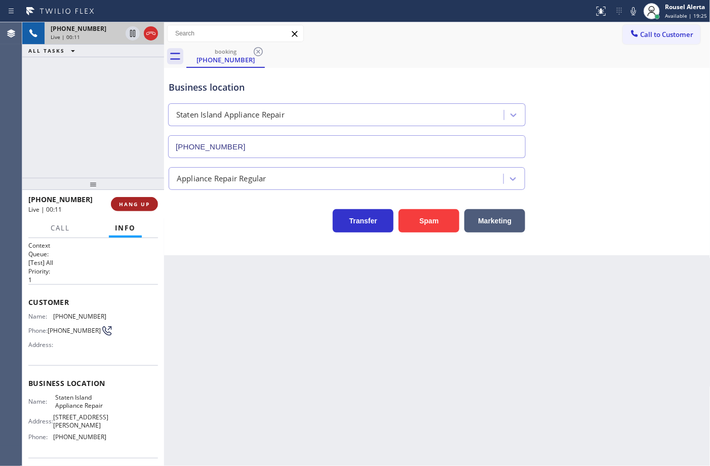
click at [150, 206] on button "HANG UP" at bounding box center [134, 204] width 47 height 14
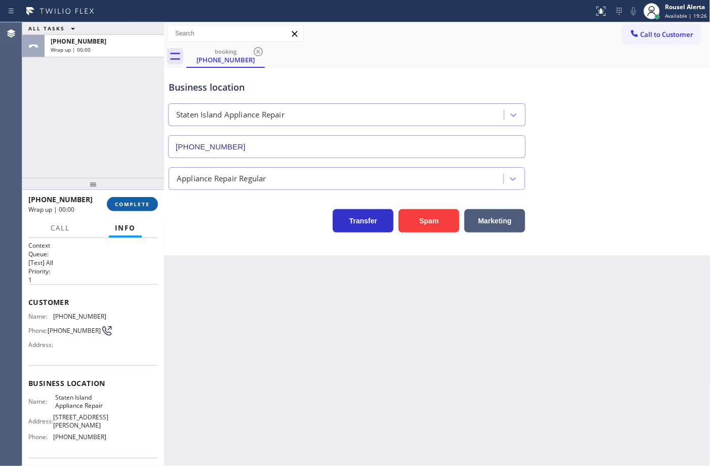
click at [130, 202] on span "COMPLETE" at bounding box center [132, 204] width 35 height 7
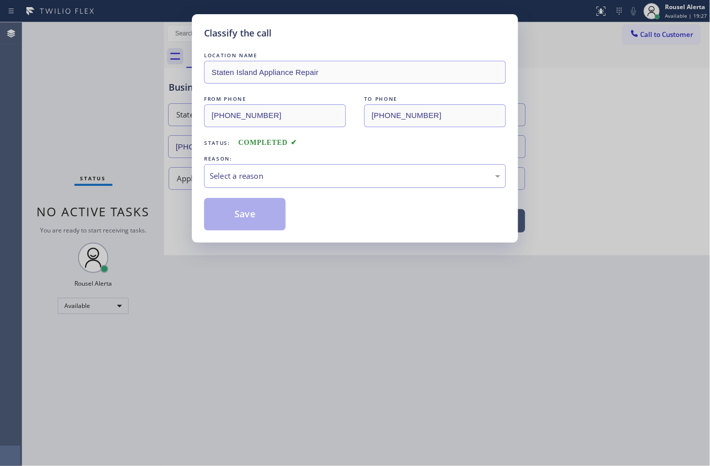
click at [251, 178] on div "Select a reason" at bounding box center [355, 176] width 291 height 12
click at [240, 221] on button "Save" at bounding box center [245, 214] width 82 height 32
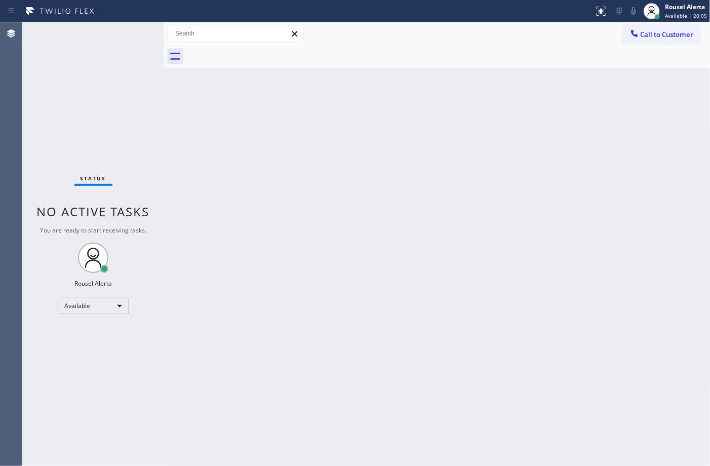
click at [126, 28] on div "Status No active tasks You are ready to start receiving tasks. Rousel Alerta Av…" at bounding box center [93, 244] width 142 height 444
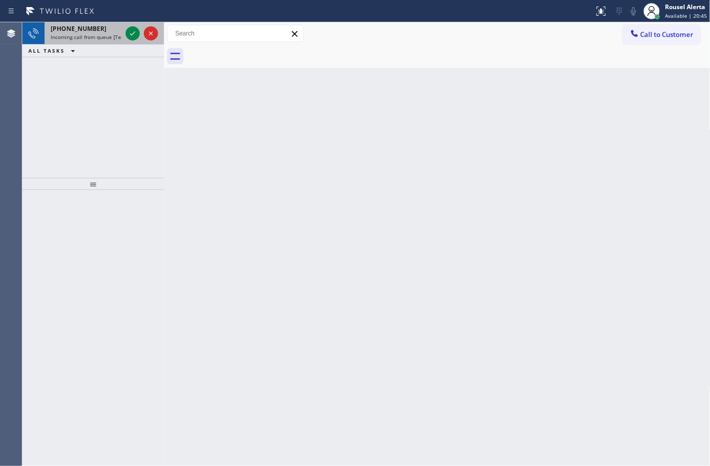
click at [104, 26] on div "+12108672203" at bounding box center [86, 28] width 71 height 9
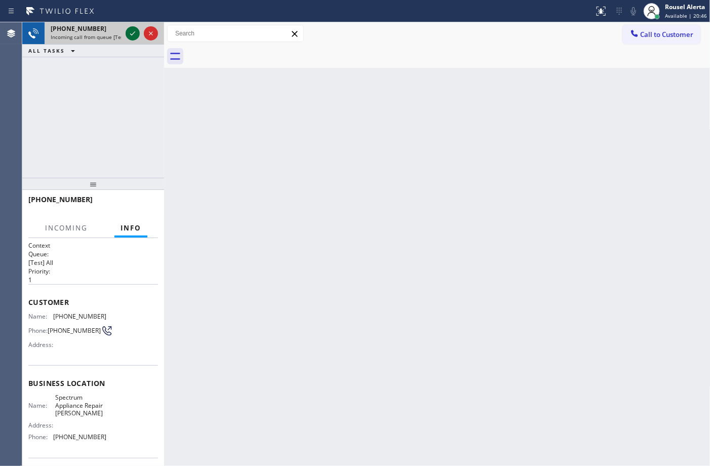
click at [125, 34] on div at bounding box center [142, 33] width 36 height 22
click at [126, 34] on div at bounding box center [133, 33] width 14 height 12
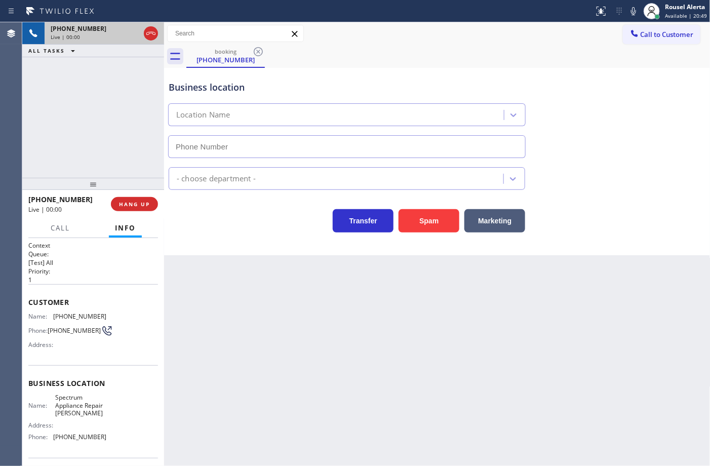
type input "(480) 618-7722"
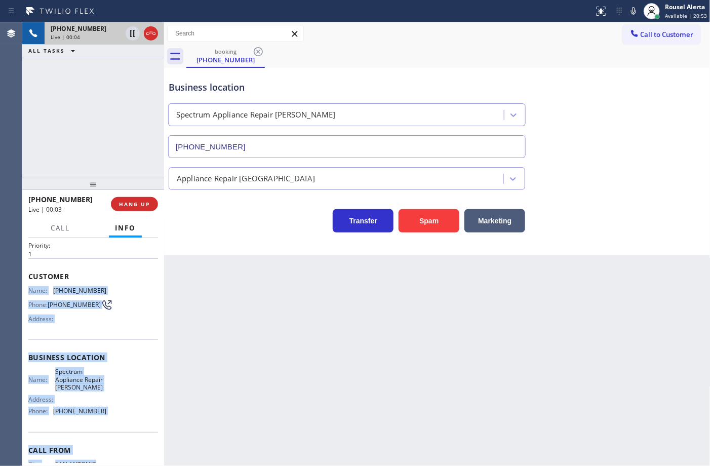
scroll to position [72, 0]
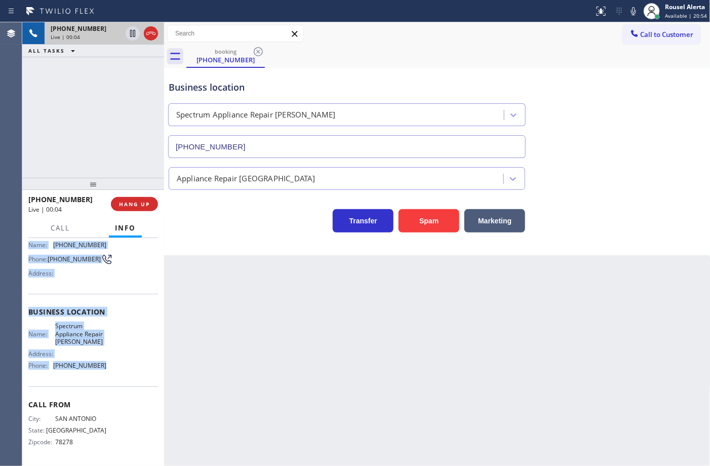
drag, startPoint x: 28, startPoint y: 313, endPoint x: 130, endPoint y: 362, distance: 113.1
click at [130, 362] on div "Context Queue: [Test] All Priority: 1 Customer Name: (210) 867-2203 Phone: (210…" at bounding box center [93, 316] width 130 height 293
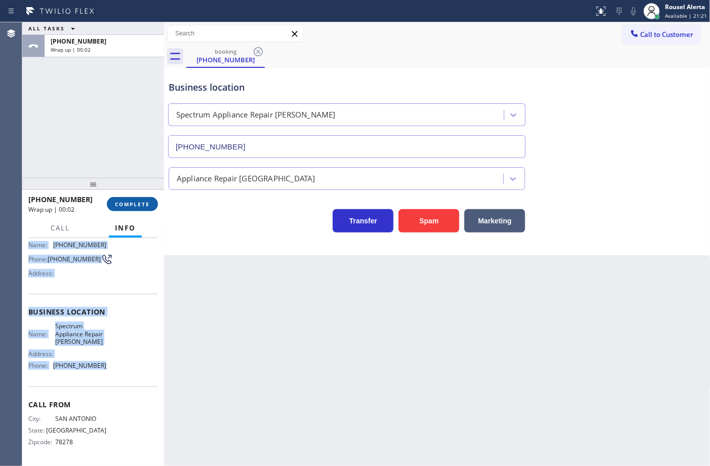
click at [155, 208] on button "COMPLETE" at bounding box center [132, 204] width 51 height 14
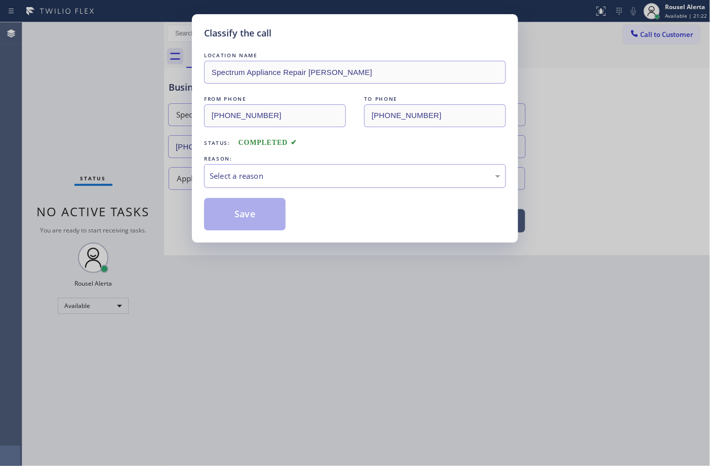
click at [449, 169] on div "Select a reason" at bounding box center [355, 176] width 302 height 24
click at [258, 219] on button "Save" at bounding box center [245, 214] width 82 height 32
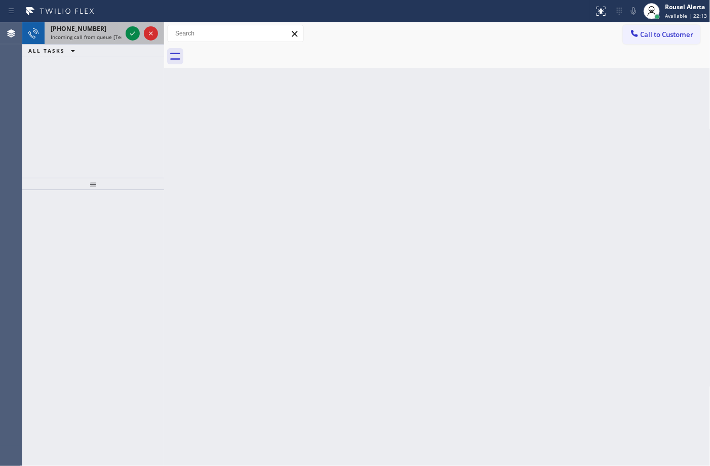
click at [118, 37] on div "+16024009030 Incoming call from queue [Test] All" at bounding box center [84, 33] width 79 height 22
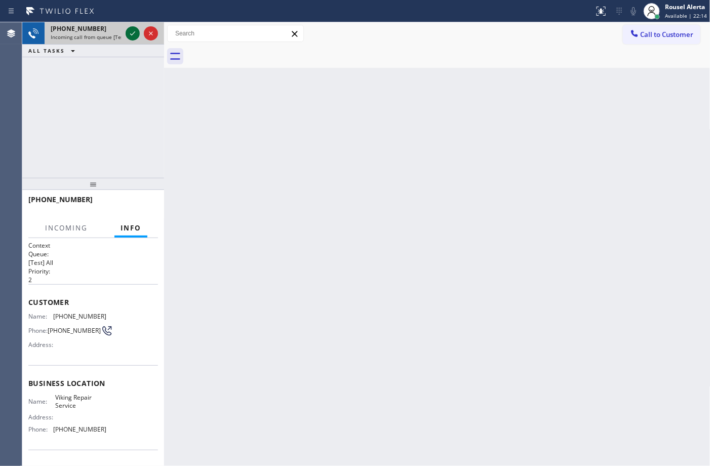
click at [133, 35] on icon at bounding box center [133, 33] width 12 height 12
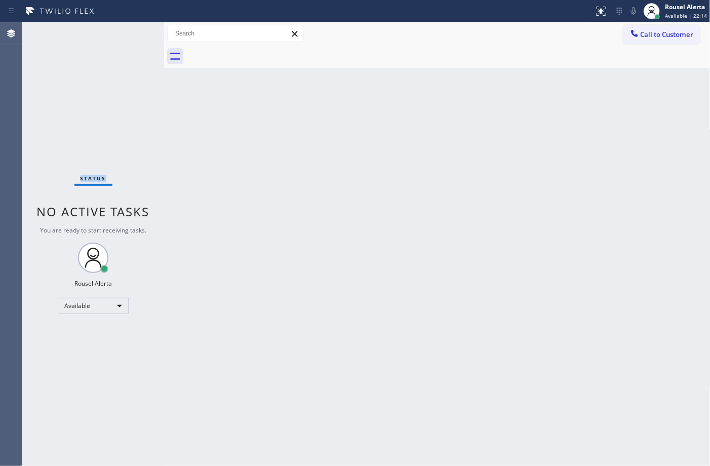
click at [133, 35] on div "Status No active tasks You are ready to start receiving tasks. Rousel Alerta Av…" at bounding box center [93, 244] width 142 height 444
click at [133, 33] on div "Status No active tasks You are ready to start receiving tasks. Rousel Alerta Av…" at bounding box center [93, 244] width 142 height 444
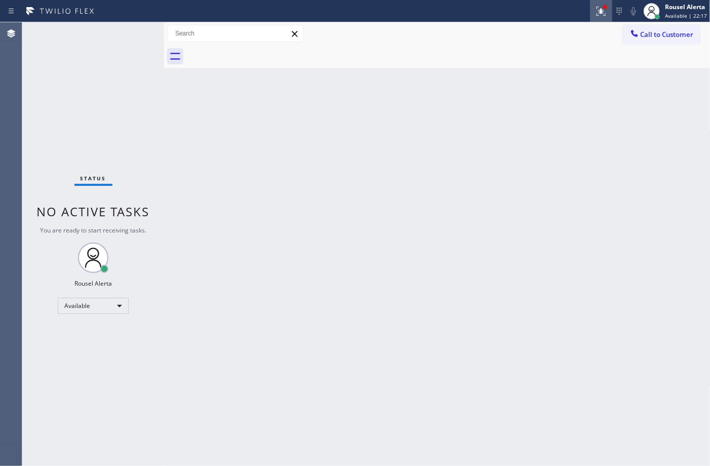
click at [597, 7] on icon at bounding box center [601, 11] width 12 height 12
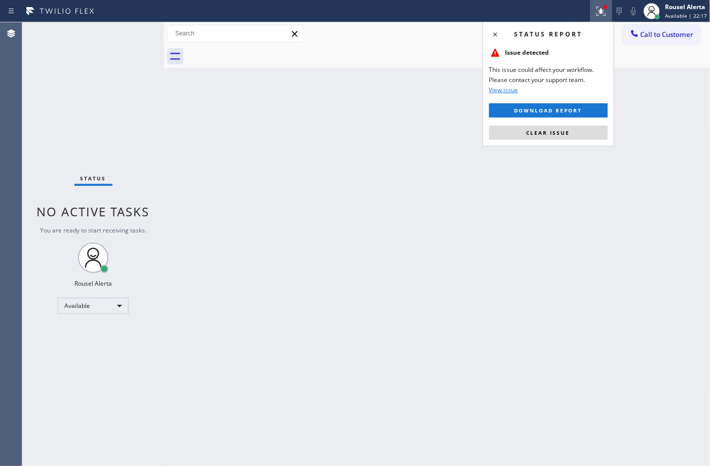
click at [581, 130] on button "Clear issue" at bounding box center [548, 133] width 119 height 14
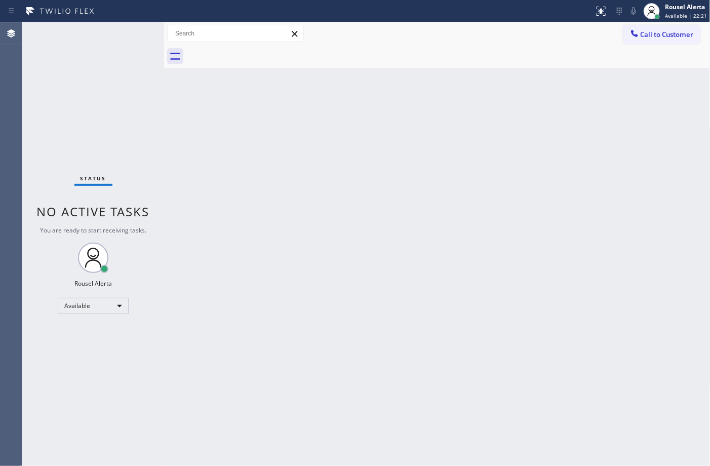
click at [131, 34] on div "Status No active tasks You are ready to start receiving tasks. Rousel Alerta Av…" at bounding box center [93, 244] width 142 height 444
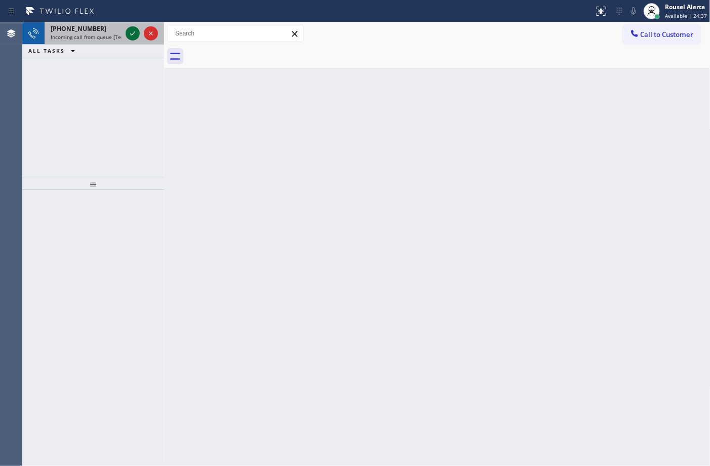
drag, startPoint x: 117, startPoint y: 31, endPoint x: 127, endPoint y: 34, distance: 10.0
click at [117, 33] on div "+18562231647 Incoming call from queue [Test] All" at bounding box center [84, 33] width 79 height 22
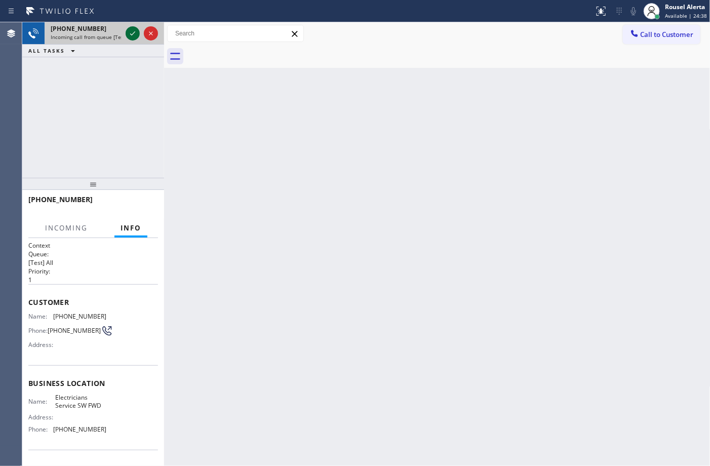
click at [128, 34] on icon at bounding box center [133, 33] width 12 height 12
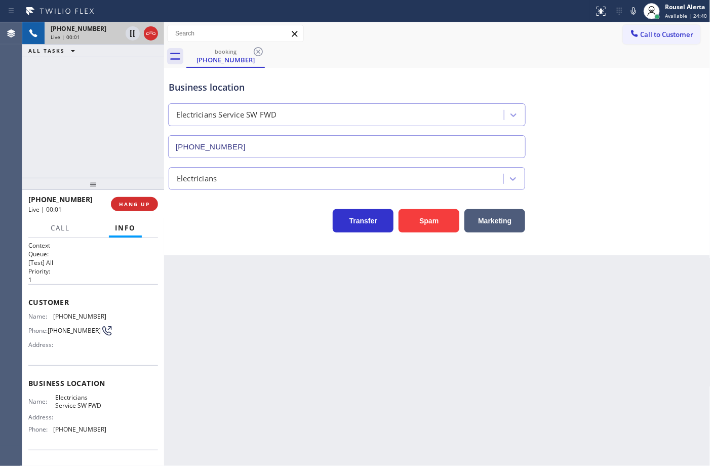
type input "[PHONE_NUMBER]"
click at [424, 219] on button "Spam" at bounding box center [429, 220] width 61 height 23
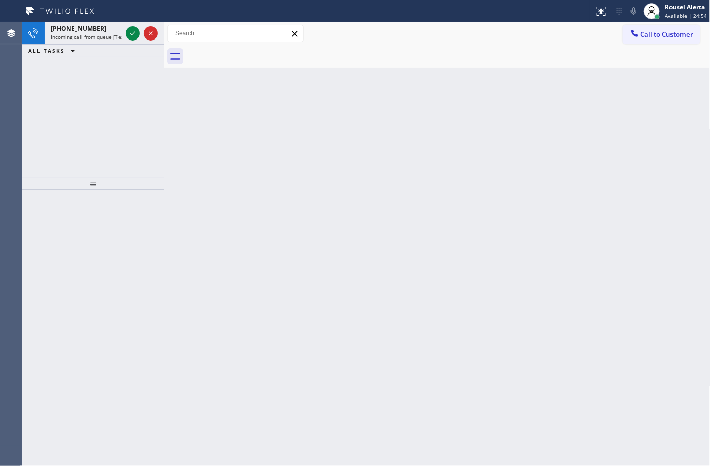
click at [107, 16] on div at bounding box center [297, 11] width 586 height 16
click at [115, 31] on div "+18624278222" at bounding box center [86, 28] width 71 height 9
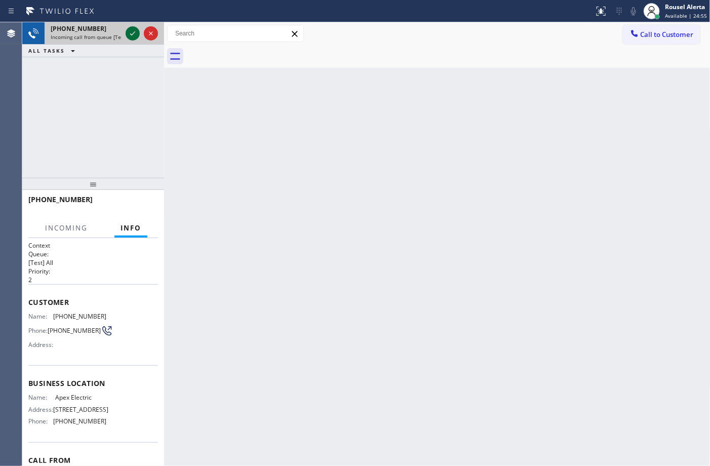
click at [128, 38] on icon at bounding box center [133, 33] width 12 height 12
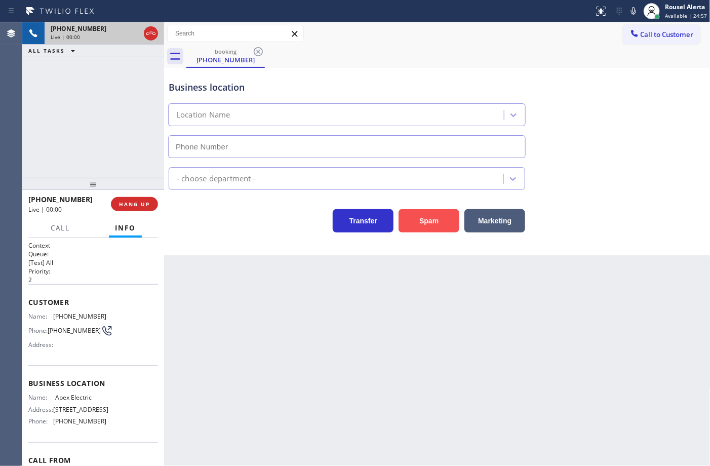
type input "(862) 640-1176"
click at [409, 224] on button "Spam" at bounding box center [429, 220] width 61 height 23
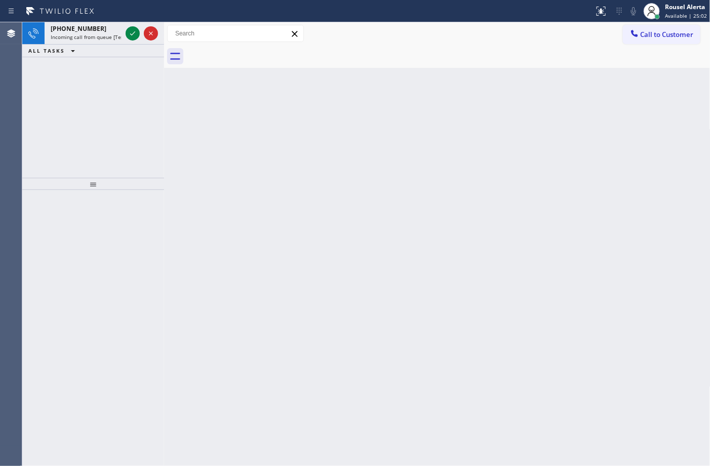
click at [100, 26] on div "+19073606169" at bounding box center [86, 28] width 71 height 9
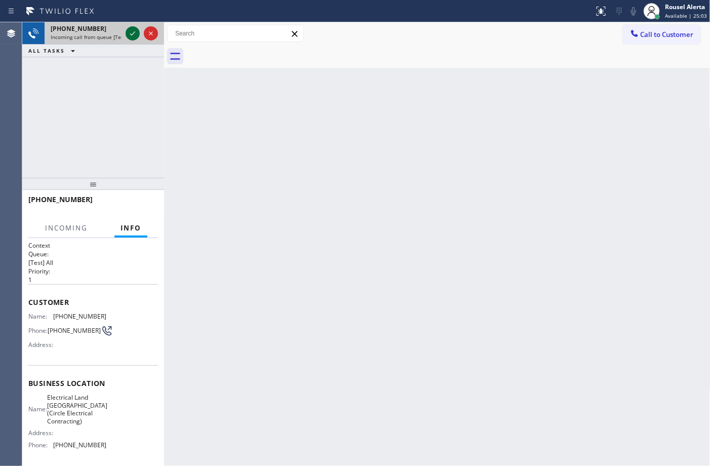
click at [133, 36] on icon at bounding box center [133, 33] width 12 height 12
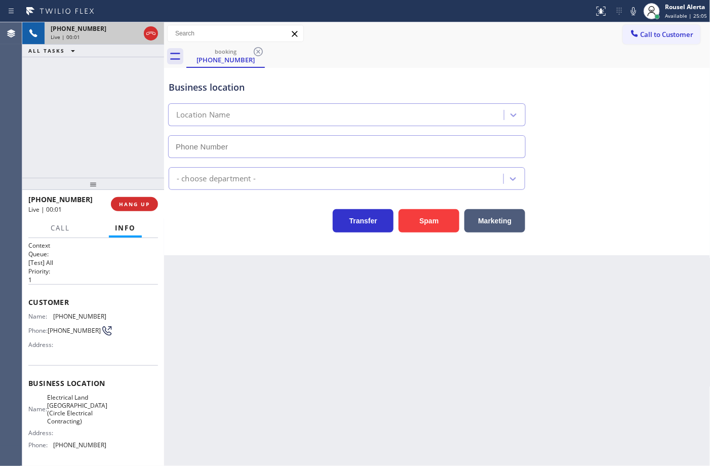
type input "(682) 337-6753"
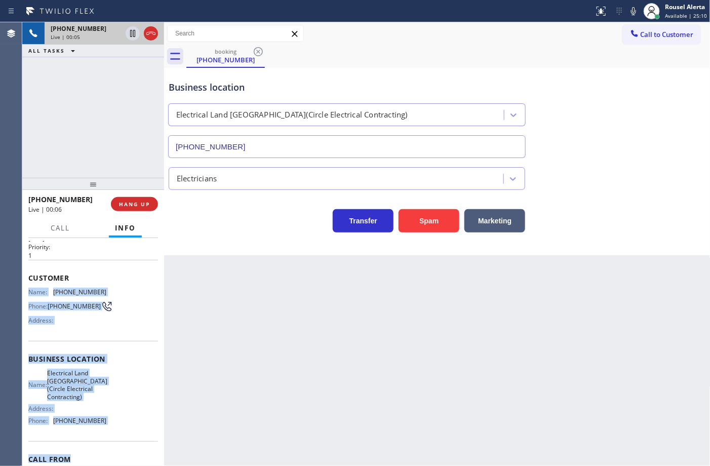
scroll to position [46, 0]
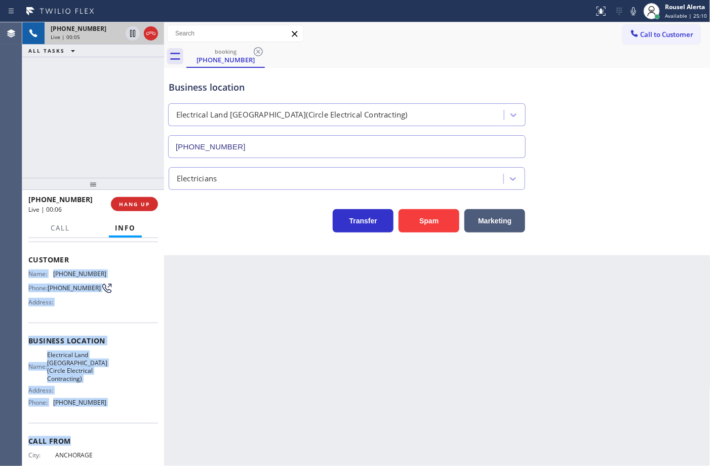
drag, startPoint x: 23, startPoint y: 308, endPoint x: 103, endPoint y: 451, distance: 164.0
click at [103, 451] on div "Context Queue: [Test] All Priority: 1 Customer Name: (907) 360-6169 Phone: (907…" at bounding box center [93, 352] width 142 height 228
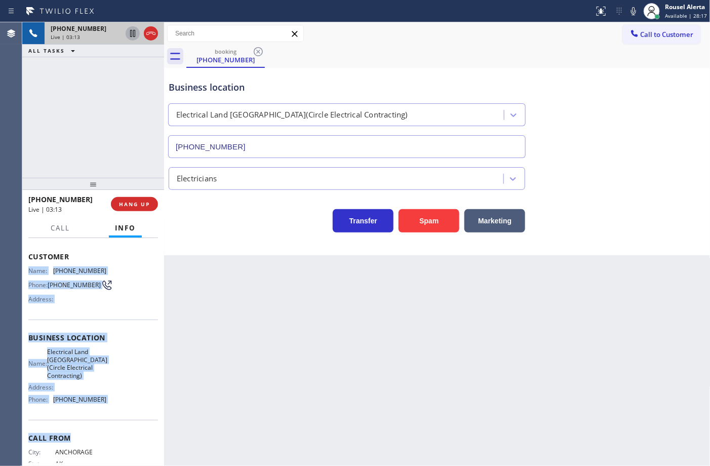
click at [127, 33] on icon at bounding box center [133, 33] width 12 height 12
click at [633, 9] on icon at bounding box center [634, 11] width 12 height 12
click at [126, 34] on div at bounding box center [133, 33] width 14 height 12
click at [631, 9] on icon at bounding box center [634, 11] width 12 height 12
click at [61, 226] on span "Call" at bounding box center [60, 227] width 19 height 9
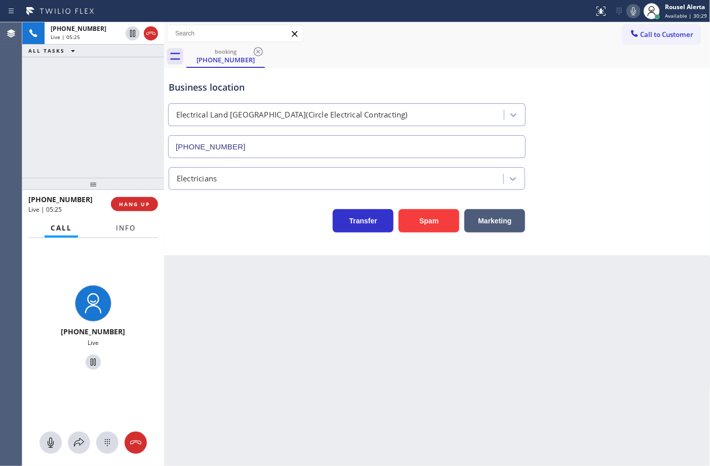
click at [123, 234] on button "Info" at bounding box center [126, 228] width 32 height 20
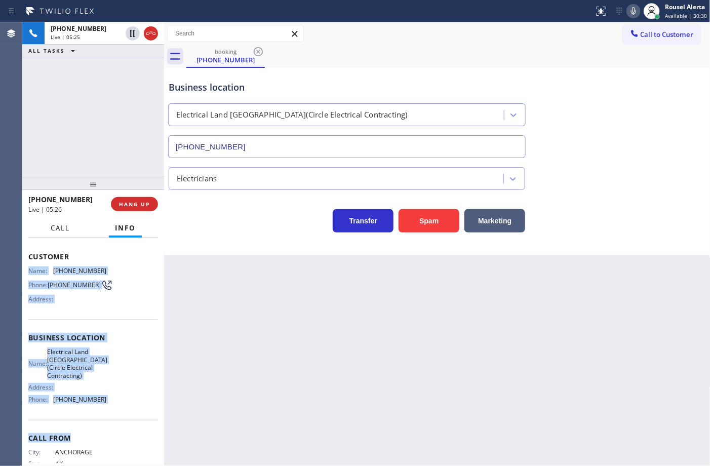
click at [62, 230] on span "Call" at bounding box center [60, 227] width 19 height 9
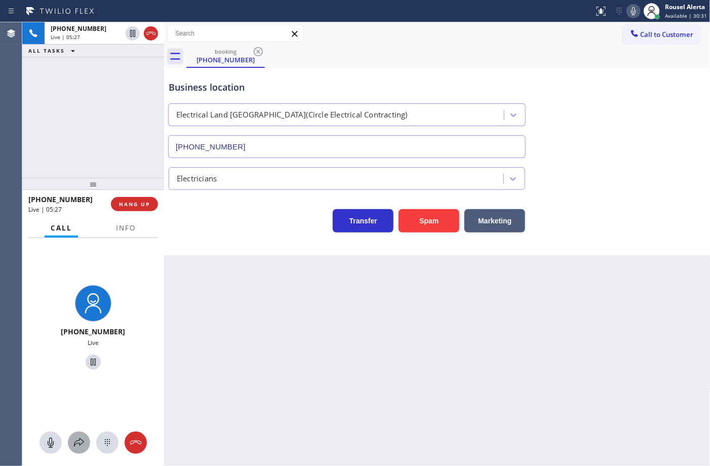
click at [77, 444] on icon at bounding box center [79, 443] width 12 height 12
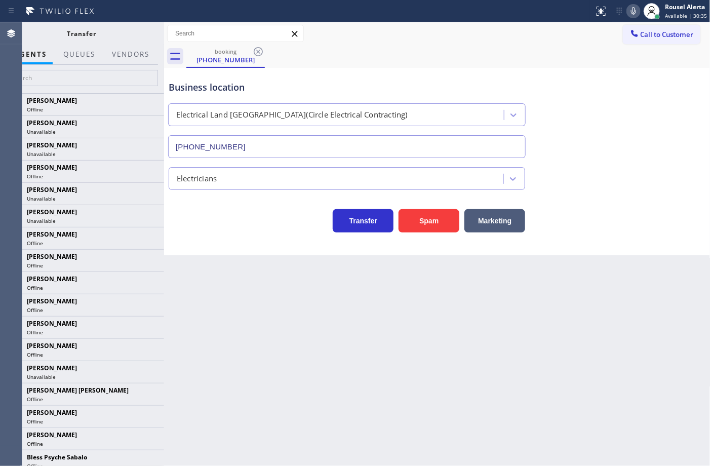
drag, startPoint x: 467, startPoint y: 59, endPoint x: 488, endPoint y: 42, distance: 27.1
click at [467, 59] on div "booking (907) 360-6169" at bounding box center [448, 56] width 524 height 23
click at [116, 56] on button "Vendors" at bounding box center [131, 55] width 50 height 20
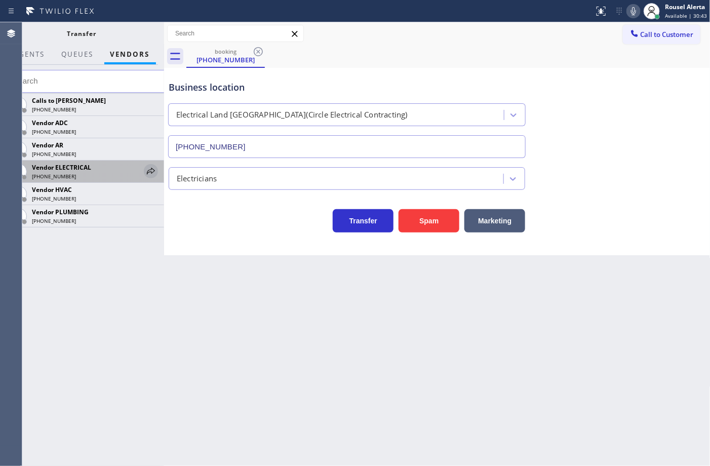
click at [145, 172] on icon at bounding box center [151, 171] width 12 height 12
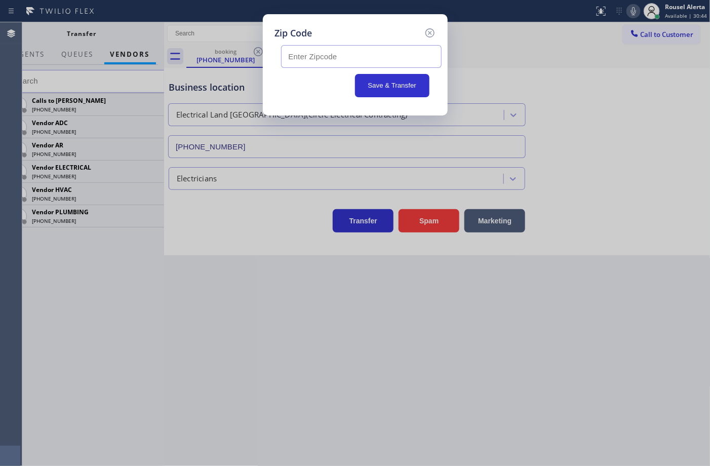
click at [360, 56] on input "text" at bounding box center [361, 56] width 161 height 23
paste input "76123"
type input "76123"
click at [393, 85] on button "Save & Transfer" at bounding box center [392, 85] width 74 height 23
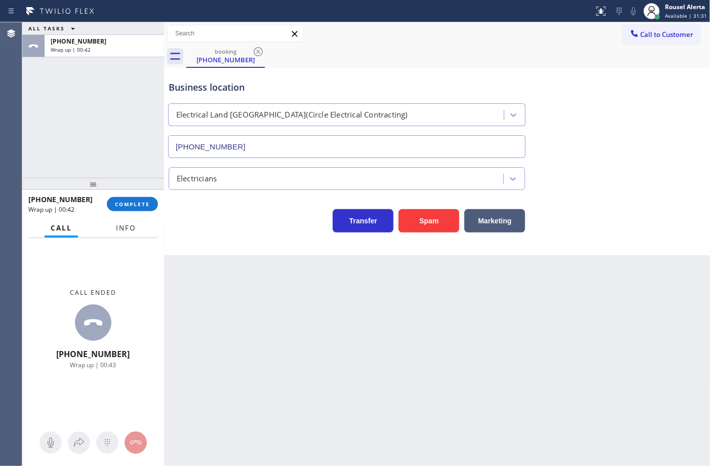
click at [125, 224] on span "Info" at bounding box center [126, 227] width 20 height 9
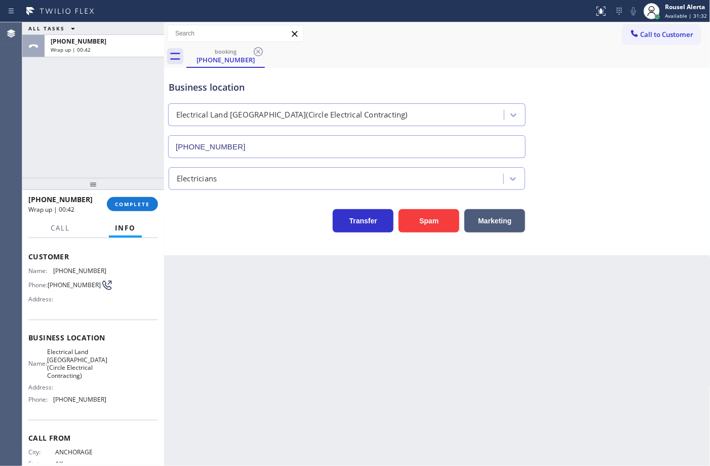
click at [129, 212] on div "+19073606169 Wrap up | 00:42 COMPLETE" at bounding box center [93, 204] width 130 height 26
click at [131, 201] on span "COMPLETE" at bounding box center [132, 204] width 35 height 7
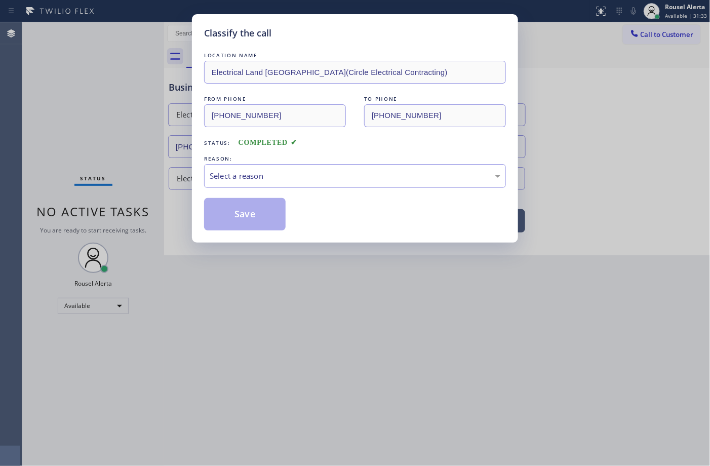
click at [345, 175] on div "Select a reason" at bounding box center [355, 176] width 291 height 12
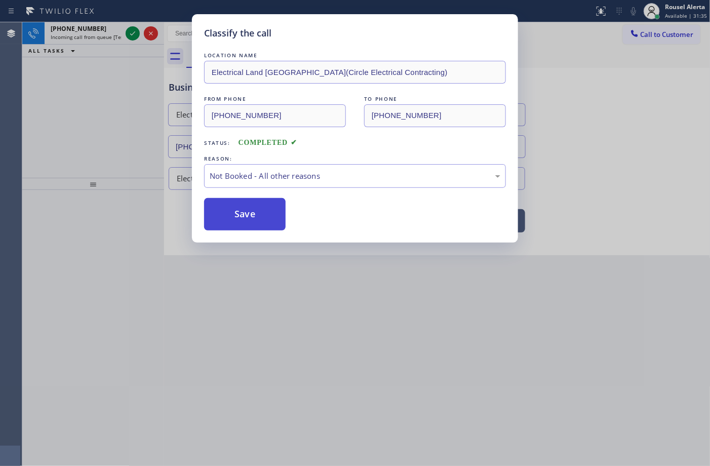
click at [266, 222] on button "Save" at bounding box center [245, 214] width 82 height 32
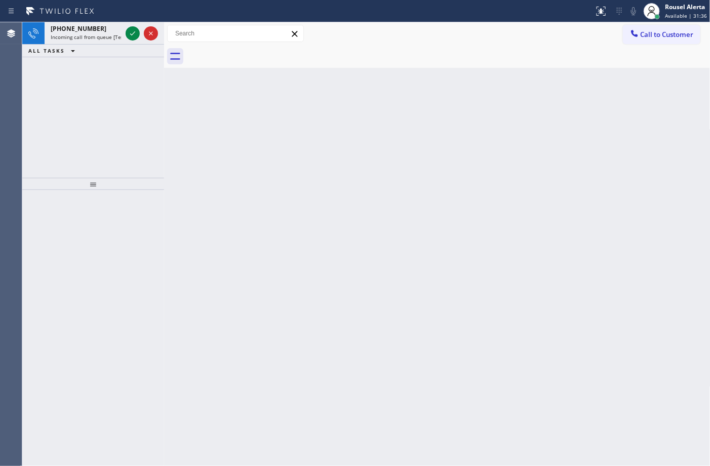
click at [132, 33] on icon at bounding box center [133, 33] width 12 height 12
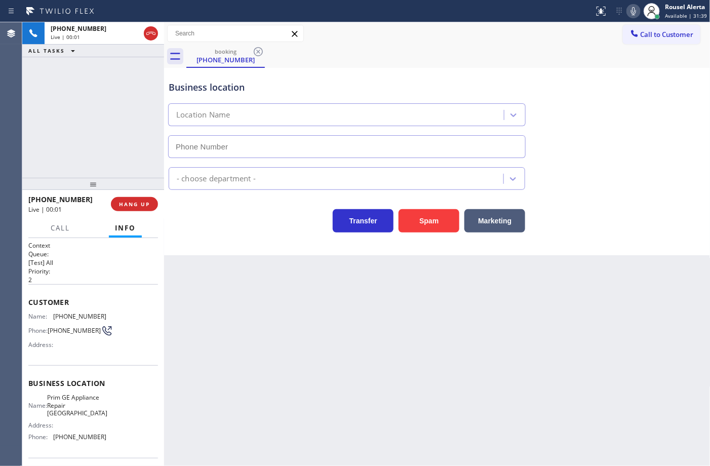
type input "(415) 997-6151"
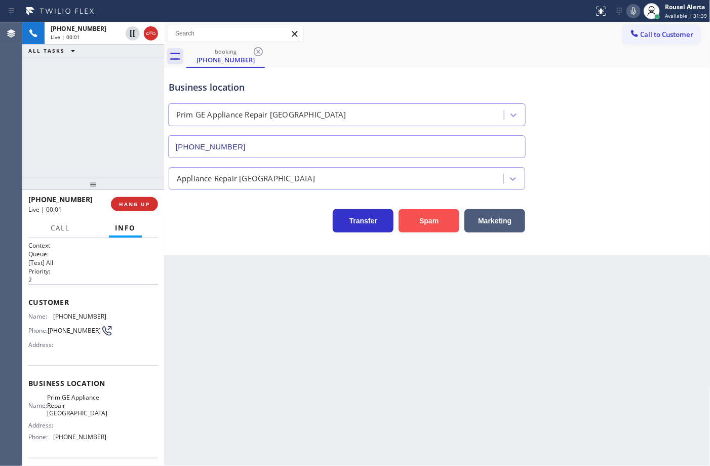
click at [429, 224] on button "Spam" at bounding box center [429, 220] width 61 height 23
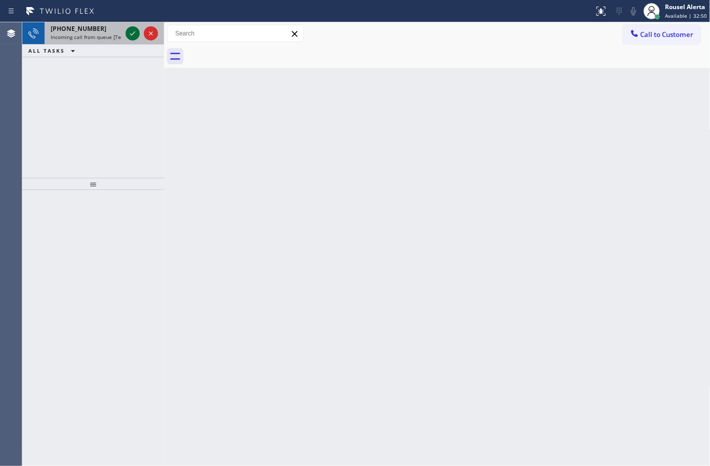
drag, startPoint x: 110, startPoint y: 30, endPoint x: 134, endPoint y: 34, distance: 24.7
click at [114, 30] on div "+18582007286" at bounding box center [86, 28] width 71 height 9
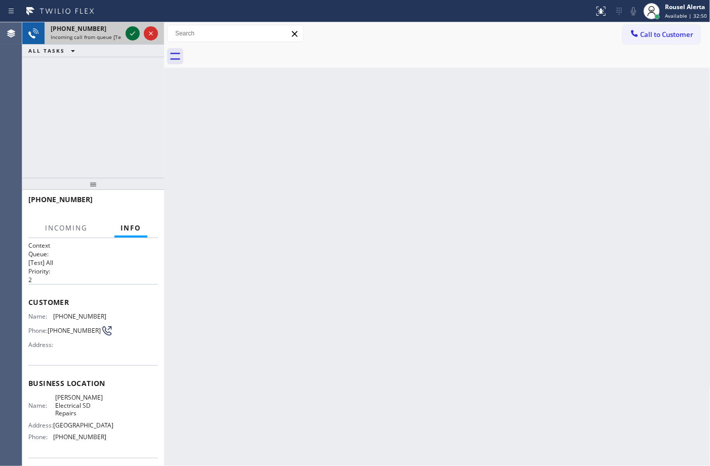
click at [134, 34] on icon at bounding box center [133, 33] width 12 height 12
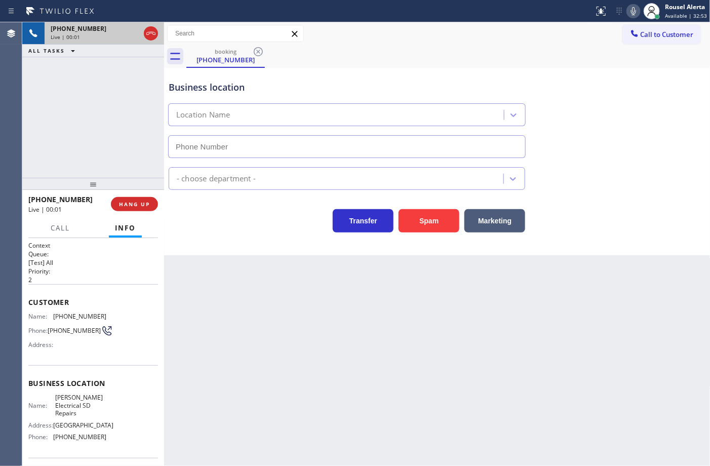
type input "(858) 348-5545"
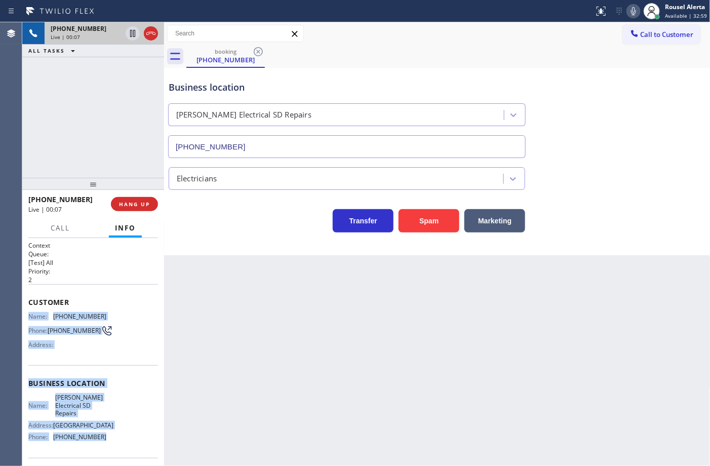
drag, startPoint x: 29, startPoint y: 315, endPoint x: 118, endPoint y: 438, distance: 152.1
click at [118, 438] on div "Context Queue: [Test] All Priority: 2 Customer Name: (858) 200-7286 Phone: (858…" at bounding box center [93, 387] width 130 height 293
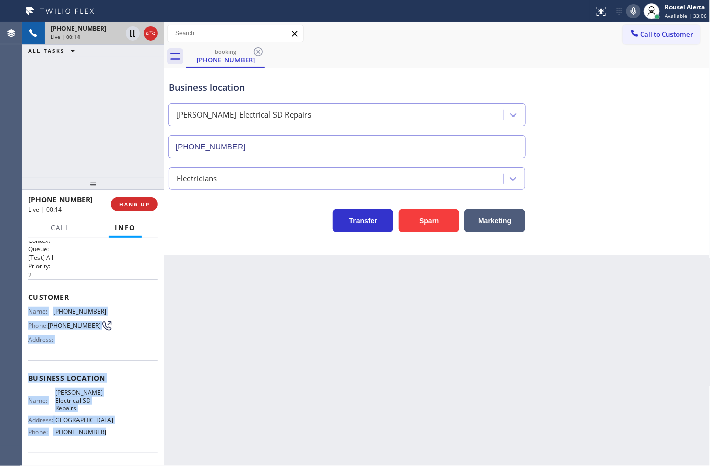
scroll to position [3, 0]
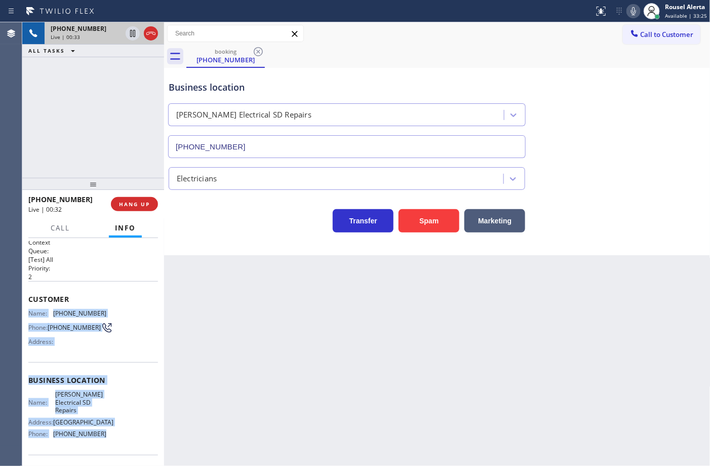
click at [93, 105] on div "+18582007286 Live | 00:33 ALL TASKS ALL TASKS ACTIVE TASKS TASKS IN WRAP UP" at bounding box center [93, 100] width 142 height 156
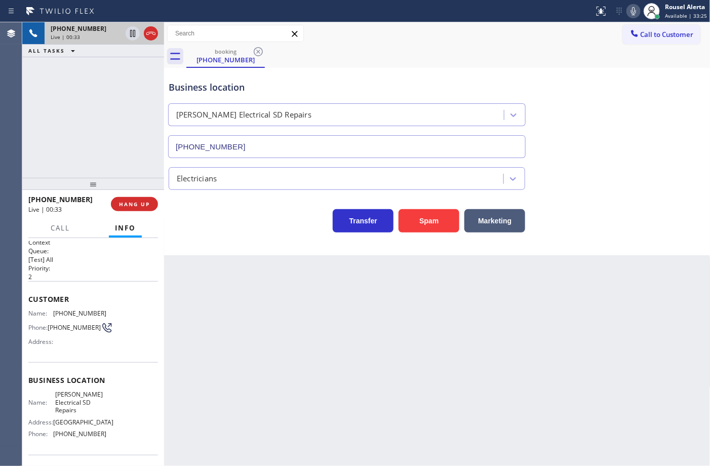
click at [232, 302] on div "Back to Dashboard Change Sender ID Customers Technicians Select a contact Outbo…" at bounding box center [437, 244] width 547 height 444
click at [138, 209] on button "HANG UP" at bounding box center [134, 204] width 47 height 14
click at [138, 208] on button "HANG UP" at bounding box center [134, 204] width 47 height 14
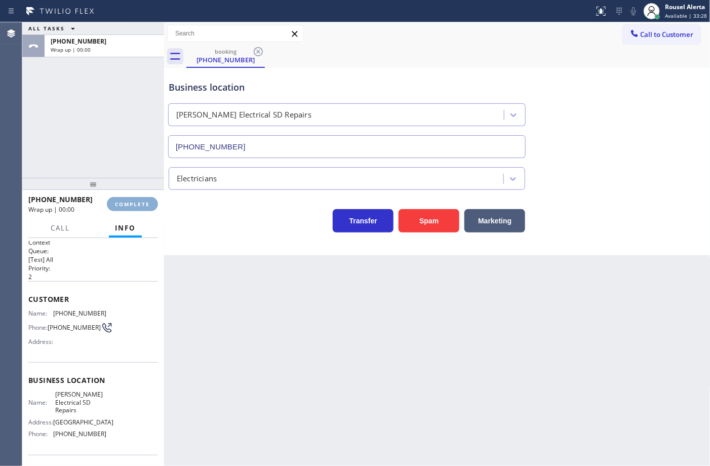
click at [138, 205] on span "COMPLETE" at bounding box center [132, 204] width 35 height 7
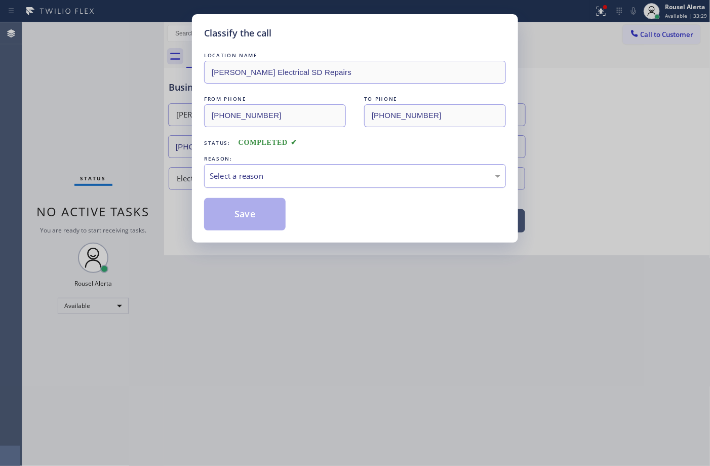
click at [231, 176] on div "Select a reason" at bounding box center [355, 176] width 291 height 12
click at [241, 210] on button "Save" at bounding box center [245, 214] width 82 height 32
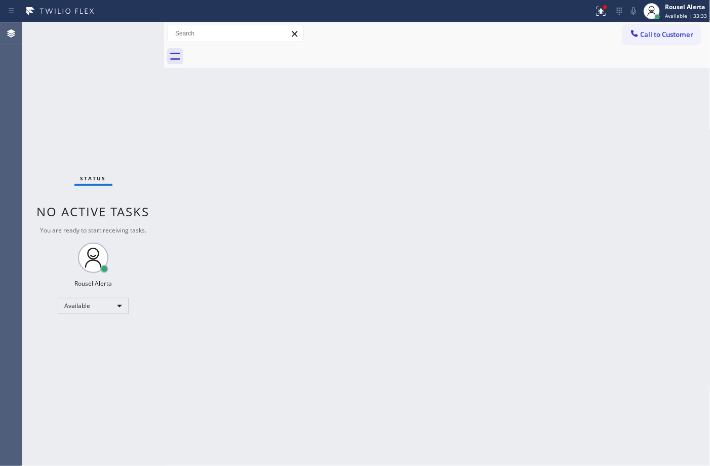
click at [434, 227] on div "Back to Dashboard Change Sender ID Customers Technicians Select a contact Outbo…" at bounding box center [437, 244] width 547 height 444
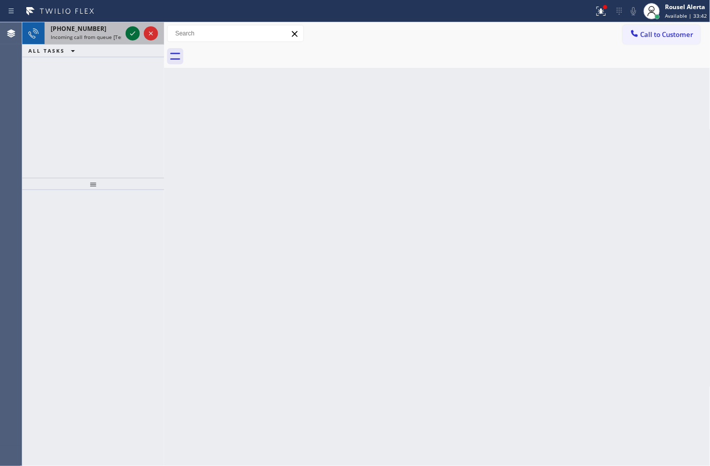
click at [128, 37] on icon at bounding box center [133, 33] width 12 height 12
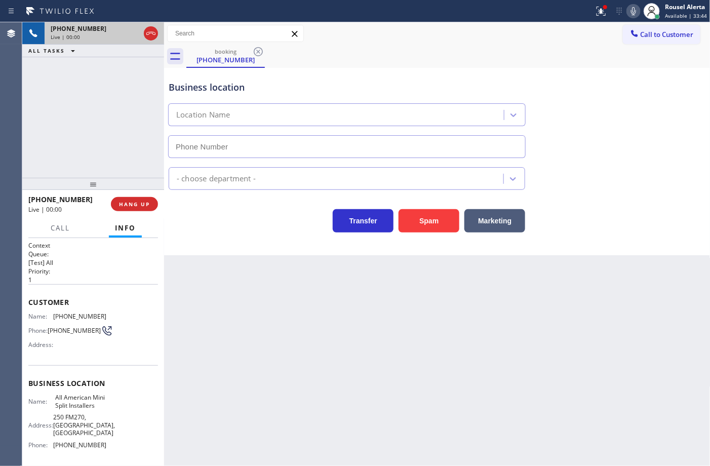
type input "(346) 273-2894"
click at [431, 221] on button "Spam" at bounding box center [429, 220] width 61 height 23
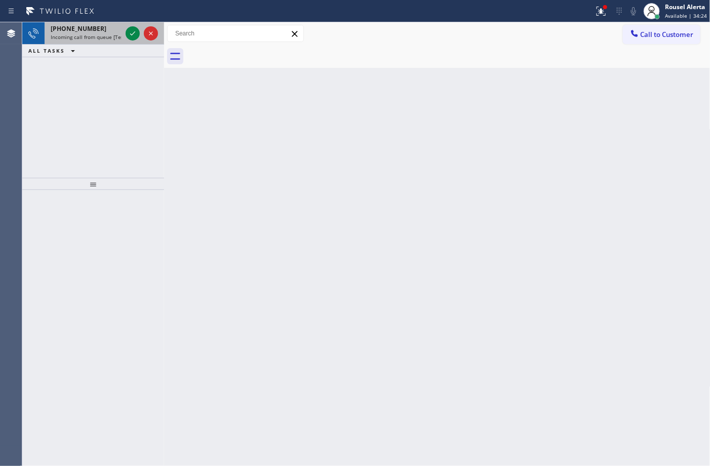
click at [112, 34] on span "Incoming call from queue [Test] All" at bounding box center [93, 36] width 84 height 7
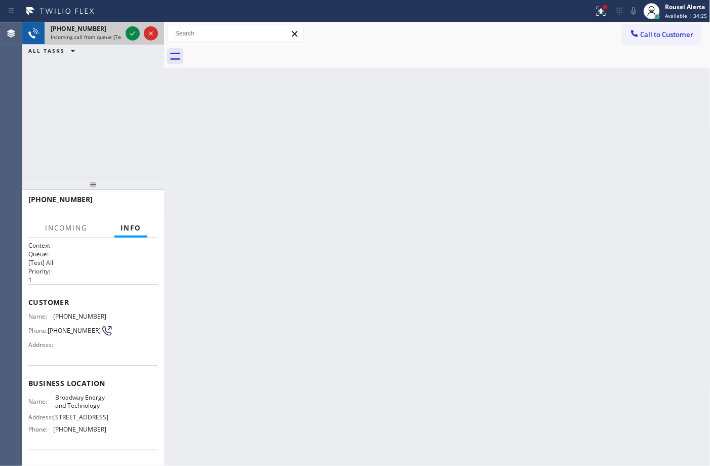
click at [125, 31] on div at bounding box center [142, 33] width 36 height 22
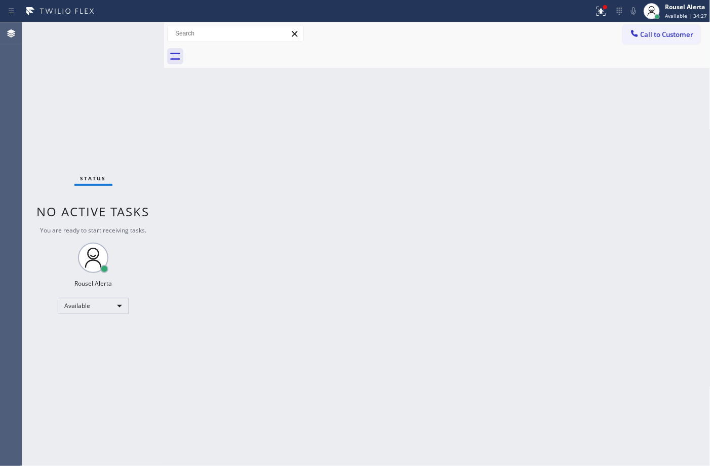
click at [125, 30] on div "Status No active tasks You are ready to start receiving tasks. Rousel Alerta Av…" at bounding box center [93, 244] width 142 height 444
click at [603, 11] on icon at bounding box center [600, 10] width 6 height 7
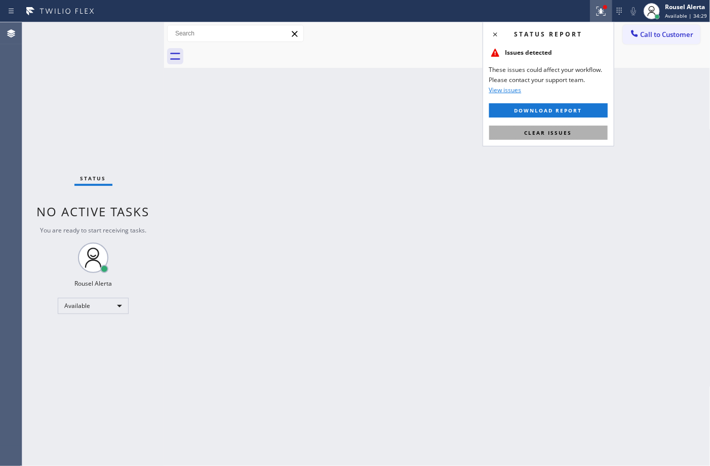
click at [584, 135] on button "Clear issues" at bounding box center [548, 133] width 119 height 14
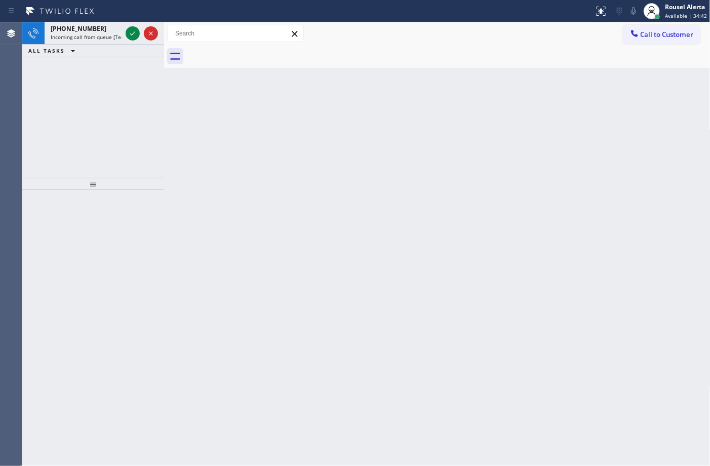
click at [122, 24] on div "+17323729469 Incoming call from queue [Test] All" at bounding box center [84, 33] width 79 height 22
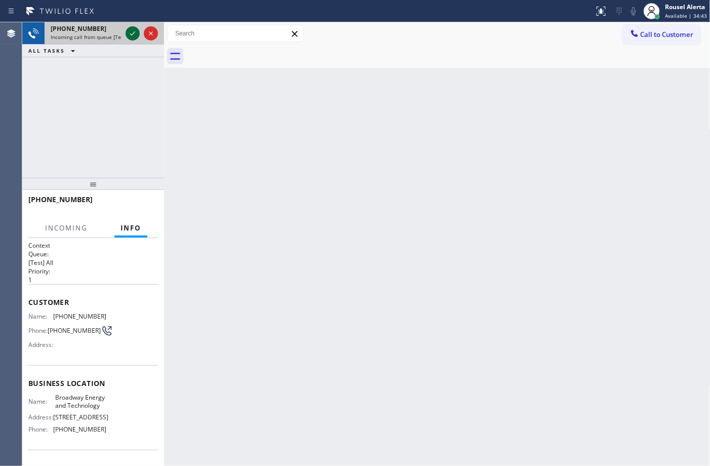
click at [130, 27] on icon at bounding box center [133, 33] width 12 height 12
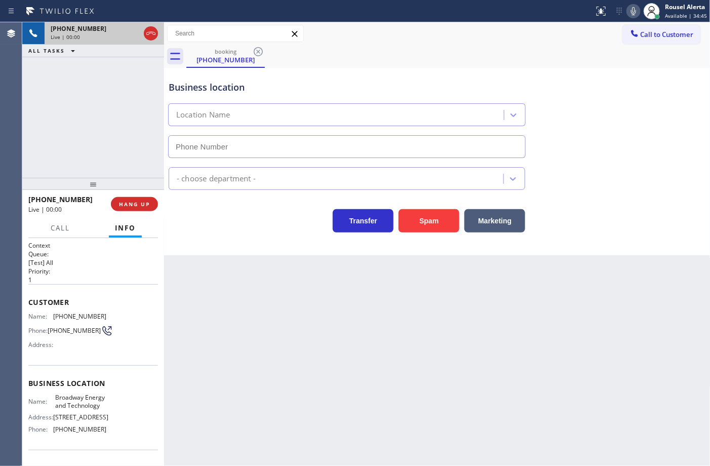
type input "(848) 292-9183"
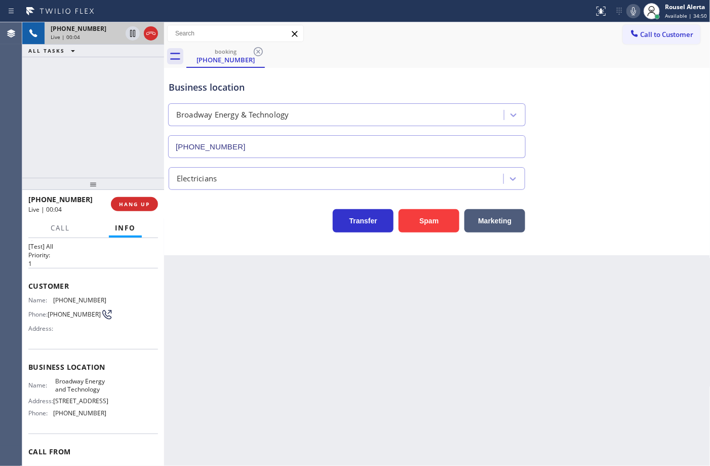
scroll to position [2, 0]
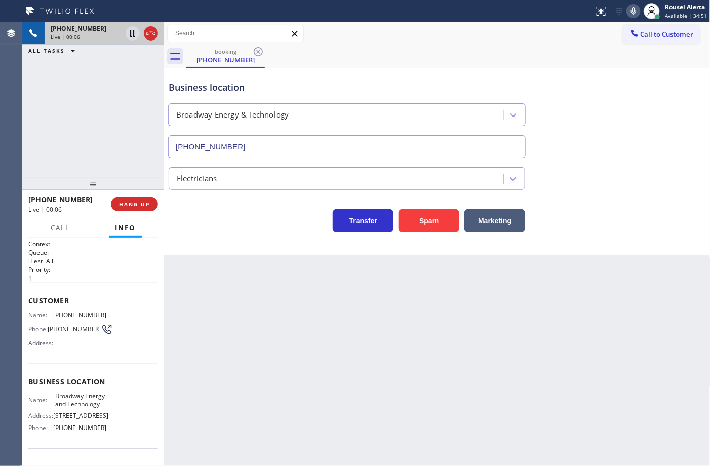
click at [233, 305] on div "Back to Dashboard Change Sender ID Customers Technicians Select a contact Outbo…" at bounding box center [437, 244] width 547 height 444
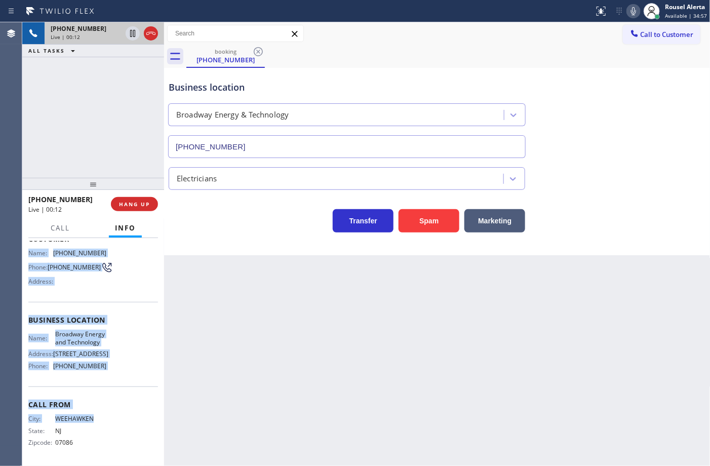
scroll to position [73, 0]
drag, startPoint x: 29, startPoint y: 311, endPoint x: 104, endPoint y: 400, distance: 116.9
click at [104, 400] on div "Context Queue: [Test] All Priority: 1 Customer Name: (732) 372-9469 Phone: (732…" at bounding box center [93, 320] width 130 height 285
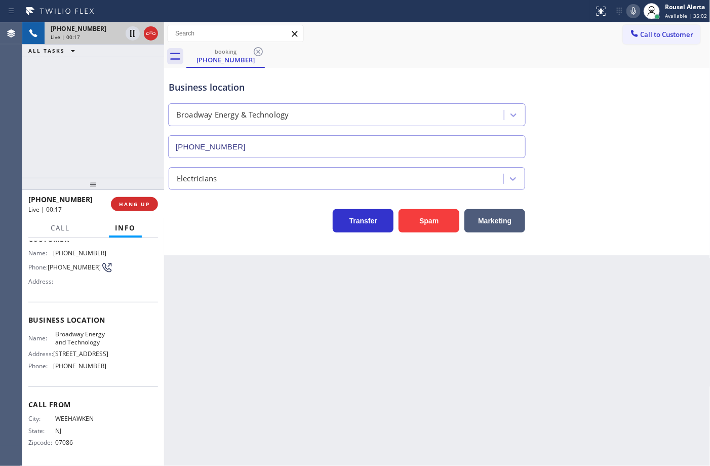
click at [216, 349] on div "Back to Dashboard Change Sender ID Customers Technicians Select a contact Outbo…" at bounding box center [437, 244] width 547 height 444
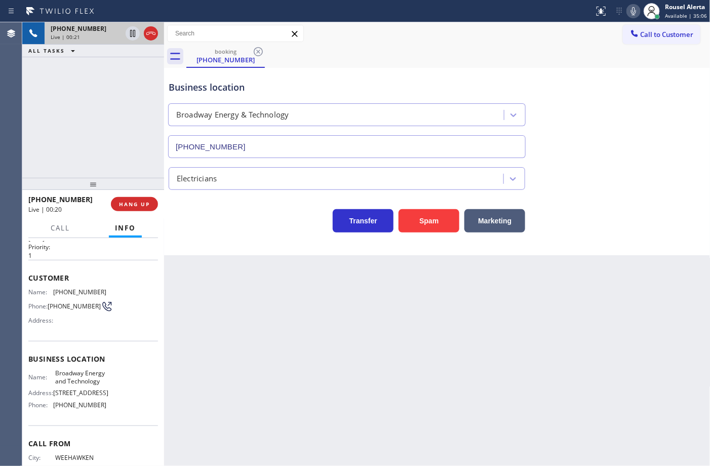
scroll to position [0, 0]
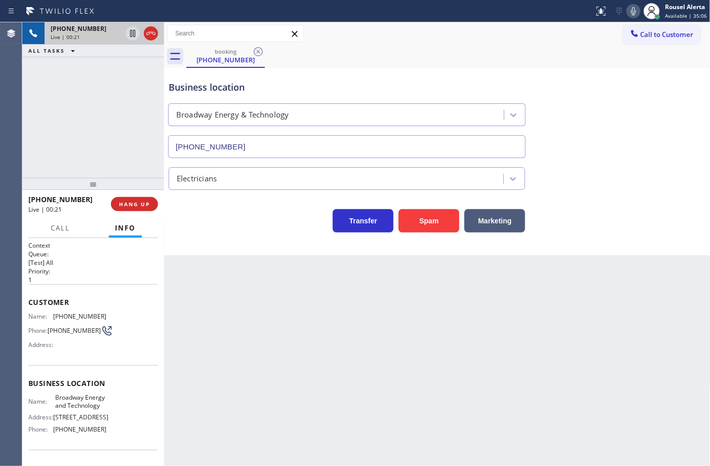
click at [246, 327] on div "Back to Dashboard Change Sender ID Customers Technicians Select a contact Outbo…" at bounding box center [437, 244] width 547 height 444
drag, startPoint x: 130, startPoint y: 148, endPoint x: 164, endPoint y: 241, distance: 98.6
click at [130, 148] on div "+17323729469 Live | 00:22 ALL TASKS ALL TASKS ACTIVE TASKS TASKS IN WRAP UP" at bounding box center [93, 100] width 142 height 156
click at [220, 345] on div "Back to Dashboard Change Sender ID Customers Technicians Select a contact Outbo…" at bounding box center [437, 244] width 547 height 444
click at [133, 168] on div "+17323729469 Live | 00:23 ALL TASKS ALL TASKS ACTIVE TASKS TASKS IN WRAP UP" at bounding box center [93, 100] width 142 height 156
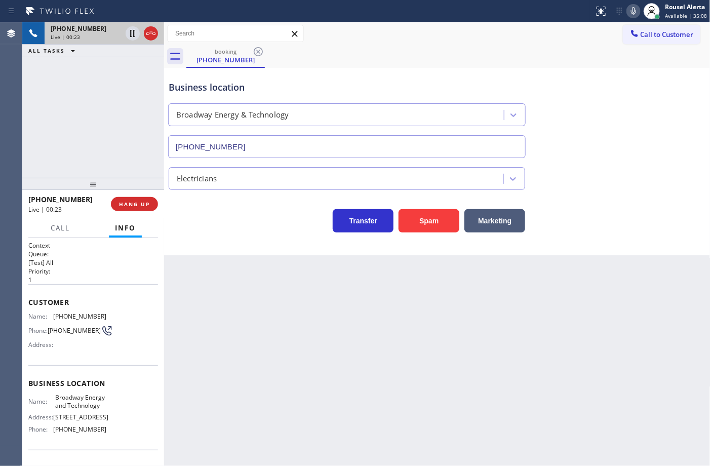
click at [222, 274] on div "Back to Dashboard Change Sender ID Customers Technicians Select a contact Outbo…" at bounding box center [437, 244] width 547 height 444
drag, startPoint x: 110, startPoint y: 136, endPoint x: 130, endPoint y: 173, distance: 42.4
click at [110, 136] on div "+17323729469 Live | 00:24 ALL TASKS ALL TASKS ACTIVE TASKS TASKS IN WRAP UP" at bounding box center [93, 100] width 142 height 156
click at [137, 204] on span "HANG UP" at bounding box center [134, 204] width 31 height 7
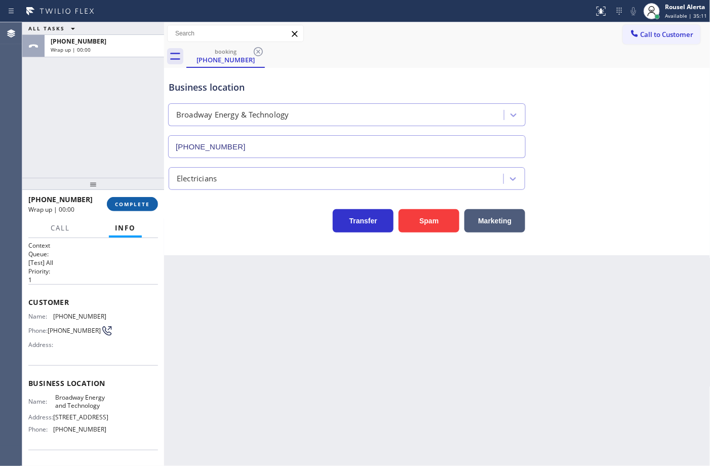
click at [137, 204] on span "COMPLETE" at bounding box center [132, 204] width 35 height 7
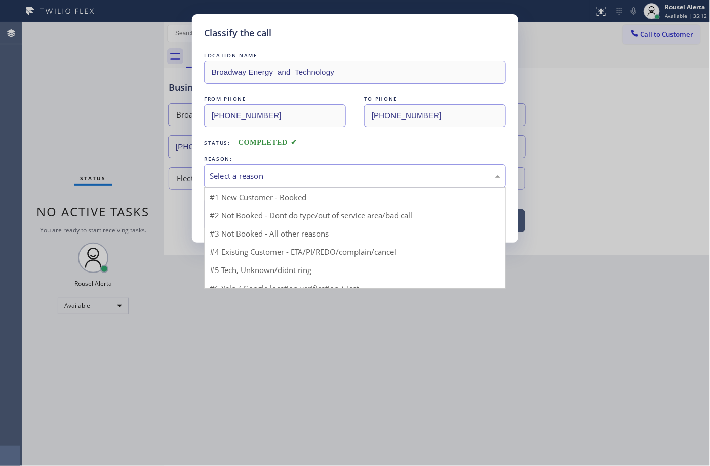
click at [310, 171] on div "Select a reason" at bounding box center [355, 176] width 291 height 12
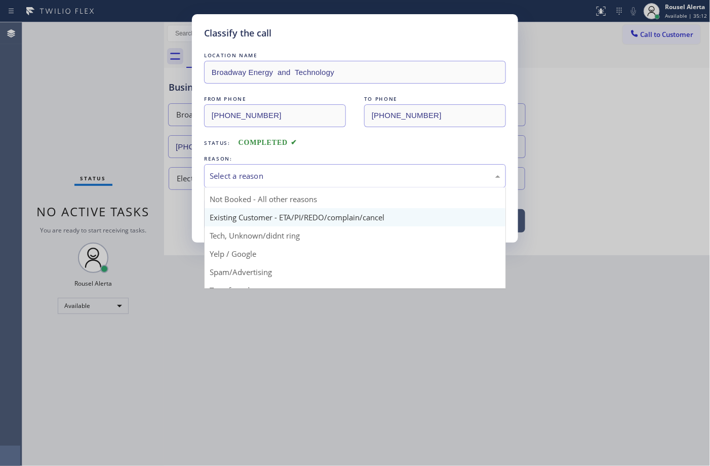
scroll to position [63, 0]
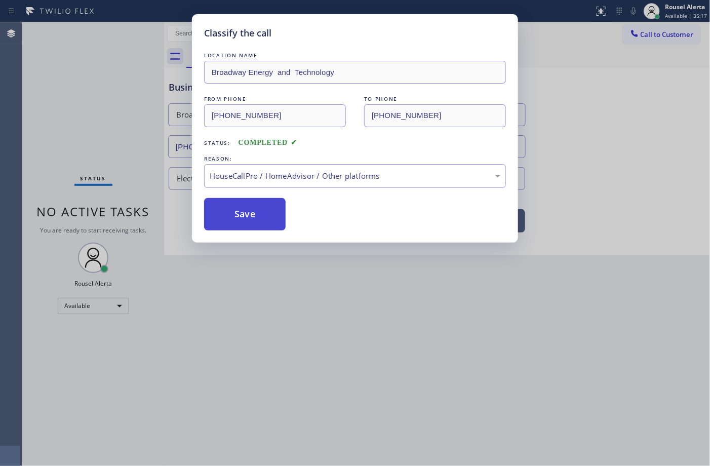
click at [260, 211] on button "Save" at bounding box center [245, 214] width 82 height 32
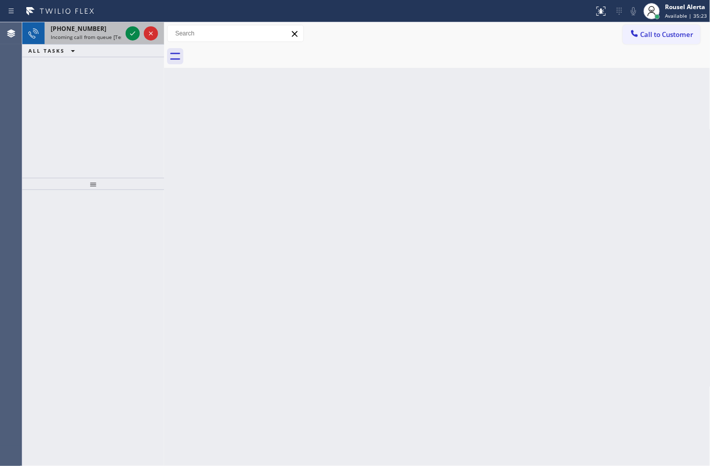
click at [106, 31] on div "+17026723304" at bounding box center [86, 28] width 71 height 9
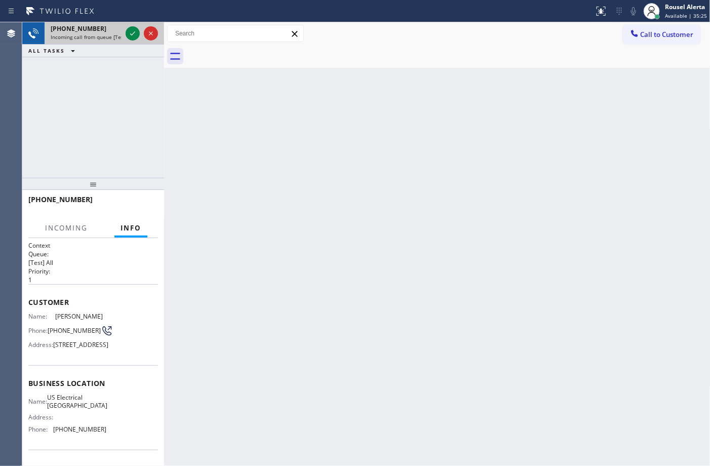
click at [104, 33] on span "Incoming call from queue [Test] All" at bounding box center [93, 36] width 84 height 7
click at [110, 33] on span "Incoming call from queue [Test] All" at bounding box center [93, 36] width 84 height 7
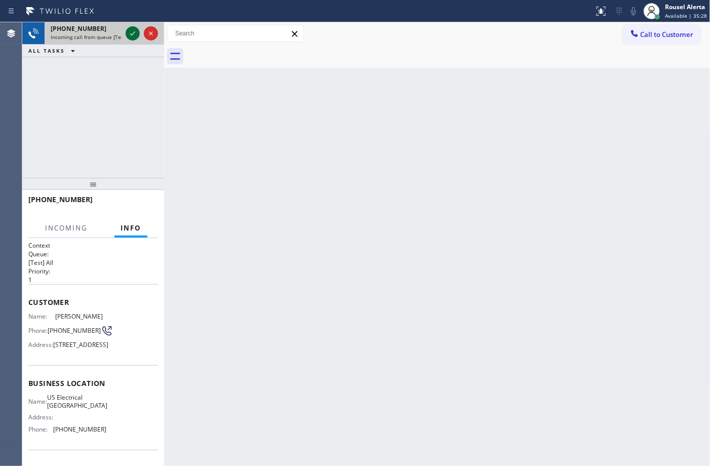
click at [127, 30] on icon at bounding box center [133, 33] width 12 height 12
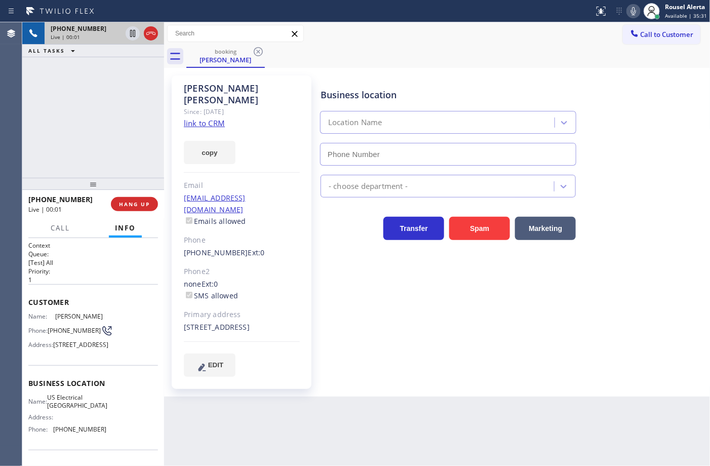
type input "(213) 408-7895"
click at [207, 118] on link "link to CRM" at bounding box center [204, 123] width 41 height 10
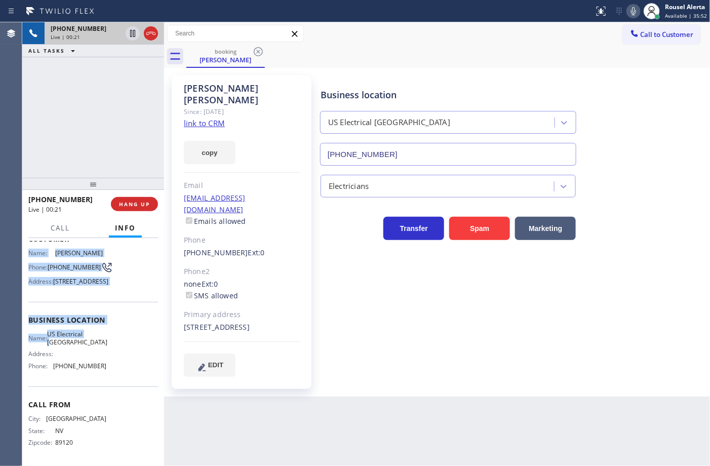
scroll to position [97, 0]
drag, startPoint x: 27, startPoint y: 317, endPoint x: 102, endPoint y: 363, distance: 88.0
click at [102, 363] on div "Context Queue: [Test] All Priority: 1 Customer Name: Ashley Spriggs Phone: (702…" at bounding box center [93, 352] width 142 height 228
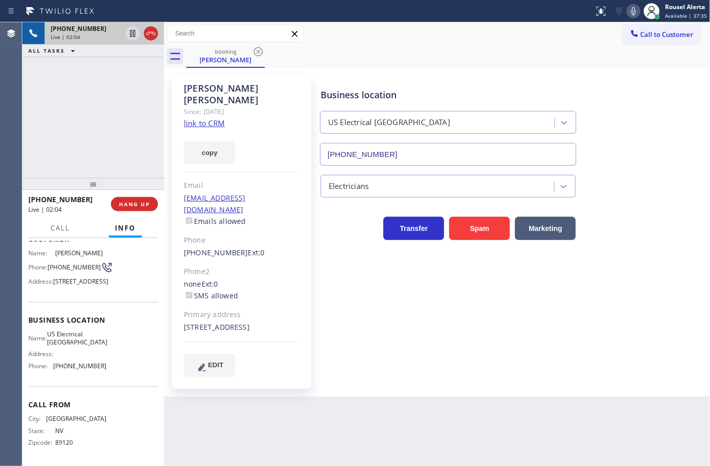
click at [109, 77] on div "+17026723304 Live | 02:04 ALL TASKS ALL TASKS ACTIVE TASKS TASKS IN WRAP UP" at bounding box center [93, 100] width 142 height 156
click at [130, 36] on icon at bounding box center [133, 33] width 12 height 12
click at [639, 13] on icon at bounding box center [634, 11] width 12 height 12
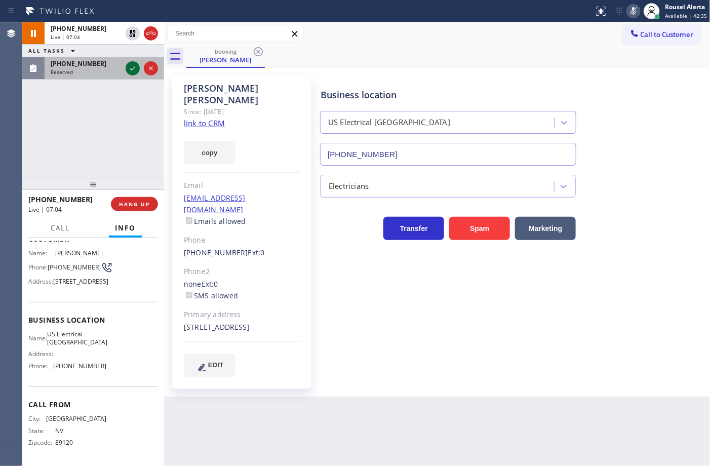
click at [131, 69] on icon at bounding box center [132, 68] width 5 height 4
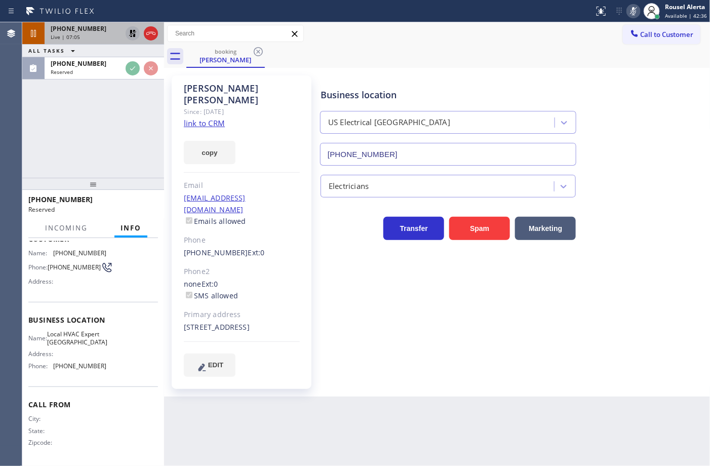
click at [130, 37] on icon at bounding box center [133, 33] width 12 height 12
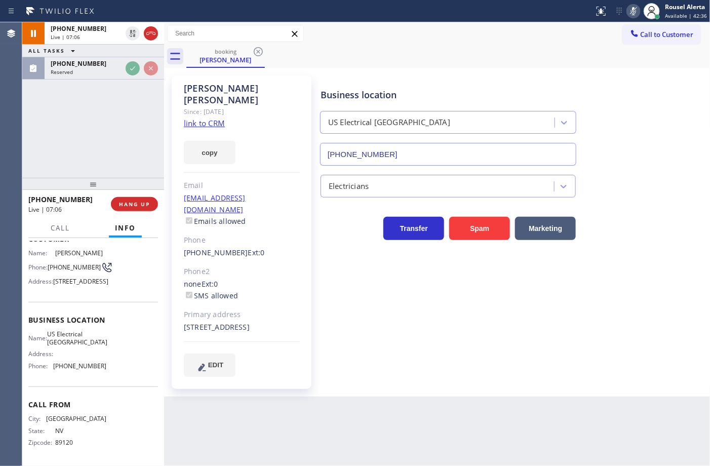
scroll to position [97, 0]
click at [632, 13] on rect at bounding box center [633, 10] width 7 height 7
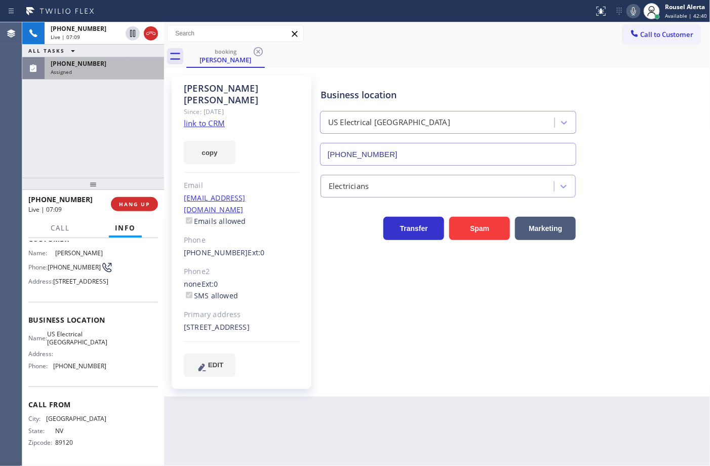
click at [95, 72] on div "Assigned" at bounding box center [104, 71] width 107 height 7
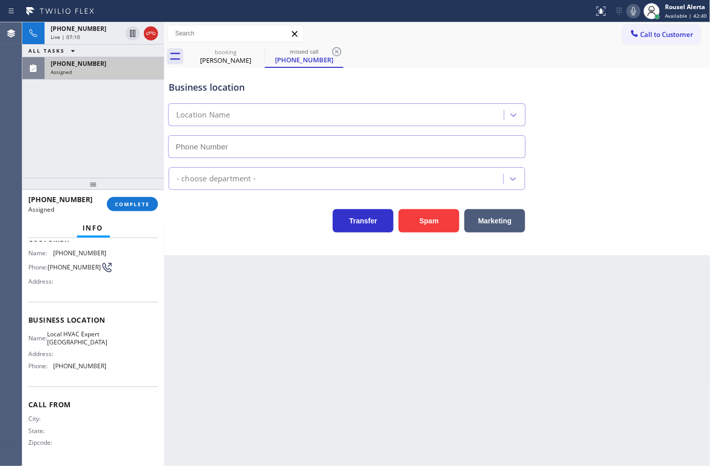
scroll to position [89, 0]
type input "(718) 550-3799"
click at [220, 312] on div "Back to Dashboard Change Sender ID Customers Technicians Select a contact Outbo…" at bounding box center [437, 244] width 547 height 444
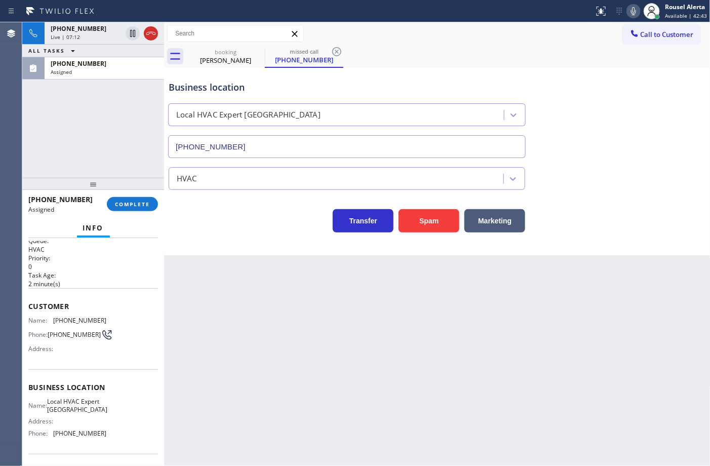
scroll to position [0, 0]
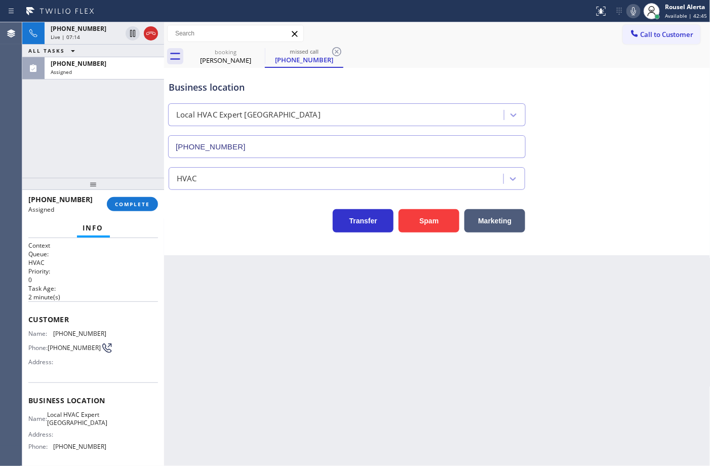
click at [72, 105] on div "+17026723304 Live | 07:14 ALL TASKS ALL TASKS ACTIVE TASKS TASKS IN WRAP UP (31…" at bounding box center [93, 100] width 142 height 156
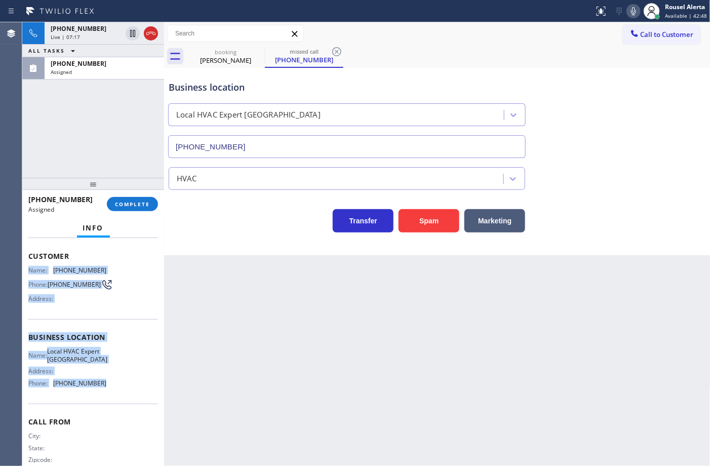
drag, startPoint x: 28, startPoint y: 327, endPoint x: 115, endPoint y: 396, distance: 111.0
click at [115, 396] on div "Context Queue: HVAC Priority: 0 Task Age: 2 minute(s) Customer Name: (315) 704-…" at bounding box center [93, 329] width 130 height 302
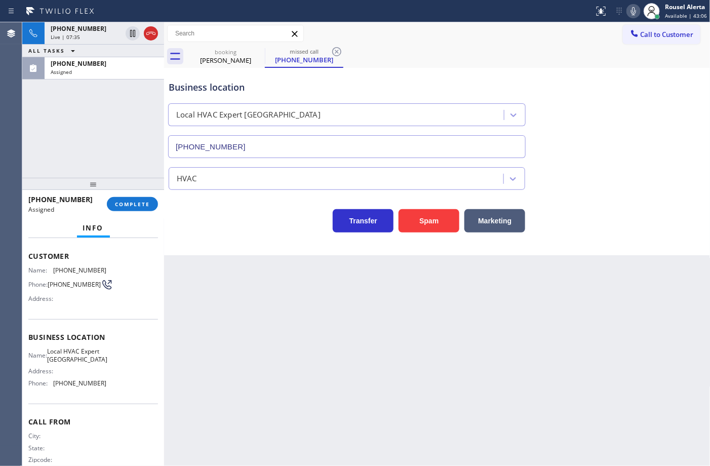
drag, startPoint x: 99, startPoint y: 99, endPoint x: 109, endPoint y: 100, distance: 9.7
click at [99, 99] on div "+17026723304 Live | 07:35 ALL TASKS ALL TASKS ACTIVE TASKS TASKS IN WRAP UP (31…" at bounding box center [93, 100] width 142 height 156
click at [130, 206] on span "COMPLETE" at bounding box center [132, 204] width 35 height 7
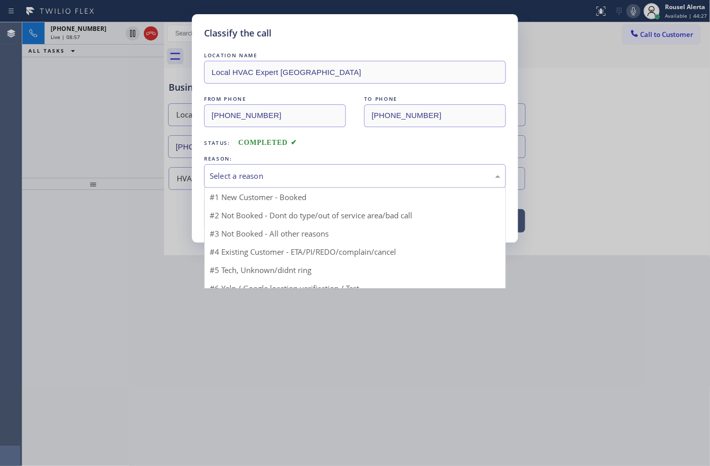
click at [288, 185] on div "Select a reason" at bounding box center [355, 176] width 302 height 24
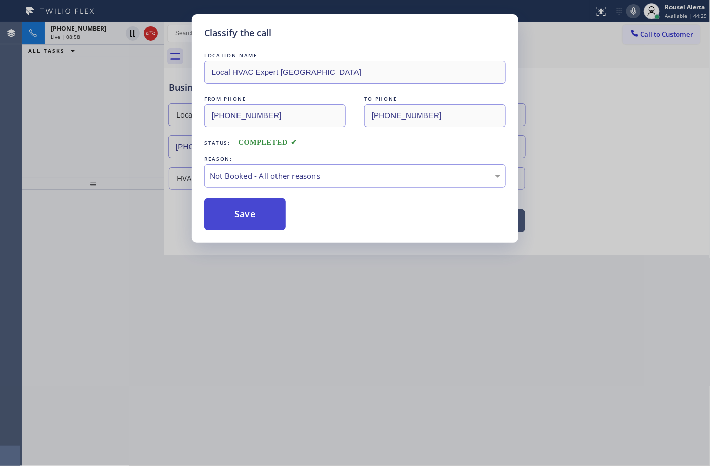
click at [241, 210] on button "Save" at bounding box center [245, 214] width 82 height 32
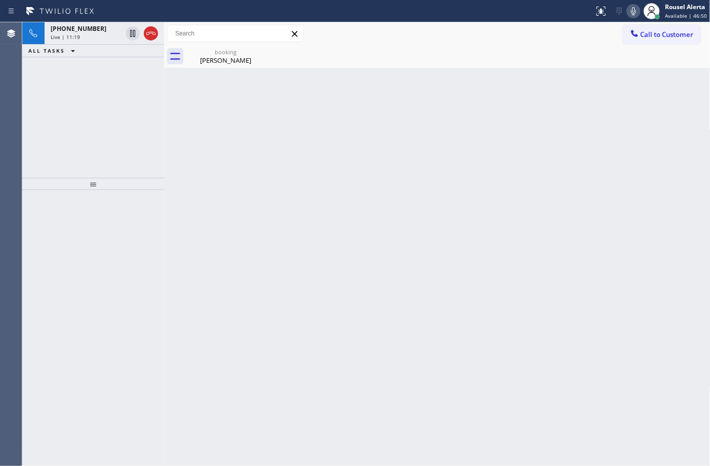
drag, startPoint x: 87, startPoint y: 32, endPoint x: 138, endPoint y: 56, distance: 56.7
click at [87, 32] on span "+17026723304" at bounding box center [79, 28] width 56 height 9
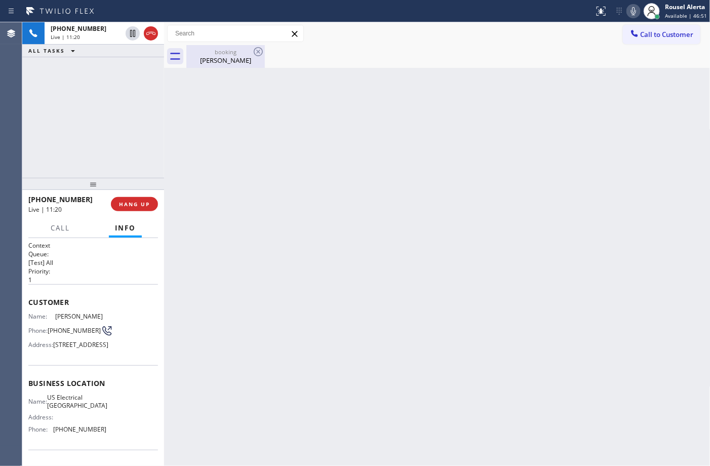
click at [204, 67] on div "booking Ashley Spriggs" at bounding box center [225, 56] width 77 height 23
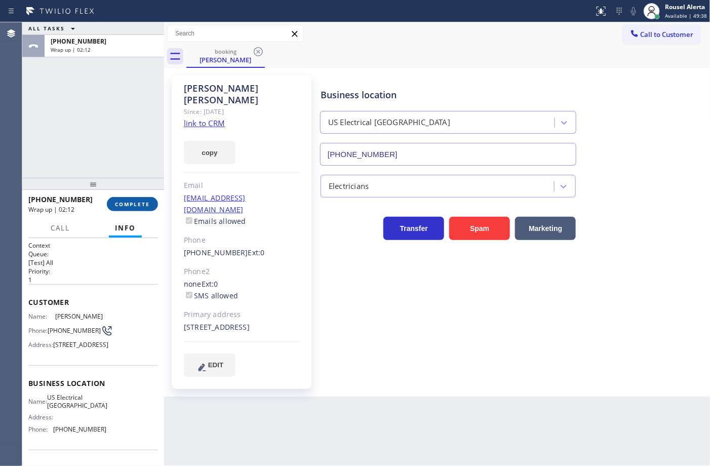
click at [137, 209] on button "COMPLETE" at bounding box center [132, 204] width 51 height 14
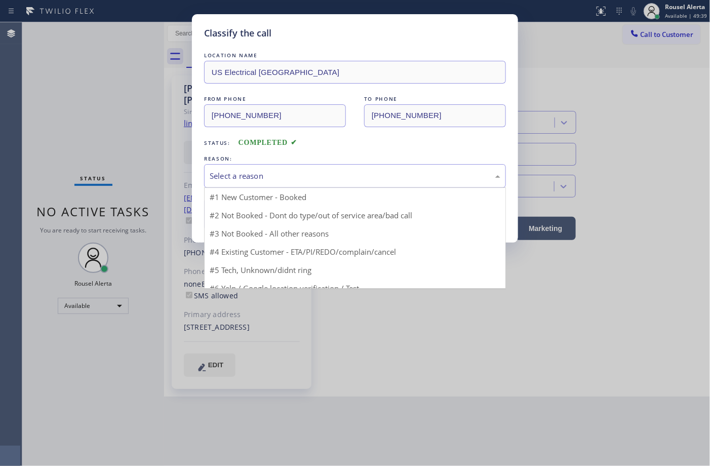
click at [290, 179] on div "Select a reason" at bounding box center [355, 176] width 291 height 12
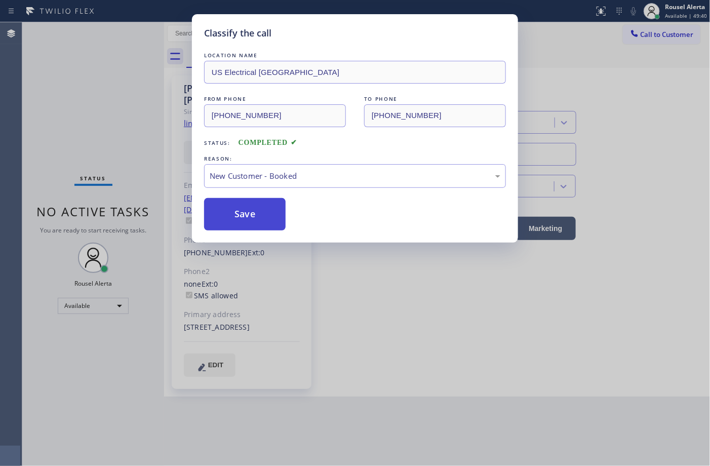
click at [252, 212] on button "Save" at bounding box center [245, 214] width 82 height 32
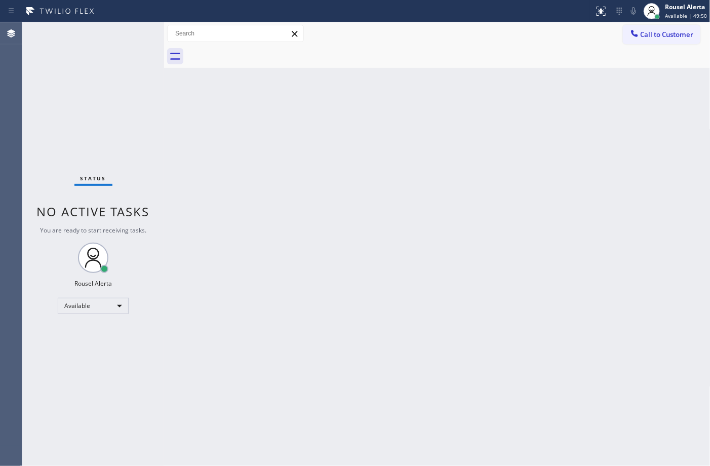
click at [101, 33] on div "Status No active tasks You are ready to start receiving tasks. Rousel Alerta Av…" at bounding box center [93, 244] width 142 height 444
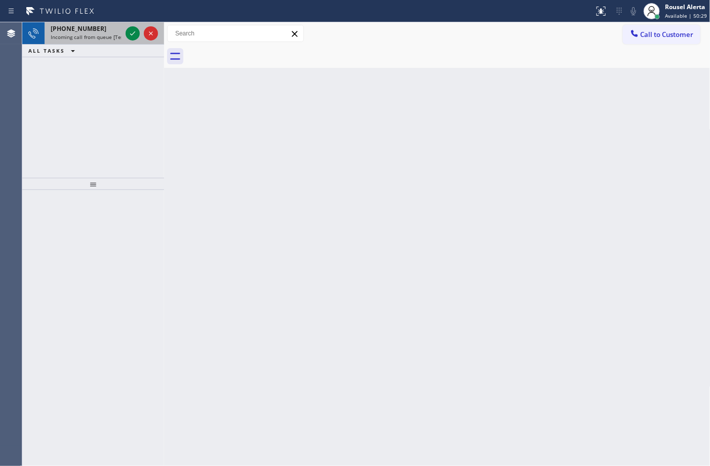
drag, startPoint x: 89, startPoint y: 35, endPoint x: 125, endPoint y: 33, distance: 36.0
click at [89, 35] on span "Incoming call from queue [Test] All" at bounding box center [93, 36] width 84 height 7
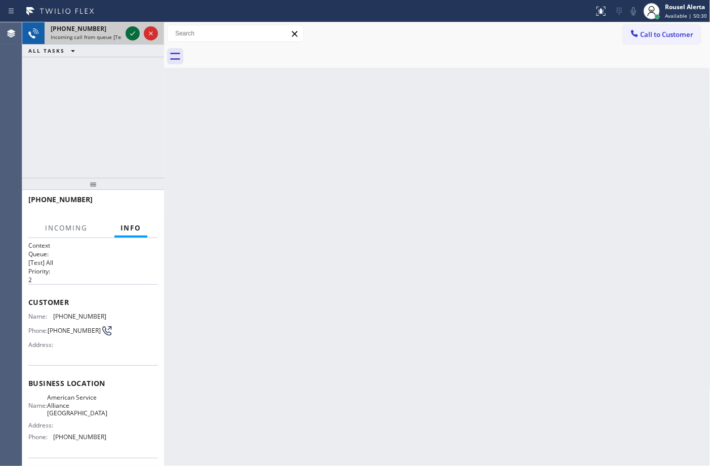
click at [129, 34] on icon at bounding box center [133, 33] width 12 height 12
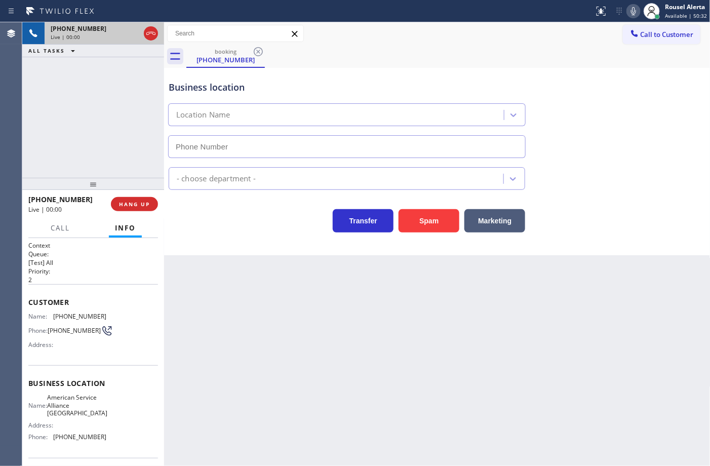
type input "(510) 361-0551"
click at [446, 213] on button "Spam" at bounding box center [429, 220] width 61 height 23
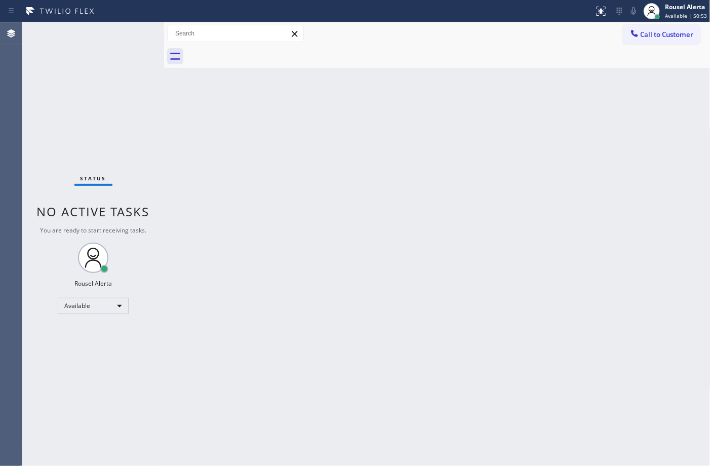
click at [160, 114] on div "Status No active tasks You are ready to start receiving tasks. Rousel Alerta Av…" at bounding box center [93, 244] width 142 height 444
click at [408, 207] on div "Back to Dashboard Change Sender ID Customers Technicians Select a contact Outbo…" at bounding box center [437, 244] width 547 height 444
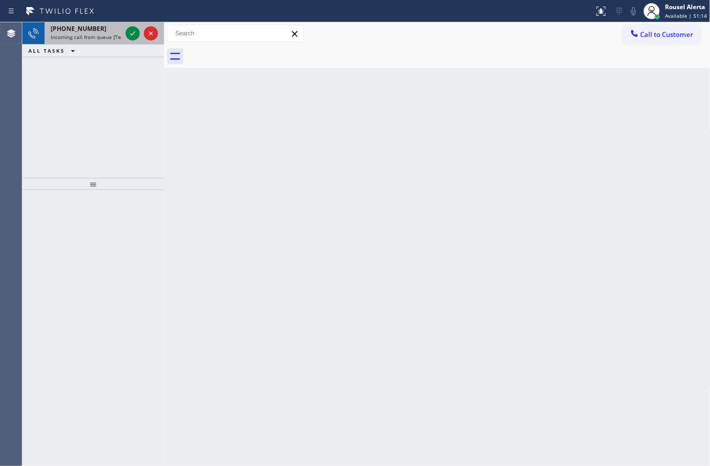
click at [114, 28] on div "+15012874459" at bounding box center [86, 28] width 71 height 9
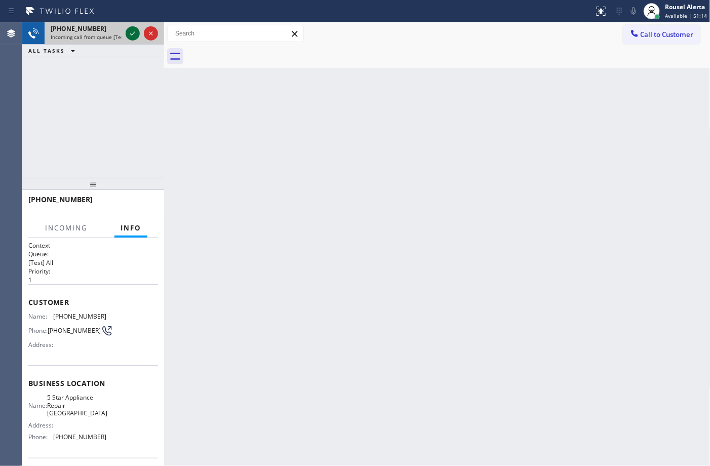
click at [129, 31] on icon at bounding box center [133, 33] width 12 height 12
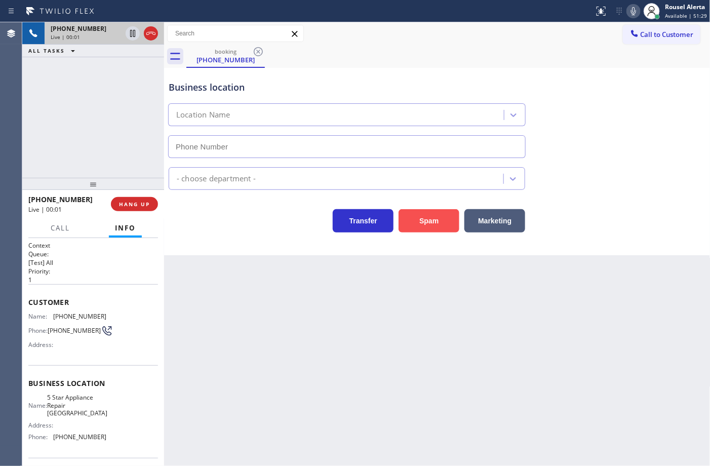
click at [415, 213] on button "Spam" at bounding box center [429, 220] width 61 height 23
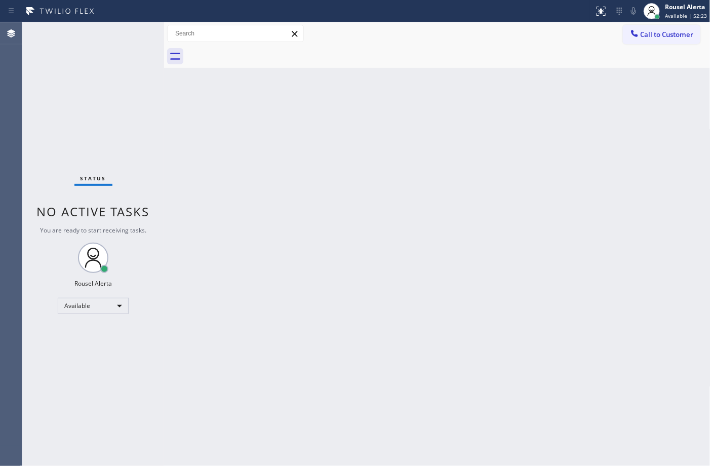
drag, startPoint x: 230, startPoint y: 195, endPoint x: 233, endPoint y: 199, distance: 5.4
click at [232, 198] on div "Back to Dashboard Change Sender ID Customers Technicians Select a contact Outbo…" at bounding box center [437, 244] width 547 height 444
click at [118, 59] on div "Status No active tasks You are ready to start receiving tasks. Rousel Alerta Av…" at bounding box center [93, 244] width 142 height 444
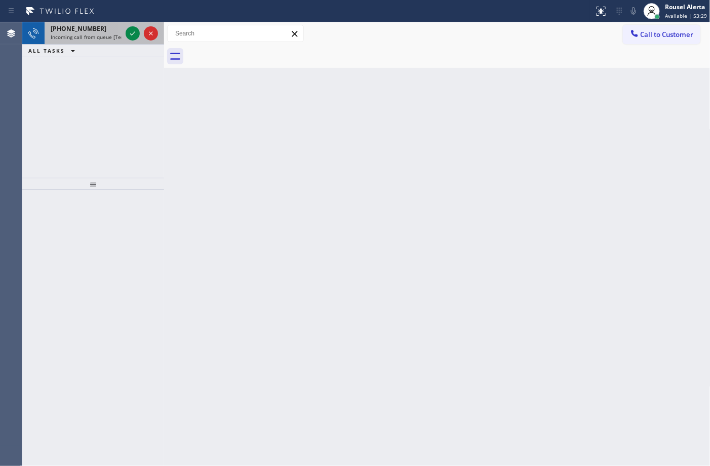
drag, startPoint x: 97, startPoint y: 31, endPoint x: 110, endPoint y: 31, distance: 13.2
click at [97, 31] on div "+17862182287" at bounding box center [86, 28] width 71 height 9
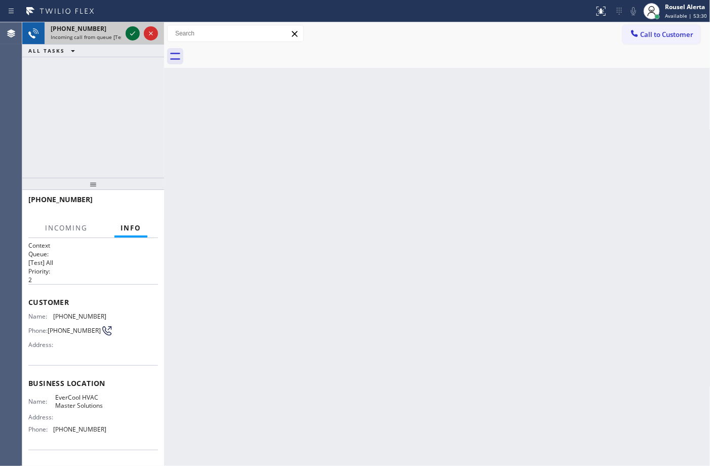
click at [129, 33] on icon at bounding box center [133, 33] width 12 height 12
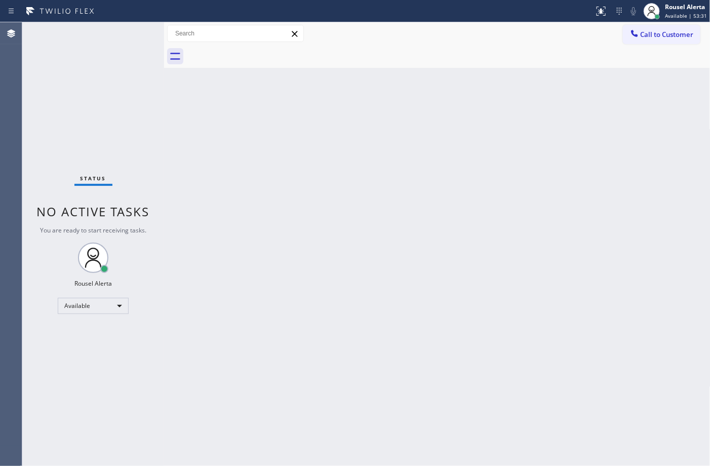
click at [129, 33] on div "Status No active tasks You are ready to start receiving tasks. Rousel Alerta Av…" at bounding box center [93, 244] width 142 height 444
click at [130, 33] on div "Status No active tasks You are ready to start receiving tasks. Rousel Alerta Av…" at bounding box center [93, 244] width 142 height 444
click at [604, 16] on icon at bounding box center [601, 11] width 12 height 12
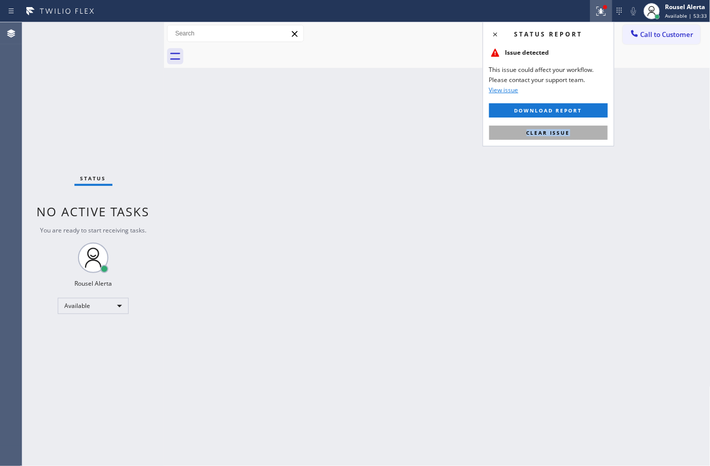
click at [585, 126] on div "Status report Issue detected This issue could affect your workflow. Please cont…" at bounding box center [549, 84] width 132 height 125
click at [586, 137] on button "Clear issue" at bounding box center [548, 133] width 119 height 14
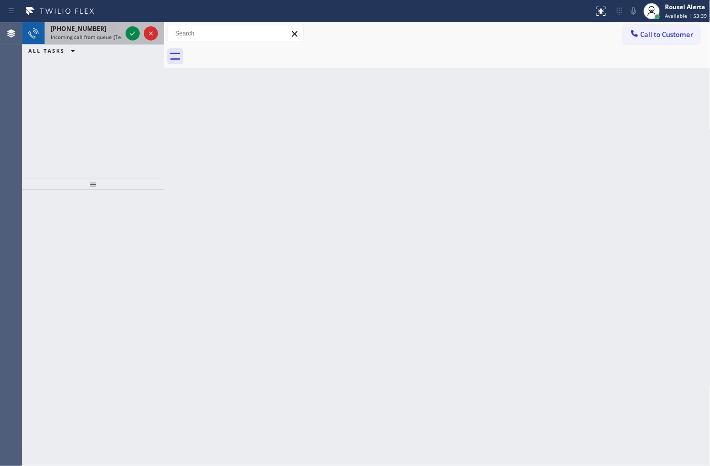
click at [115, 29] on div "+17865541887" at bounding box center [86, 28] width 71 height 9
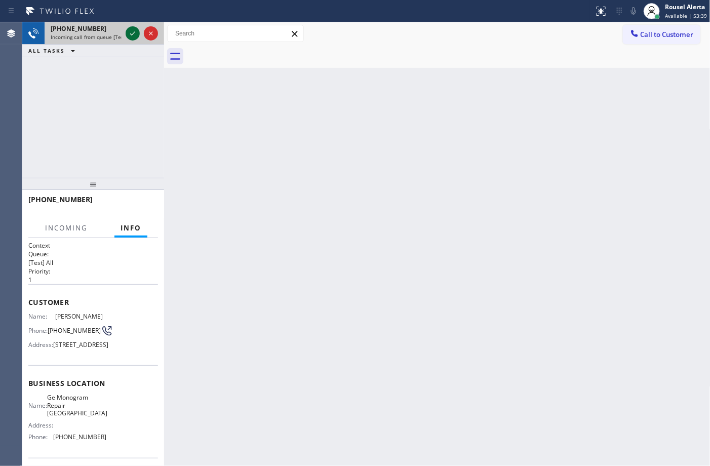
click at [130, 29] on icon at bounding box center [133, 33] width 12 height 12
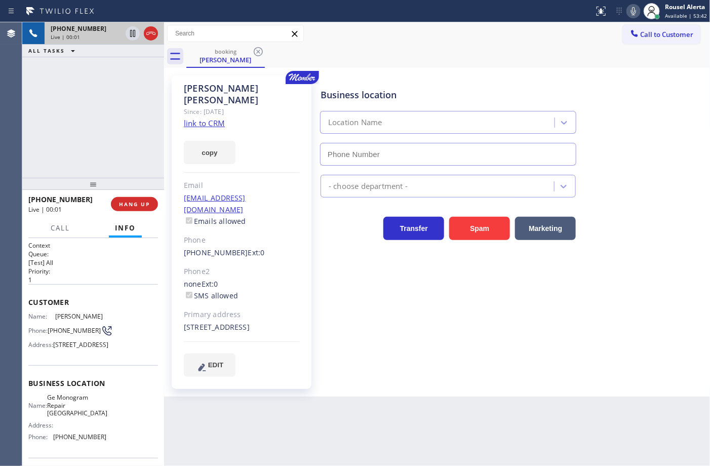
type input "(305) 697-5422"
click at [212, 118] on link "link to CRM" at bounding box center [204, 123] width 41 height 10
click at [100, 108] on div "+17865541887 Live | 00:36 ALL TASKS ALL TASKS ACTIVE TASKS TASKS IN WRAP UP" at bounding box center [93, 100] width 142 height 156
click at [133, 38] on icon at bounding box center [133, 33] width 12 height 12
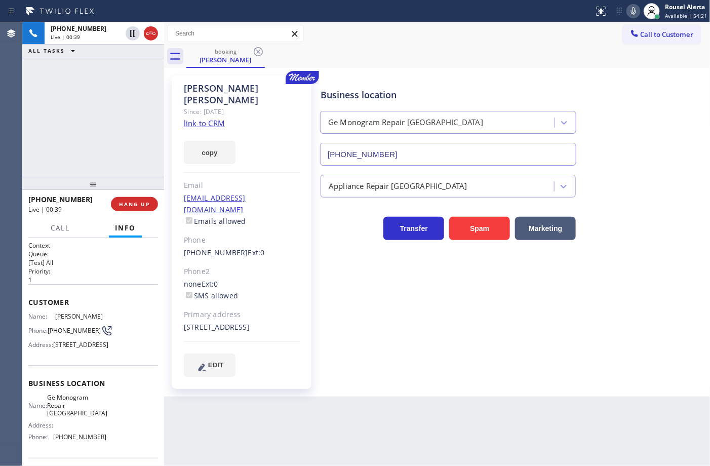
click at [636, 9] on icon at bounding box center [634, 11] width 12 height 12
click at [129, 37] on icon at bounding box center [133, 33] width 12 height 12
click at [633, 9] on icon at bounding box center [634, 11] width 12 height 12
click at [112, 68] on div "Reserved" at bounding box center [86, 71] width 71 height 7
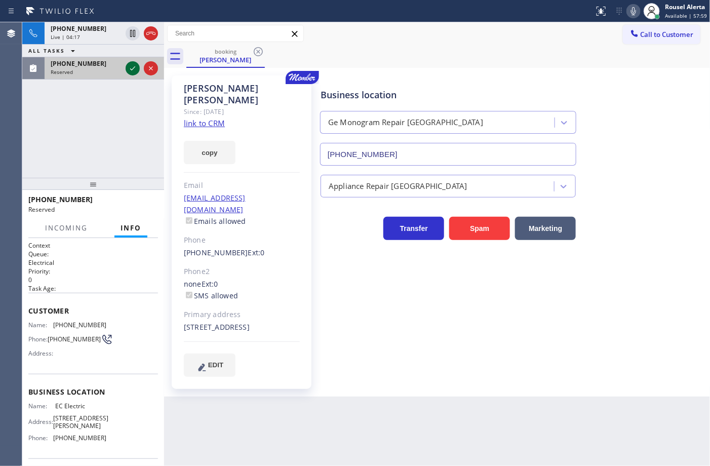
click at [126, 68] on div at bounding box center [133, 68] width 14 height 12
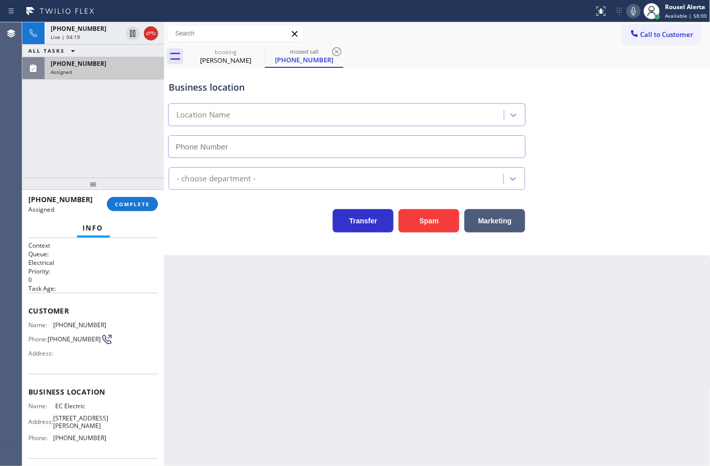
type input "(360) 548-7789"
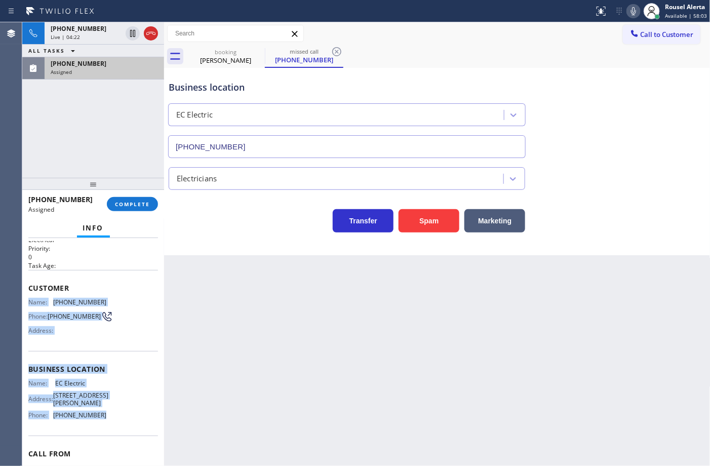
scroll to position [63, 0]
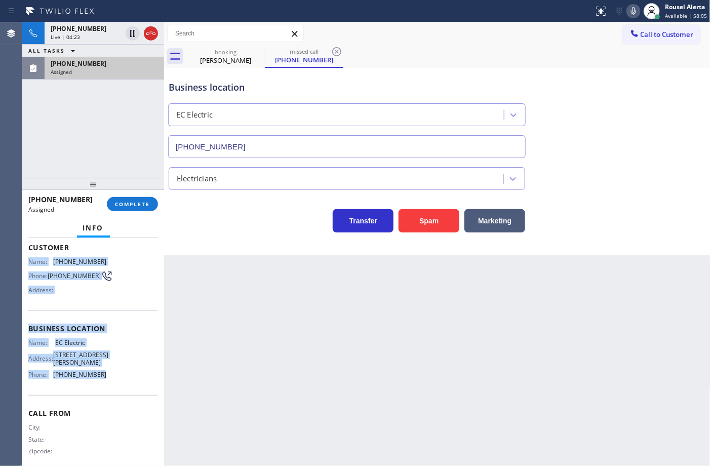
drag, startPoint x: 28, startPoint y: 320, endPoint x: 123, endPoint y: 407, distance: 128.0
click at [123, 407] on div "Context Queue: Electrical Priority: 0 Task Age: Customer Name: (800) 624-7082 P…" at bounding box center [93, 325] width 130 height 294
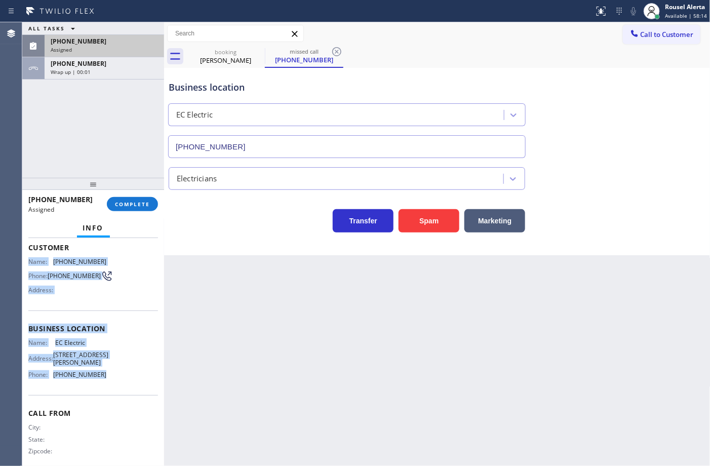
click at [112, 46] on div "Assigned" at bounding box center [104, 49] width 107 height 7
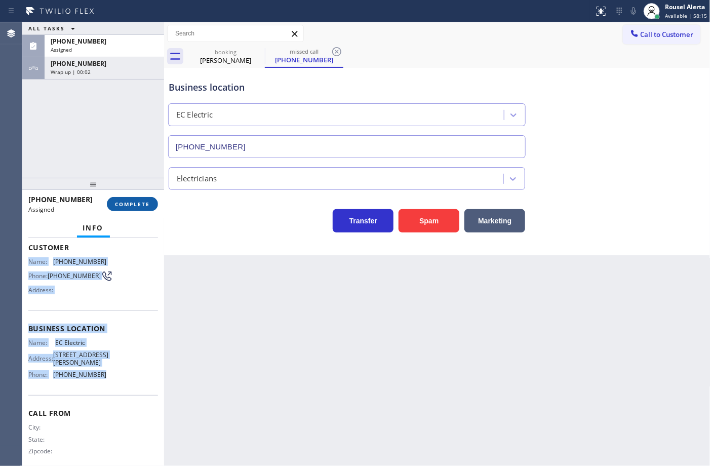
click at [130, 206] on span "COMPLETE" at bounding box center [132, 204] width 35 height 7
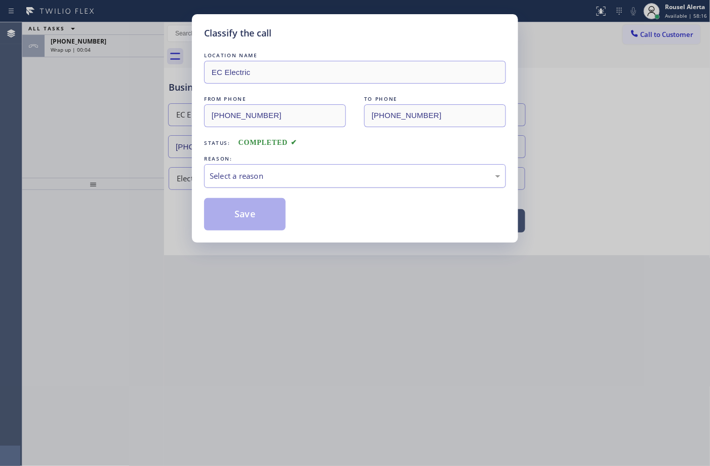
click at [247, 178] on div "Select a reason" at bounding box center [355, 176] width 291 height 12
click at [252, 218] on button "Save" at bounding box center [245, 214] width 82 height 32
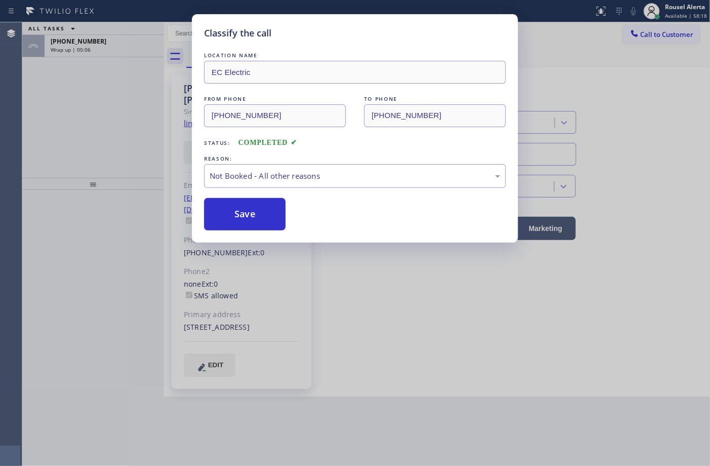
click at [125, 51] on div "Classify the call LOCATION NAME Kraus HVAC Repair FROM PHONE (917) 476-4014 TO …" at bounding box center [366, 244] width 688 height 444
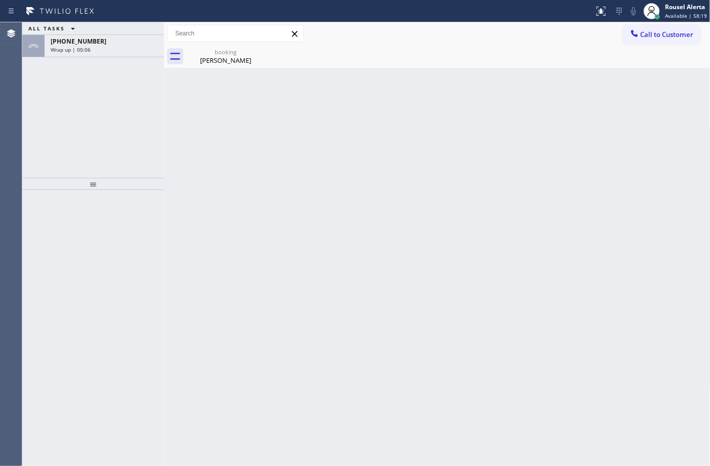
click at [125, 51] on div "Wrap up | 00:06" at bounding box center [104, 49] width 107 height 7
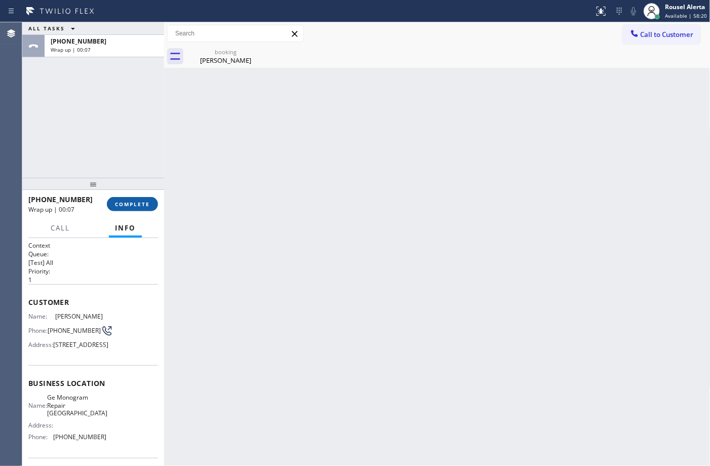
click at [124, 205] on span "COMPLETE" at bounding box center [132, 204] width 35 height 7
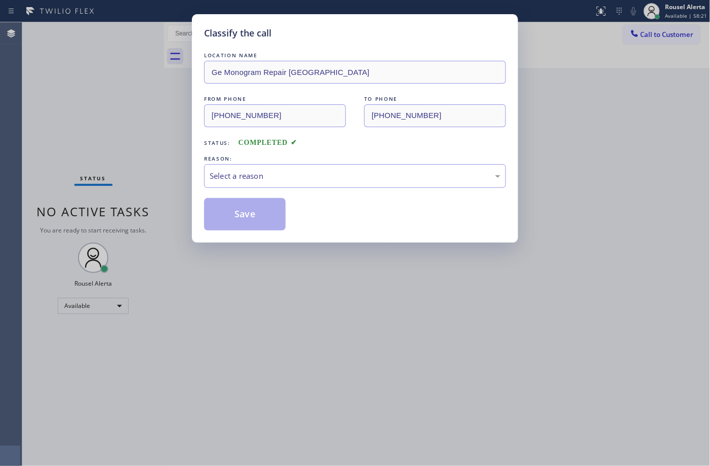
click at [297, 143] on div "Status: COMPLETED" at bounding box center [355, 140] width 302 height 16
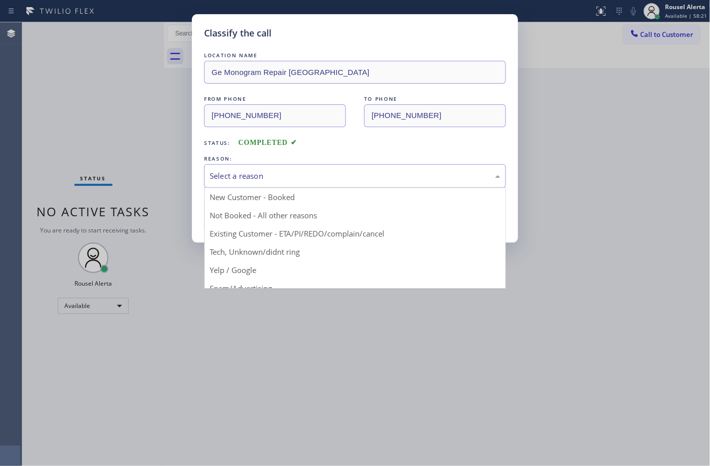
click at [295, 173] on div "Select a reason" at bounding box center [355, 176] width 291 height 12
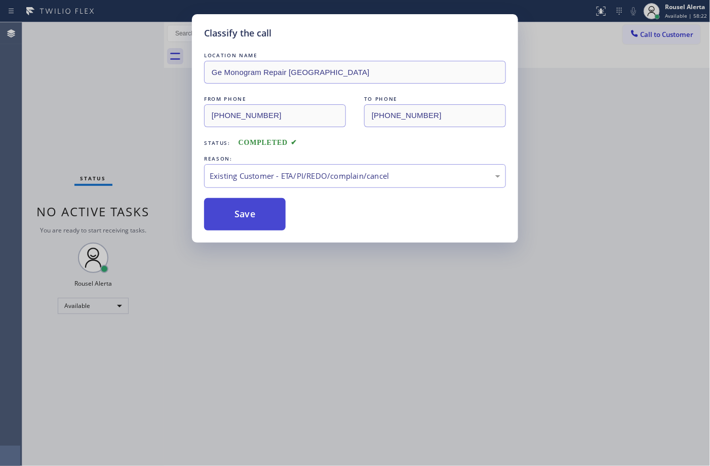
click at [244, 209] on button "Save" at bounding box center [245, 214] width 82 height 32
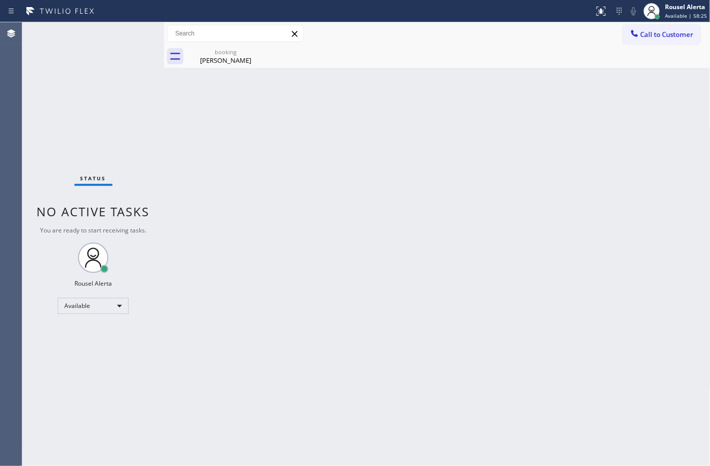
drag, startPoint x: 333, startPoint y: 213, endPoint x: 376, endPoint y: 192, distance: 48.0
click at [336, 212] on div "Back to Dashboard Change Sender ID Customers Technicians Select a contact Outbo…" at bounding box center [437, 244] width 547 height 444
click at [237, 63] on div "Sheri Shen" at bounding box center [225, 60] width 77 height 9
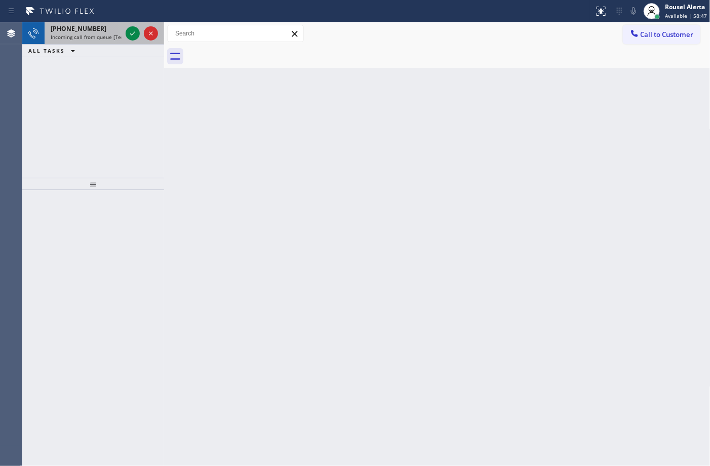
click at [102, 32] on div "+12063835108" at bounding box center [86, 28] width 71 height 9
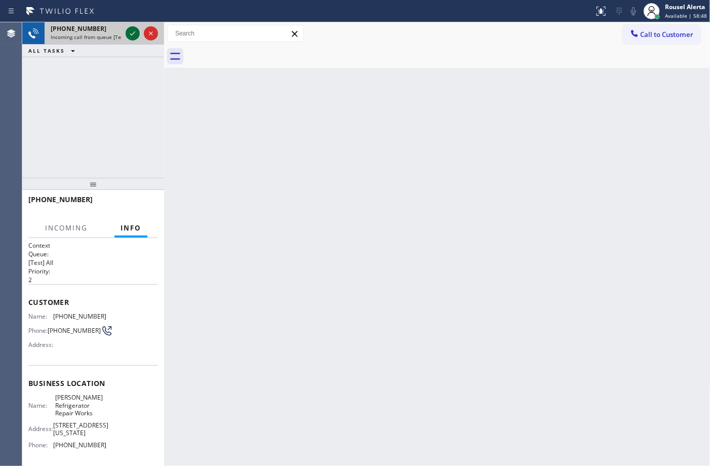
click at [128, 37] on icon at bounding box center [133, 33] width 12 height 12
click at [124, 42] on div at bounding box center [142, 33] width 36 height 22
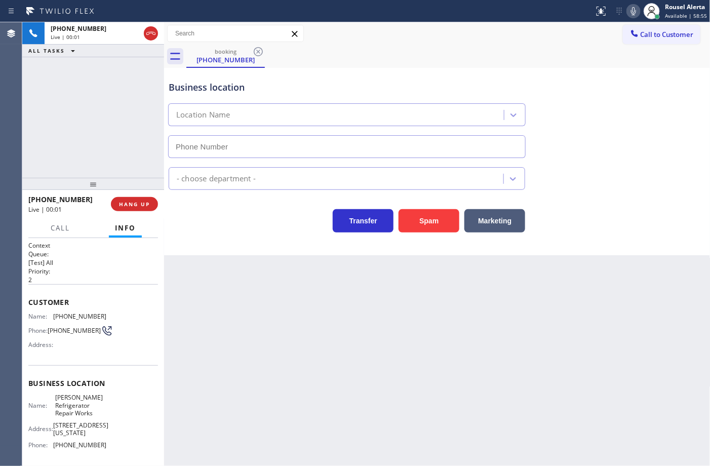
type input "(206) 309-8303"
click at [223, 310] on div "Back to Dashboard Change Sender ID Customers Technicians Select a contact Outbo…" at bounding box center [437, 244] width 547 height 444
click at [128, 97] on div "+12063835108 Live | 00:11 ALL TASKS ALL TASKS ACTIVE TASKS TASKS IN WRAP UP" at bounding box center [93, 100] width 142 height 156
click at [211, 301] on div "Back to Dashboard Change Sender ID Customers Technicians Select a contact Outbo…" at bounding box center [437, 244] width 547 height 444
click at [105, 130] on div "+12063835108 Live | 00:19 ALL TASKS ALL TASKS ACTIVE TASKS TASKS IN WRAP UP" at bounding box center [93, 100] width 142 height 156
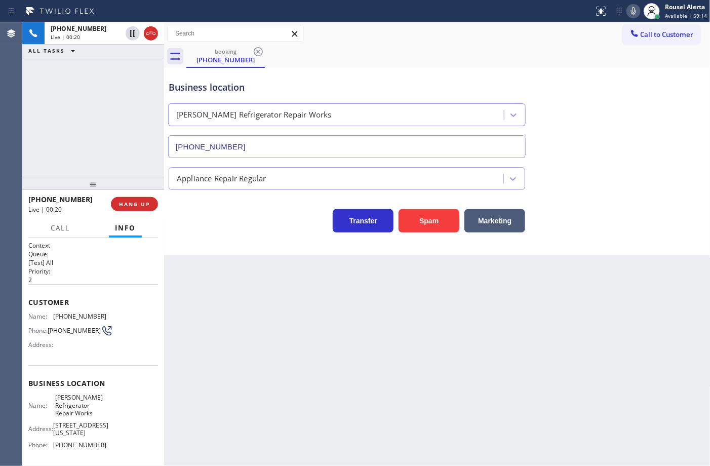
click at [232, 315] on div "Back to Dashboard Change Sender ID Customers Technicians Select a contact Outbo…" at bounding box center [437, 244] width 547 height 444
click at [47, 128] on div "+12063835108 Live | 00:27 ALL TASKS ALL TASKS ACTIVE TASKS TASKS IN WRAP UP" at bounding box center [93, 100] width 142 height 156
click at [218, 285] on div "Back to Dashboard Change Sender ID Customers Technicians Select a contact Outbo…" at bounding box center [437, 244] width 547 height 444
click at [140, 167] on div "+12063835108 Live | 00:28 ALL TASKS ALL TASKS ACTIVE TASKS TASKS IN WRAP UP" at bounding box center [93, 100] width 142 height 156
click at [143, 206] on span "HANG UP" at bounding box center [134, 204] width 31 height 7
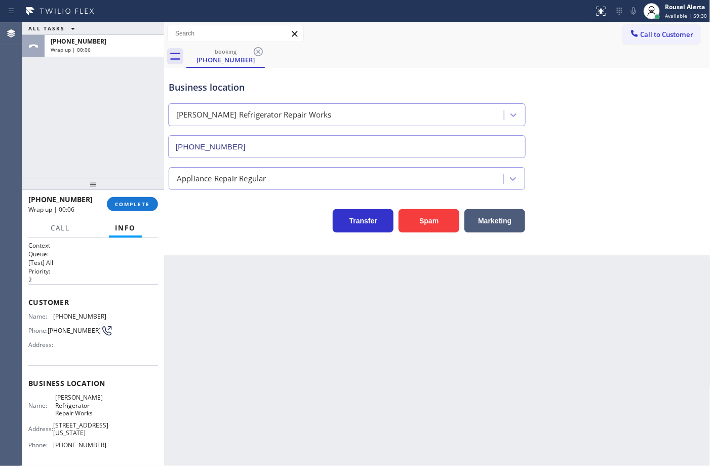
click at [133, 193] on div "+12063835108 Wrap up | 00:06 COMPLETE" at bounding box center [93, 204] width 130 height 26
click at [133, 205] on span "COMPLETE" at bounding box center [132, 204] width 35 height 7
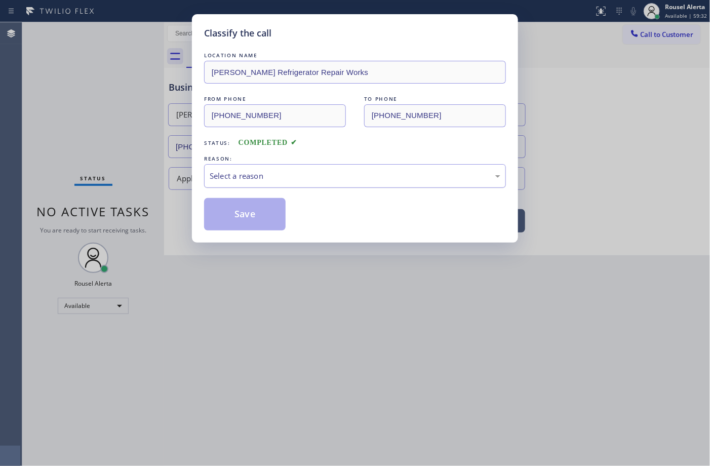
click at [247, 178] on div "Select a reason" at bounding box center [355, 176] width 291 height 12
click at [249, 229] on button "Save" at bounding box center [245, 214] width 82 height 32
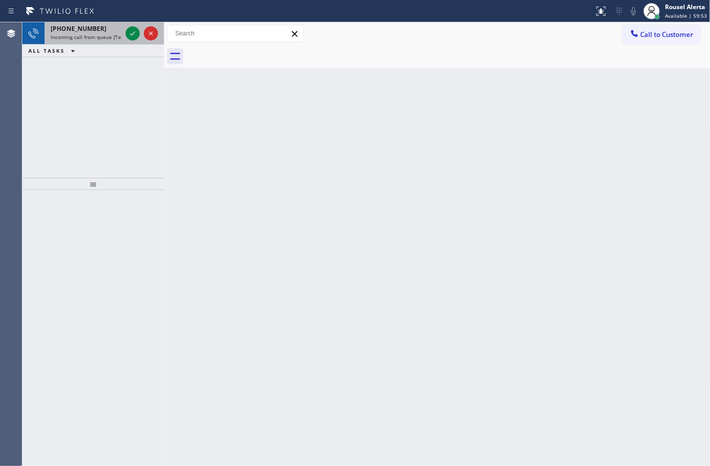
click at [104, 26] on div "+19175383054" at bounding box center [86, 28] width 71 height 9
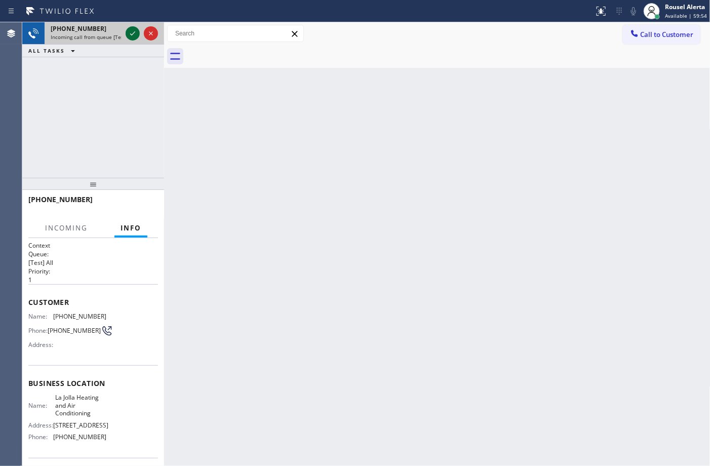
click at [132, 32] on icon at bounding box center [133, 33] width 12 height 12
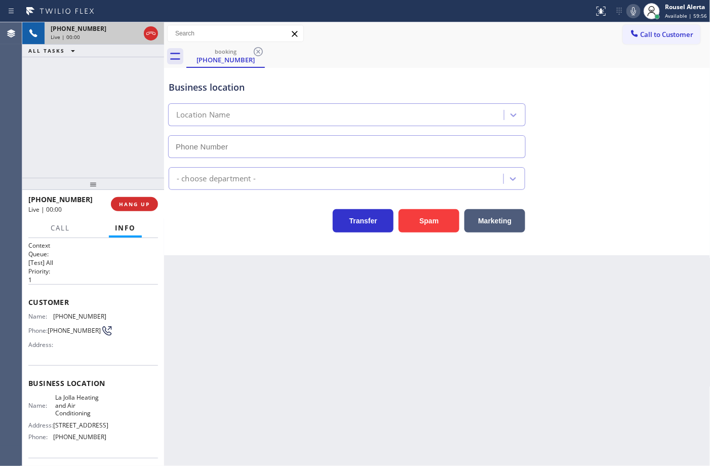
type input "(858) 201-4467"
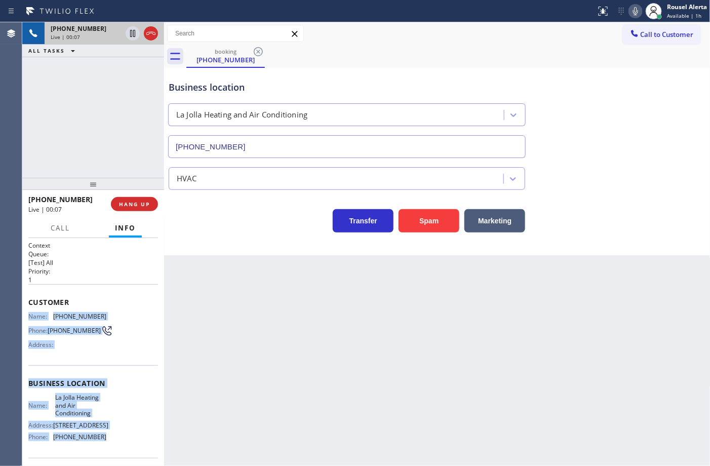
drag, startPoint x: 29, startPoint y: 315, endPoint x: 107, endPoint y: 446, distance: 153.1
click at [107, 446] on div "Context Queue: [Test] All Priority: 1 Customer Name: (917) 538-3054 Phone: (917…" at bounding box center [93, 387] width 130 height 293
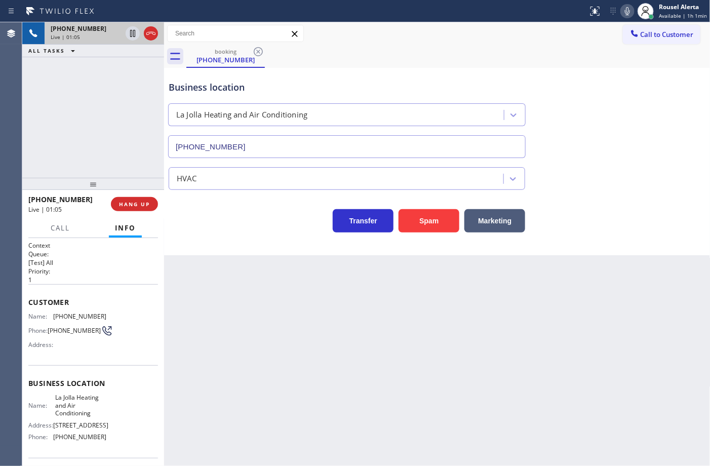
drag, startPoint x: 90, startPoint y: 148, endPoint x: 112, endPoint y: 161, distance: 25.5
click at [90, 148] on div "+19175383054 Live | 01:05 ALL TASKS ALL TASKS ACTIVE TASKS TASKS IN WRAP UP" at bounding box center [93, 100] width 142 height 156
click at [128, 69] on icon at bounding box center [133, 68] width 12 height 12
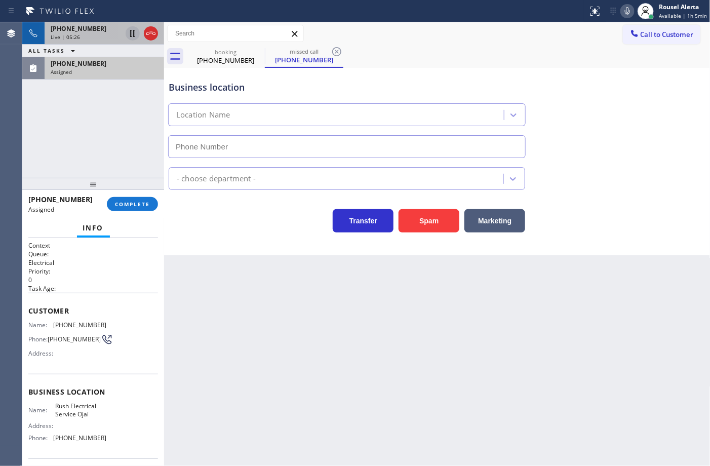
type input "(805) 600-3803"
click at [133, 126] on div "+19175383054 Live | 05:32 ALL TASKS ALL TASKS ACTIVE TASKS TASKS IN WRAP UP (20…" at bounding box center [93, 100] width 142 height 156
click at [130, 38] on icon at bounding box center [133, 33] width 12 height 12
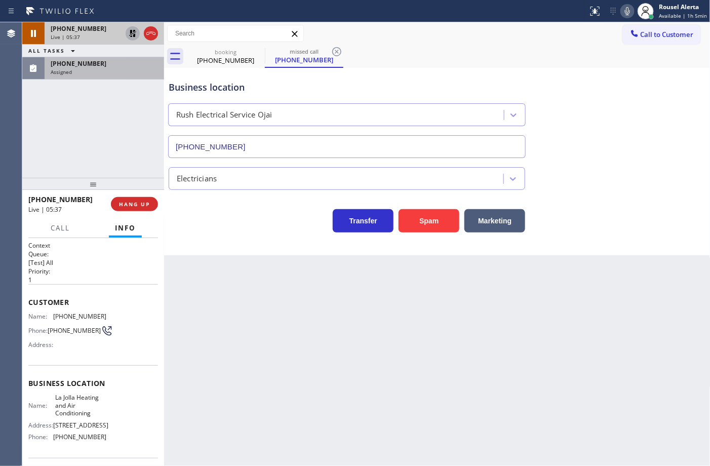
click at [624, 11] on icon at bounding box center [628, 11] width 12 height 12
click at [115, 79] on div "(209) 780-7942 Assigned" at bounding box center [103, 68] width 116 height 22
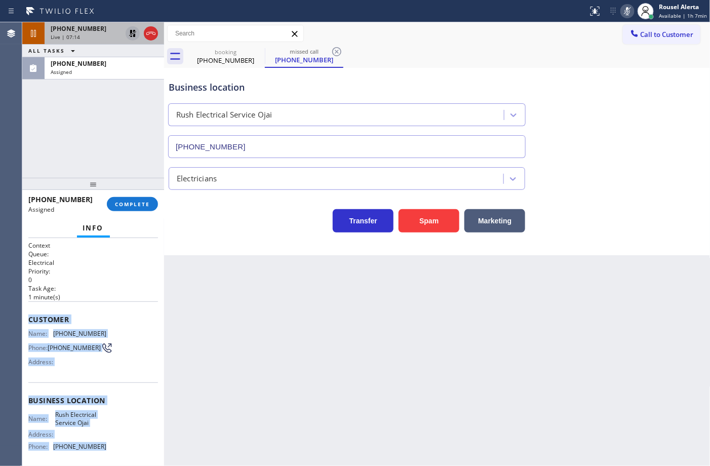
drag, startPoint x: 29, startPoint y: 336, endPoint x: 105, endPoint y: 444, distance: 132.4
click at [105, 444] on div "Context Queue: Electrical Priority: 0 Task Age: 1 minute(s) Customer Name: (209…" at bounding box center [93, 352] width 142 height 228
drag, startPoint x: 118, startPoint y: 70, endPoint x: 122, endPoint y: 132, distance: 62.4
click at [118, 70] on div "Assigned" at bounding box center [104, 71] width 107 height 7
click at [137, 208] on button "COMPLETE" at bounding box center [132, 204] width 51 height 14
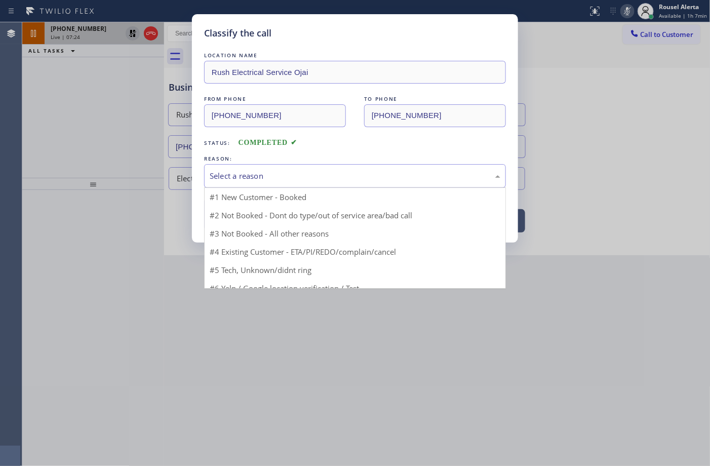
click at [333, 171] on div "Select a reason" at bounding box center [355, 176] width 291 height 12
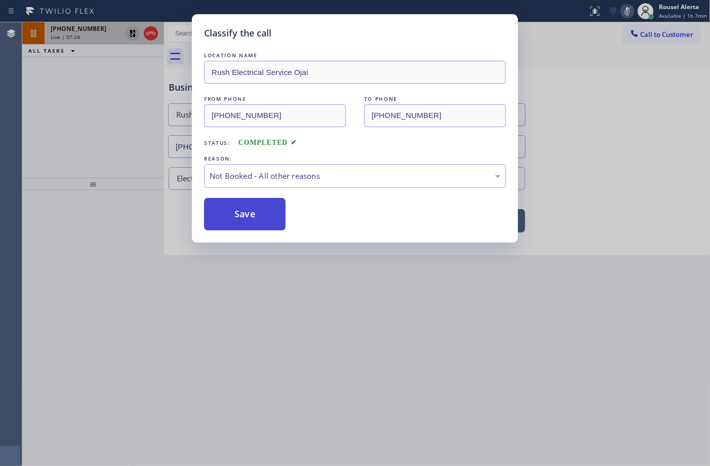
click at [262, 214] on button "Save" at bounding box center [245, 214] width 82 height 32
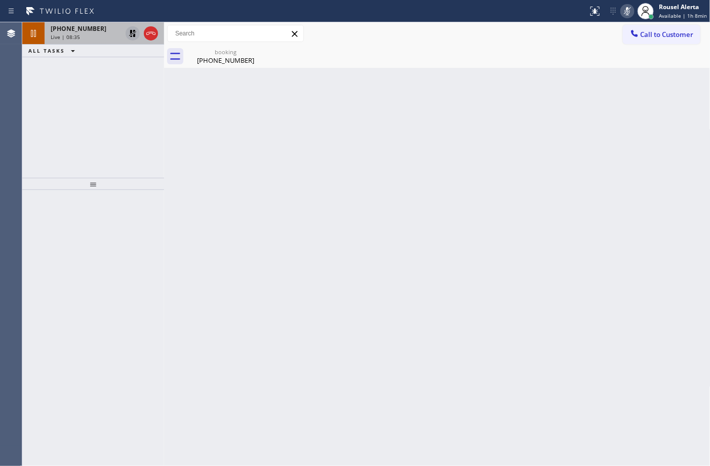
click at [131, 31] on icon at bounding box center [132, 33] width 7 height 7
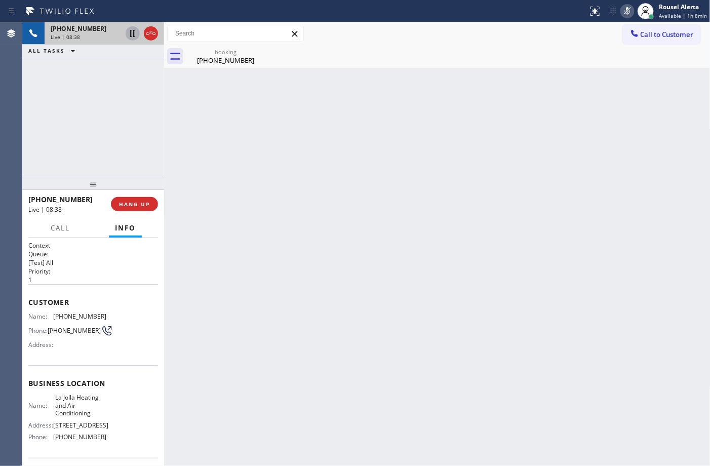
click at [627, 6] on icon at bounding box center [628, 11] width 12 height 12
click at [95, 74] on div "Reserved" at bounding box center [86, 71] width 71 height 7
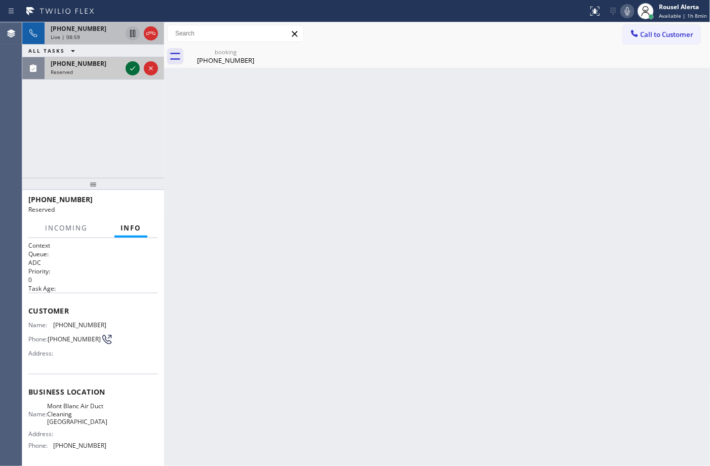
click at [131, 72] on icon at bounding box center [133, 68] width 12 height 12
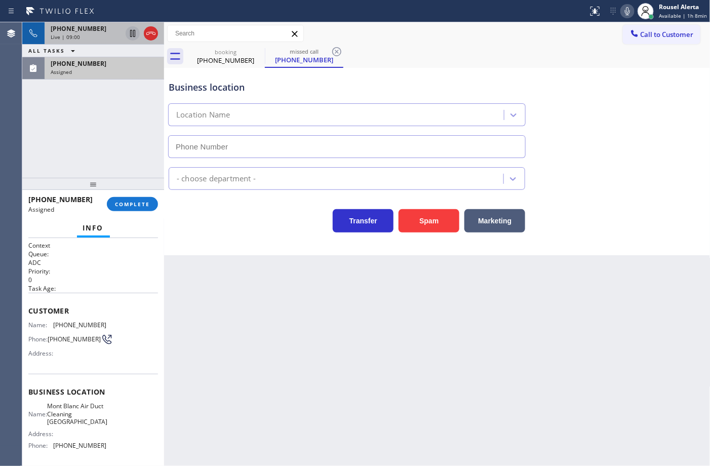
type input "(949) 570-6100"
click at [81, 36] on div "Live | 09:01" at bounding box center [86, 36] width 71 height 7
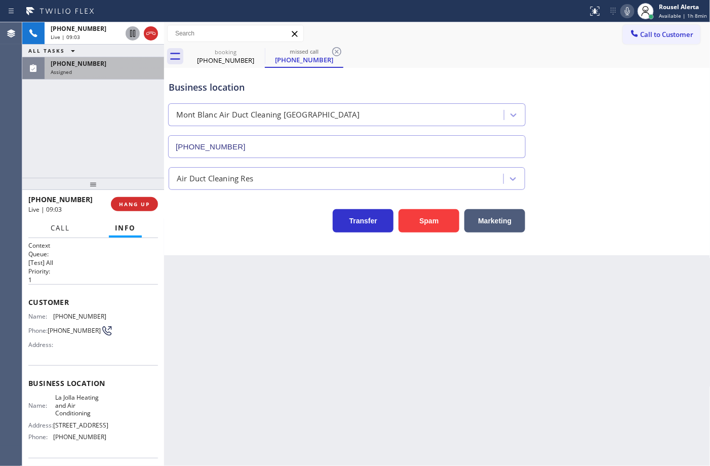
click at [66, 224] on span "Call" at bounding box center [60, 227] width 19 height 9
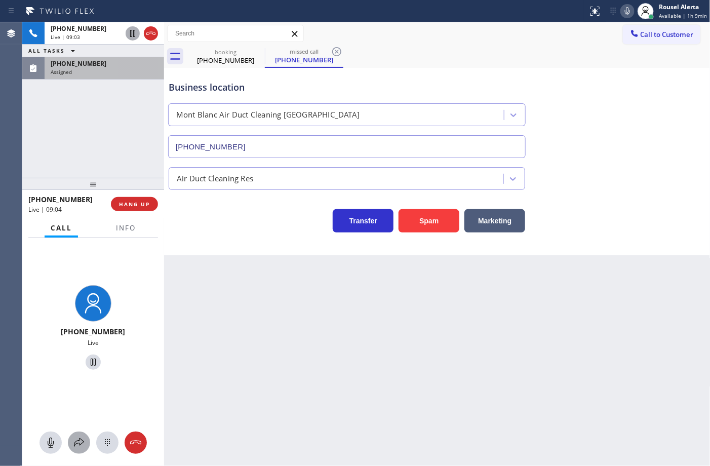
click at [82, 446] on icon at bounding box center [79, 443] width 12 height 12
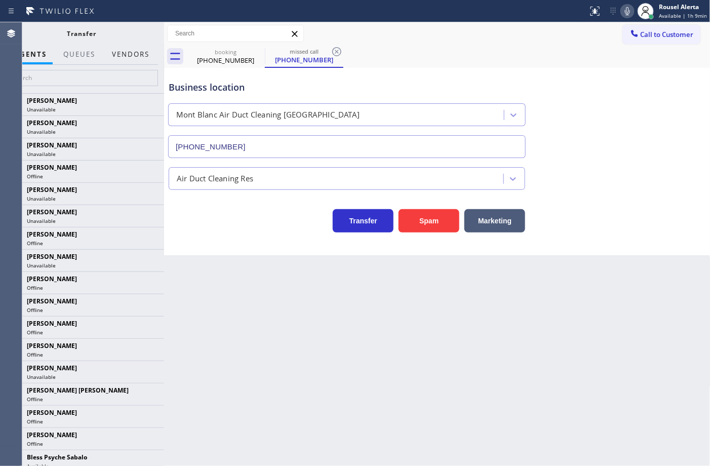
click at [134, 54] on button "Vendors" at bounding box center [131, 55] width 50 height 20
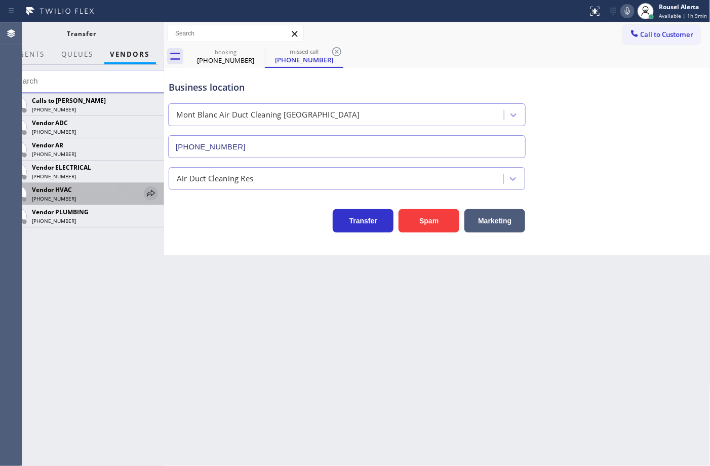
click at [148, 194] on icon at bounding box center [151, 193] width 12 height 12
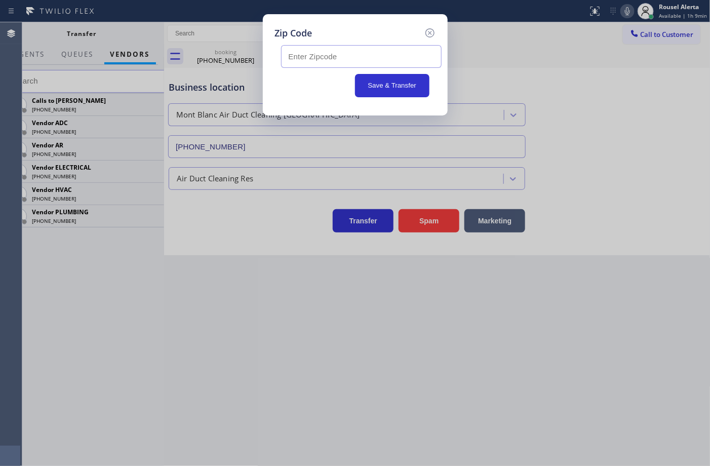
click at [384, 51] on input "text" at bounding box center [361, 56] width 161 height 23
paste input "92101"
type input "92101"
click at [436, 67] on input "92101" at bounding box center [361, 56] width 161 height 23
click at [414, 62] on input "92101" at bounding box center [361, 56] width 161 height 23
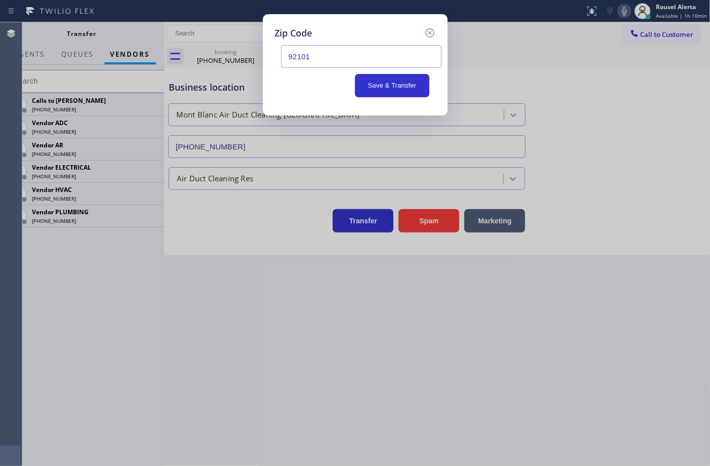
click at [422, 58] on input "92101" at bounding box center [361, 56] width 161 height 23
click at [429, 35] on icon at bounding box center [430, 33] width 12 height 12
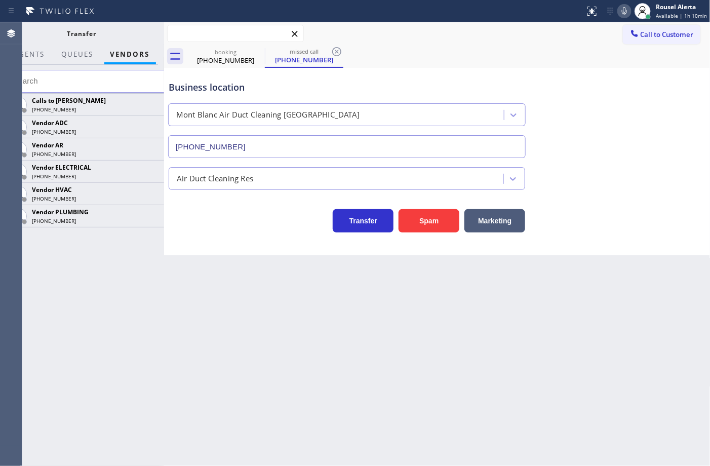
click at [168, 33] on input "text" at bounding box center [236, 33] width 136 height 16
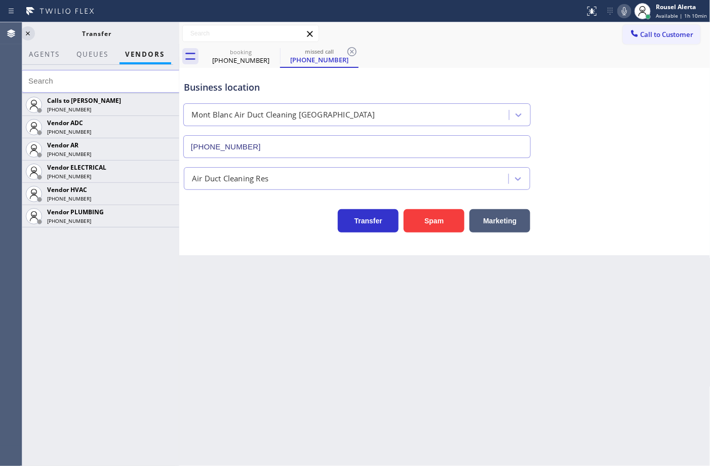
drag, startPoint x: 165, startPoint y: 33, endPoint x: 181, endPoint y: 36, distance: 17.0
click at [179, 36] on div at bounding box center [179, 244] width 0 height 444
click at [33, 32] on icon at bounding box center [29, 33] width 12 height 12
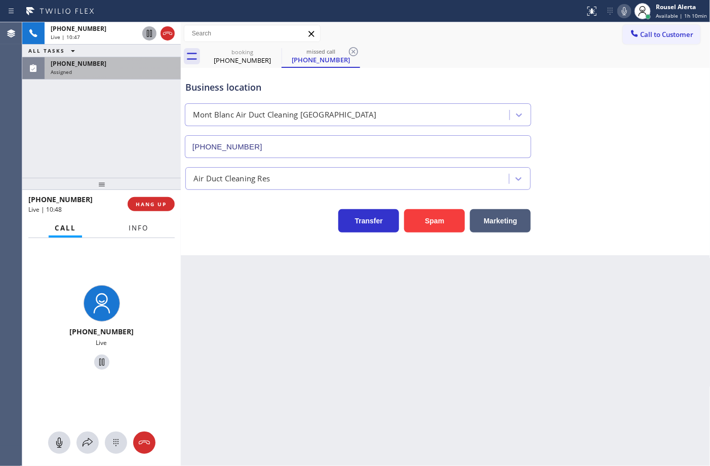
click at [139, 224] on span "Info" at bounding box center [139, 227] width 20 height 9
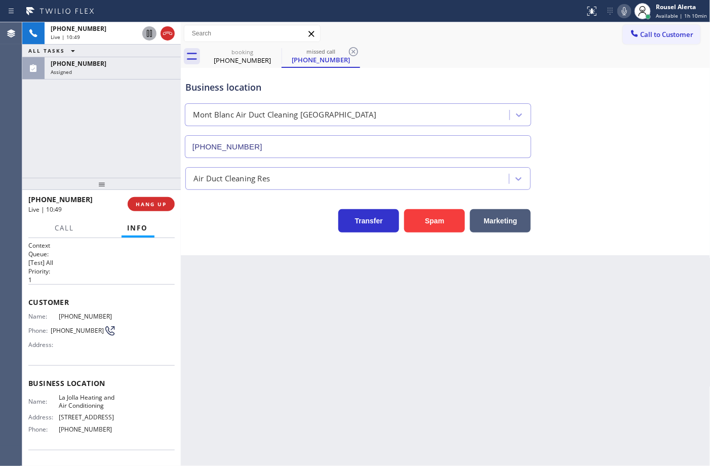
drag, startPoint x: 140, startPoint y: 69, endPoint x: 142, endPoint y: 99, distance: 30.5
click at [138, 69] on div "Assigned" at bounding box center [113, 71] width 124 height 7
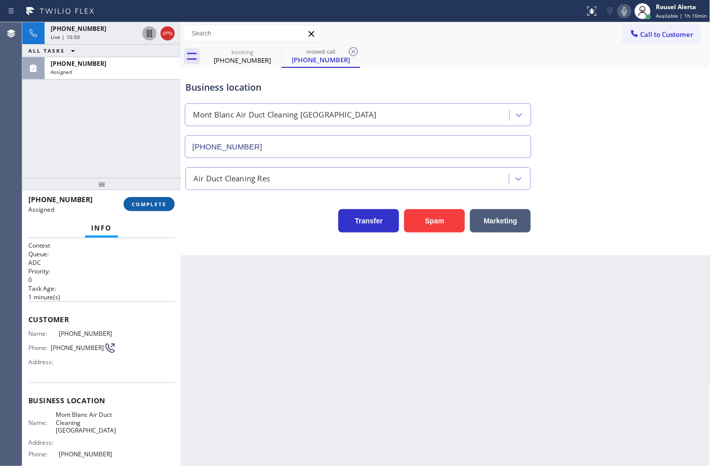
click at [149, 201] on span "COMPLETE" at bounding box center [149, 204] width 35 height 7
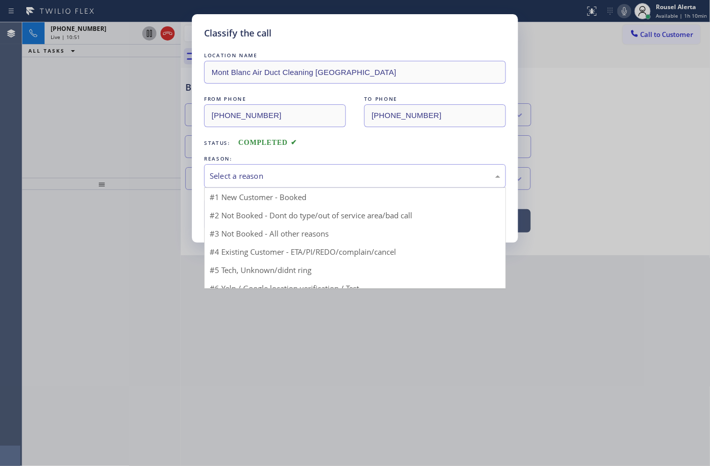
click at [307, 177] on div "Select a reason" at bounding box center [355, 176] width 291 height 12
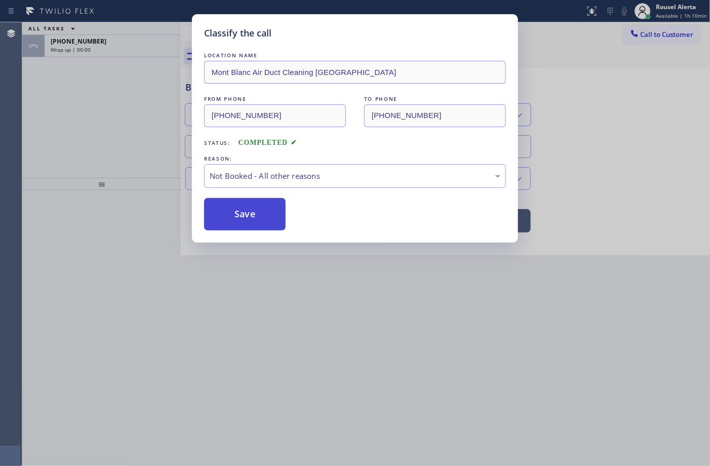
drag, startPoint x: 261, startPoint y: 209, endPoint x: 251, endPoint y: 199, distance: 14.0
click at [260, 209] on button "Save" at bounding box center [245, 214] width 82 height 32
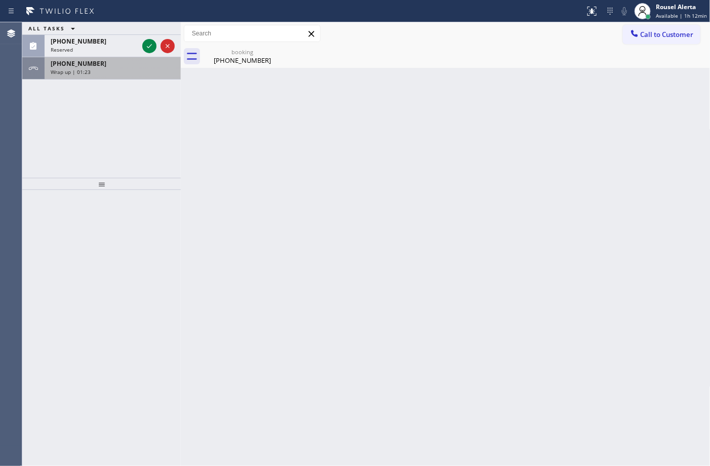
click at [125, 69] on div "Wrap up | 01:23" at bounding box center [113, 71] width 124 height 7
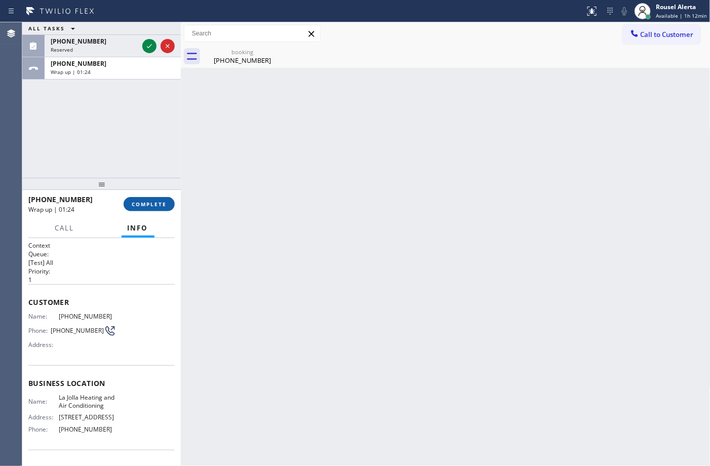
click at [143, 204] on span "COMPLETE" at bounding box center [149, 204] width 35 height 7
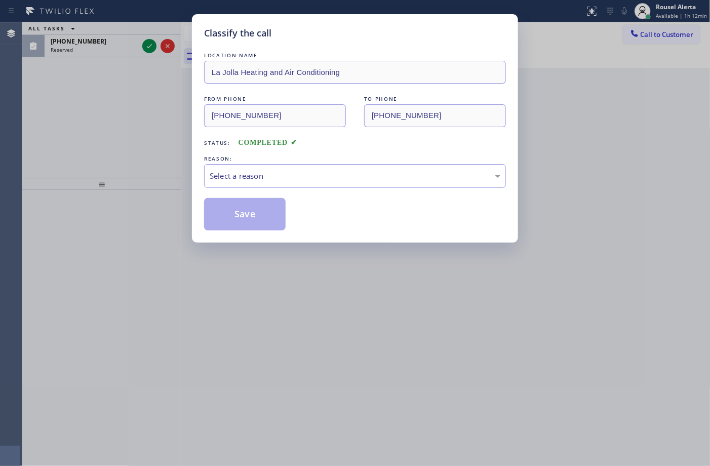
click at [279, 189] on div "LOCATION NAME La Jolla Heating and Air Conditioning FROM PHONE (917) 538-3054 T…" at bounding box center [355, 140] width 302 height 180
click at [286, 179] on div "Select a reason" at bounding box center [355, 176] width 291 height 12
click at [268, 209] on button "Save" at bounding box center [245, 214] width 82 height 32
click at [109, 41] on div "Classify the call LOCATION NAME La Jolla Heating and Air Conditioning FROM PHON…" at bounding box center [355, 233] width 710 height 466
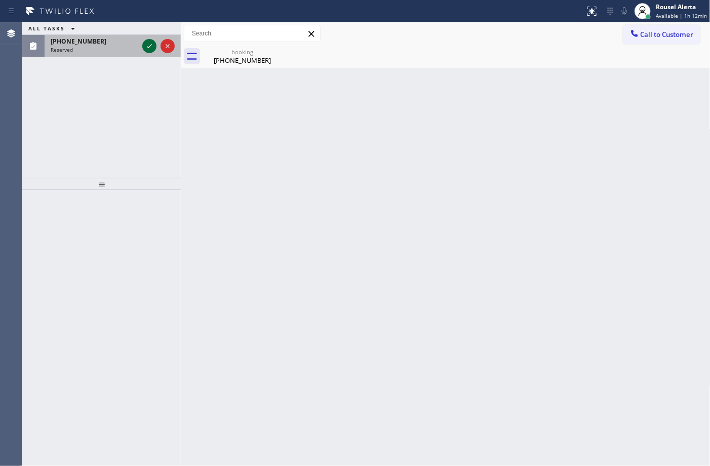
click at [146, 50] on icon at bounding box center [149, 46] width 12 height 12
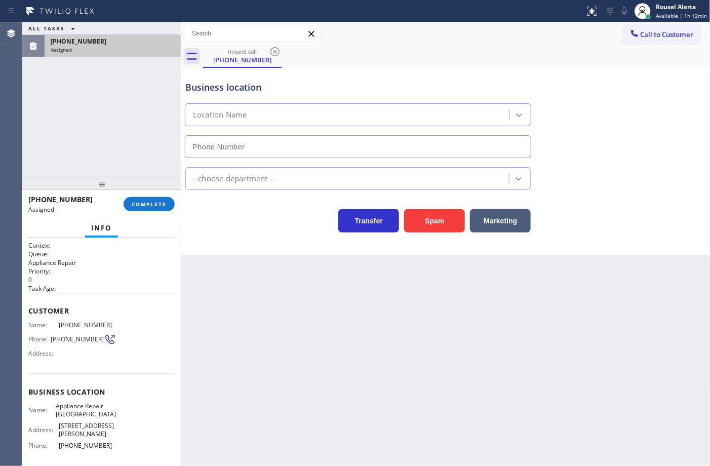
type input "(480) 269-8504"
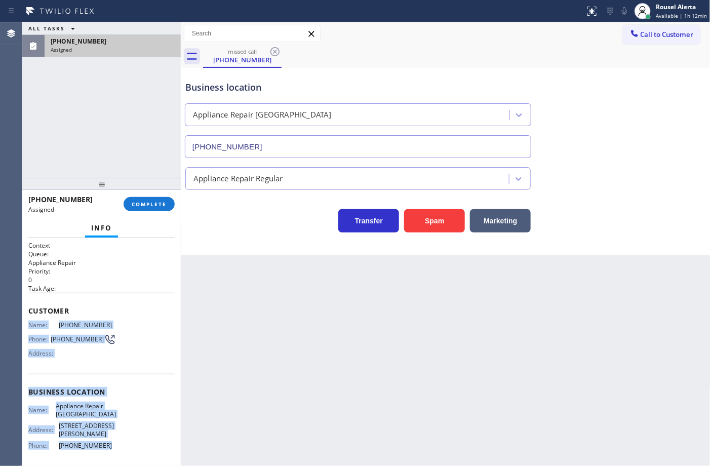
drag, startPoint x: 28, startPoint y: 323, endPoint x: 112, endPoint y: 443, distance: 146.9
click at [112, 443] on div "Context Queue: Appliance Repair Priority: 0 Task Age: Customer Name: (480) 248-…" at bounding box center [101, 392] width 146 height 302
click at [130, 49] on div "Assigned" at bounding box center [113, 49] width 124 height 7
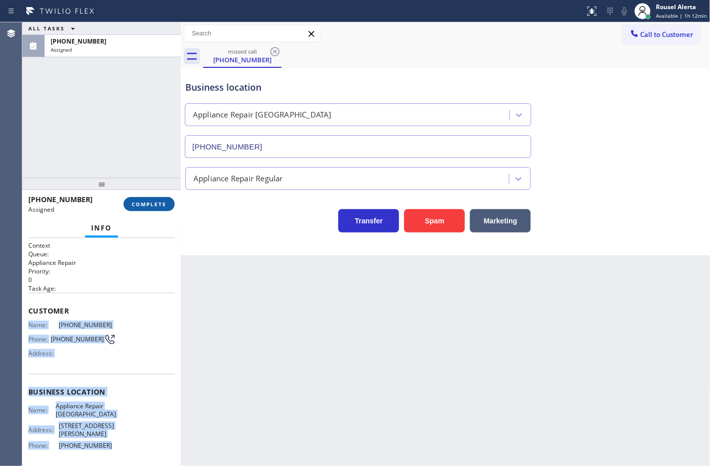
click at [147, 199] on button "COMPLETE" at bounding box center [149, 204] width 51 height 14
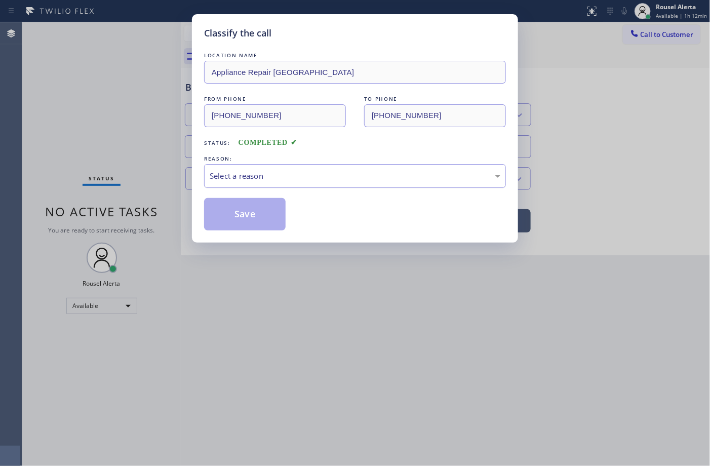
drag, startPoint x: 327, startPoint y: 170, endPoint x: 326, endPoint y: 176, distance: 5.7
click at [326, 171] on div "Select a reason" at bounding box center [355, 176] width 302 height 24
click at [261, 221] on button "Save" at bounding box center [245, 214] width 82 height 32
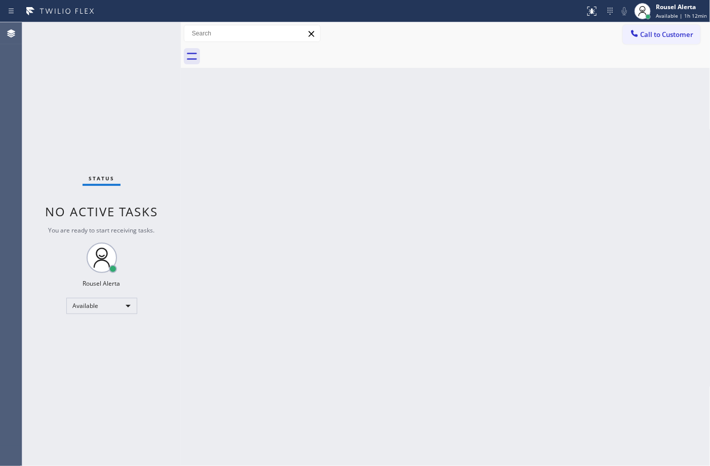
click at [478, 193] on div "Back to Dashboard Change Sender ID Customers Technicians Select a contact Outbo…" at bounding box center [446, 244] width 530 height 444
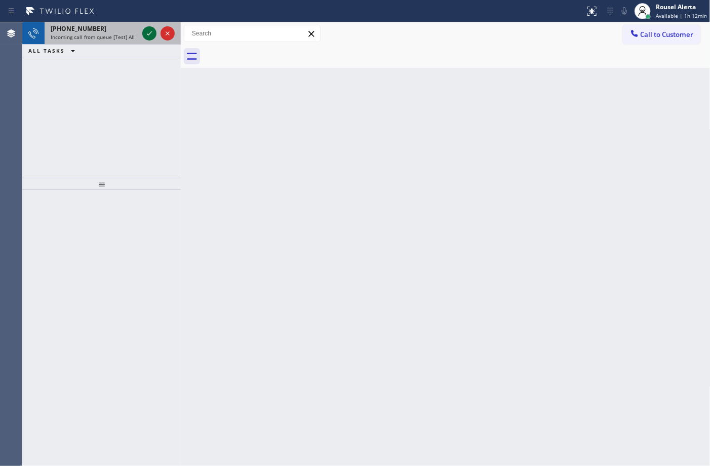
click at [147, 39] on icon at bounding box center [149, 33] width 12 height 12
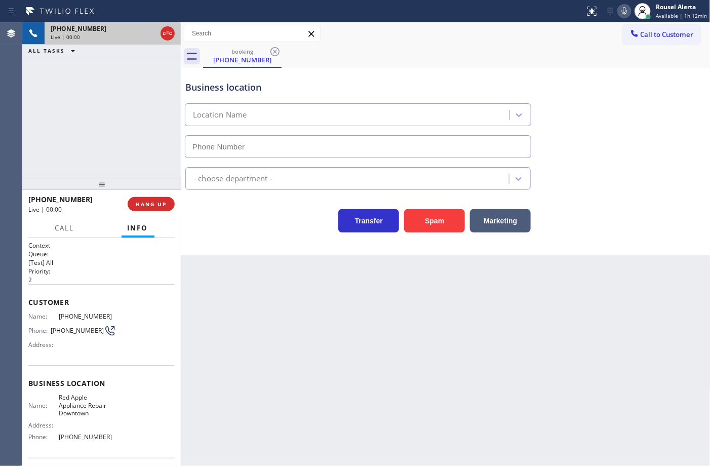
type input "(410) 237-0679"
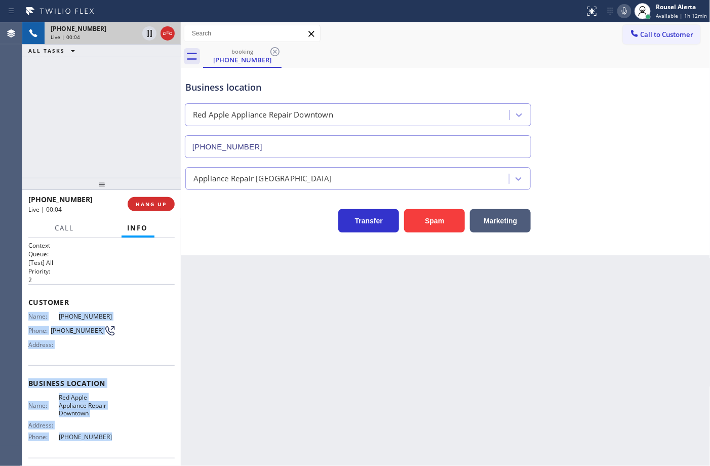
drag, startPoint x: 25, startPoint y: 313, endPoint x: 116, endPoint y: 433, distance: 150.6
click at [116, 433] on div "Context Queue: [Test] All Priority: 2 Customer Name: (443) 621-0436 Phone: (443…" at bounding box center [101, 352] width 159 height 228
click at [149, 41] on div at bounding box center [158, 33] width 36 height 22
click at [623, 14] on icon at bounding box center [625, 11] width 12 height 12
click at [144, 36] on icon at bounding box center [149, 33] width 12 height 12
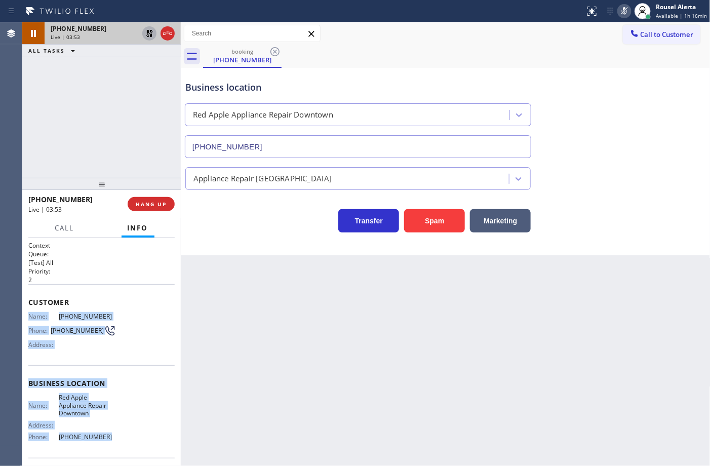
click at [143, 31] on icon at bounding box center [149, 33] width 12 height 12
click at [623, 9] on icon at bounding box center [625, 11] width 12 height 12
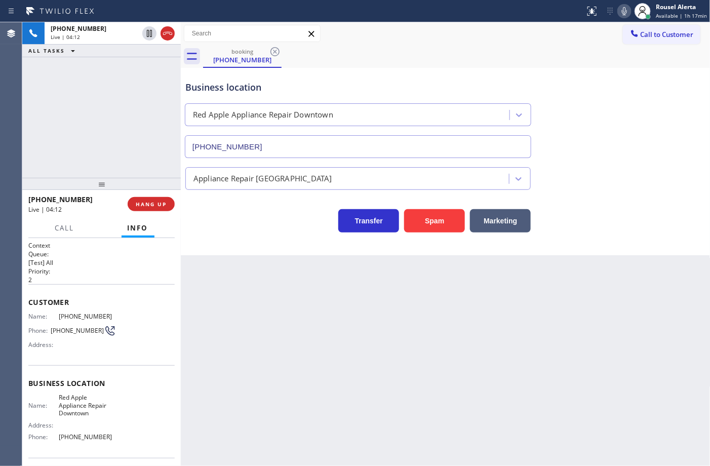
click at [453, 81] on div "Business location" at bounding box center [358, 88] width 346 height 14
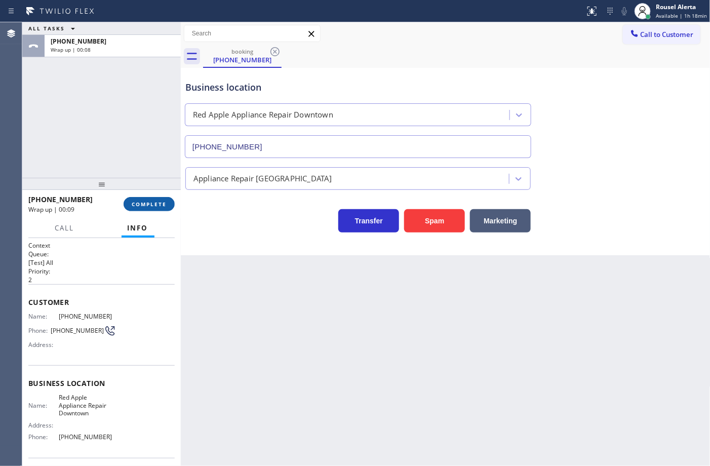
click at [143, 206] on span "COMPLETE" at bounding box center [149, 204] width 35 height 7
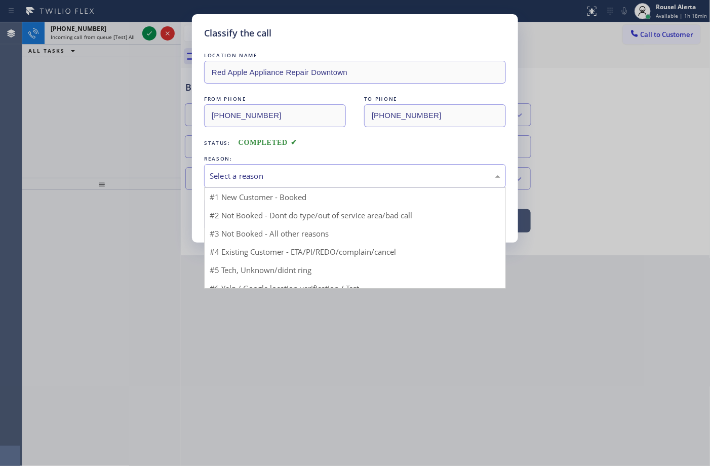
click at [260, 171] on div "Select a reason" at bounding box center [355, 176] width 291 height 12
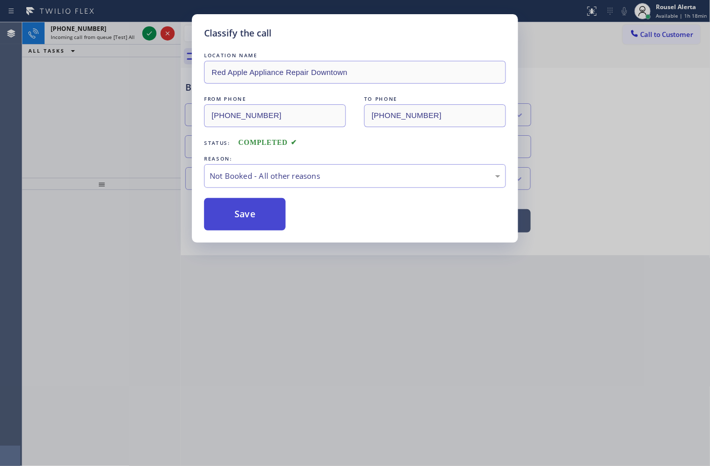
click at [234, 214] on button "Save" at bounding box center [245, 214] width 82 height 32
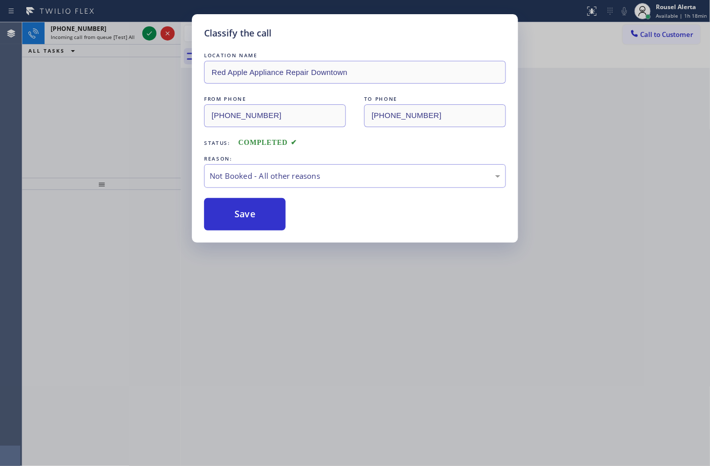
click at [124, 34] on div "Classify the call LOCATION NAME Red Apple Appliance Repair Downtown FROM PHONE …" at bounding box center [355, 233] width 710 height 466
click at [127, 34] on div "Classify the call LOCATION NAME Kraus HVAC Repair FROM PHONE (917) 476-4014 TO …" at bounding box center [366, 244] width 688 height 444
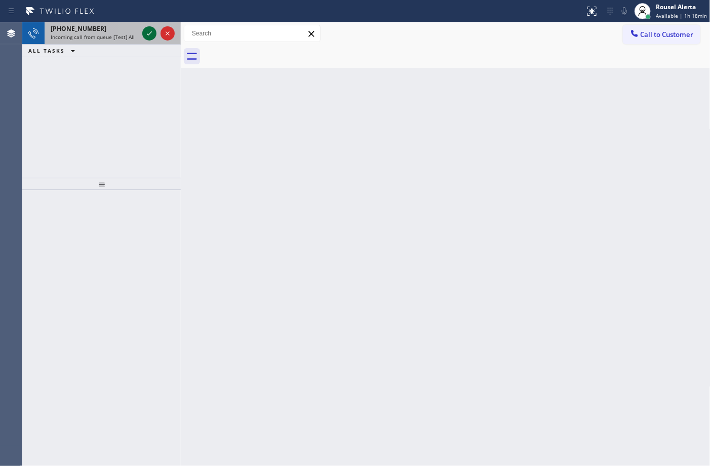
click at [146, 34] on icon at bounding box center [149, 33] width 12 height 12
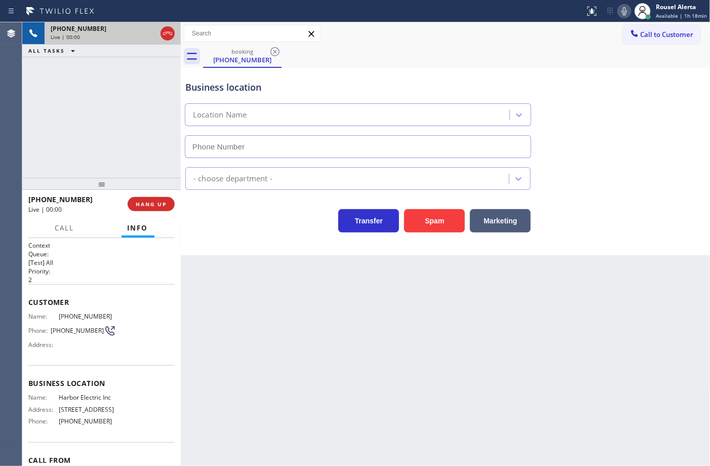
type input "(848) 283-5932"
click at [429, 224] on button "Spam" at bounding box center [434, 220] width 61 height 23
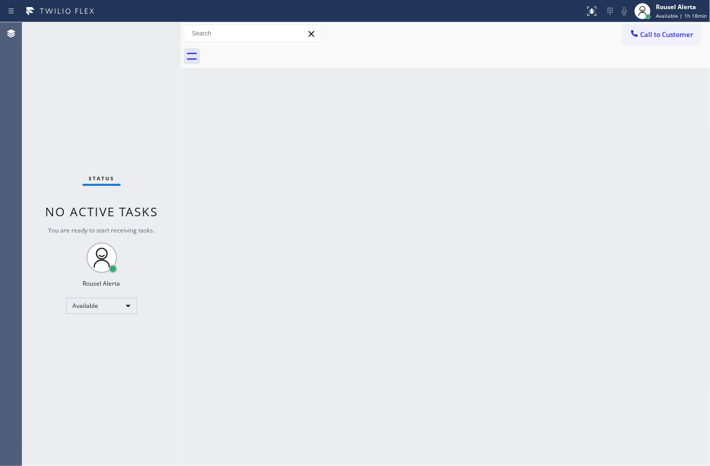
click at [464, 256] on div "Back to Dashboard Change Sender ID Customers Technicians Select a contact Outbo…" at bounding box center [446, 244] width 530 height 444
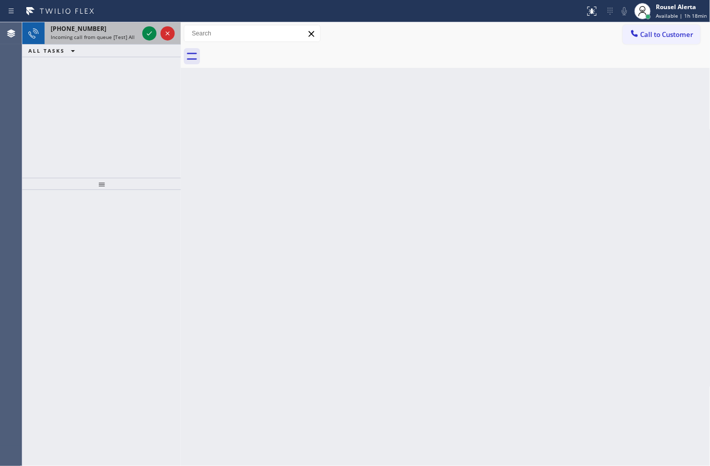
click at [116, 28] on div "+15109875461" at bounding box center [95, 28] width 88 height 9
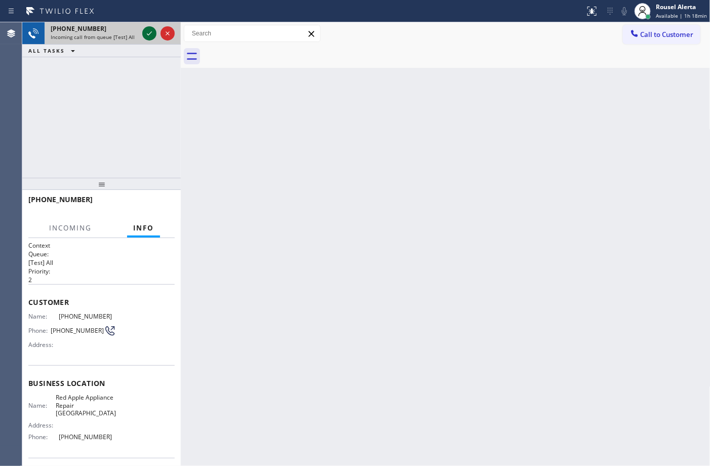
click at [148, 39] on icon at bounding box center [149, 33] width 12 height 12
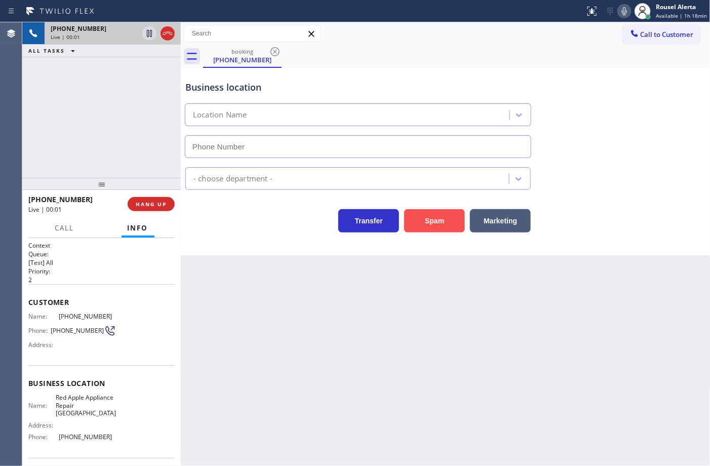
type input "(510) 681-0556"
click at [419, 227] on button "Spam" at bounding box center [434, 220] width 61 height 23
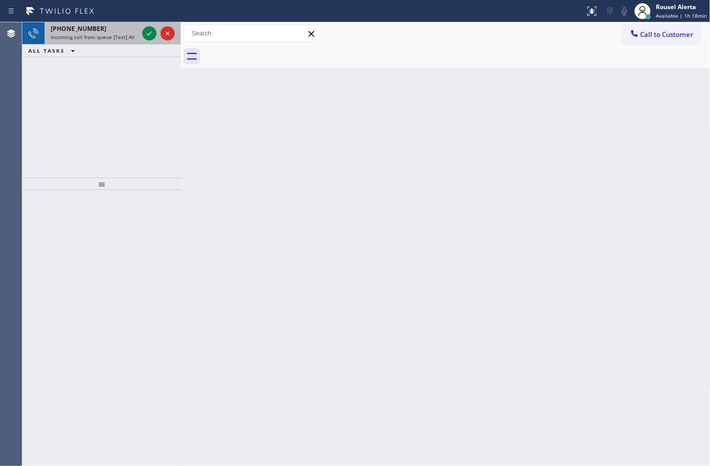
click at [105, 37] on span "Incoming call from queue [Test] All" at bounding box center [93, 36] width 84 height 7
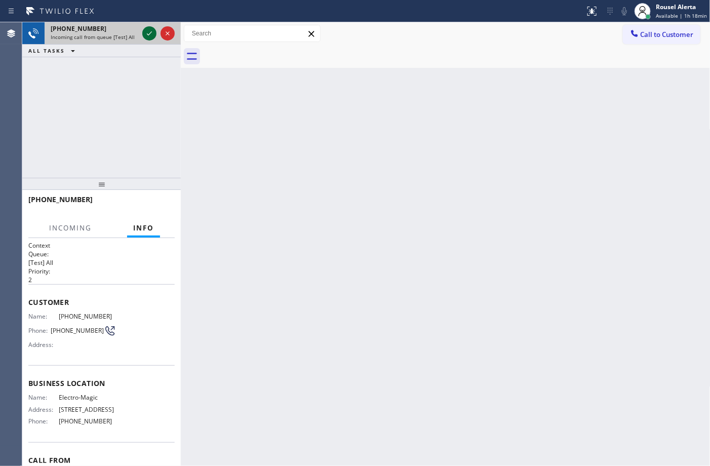
click at [150, 32] on icon at bounding box center [149, 33] width 12 height 12
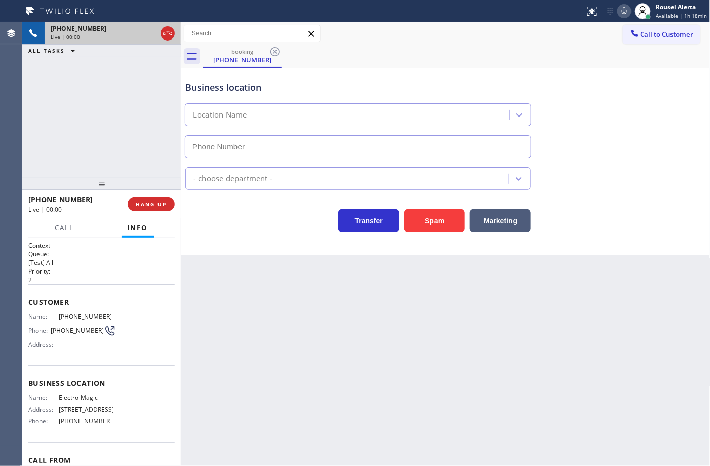
type input "(914) 353-4715"
click at [226, 297] on div "Back to Dashboard Change Sender ID Customers Technicians Select a contact Outbo…" at bounding box center [446, 244] width 530 height 444
click at [289, 333] on div "Back to Dashboard Change Sender ID Customers Technicians Select a contact Outbo…" at bounding box center [446, 244] width 530 height 444
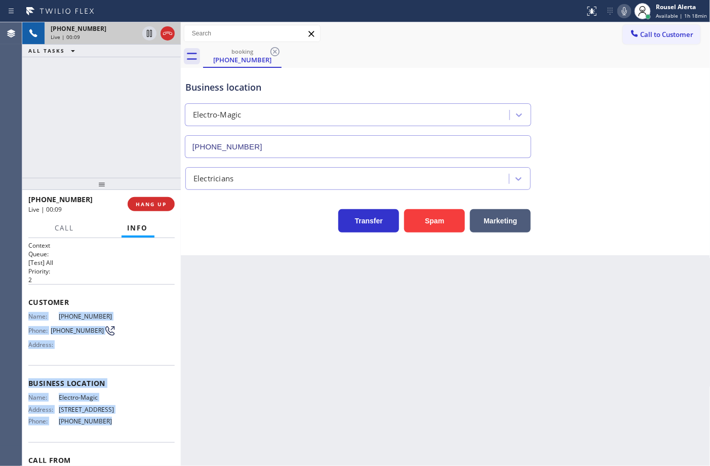
drag, startPoint x: 26, startPoint y: 318, endPoint x: 112, endPoint y: 438, distance: 147.5
click at [112, 438] on div "Context Queue: [Test] All Priority: 2 Customer Name: (914) 514-5535 Phone: (914…" at bounding box center [101, 352] width 159 height 228
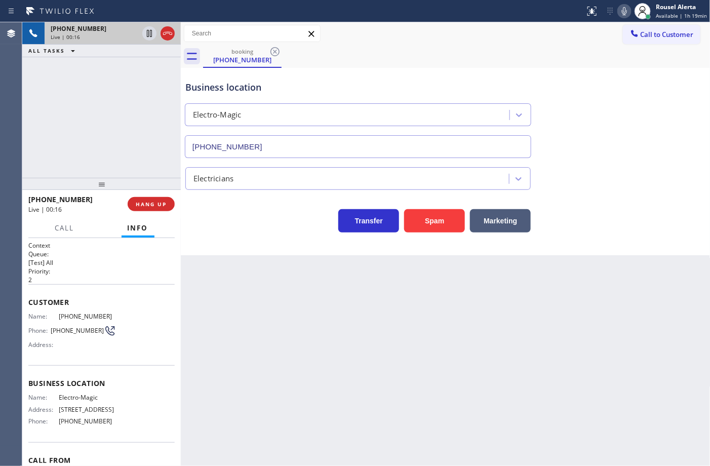
click at [298, 339] on div "Back to Dashboard Change Sender ID Customers Technicians Select a contact Outbo…" at bounding box center [446, 244] width 530 height 444
click at [147, 173] on div "+19145145535 Live | 00:17 ALL TASKS ALL TASKS ACTIVE TASKS TASKS IN WRAP UP" at bounding box center [101, 100] width 159 height 156
click at [237, 291] on div "Back to Dashboard Change Sender ID Customers Technicians Select a contact Outbo…" at bounding box center [446, 244] width 530 height 444
click at [155, 208] on button "HANG UP" at bounding box center [151, 204] width 47 height 14
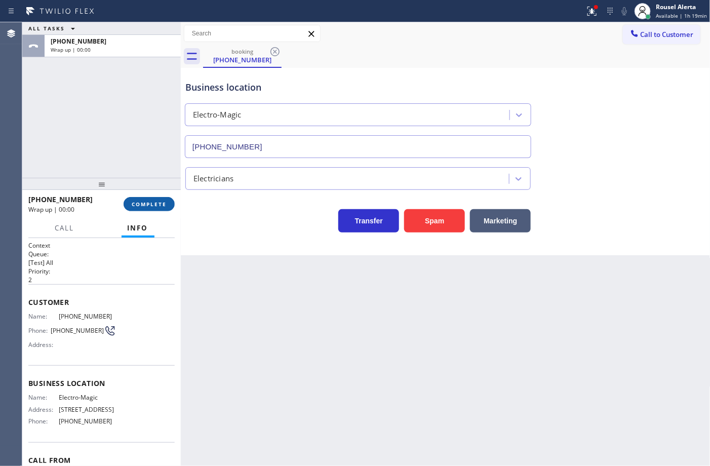
click at [155, 208] on button "COMPLETE" at bounding box center [149, 204] width 51 height 14
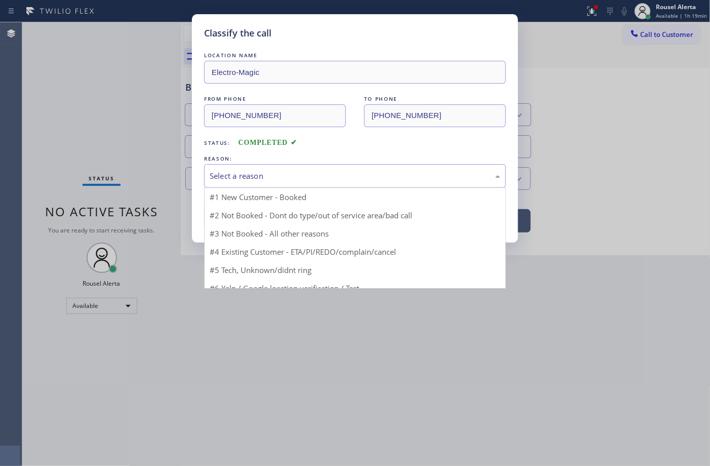
click at [256, 168] on div "Select a reason" at bounding box center [355, 176] width 302 height 24
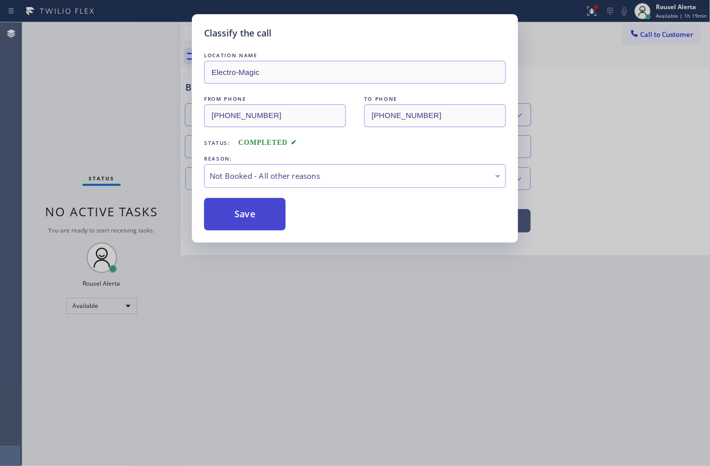
click at [254, 215] on button "Save" at bounding box center [245, 214] width 82 height 32
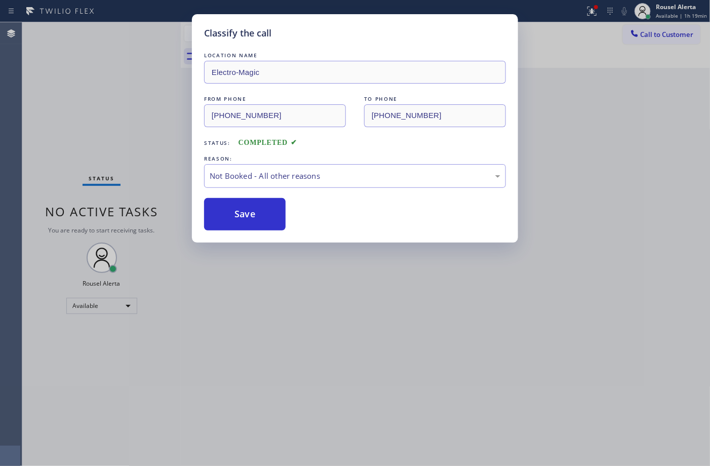
click at [342, 325] on div "Classify the call LOCATION NAME Electro-Magic FROM PHONE (914) 514-5535 TO PHON…" at bounding box center [355, 233] width 710 height 466
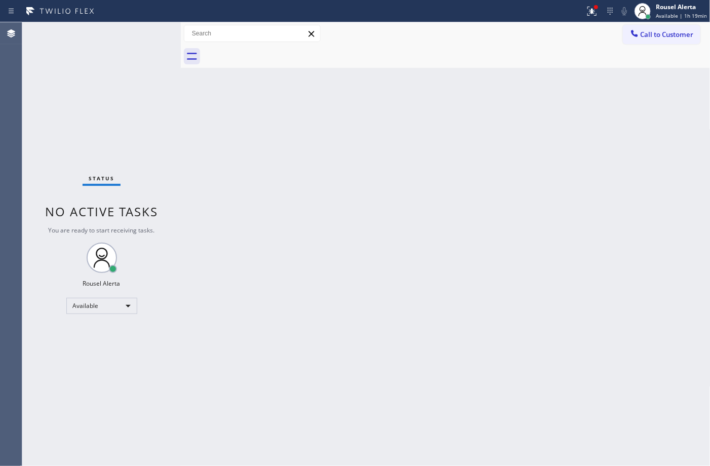
click at [195, 193] on div "Back to Dashboard Change Sender ID Customers Technicians Select a contact Outbo…" at bounding box center [446, 244] width 530 height 444
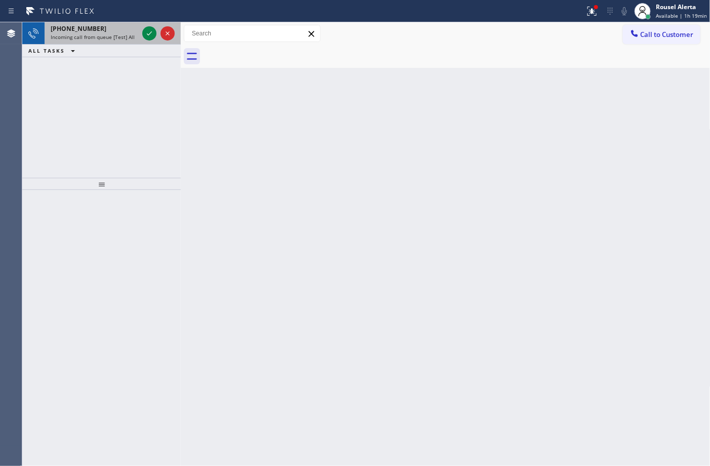
click at [126, 19] on div "Status report Issues detected These issues could affect your workflow. Please c…" at bounding box center [355, 11] width 710 height 22
click at [129, 33] on span "Incoming call from queue [Test] All" at bounding box center [93, 36] width 84 height 7
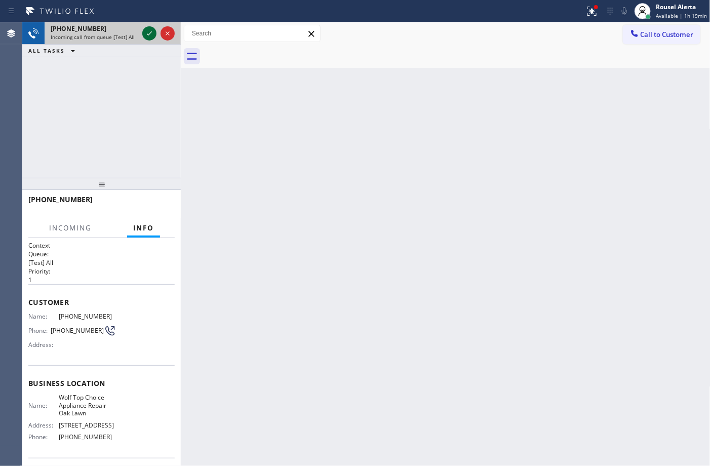
click at [147, 33] on icon at bounding box center [149, 33] width 12 height 12
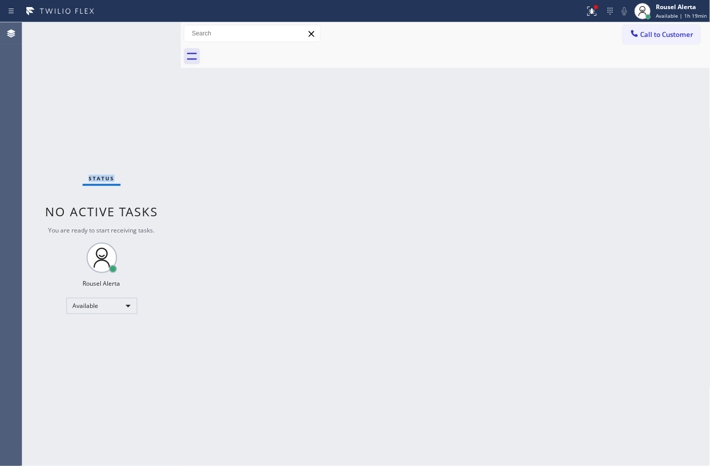
click at [147, 33] on div "Status No active tasks You are ready to start receiving tasks. Rousel Alerta Av…" at bounding box center [101, 244] width 159 height 444
click at [275, 193] on div "Back to Dashboard Change Sender ID Customers Technicians Select a contact Outbo…" at bounding box center [446, 244] width 530 height 444
click at [600, 13] on div at bounding box center [592, 11] width 22 height 12
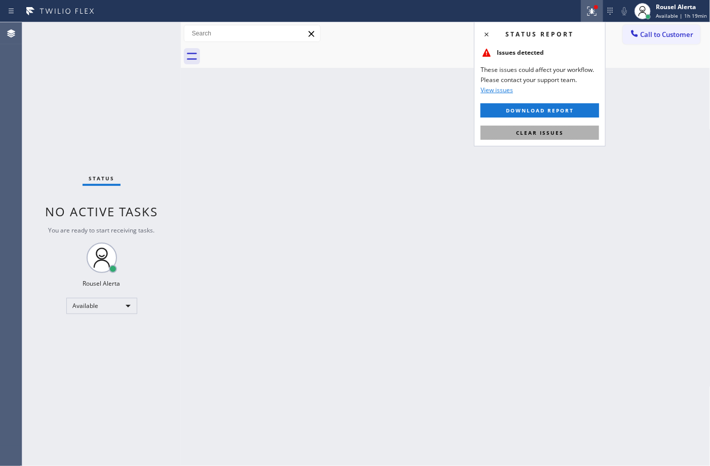
click at [563, 133] on button "Clear issues" at bounding box center [540, 133] width 119 height 14
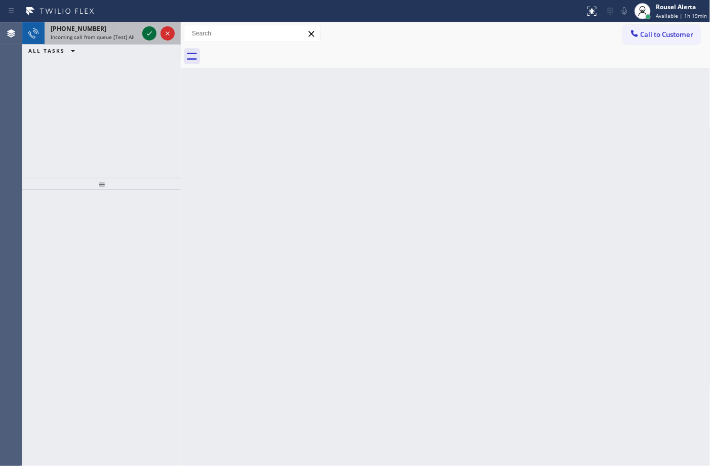
drag, startPoint x: 128, startPoint y: 35, endPoint x: 143, endPoint y: 29, distance: 16.6
click at [128, 35] on span "Incoming call from queue [Test] All" at bounding box center [93, 36] width 84 height 7
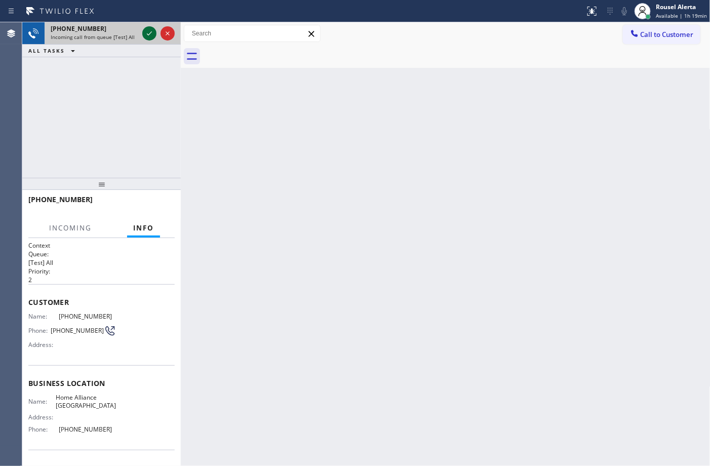
click at [151, 31] on icon at bounding box center [149, 33] width 12 height 12
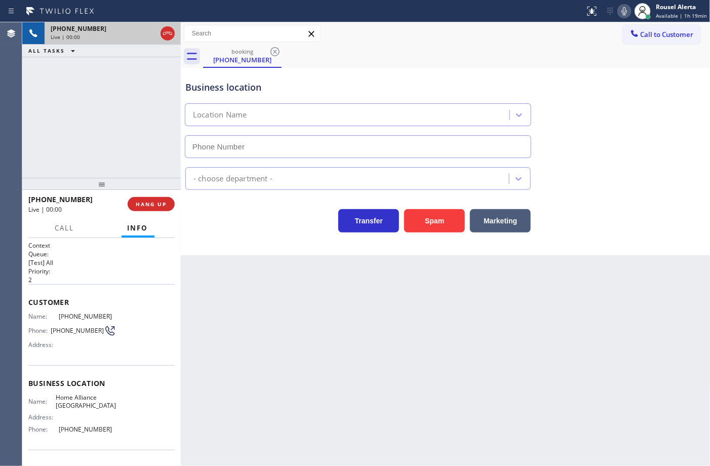
type input "(949) 558-0748"
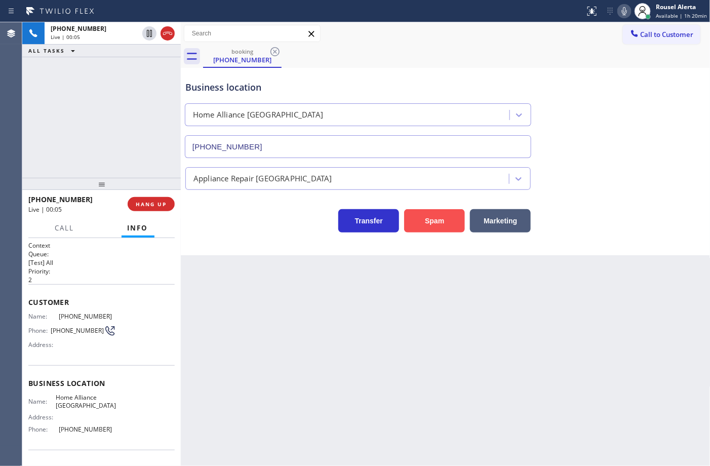
click at [436, 219] on button "Spam" at bounding box center [434, 220] width 61 height 23
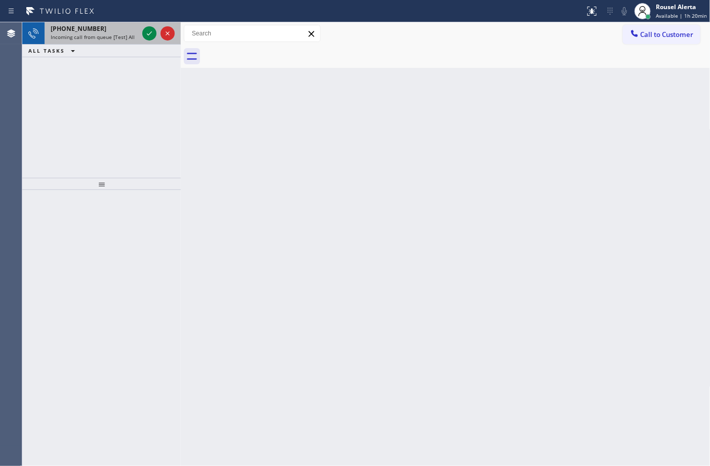
click at [131, 29] on div "+15012874459" at bounding box center [95, 28] width 88 height 9
click at [132, 29] on div "+14695290965" at bounding box center [95, 28] width 88 height 9
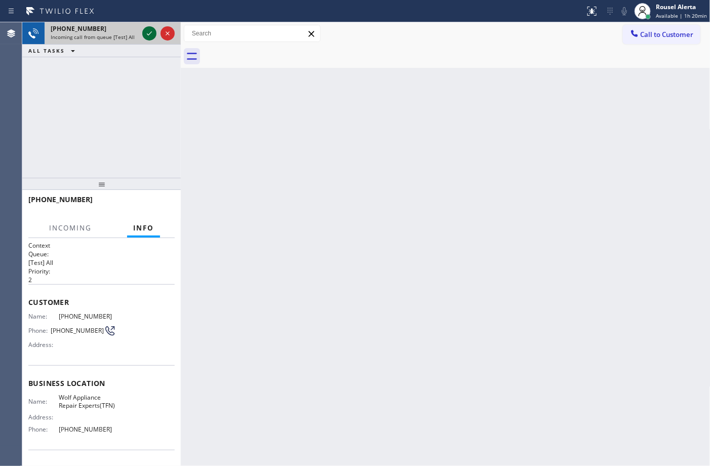
click at [147, 35] on icon at bounding box center [149, 33] width 12 height 12
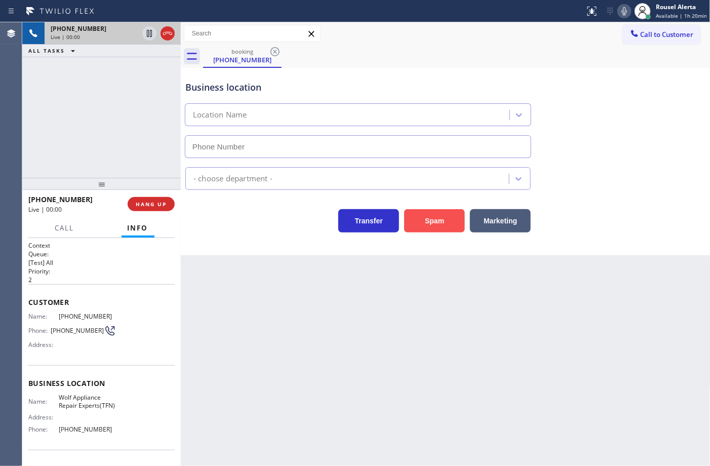
type input "(866) 936-2504"
click at [416, 226] on button "Spam" at bounding box center [434, 220] width 61 height 23
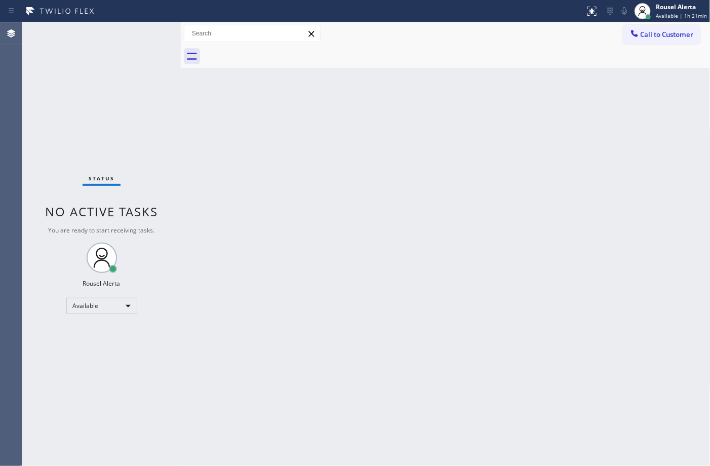
click at [153, 50] on div "Status No active tasks You are ready to start receiving tasks. Rousel Alerta Av…" at bounding box center [101, 244] width 159 height 444
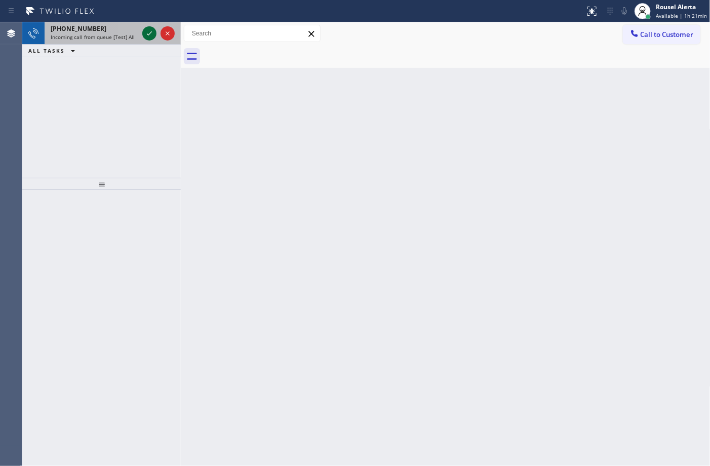
click at [109, 42] on div "+13478303708 Incoming call from queue [Test] All" at bounding box center [93, 33] width 96 height 22
click at [153, 28] on icon at bounding box center [149, 33] width 12 height 12
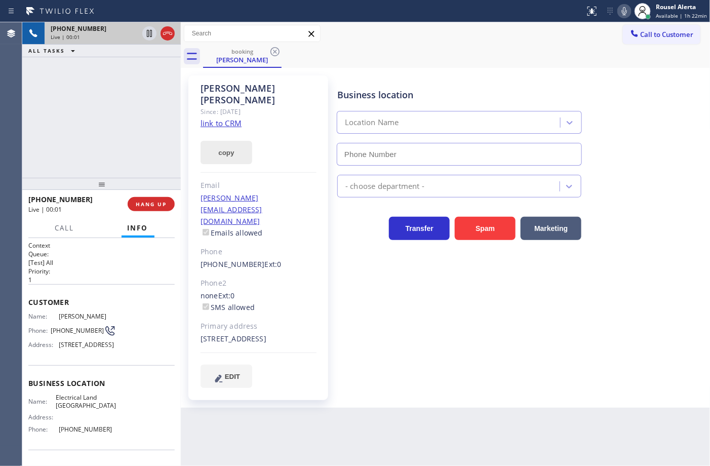
type input "(408) 677-2851"
click at [230, 118] on link "link to CRM" at bounding box center [221, 123] width 41 height 10
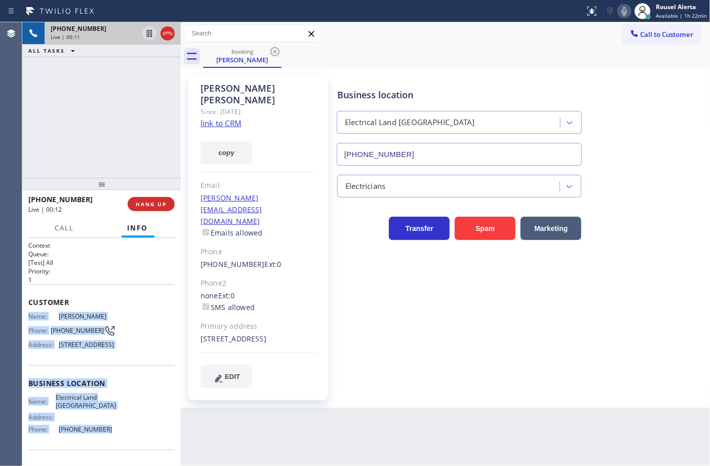
drag, startPoint x: 25, startPoint y: 317, endPoint x: 109, endPoint y: 444, distance: 152.2
click at [109, 444] on div "Context Queue: [Test] All Priority: 1 Customer Name: Randy Encinas Phone: (805)…" at bounding box center [101, 352] width 159 height 228
click at [147, 34] on icon at bounding box center [149, 33] width 12 height 12
click at [622, 16] on icon at bounding box center [625, 11] width 12 height 12
click at [149, 31] on icon at bounding box center [149, 33] width 12 height 12
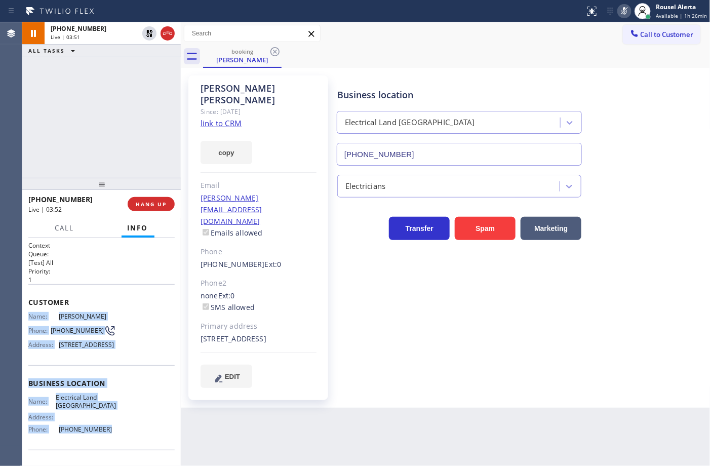
click at [623, 12] on icon at bounding box center [625, 11] width 12 height 12
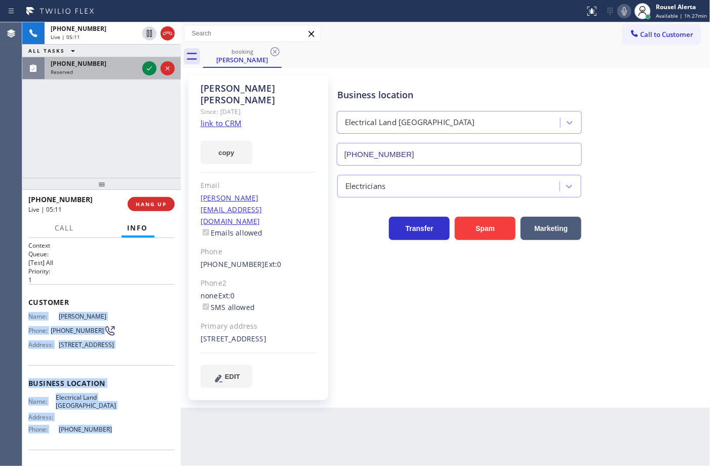
click at [150, 77] on div at bounding box center [158, 68] width 36 height 22
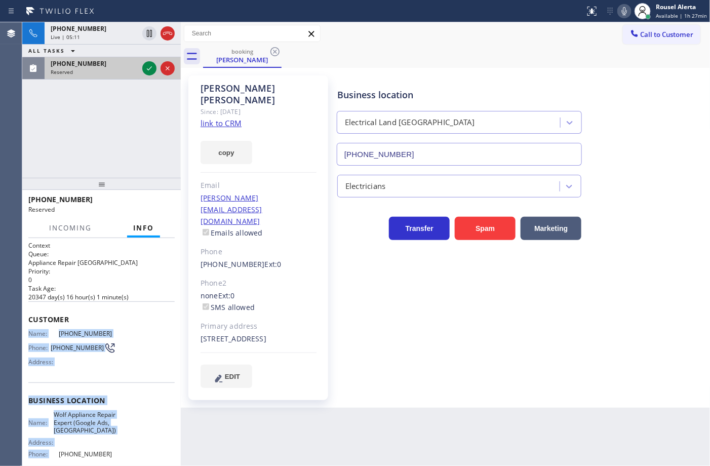
click at [150, 77] on div at bounding box center [158, 68] width 36 height 22
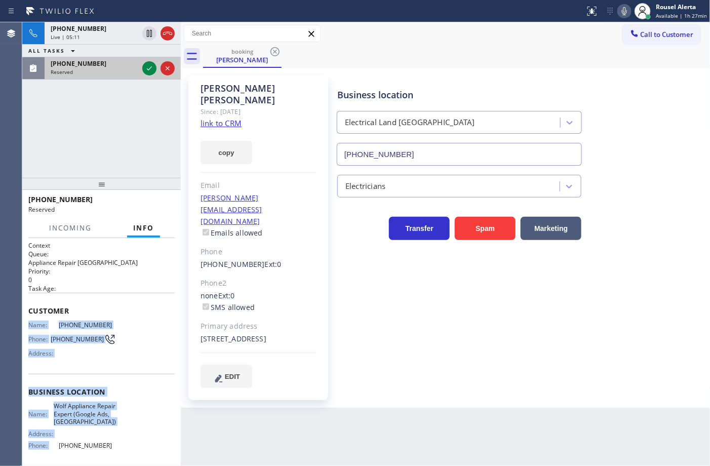
click at [150, 77] on div at bounding box center [158, 68] width 36 height 22
click at [147, 70] on icon at bounding box center [149, 68] width 12 height 12
click at [138, 70] on div "Reserved" at bounding box center [95, 71] width 88 height 7
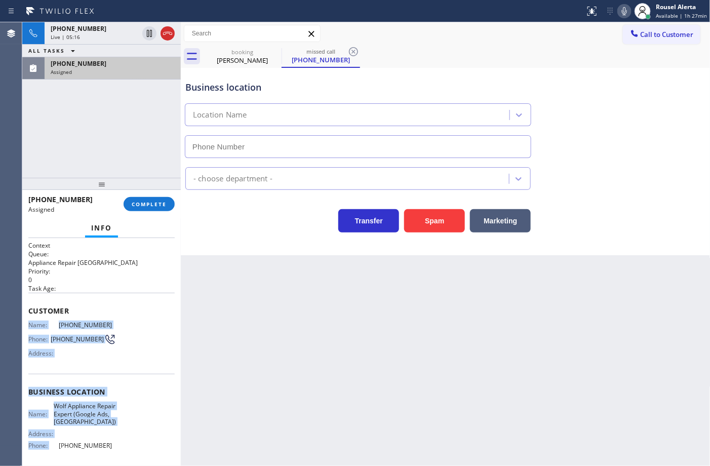
type input "(971) 449-1298"
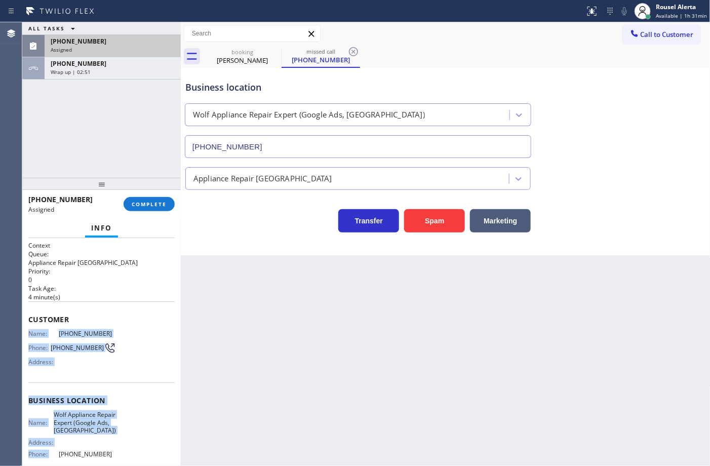
click at [108, 49] on div "Assigned" at bounding box center [113, 49] width 124 height 7
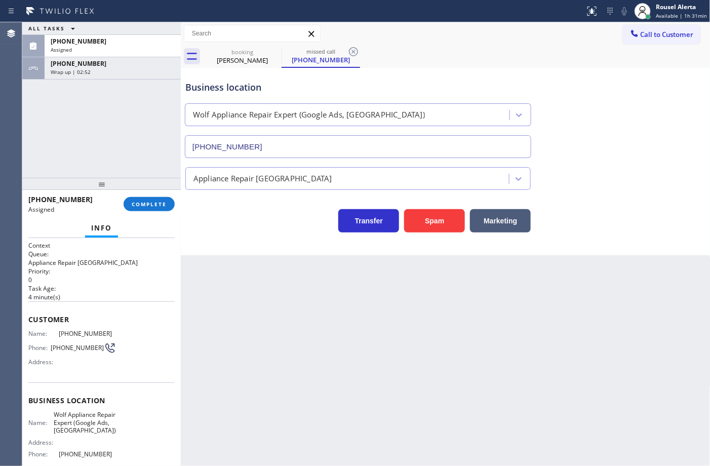
click at [156, 195] on div "(617) 962-2452 Assigned COMPLETE" at bounding box center [101, 204] width 146 height 26
click at [152, 199] on button "COMPLETE" at bounding box center [149, 204] width 51 height 14
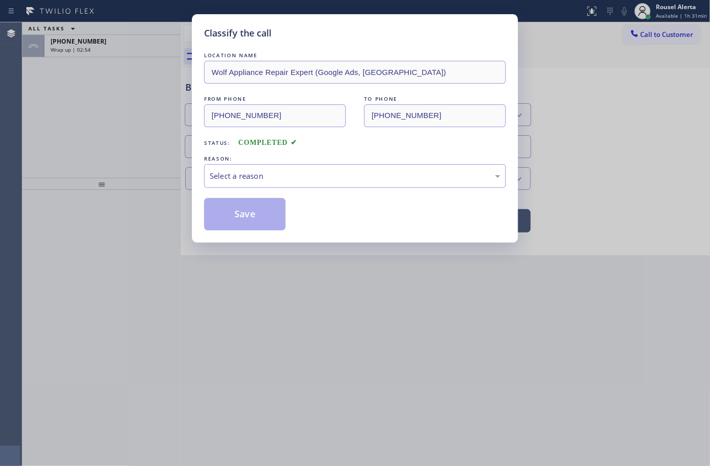
click at [263, 176] on div "Select a reason" at bounding box center [355, 176] width 291 height 12
click at [224, 219] on button "Save" at bounding box center [245, 214] width 82 height 32
type input "(408) 677-2851"
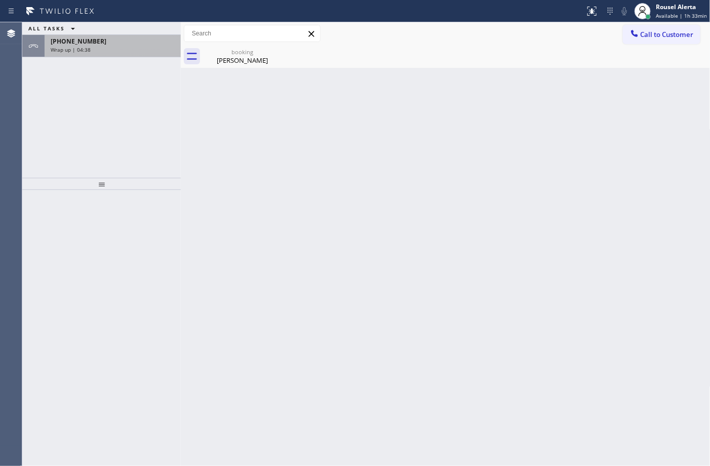
click at [112, 50] on div "Wrap up | 04:38" at bounding box center [113, 49] width 124 height 7
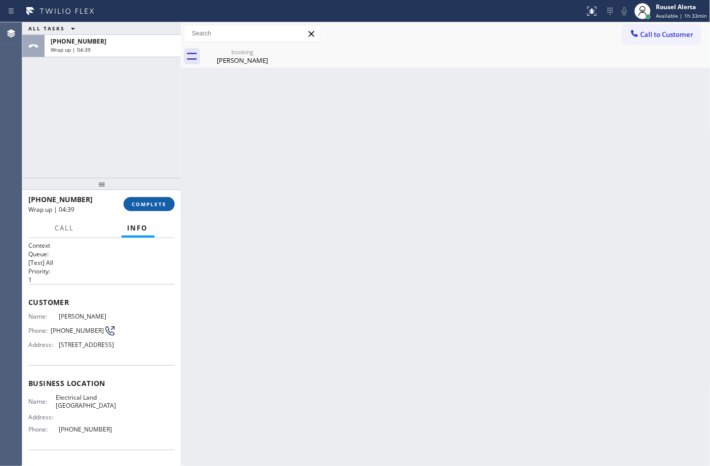
click at [132, 203] on span "COMPLETE" at bounding box center [149, 204] width 35 height 7
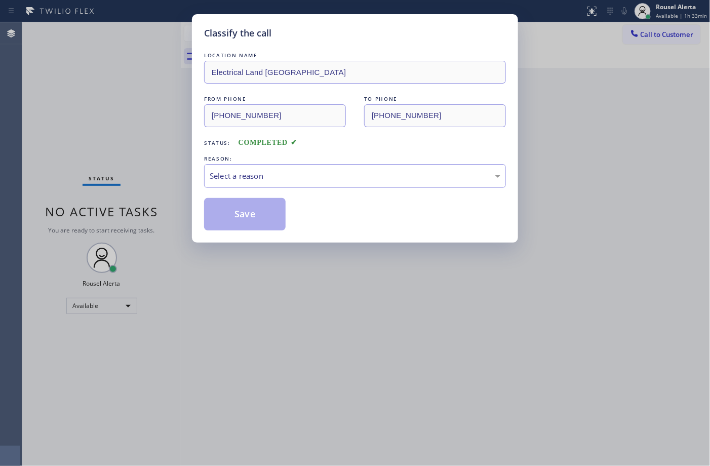
click at [283, 167] on div "Select a reason" at bounding box center [355, 176] width 302 height 24
click at [252, 206] on button "Save" at bounding box center [245, 214] width 82 height 32
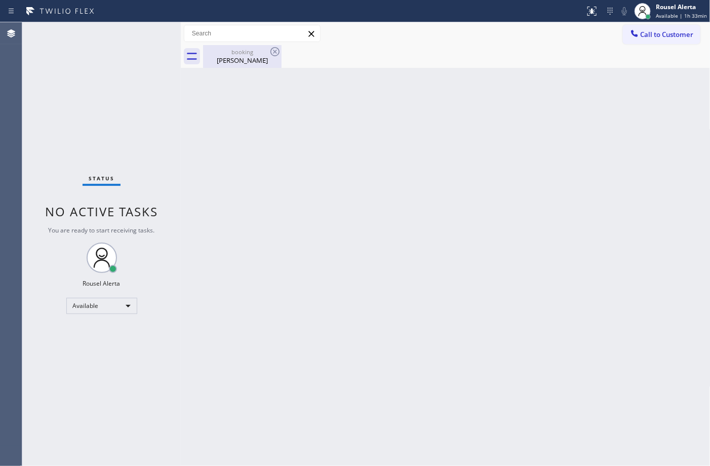
click at [264, 64] on div "Randy Encinas" at bounding box center [242, 60] width 77 height 9
click at [270, 226] on div "Back to Dashboard Change Sender ID Customers Technicians Select a contact Outbo…" at bounding box center [446, 244] width 530 height 444
click at [91, 49] on div "Status No active tasks You are ready to start receiving tasks. Rousel Alerta Av…" at bounding box center [101, 244] width 159 height 444
click at [515, 211] on div "Back to Dashboard Change Sender ID Customers Technicians Select a contact Outbo…" at bounding box center [446, 244] width 530 height 444
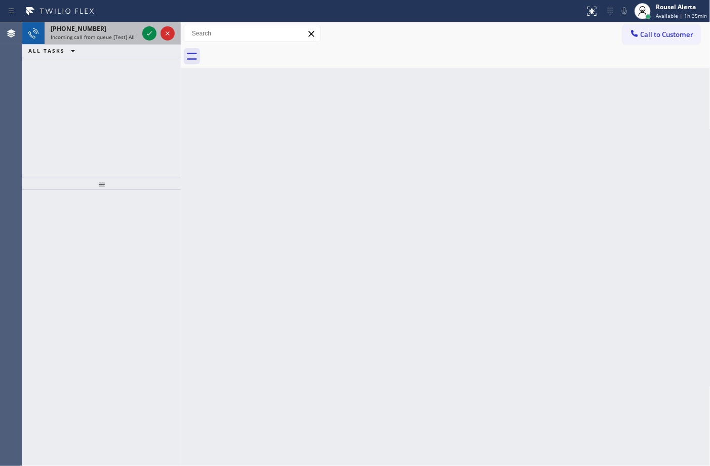
click at [104, 29] on div "+17087054001" at bounding box center [95, 28] width 88 height 9
click at [94, 41] on div "+18058691972 Incoming call from queue [Test] All" at bounding box center [93, 33] width 96 height 22
click at [119, 33] on span "Incoming call from queue [Test] All" at bounding box center [93, 36] width 84 height 7
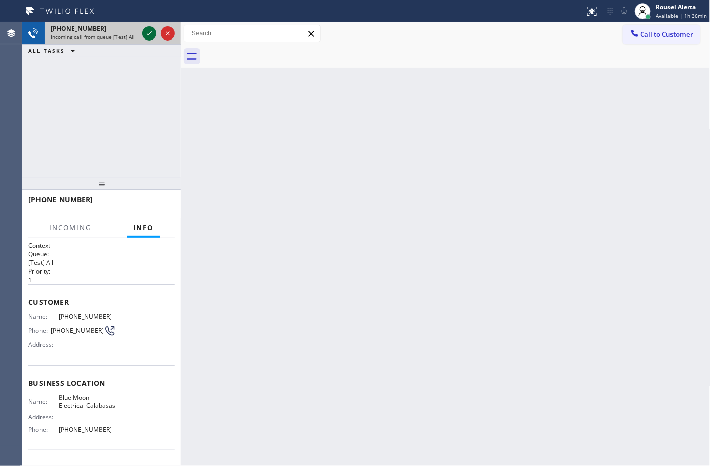
click at [143, 36] on icon at bounding box center [149, 33] width 12 height 12
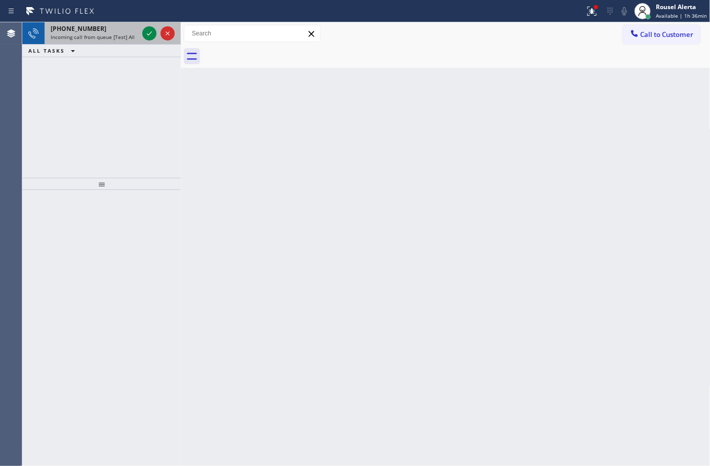
click at [102, 26] on div "+16192431835" at bounding box center [95, 28] width 88 height 9
click at [117, 39] on span "Incoming call from queue [Test] All" at bounding box center [93, 36] width 84 height 7
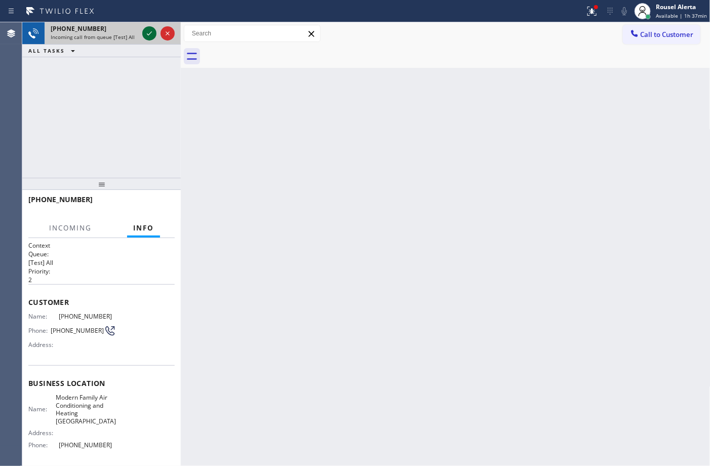
click at [145, 31] on icon at bounding box center [149, 33] width 12 height 12
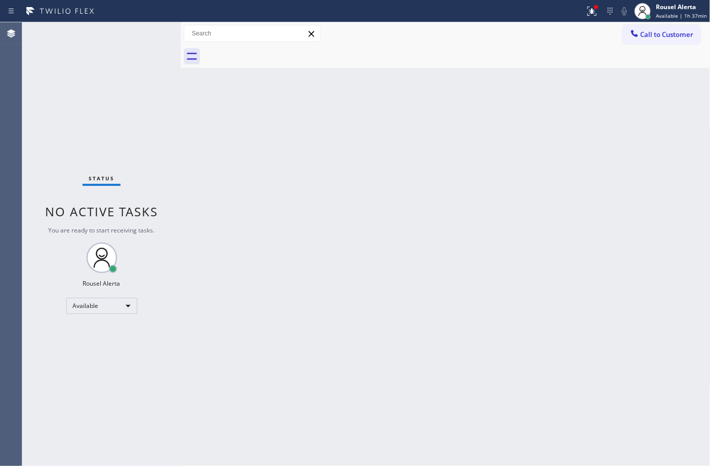
click at [145, 31] on div "Status No active tasks You are ready to start receiving tasks. Rousel Alerta Av…" at bounding box center [101, 244] width 159 height 444
click at [114, 44] on div "Status No active tasks You are ready to start receiving tasks. Rousel Alerta Av…" at bounding box center [101, 244] width 159 height 444
click at [466, 231] on div "Back to Dashboard Change Sender ID Customers Technicians Select a contact Outbo…" at bounding box center [446, 244] width 530 height 444
click at [597, 3] on button at bounding box center [592, 11] width 22 height 22
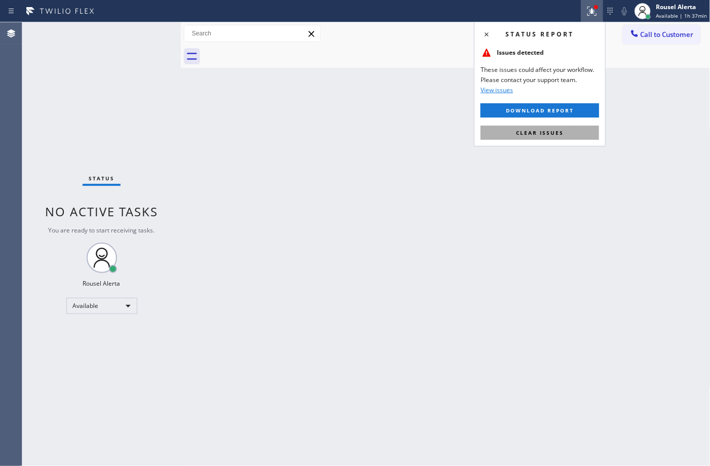
click at [547, 133] on span "Clear issues" at bounding box center [540, 132] width 48 height 7
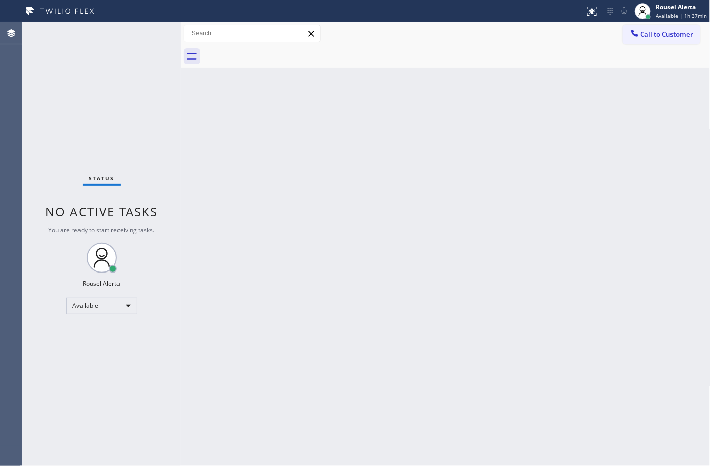
click at [530, 224] on div "Back to Dashboard Change Sender ID Customers Technicians Select a contact Outbo…" at bounding box center [446, 244] width 530 height 444
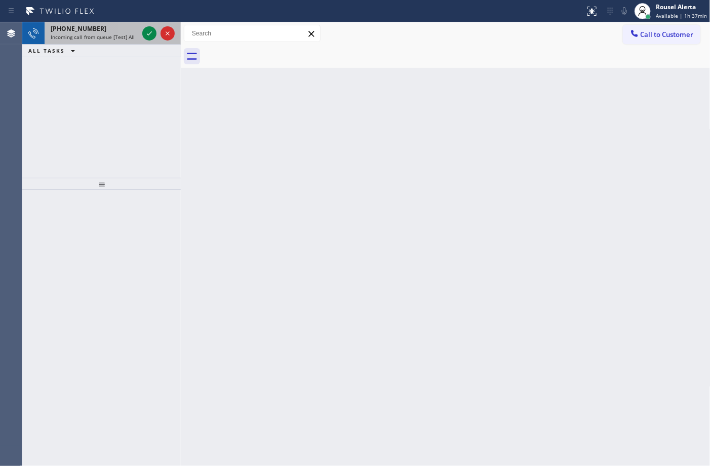
drag, startPoint x: 109, startPoint y: 32, endPoint x: 131, endPoint y: 37, distance: 21.9
click at [109, 32] on div "+13109931052" at bounding box center [95, 28] width 88 height 9
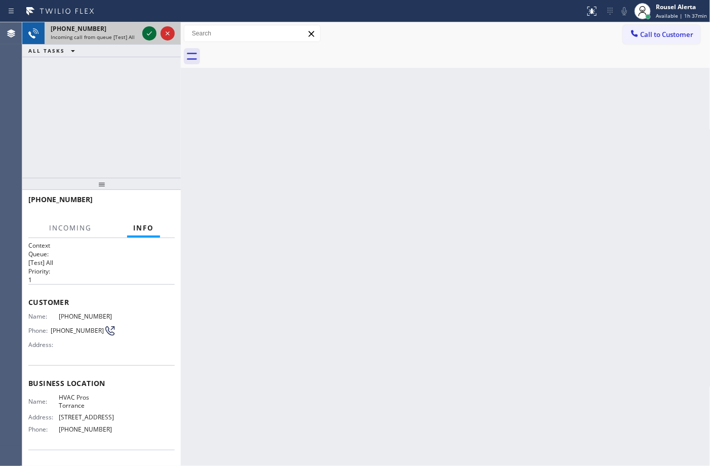
click at [144, 34] on icon at bounding box center [149, 33] width 12 height 12
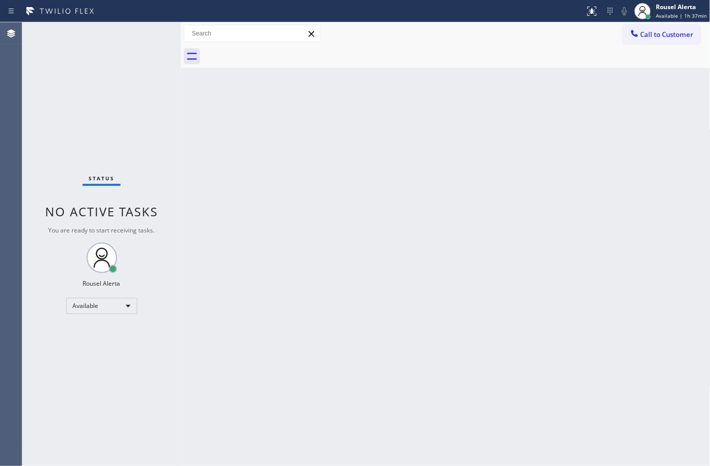
click at [144, 34] on div "Status No active tasks You are ready to start receiving tasks. Rousel Alerta Av…" at bounding box center [101, 244] width 159 height 444
click at [251, 308] on div "Back to Dashboard Change Sender ID Customers Technicians Select a contact Outbo…" at bounding box center [446, 244] width 530 height 444
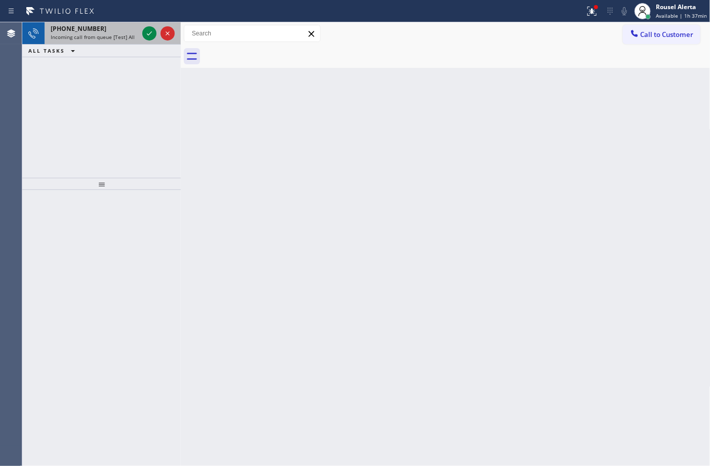
click at [107, 34] on span "Incoming call from queue [Test] All" at bounding box center [93, 36] width 84 height 7
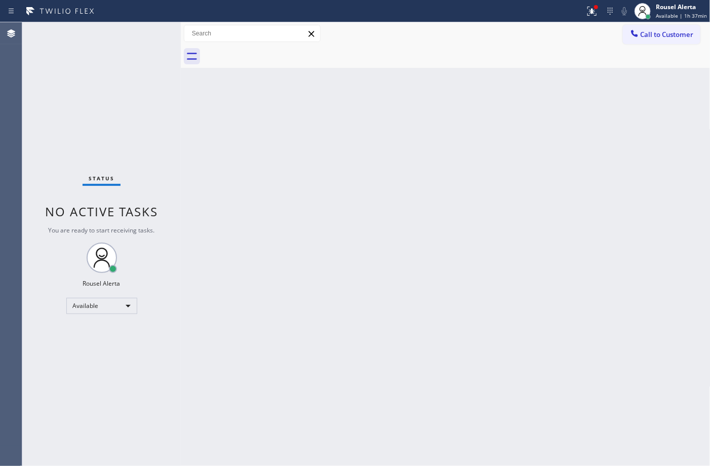
click at [531, 118] on div "Back to Dashboard Change Sender ID Customers Technicians Select a contact Outbo…" at bounding box center [446, 244] width 530 height 444
click at [598, 6] on div at bounding box center [596, 7] width 4 height 4
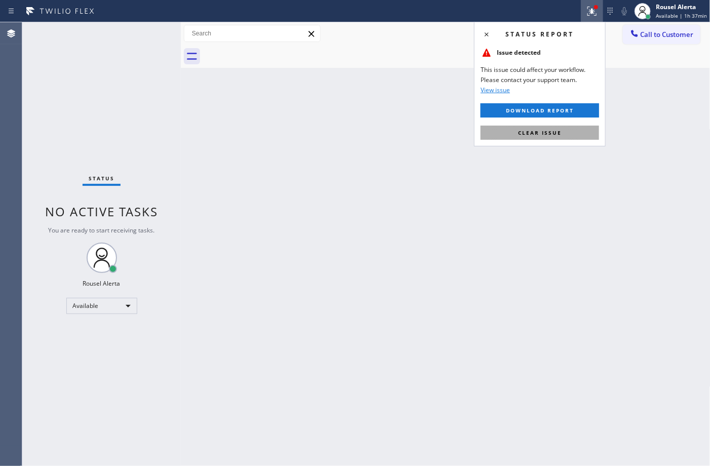
click at [559, 129] on span "Clear issue" at bounding box center [540, 132] width 44 height 7
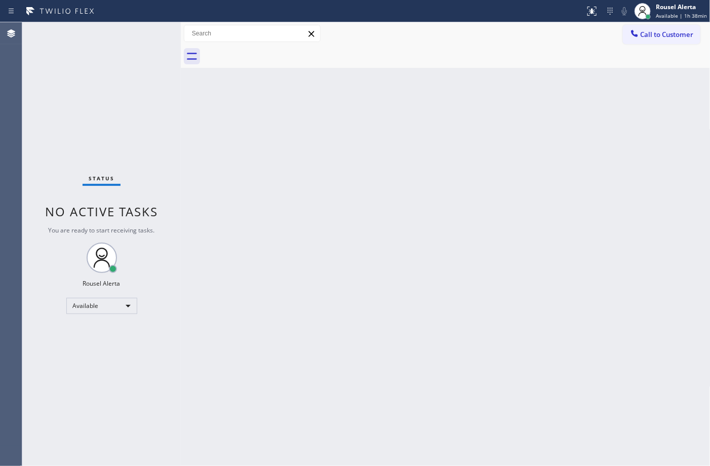
click at [257, 249] on div "Back to Dashboard Change Sender ID Customers Technicians Select a contact Outbo…" at bounding box center [446, 244] width 530 height 444
click at [141, 31] on div "Status No active tasks You are ready to start receiving tasks. Rousel Alerta Av…" at bounding box center [101, 244] width 159 height 444
click at [396, 279] on div "Back to Dashboard Change Sender ID Customers Technicians Select a contact Outbo…" at bounding box center [446, 244] width 530 height 444
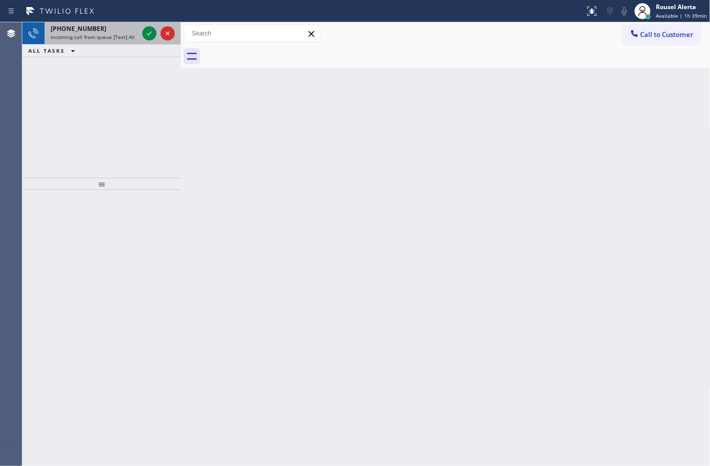
click at [122, 34] on span "Incoming call from queue [Test] All" at bounding box center [93, 36] width 84 height 7
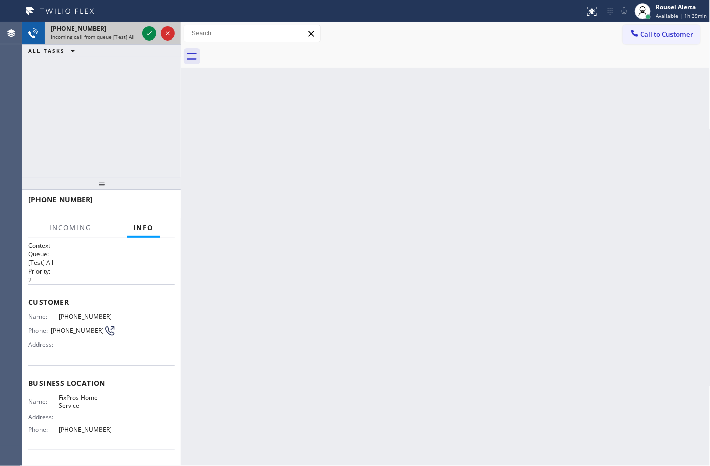
click at [127, 34] on span "Incoming call from queue [Test] All" at bounding box center [93, 36] width 84 height 7
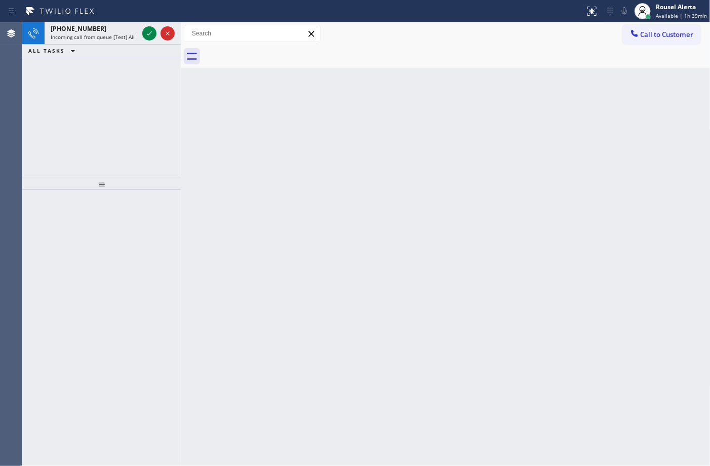
click at [125, 41] on div "+14424655462 Incoming call from queue [Test] All" at bounding box center [93, 33] width 96 height 22
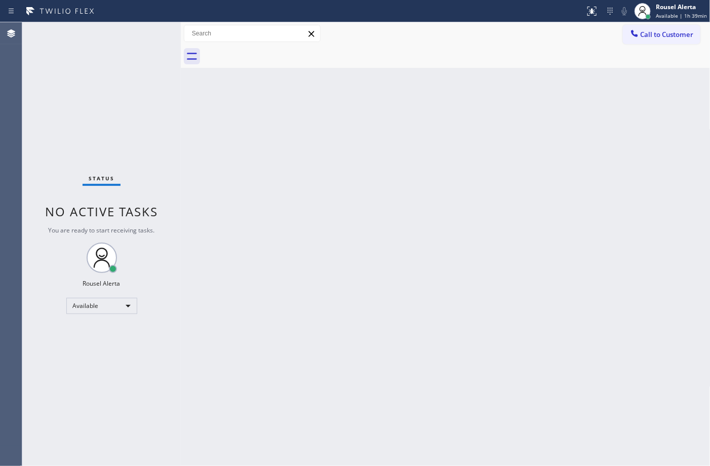
click at [227, 214] on div "Back to Dashboard Change Sender ID Customers Technicians Select a contact Outbo…" at bounding box center [446, 244] width 530 height 444
click at [137, 66] on div "Status No active tasks You are ready to start receiving tasks. Rousel Alerta Av…" at bounding box center [101, 244] width 159 height 444
click at [130, 33] on div "Status No active tasks You are ready to start receiving tasks. Rousel Alerta Av…" at bounding box center [101, 244] width 159 height 444
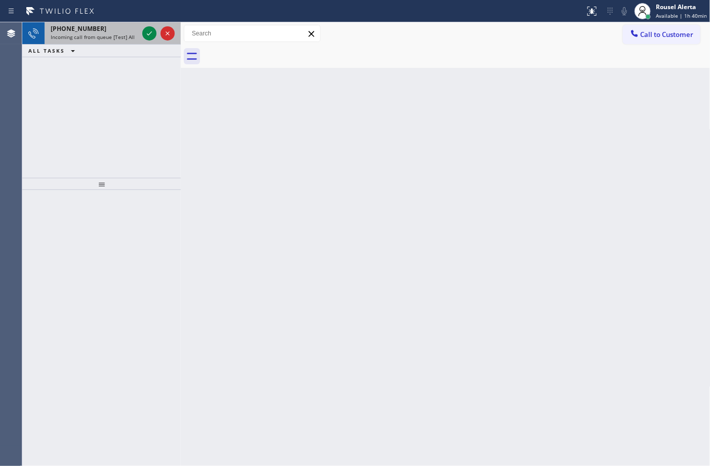
click at [112, 29] on div "+16303013649" at bounding box center [95, 28] width 88 height 9
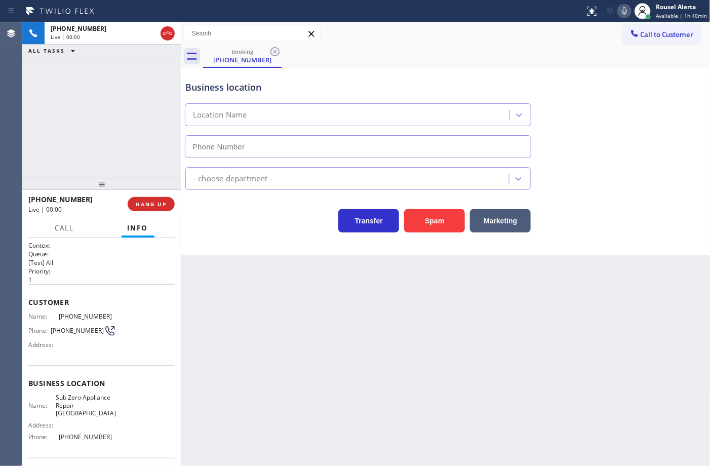
type input "(619) 566-1292"
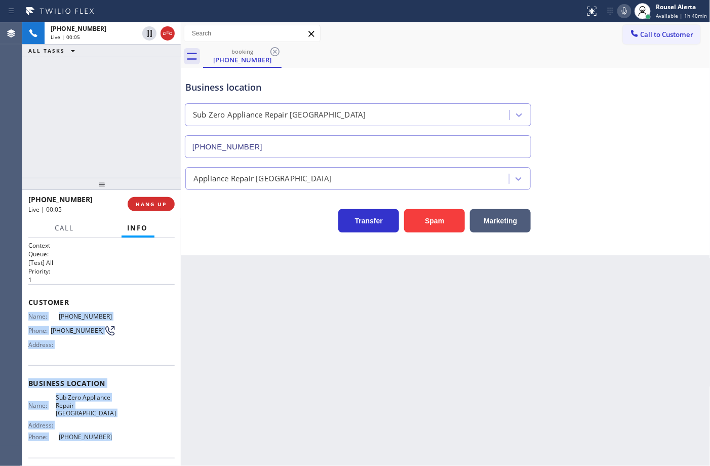
drag, startPoint x: 28, startPoint y: 313, endPoint x: 100, endPoint y: 437, distance: 143.7
click at [100, 437] on div "Context Queue: [Test] All Priority: 1 Customer Name: (310) 504-5958 Phone: (310…" at bounding box center [101, 387] width 146 height 293
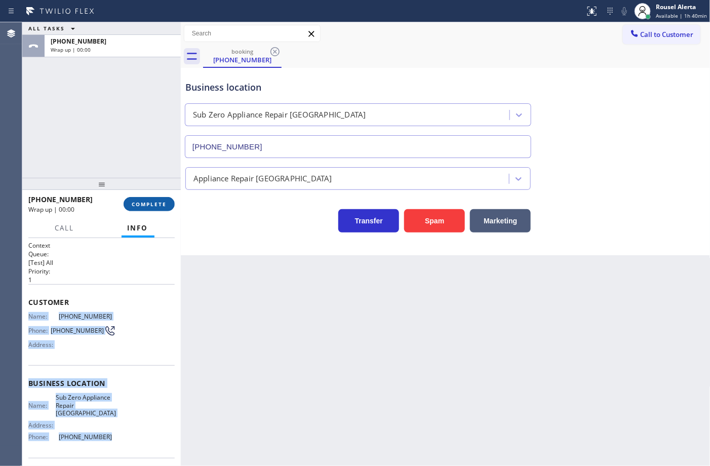
click at [156, 204] on span "COMPLETE" at bounding box center [149, 204] width 35 height 7
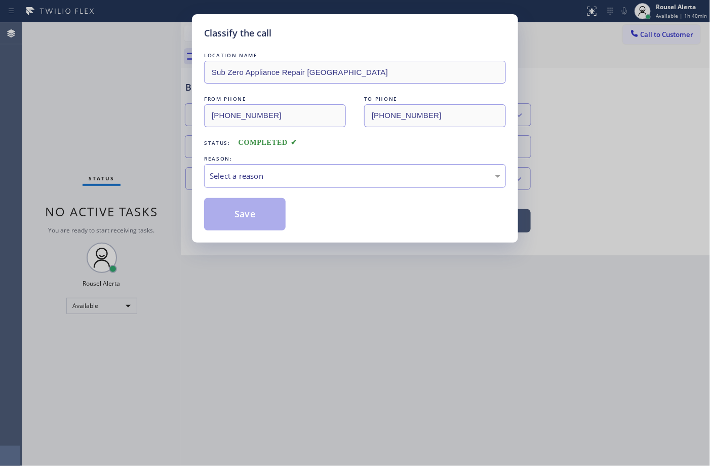
click at [333, 178] on div "Select a reason" at bounding box center [355, 176] width 291 height 12
click at [239, 224] on button "Save" at bounding box center [245, 214] width 82 height 32
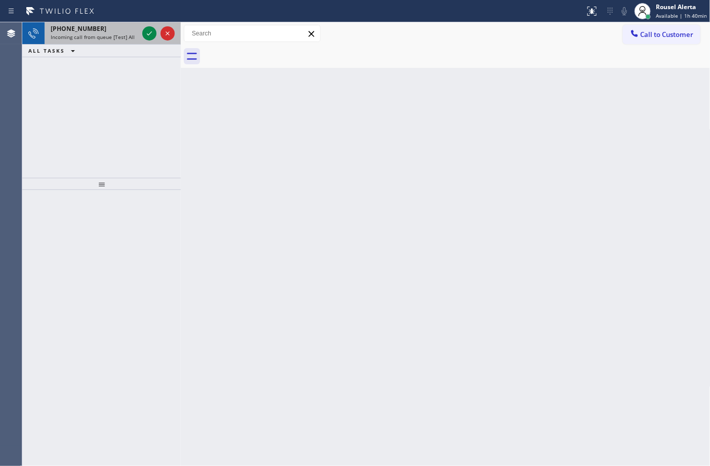
drag, startPoint x: 116, startPoint y: 36, endPoint x: 139, endPoint y: 34, distance: 23.9
click at [123, 36] on span "Incoming call from queue [Test] All" at bounding box center [93, 36] width 84 height 7
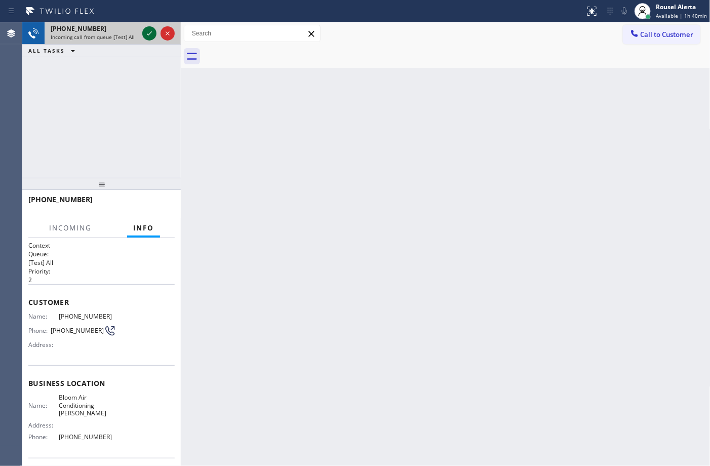
click at [145, 34] on icon at bounding box center [149, 33] width 12 height 12
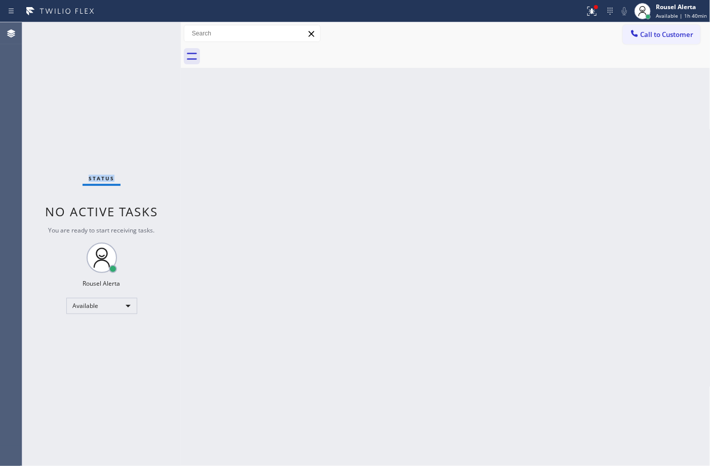
click at [145, 34] on div "Status No active tasks You are ready to start receiving tasks. Rousel Alerta Av…" at bounding box center [101, 244] width 159 height 444
click at [599, 8] on div at bounding box center [596, 7] width 6 height 6
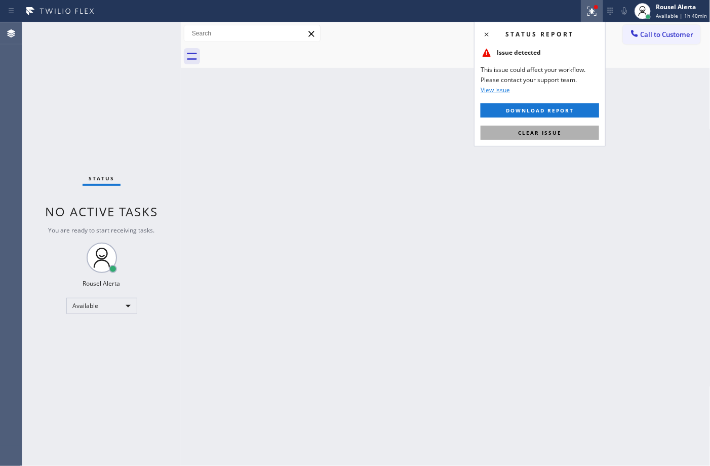
click at [572, 128] on button "Clear issue" at bounding box center [540, 133] width 119 height 14
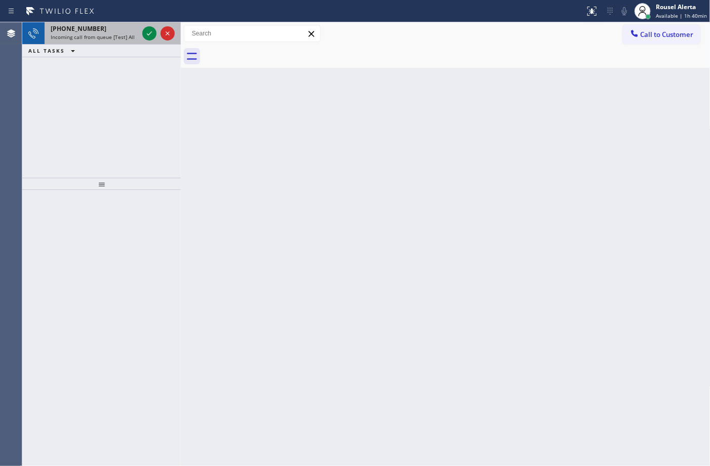
click at [133, 35] on div "Incoming call from queue [Test] All" at bounding box center [95, 36] width 88 height 7
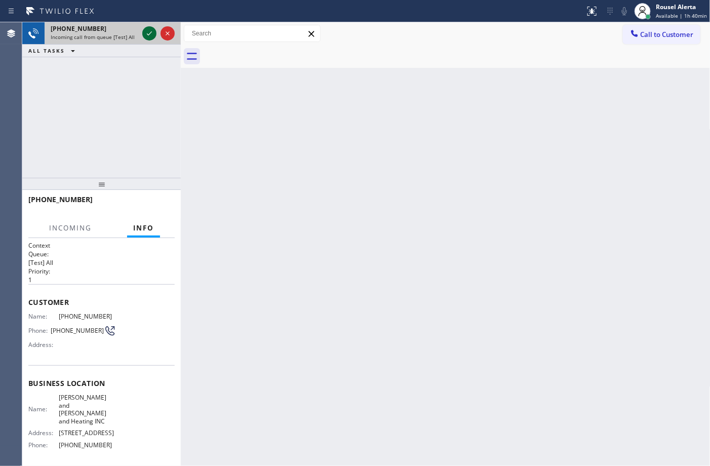
click at [142, 36] on div at bounding box center [149, 33] width 14 height 12
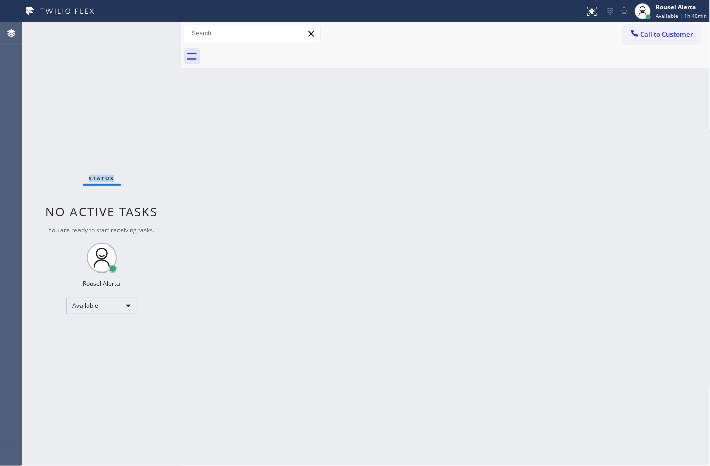
click at [142, 36] on div "Status No active tasks You are ready to start receiving tasks. Rousel Alerta Av…" at bounding box center [101, 244] width 159 height 444
click at [590, 12] on icon at bounding box center [592, 11] width 12 height 12
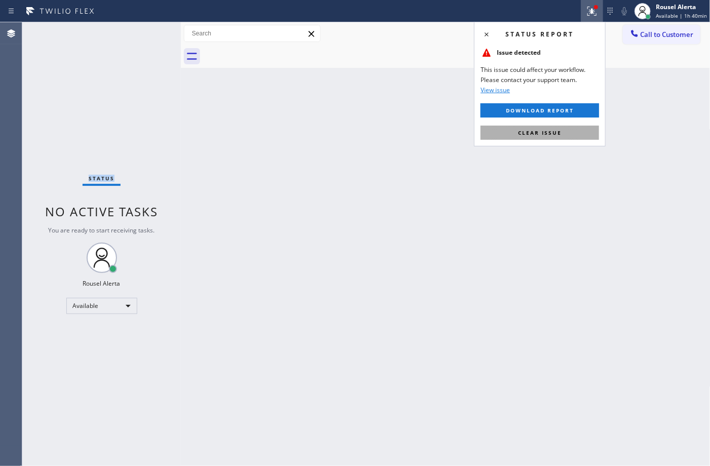
click at [572, 130] on button "Clear issue" at bounding box center [540, 133] width 119 height 14
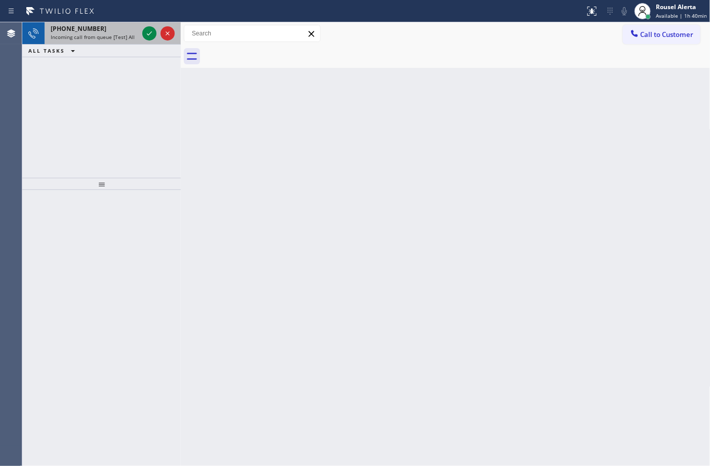
drag, startPoint x: 124, startPoint y: 36, endPoint x: 133, endPoint y: 36, distance: 9.1
click at [124, 36] on span "Incoming call from queue [Test] All" at bounding box center [93, 36] width 84 height 7
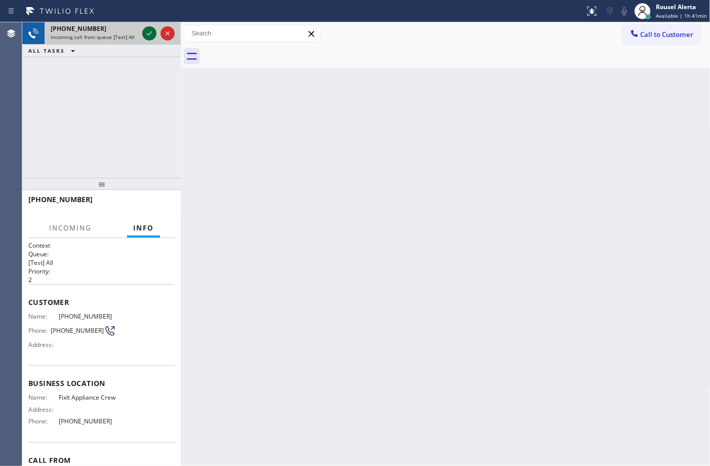
click at [147, 33] on icon at bounding box center [149, 33] width 12 height 12
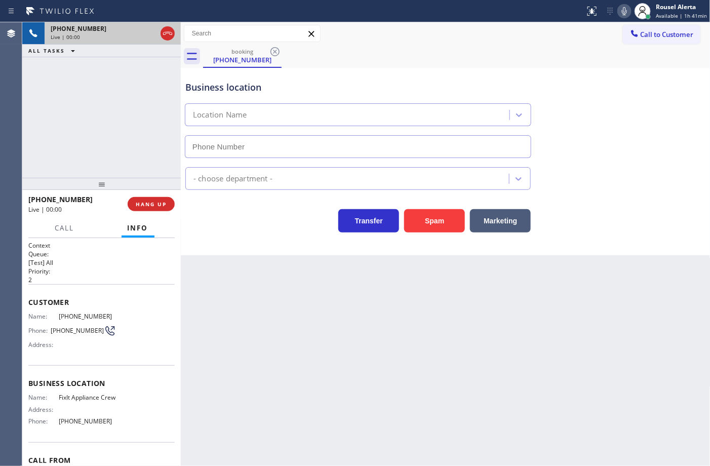
type input "(516) 430-7756"
click at [408, 217] on button "Spam" at bounding box center [434, 220] width 61 height 23
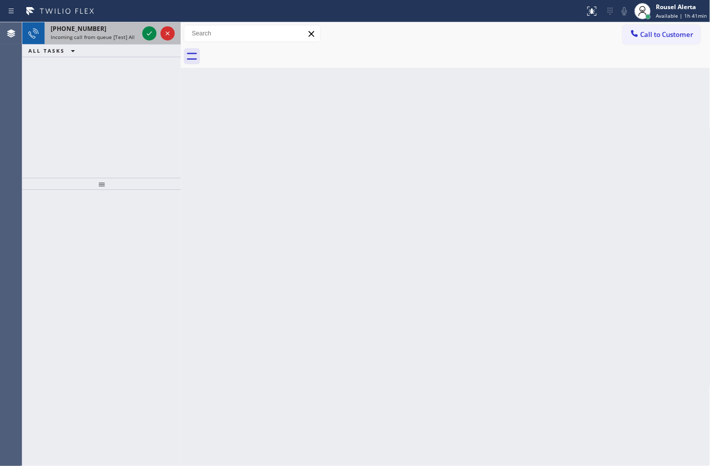
click at [120, 30] on div "+18185198499" at bounding box center [95, 28] width 88 height 9
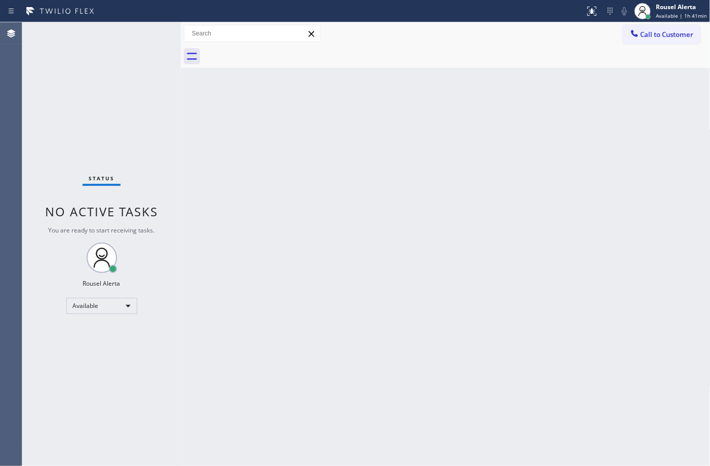
click at [148, 33] on div "Status No active tasks You are ready to start receiving tasks. Rousel Alerta Av…" at bounding box center [101, 244] width 159 height 444
click at [378, 305] on div "Back to Dashboard Change Sender ID Customers Technicians Select a contact Outbo…" at bounding box center [446, 244] width 530 height 444
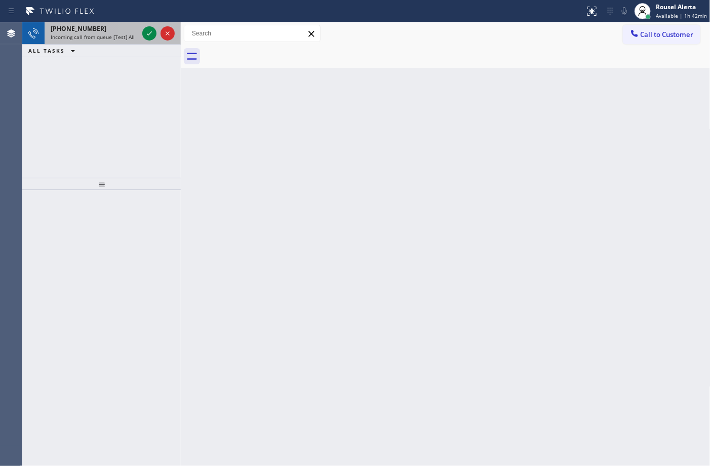
click at [135, 29] on div "+18058691972" at bounding box center [95, 28] width 88 height 9
drag, startPoint x: 134, startPoint y: 40, endPoint x: 140, endPoint y: 34, distance: 8.2
click at [134, 39] on div "Incoming call from queue [Test] All" at bounding box center [95, 36] width 88 height 7
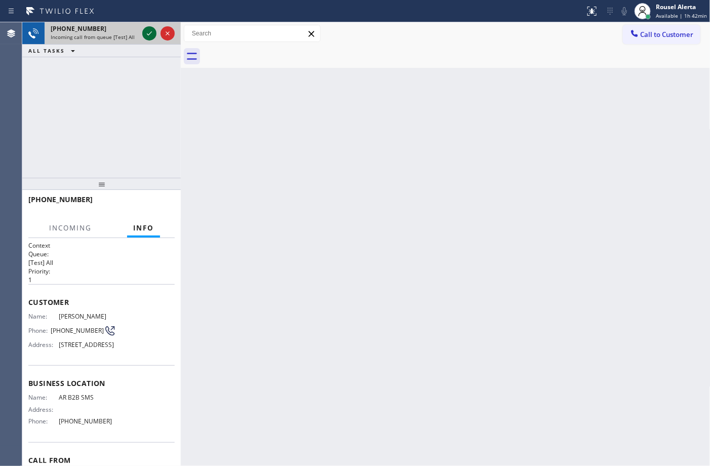
click at [143, 33] on icon at bounding box center [149, 33] width 12 height 12
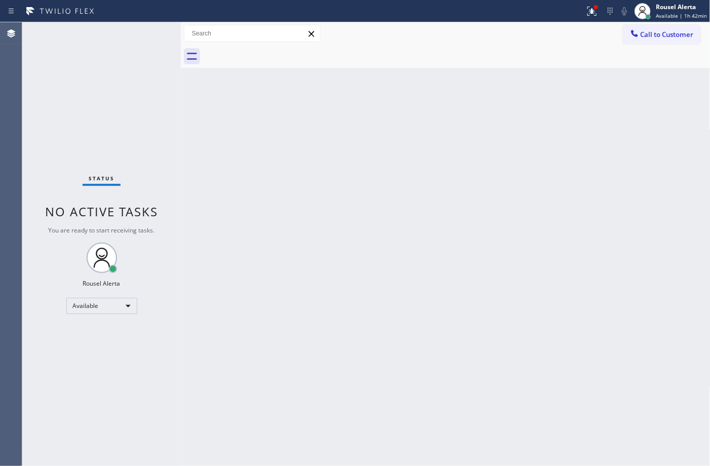
click at [300, 343] on div "Back to Dashboard Change Sender ID Customers Technicians Select a contact Outbo…" at bounding box center [446, 244] width 530 height 444
click at [591, 12] on icon at bounding box center [592, 11] width 12 height 12
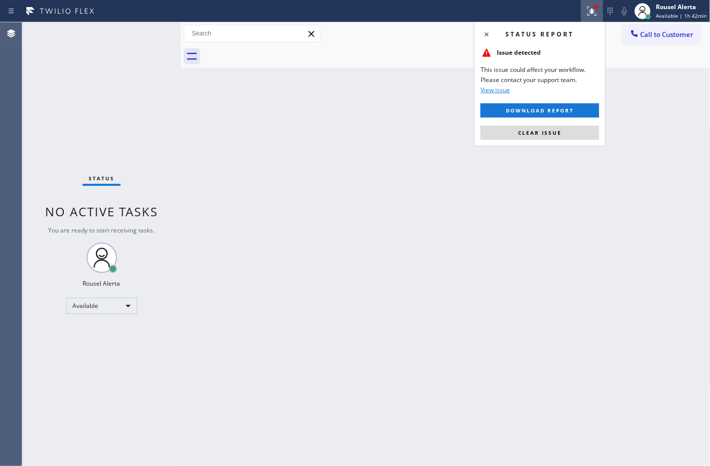
drag, startPoint x: 571, startPoint y: 133, endPoint x: 574, endPoint y: 177, distance: 44.2
click at [570, 133] on button "Clear issue" at bounding box center [540, 133] width 119 height 14
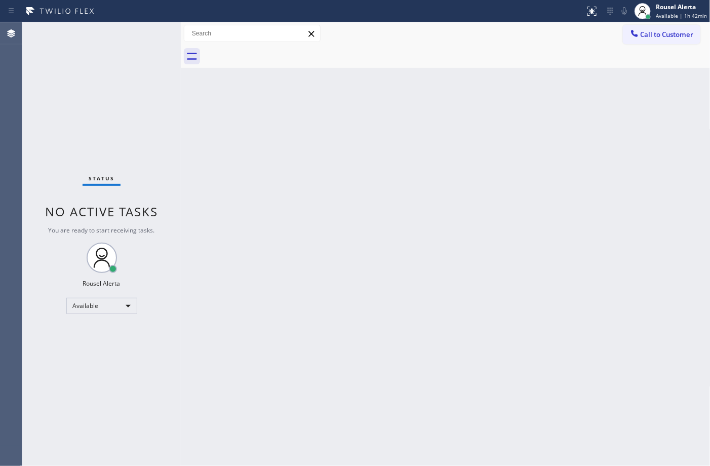
click at [575, 247] on div "Back to Dashboard Change Sender ID Customers Technicians Select a contact Outbo…" at bounding box center [446, 244] width 530 height 444
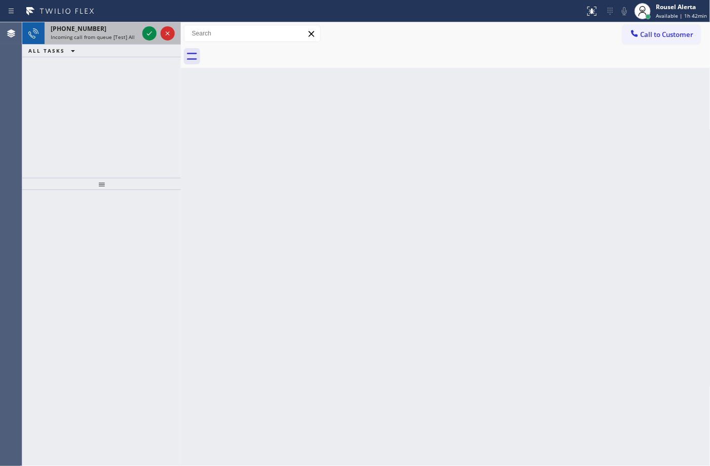
click at [113, 34] on span "Incoming call from queue [Test] All" at bounding box center [93, 36] width 84 height 7
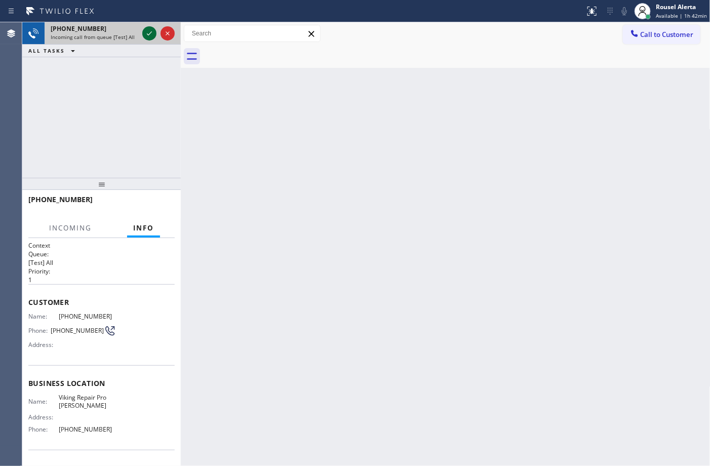
click at [149, 32] on icon at bounding box center [149, 33] width 12 height 12
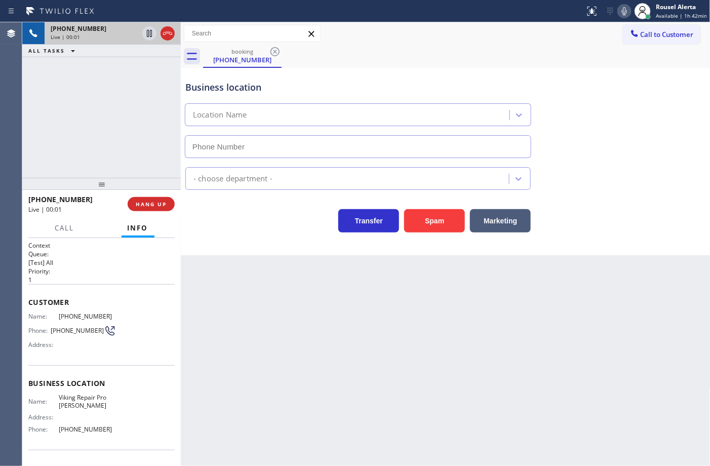
type input "(732) 800-9109"
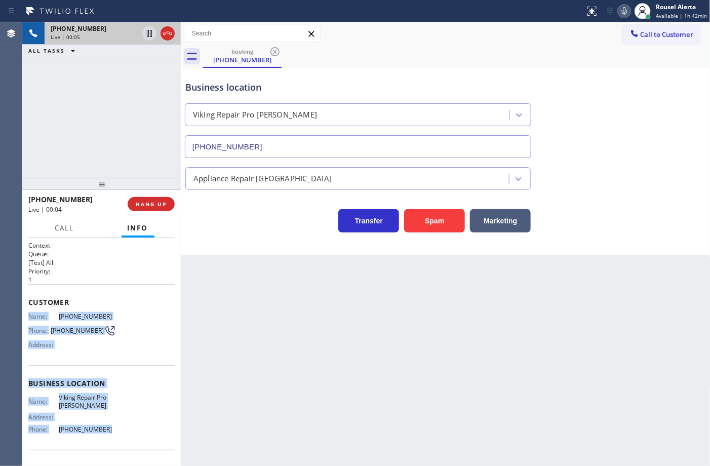
drag, startPoint x: 29, startPoint y: 314, endPoint x: 120, endPoint y: 433, distance: 150.0
click at [120, 433] on div "Context Queue: [Test] All Priority: 1 Customer Name: (609) 606-7780 Phone: (609…" at bounding box center [101, 383] width 146 height 285
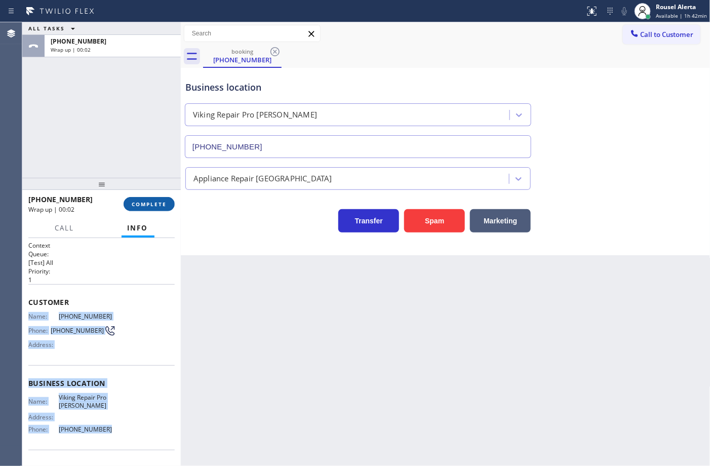
click at [153, 203] on span "COMPLETE" at bounding box center [149, 204] width 35 height 7
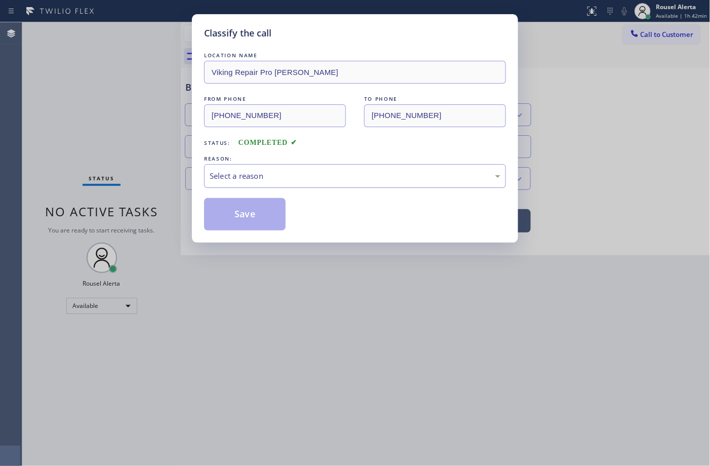
click at [347, 178] on div "Select a reason" at bounding box center [355, 176] width 291 height 12
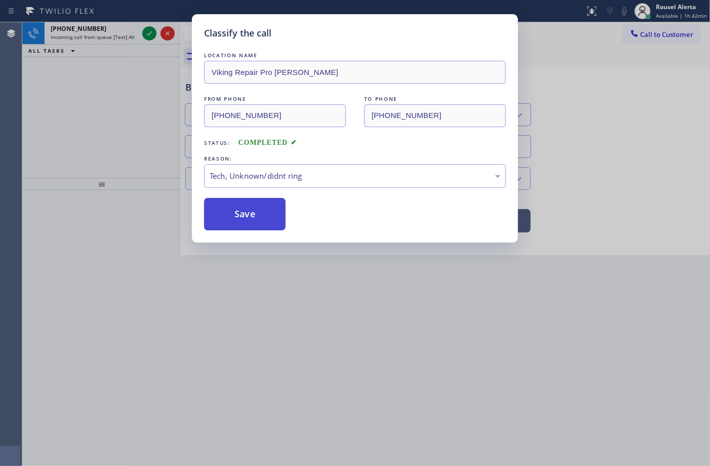
click at [247, 223] on button "Save" at bounding box center [245, 214] width 82 height 32
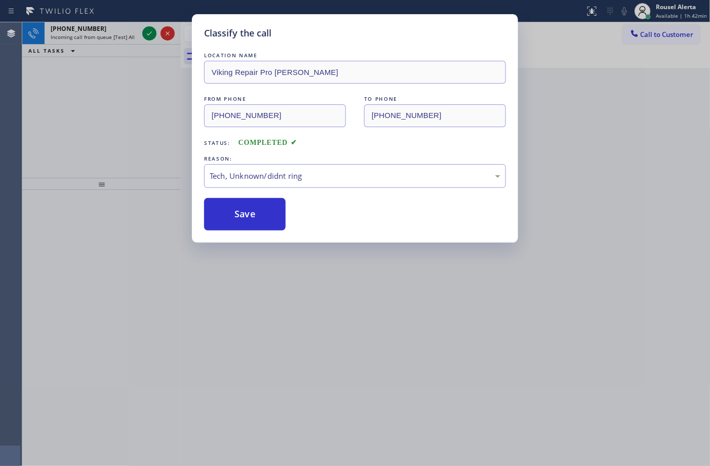
click at [125, 24] on div "Classify the call LOCATION NAME Viking Repair Pro Elizabeth FROM PHONE (609) 60…" at bounding box center [355, 233] width 710 height 466
click at [124, 29] on div "Classify the call LOCATION NAME Kraus HVAC Repair FROM PHONE (917) 476-4014 TO …" at bounding box center [366, 244] width 688 height 444
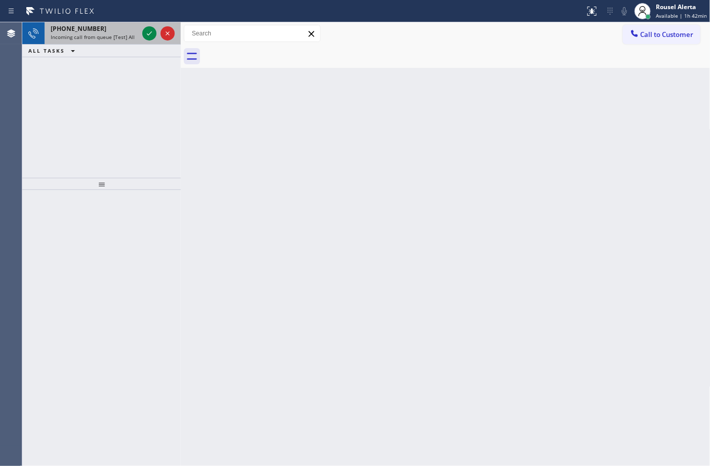
click at [124, 29] on div "+16309404691" at bounding box center [95, 28] width 88 height 9
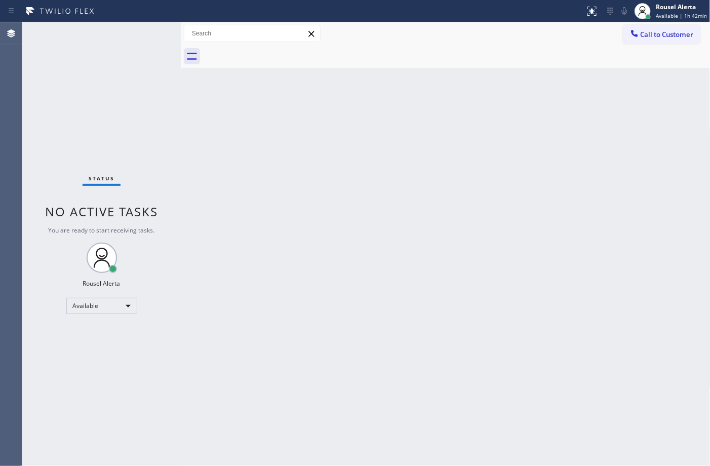
click at [148, 33] on div "Status No active tasks You are ready to start receiving tasks. Rousel Alerta Av…" at bounding box center [101, 244] width 159 height 444
drag, startPoint x: 351, startPoint y: 323, endPoint x: 388, endPoint y: 399, distance: 84.1
click at [356, 333] on div "Back to Dashboard Change Sender ID Customers Technicians Select a contact Outbo…" at bounding box center [446, 244] width 530 height 444
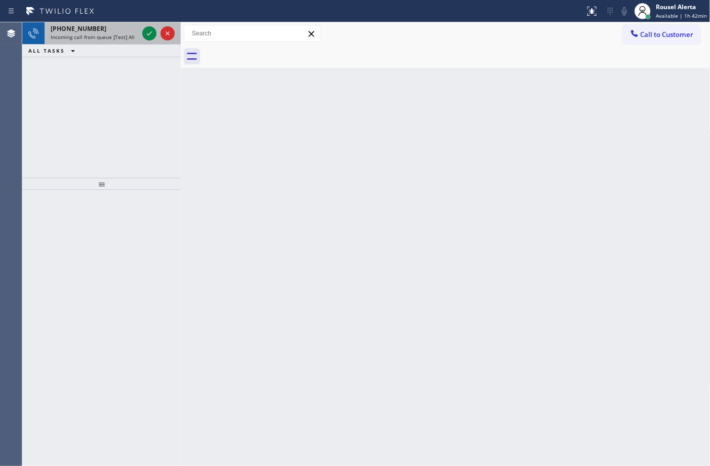
click at [112, 37] on span "Incoming call from queue [Test] All" at bounding box center [93, 36] width 84 height 7
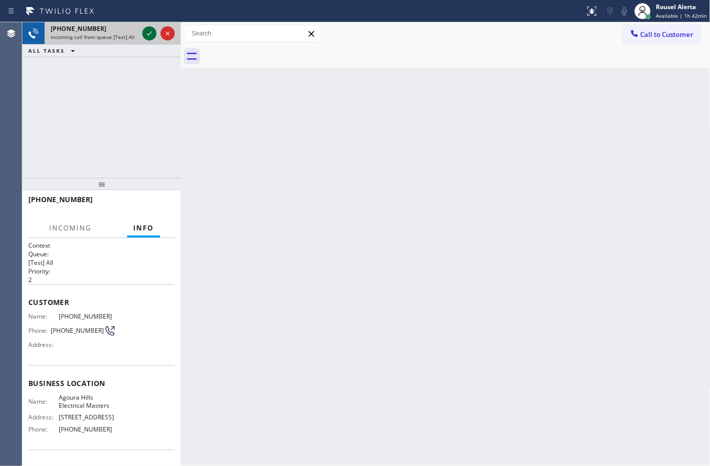
click at [145, 32] on icon at bounding box center [149, 33] width 12 height 12
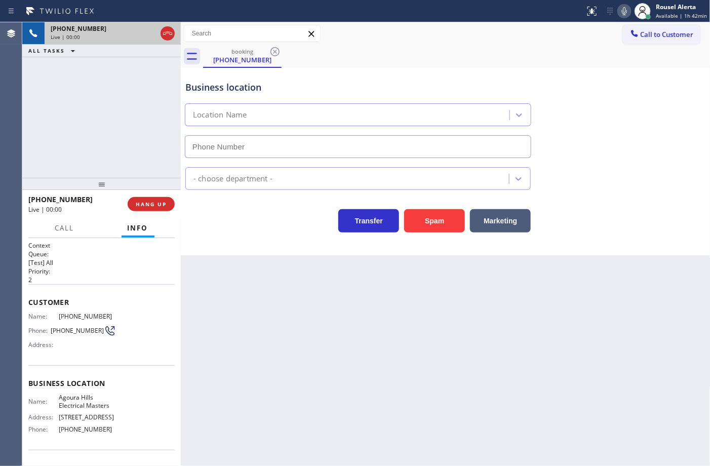
type input "(213) 279-2128"
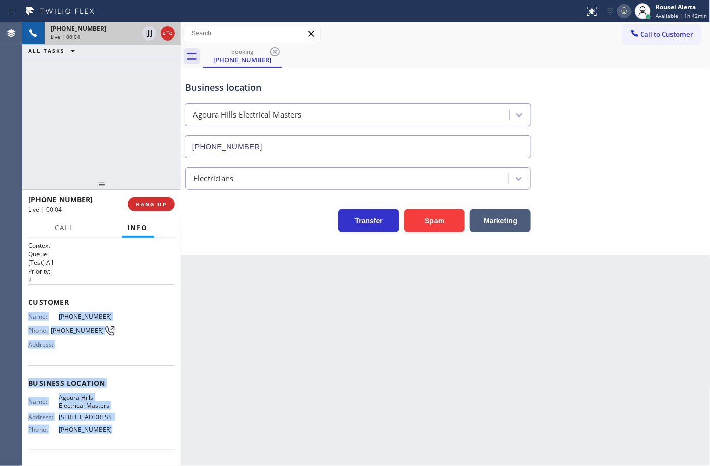
drag, startPoint x: 27, startPoint y: 313, endPoint x: 117, endPoint y: 439, distance: 154.8
click at [117, 439] on div "Context Queue: [Test] All Priority: 2 Customer Name: (213) 547-4942 Phone: (213…" at bounding box center [101, 352] width 159 height 228
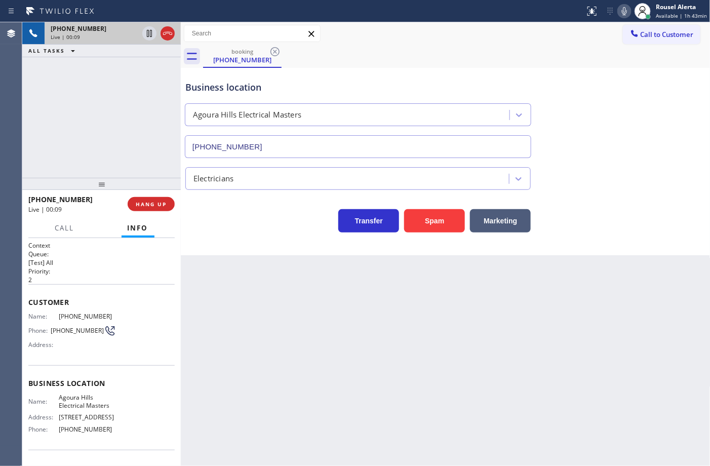
click at [377, 363] on div "Back to Dashboard Change Sender ID Customers Technicians Select a contact Outbo…" at bounding box center [446, 244] width 530 height 444
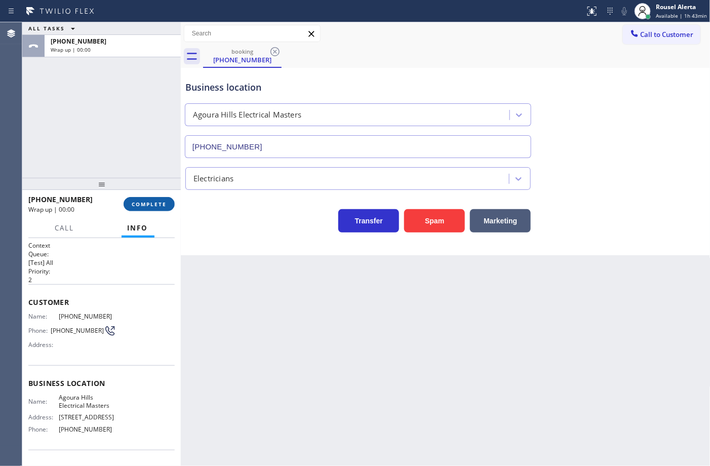
click at [155, 206] on span "COMPLETE" at bounding box center [149, 204] width 35 height 7
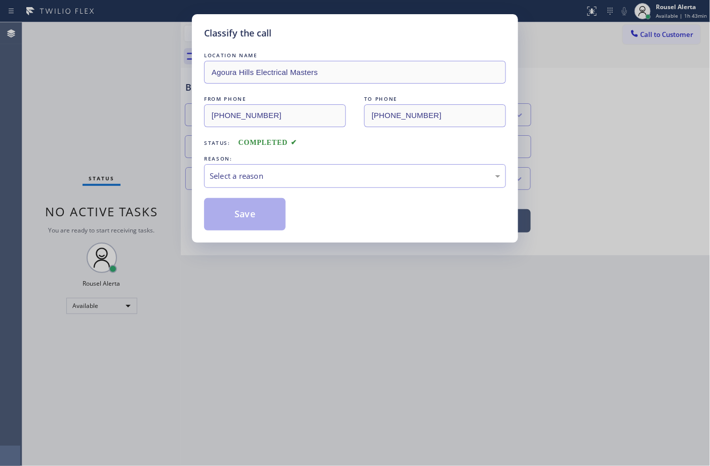
click at [249, 182] on div "Select a reason" at bounding box center [355, 176] width 291 height 12
drag, startPoint x: 244, startPoint y: 218, endPoint x: 524, endPoint y: 238, distance: 280.9
click at [244, 218] on button "Save" at bounding box center [245, 214] width 82 height 32
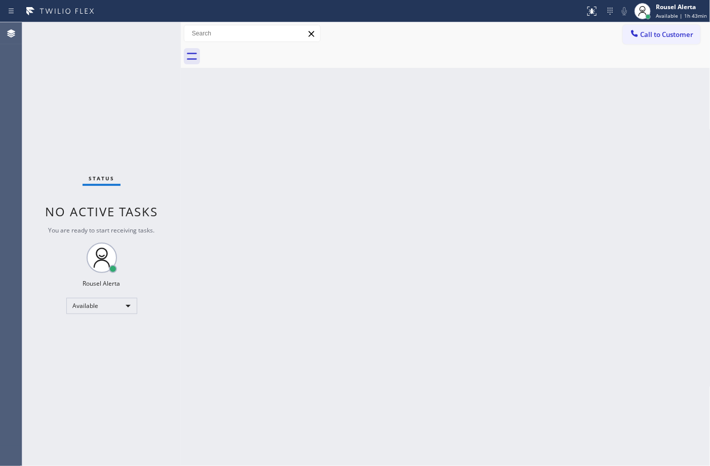
click at [133, 26] on div "Status No active tasks You are ready to start receiving tasks. Rousel Alerta Av…" at bounding box center [101, 244] width 159 height 444
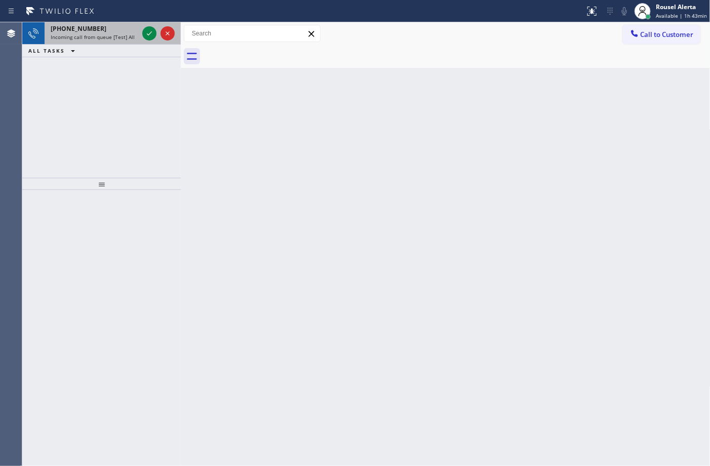
drag, startPoint x: 121, startPoint y: 31, endPoint x: 129, endPoint y: 31, distance: 8.6
click at [121, 31] on div "+15104686402" at bounding box center [95, 28] width 88 height 9
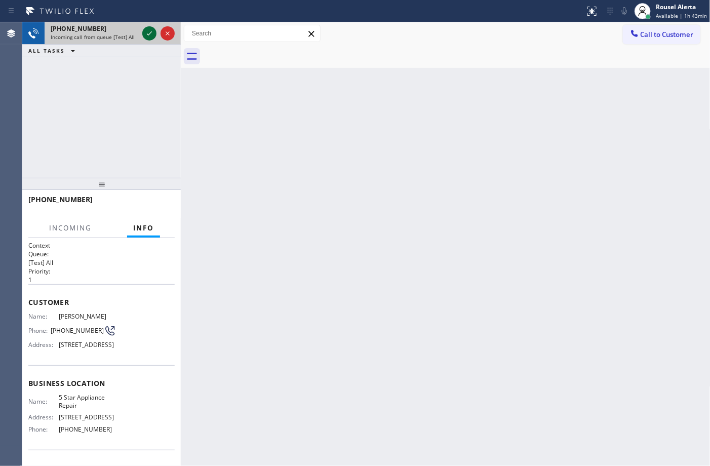
click at [146, 32] on icon at bounding box center [149, 33] width 12 height 12
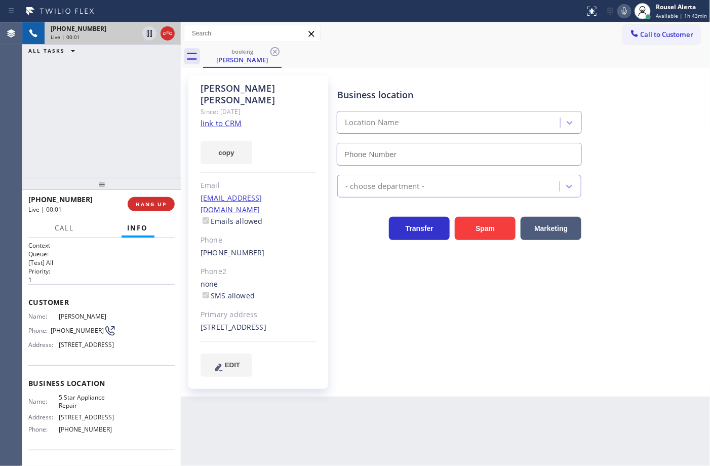
type input "[PHONE_NUMBER]"
click at [217, 118] on link "link to CRM" at bounding box center [221, 123] width 41 height 10
click at [148, 35] on icon at bounding box center [149, 33] width 12 height 12
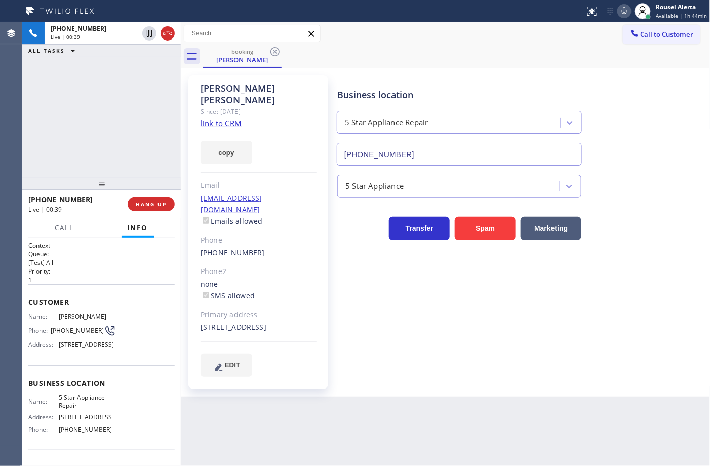
click at [621, 14] on icon at bounding box center [625, 11] width 12 height 12
click at [147, 38] on icon at bounding box center [149, 33] width 12 height 12
click at [627, 11] on icon at bounding box center [624, 11] width 5 height 8
click at [347, 451] on div "Back to Dashboard Change Sender ID Customers Technicians Select a contact Outbo…" at bounding box center [446, 244] width 530 height 444
click at [146, 114] on div "+15104686402 Live | 02:49 ALL TASKS ALL TASKS ACTIVE TASKS TASKS IN WRAP UP" at bounding box center [101, 100] width 159 height 156
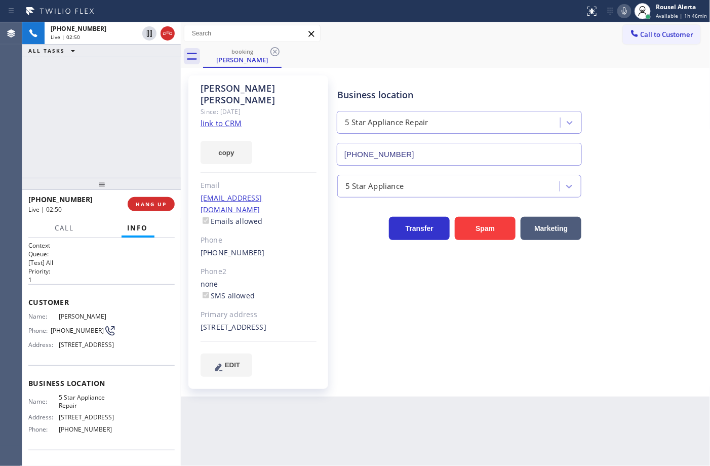
click at [303, 414] on div "Back to Dashboard Change Sender ID Customers Technicians Select a contact Outbo…" at bounding box center [446, 244] width 530 height 444
click at [87, 128] on div "+15104686402 Live | 02:51 ALL TASKS ALL TASKS ACTIVE TASKS TASKS IN WRAP UP" at bounding box center [101, 100] width 159 height 156
click at [154, 207] on button "HANG UP" at bounding box center [151, 204] width 47 height 14
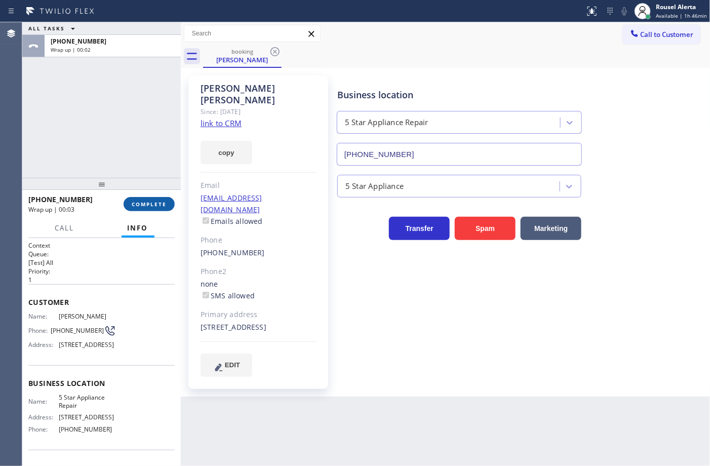
click at [131, 203] on button "COMPLETE" at bounding box center [149, 204] width 51 height 14
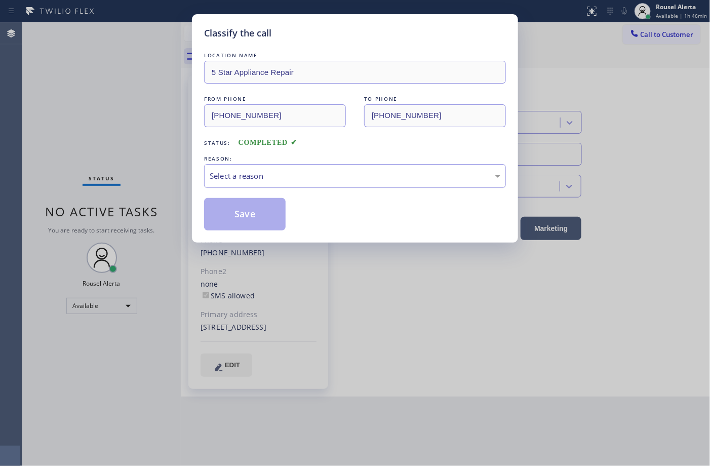
click at [334, 180] on div "Select a reason" at bounding box center [355, 176] width 291 height 12
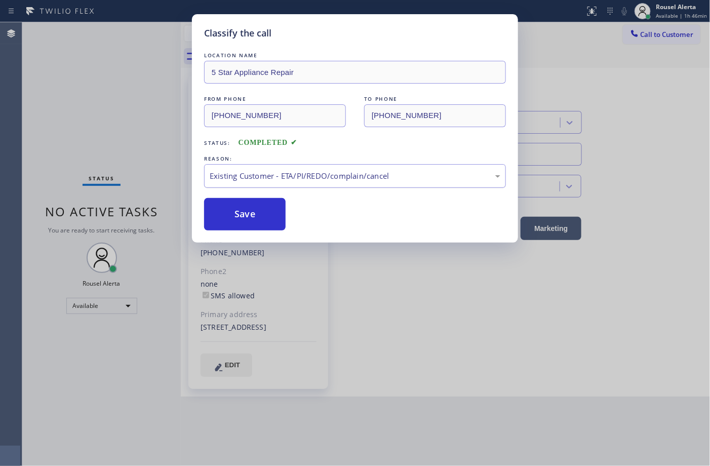
click at [239, 187] on div "Existing Customer - ETA/PI/REDO/complain/cancel" at bounding box center [355, 176] width 302 height 24
drag, startPoint x: 249, startPoint y: 198, endPoint x: 249, endPoint y: 204, distance: 6.1
click at [248, 198] on div "LOCATION NAME 5 Star Appliance Repair FROM PHONE (510) 468-6402 TO PHONE (855) …" at bounding box center [355, 140] width 302 height 180
click at [251, 211] on button "Save" at bounding box center [245, 214] width 82 height 32
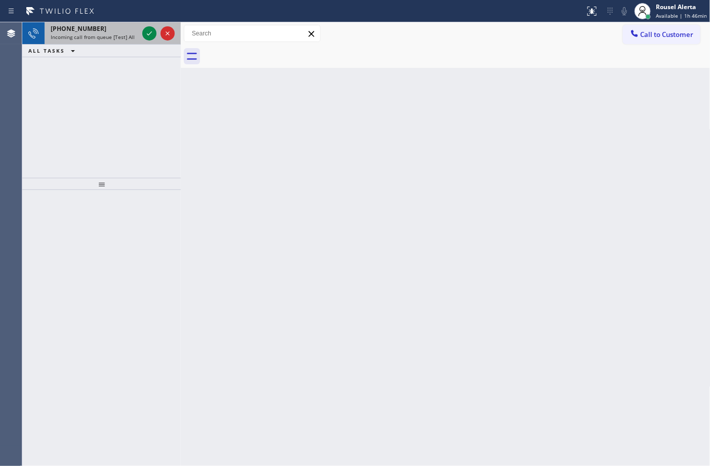
click at [117, 36] on span "Incoming call from queue [Test] All" at bounding box center [93, 36] width 84 height 7
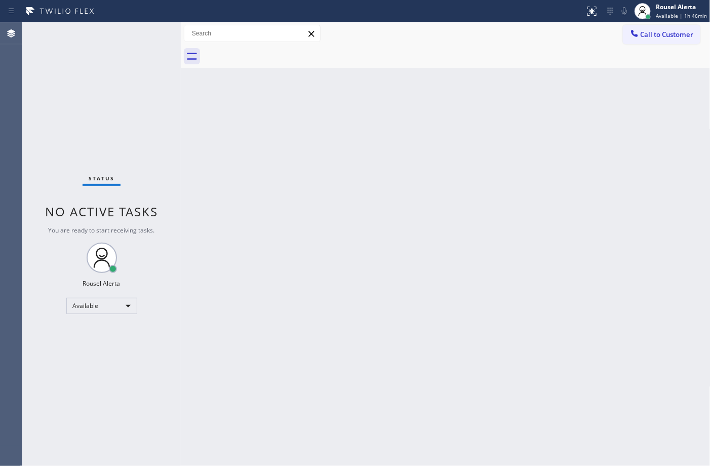
click at [145, 34] on div "Status No active tasks You are ready to start receiving tasks. Rousel Alerta Av…" at bounding box center [101, 244] width 159 height 444
click at [146, 34] on div "Status No active tasks You are ready to start receiving tasks. Rousel Alerta Av…" at bounding box center [101, 244] width 159 height 444
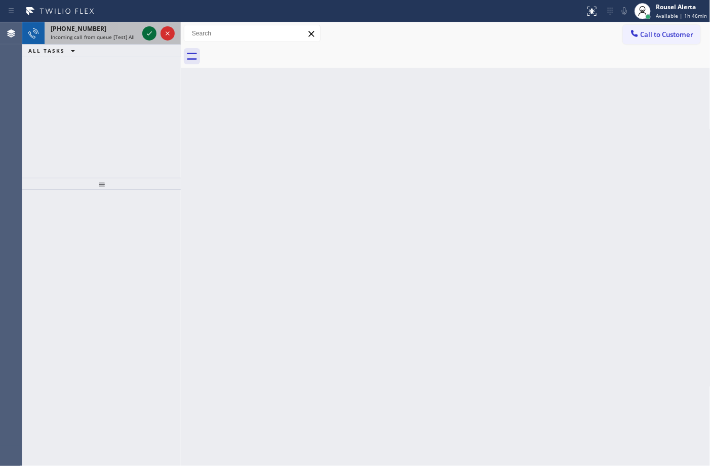
click at [146, 34] on icon at bounding box center [149, 33] width 12 height 12
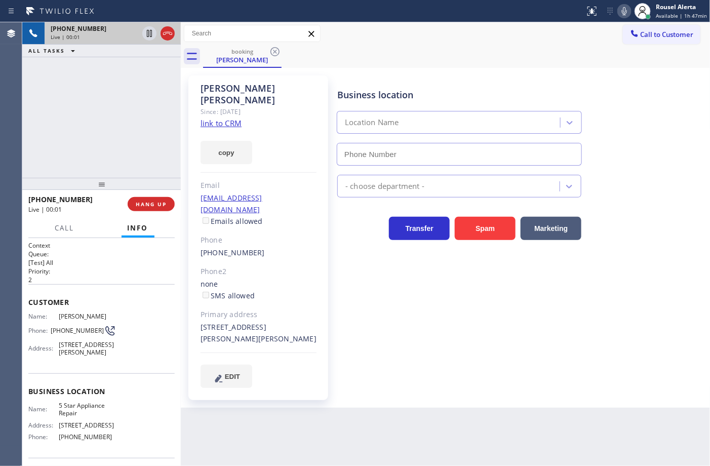
type input "[PHONE_NUMBER]"
click at [213, 118] on link "link to CRM" at bounding box center [221, 123] width 41 height 10
drag, startPoint x: 122, startPoint y: 114, endPoint x: 128, endPoint y: 99, distance: 16.4
click at [123, 115] on div "+18779277268 Live | 02:49 ALL TASKS ALL TASKS ACTIVE TASKS TASKS IN WRAP UP" at bounding box center [101, 100] width 159 height 156
drag, startPoint x: 117, startPoint y: 82, endPoint x: 139, endPoint y: 54, distance: 35.7
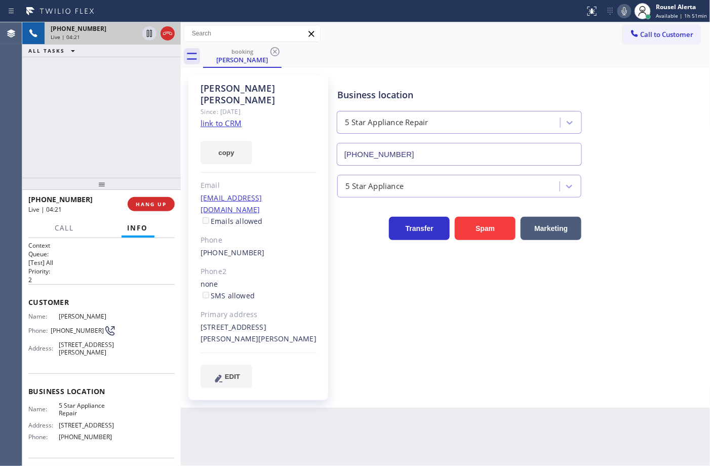
click at [120, 79] on div "+18779277268 Live | 04:21 ALL TASKS ALL TASKS ACTIVE TASKS TASKS IN WRAP UP" at bounding box center [101, 100] width 159 height 156
click at [147, 36] on icon at bounding box center [149, 33] width 5 height 7
drag, startPoint x: 622, startPoint y: 9, endPoint x: 627, endPoint y: 48, distance: 39.8
click at [622, 9] on icon at bounding box center [625, 11] width 12 height 12
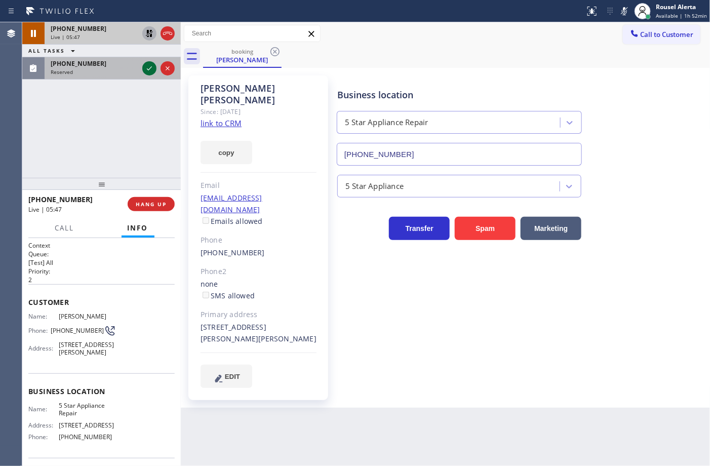
drag, startPoint x: 107, startPoint y: 62, endPoint x: 152, endPoint y: 65, distance: 45.2
click at [107, 62] on div "(305) 361-1689" at bounding box center [95, 63] width 88 height 9
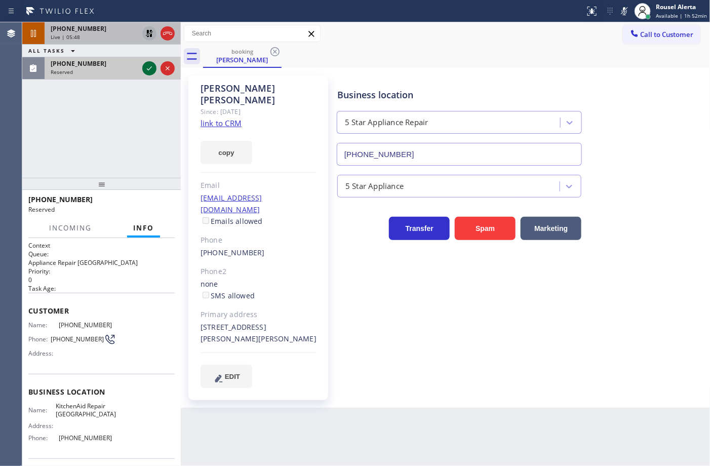
click at [150, 66] on icon at bounding box center [149, 68] width 12 height 12
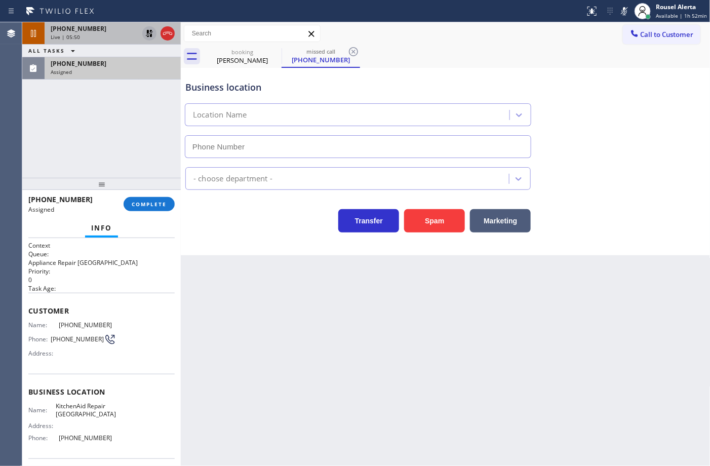
type input "(305) 676-0519"
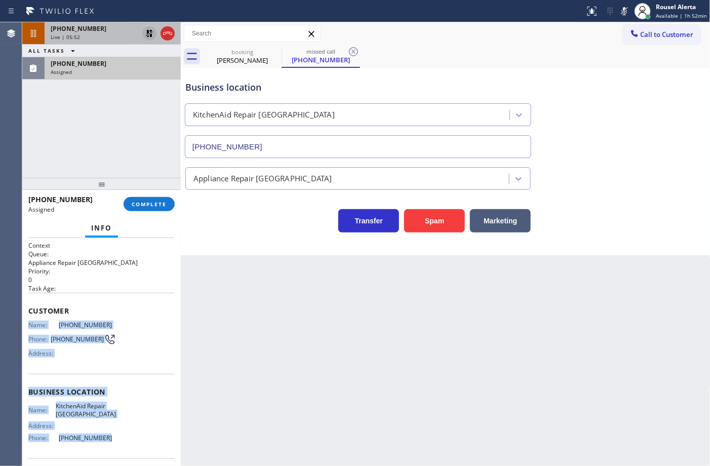
drag, startPoint x: 24, startPoint y: 321, endPoint x: 112, endPoint y: 437, distance: 146.0
click at [112, 437] on div "Context Queue: Appliance Repair High End Priority: 0 Task Age: Customer Name: (…" at bounding box center [101, 352] width 159 height 228
click at [123, 68] on div "Assigned" at bounding box center [113, 71] width 124 height 7
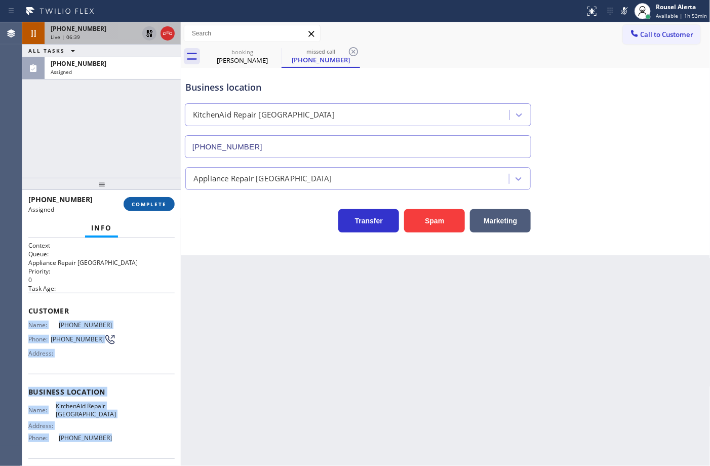
click at [161, 201] on span "COMPLETE" at bounding box center [149, 204] width 35 height 7
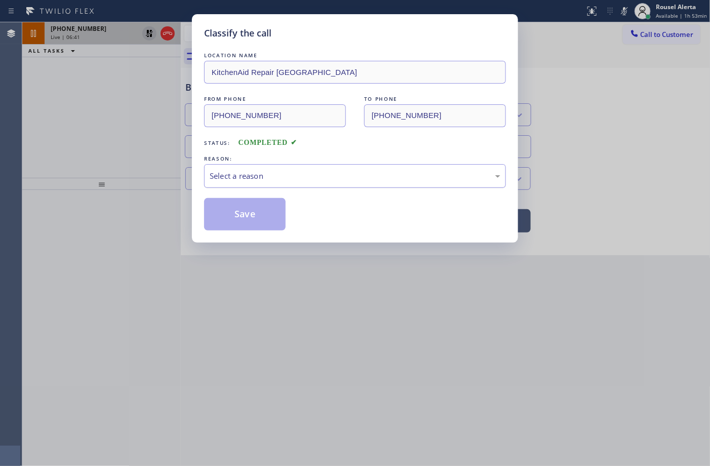
click at [270, 170] on div "Select a reason" at bounding box center [355, 176] width 291 height 12
click at [257, 221] on button "Save" at bounding box center [245, 214] width 82 height 32
type input "[PHONE_NUMBER]"
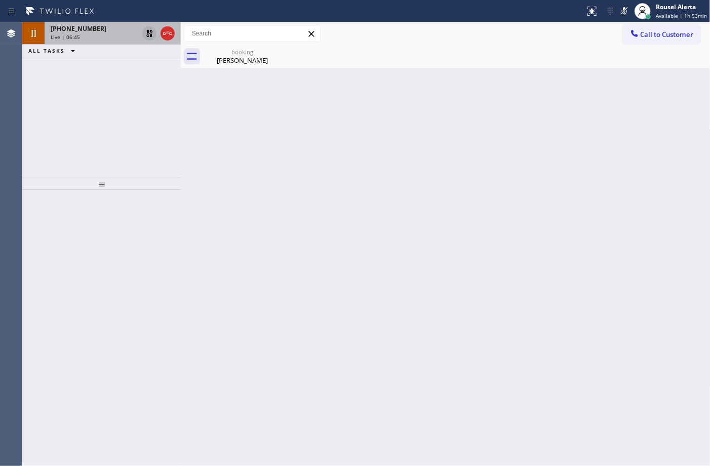
click at [95, 34] on div "Live | 06:45" at bounding box center [95, 36] width 88 height 7
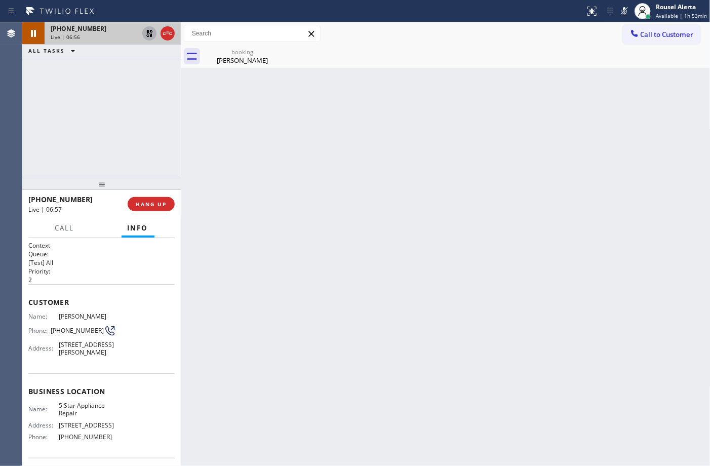
click at [107, 38] on div "Live | 06:56" at bounding box center [95, 36] width 88 height 7
click at [73, 223] on span "Call" at bounding box center [64, 227] width 19 height 9
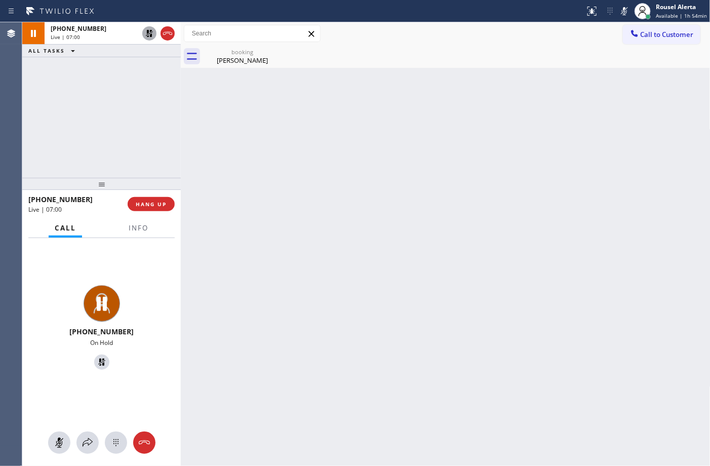
click at [146, 33] on icon at bounding box center [149, 33] width 12 height 12
click at [625, 9] on icon at bounding box center [625, 11] width 12 height 12
click at [346, 310] on div "Back to Dashboard Change Sender ID Customers Technicians Select a contact Outbo…" at bounding box center [446, 244] width 530 height 444
click at [83, 442] on icon at bounding box center [88, 443] width 12 height 12
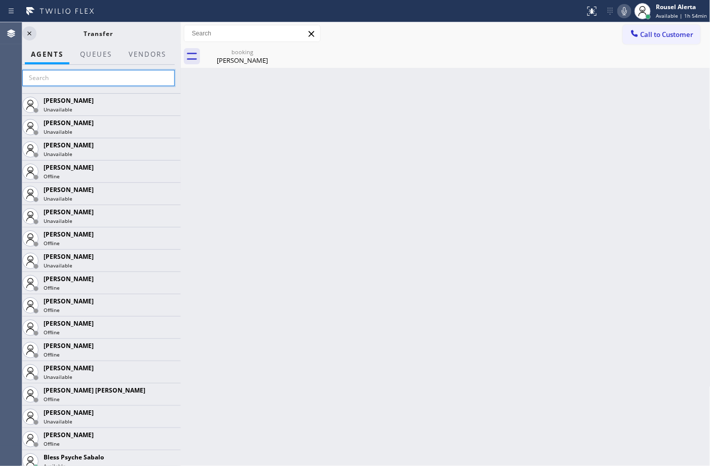
click at [85, 75] on input "text" at bounding box center [98, 78] width 153 height 16
type input "tat"
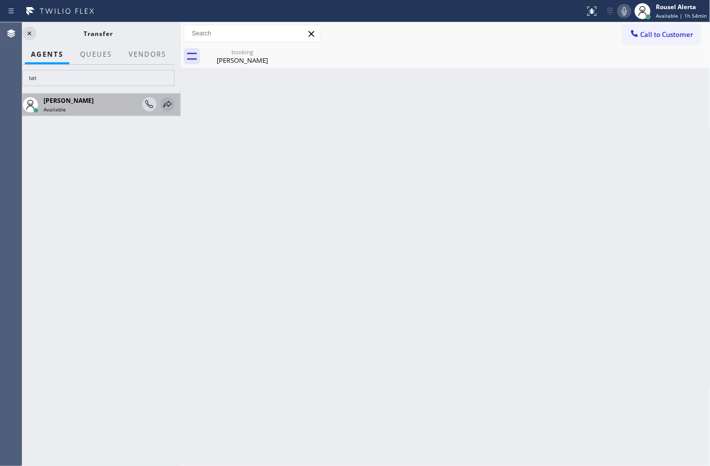
click at [162, 105] on icon at bounding box center [168, 104] width 12 height 12
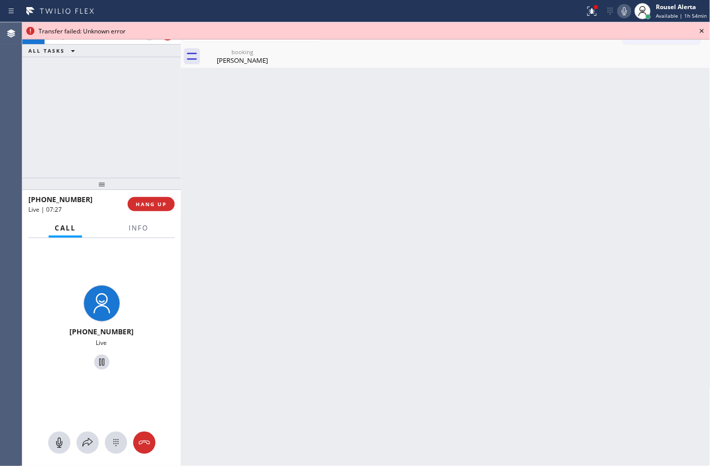
click at [84, 82] on div "+18779277268 Live | 07:27 ALL TASKS ALL TASKS ACTIVE TASKS TASKS IN WRAP UP" at bounding box center [101, 100] width 159 height 156
click at [72, 82] on div "+18779277268 Live | 07:34 ALL TASKS ALL TASKS ACTIVE TASKS TASKS IN WRAP UP" at bounding box center [101, 100] width 159 height 156
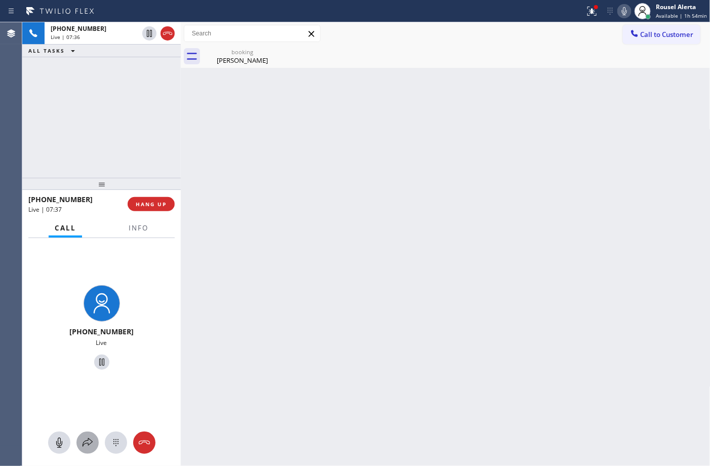
click at [90, 439] on icon at bounding box center [88, 443] width 12 height 12
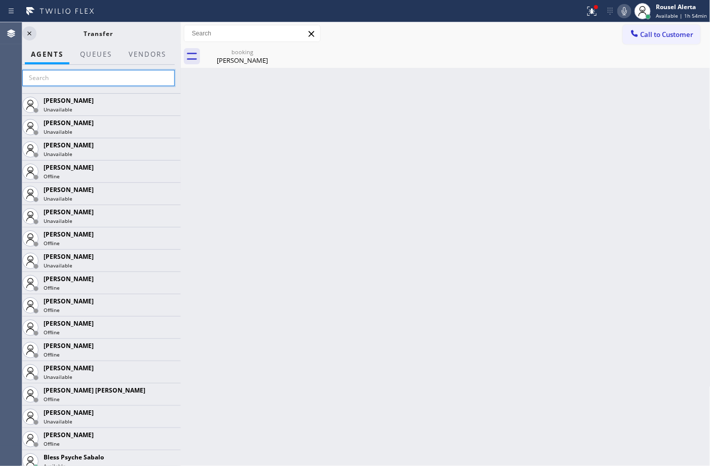
click at [101, 82] on input "text" at bounding box center [98, 78] width 153 height 16
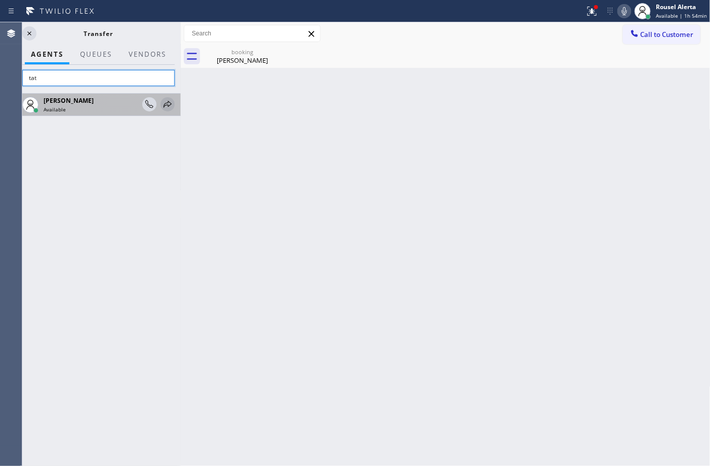
type input "tat"
click at [174, 105] on div at bounding box center [168, 104] width 14 height 12
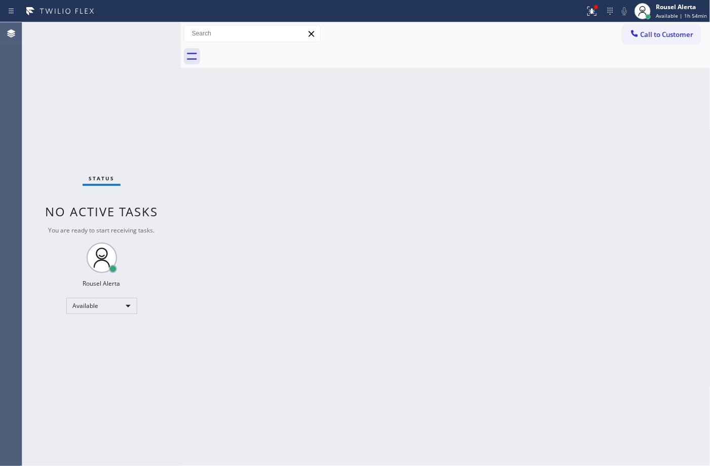
drag, startPoint x: 0, startPoint y: 0, endPoint x: 93, endPoint y: 89, distance: 128.6
click at [93, 89] on div "Status No active tasks You are ready to start receiving tasks. Rousel Alerta Av…" at bounding box center [101, 244] width 159 height 444
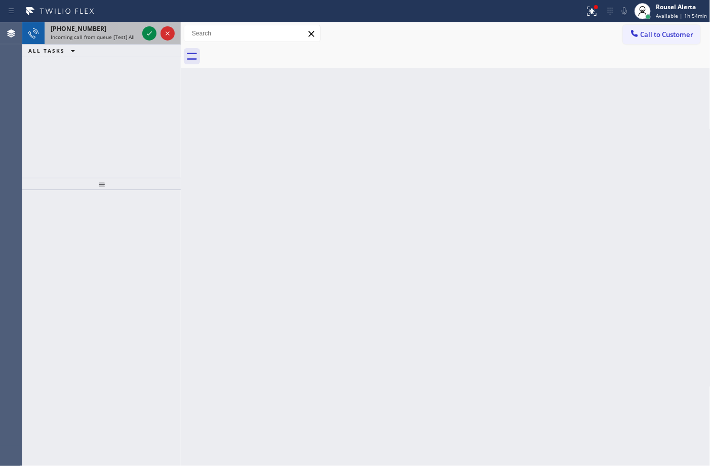
drag, startPoint x: 110, startPoint y: 41, endPoint x: 132, endPoint y: 42, distance: 21.8
click at [110, 41] on div "+16263253375 Incoming call from queue [Test] All" at bounding box center [93, 33] width 96 height 22
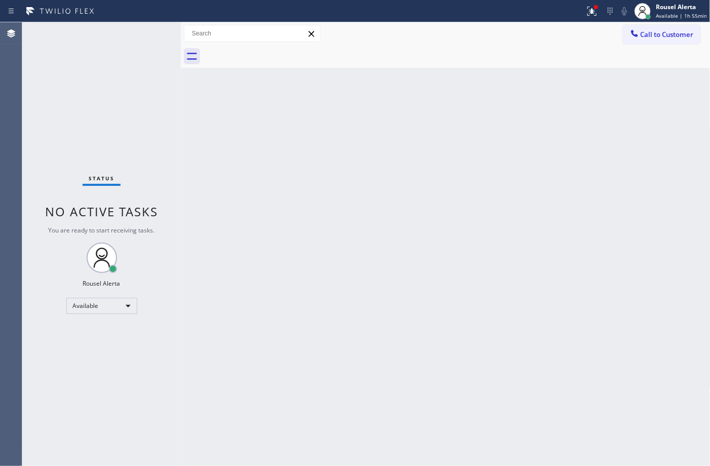
click at [158, 223] on div "Status No active tasks You are ready to start receiving tasks. Rousel Alerta Av…" at bounding box center [101, 244] width 159 height 444
click at [594, 9] on icon at bounding box center [592, 10] width 6 height 4
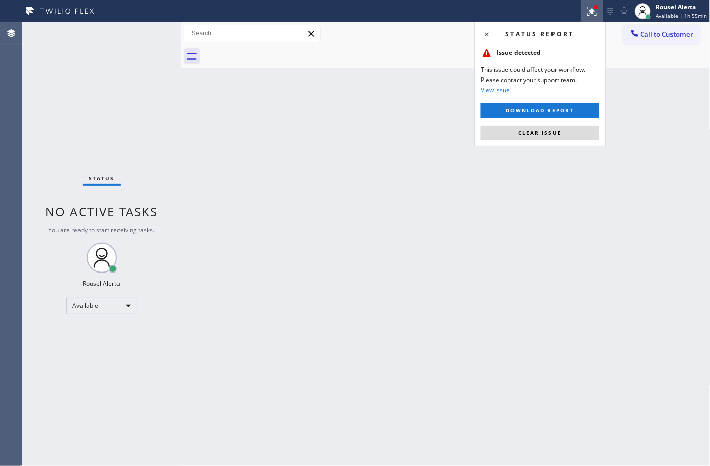
click at [562, 127] on button "Clear issue" at bounding box center [540, 133] width 119 height 14
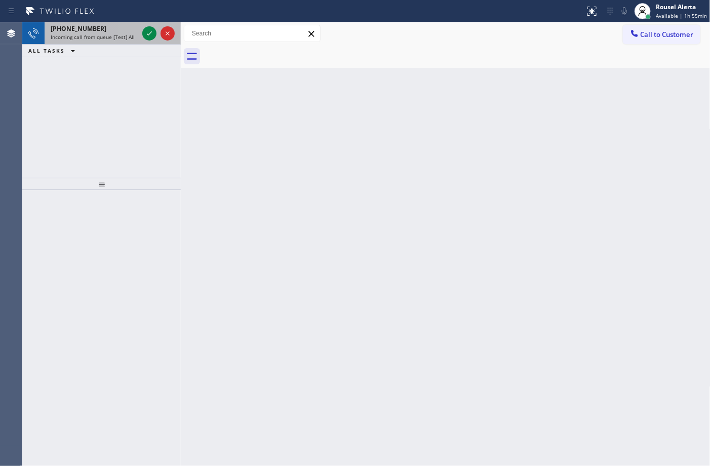
click at [72, 30] on span "+18779277268" at bounding box center [79, 28] width 56 height 9
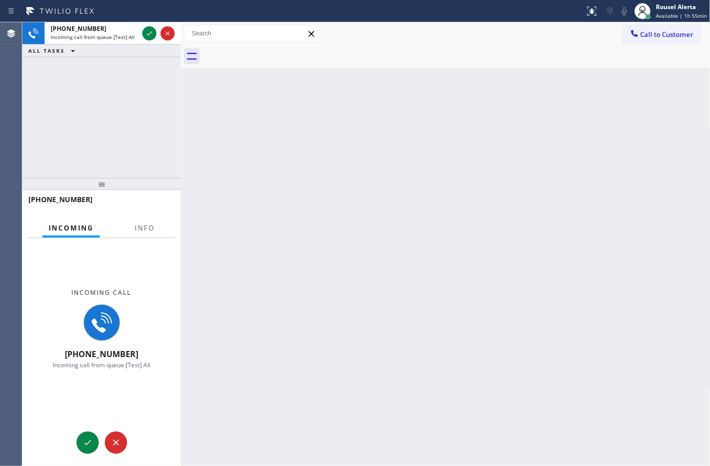
click at [147, 240] on div "Incoming call +18779277268 Incoming call from queue [Test] All" at bounding box center [101, 328] width 159 height 181
click at [147, 231] on span "Info" at bounding box center [145, 227] width 20 height 9
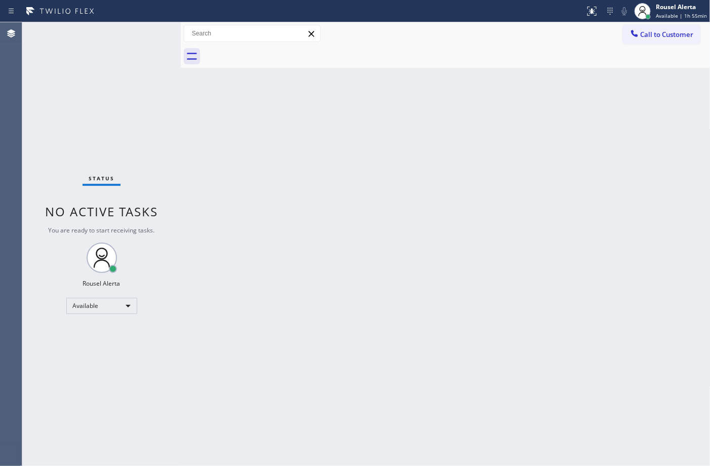
click at [279, 247] on div "Back to Dashboard Change Sender ID Customers Technicians Select a contact Outbo…" at bounding box center [446, 244] width 530 height 444
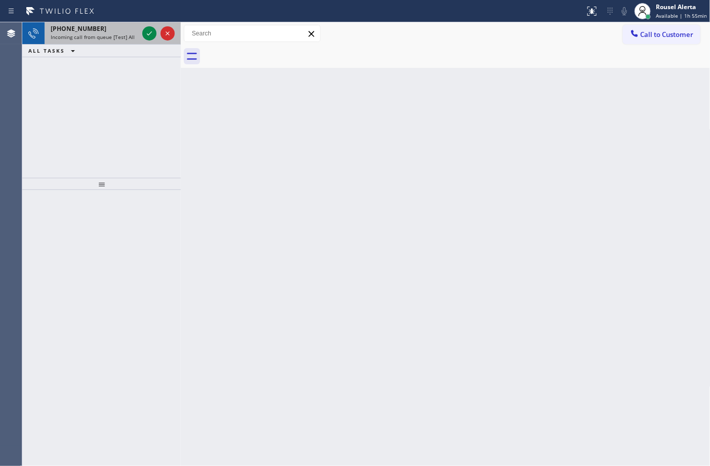
click at [119, 37] on span "Incoming call from queue [Test] All" at bounding box center [93, 36] width 84 height 7
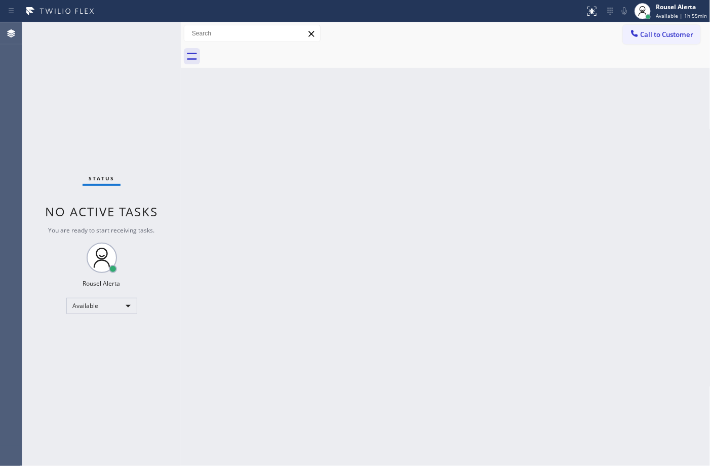
click at [119, 37] on div "Status No active tasks You are ready to start receiving tasks. Rousel Alerta Av…" at bounding box center [101, 244] width 159 height 444
click at [327, 191] on div "Back to Dashboard Change Sender ID Customers Technicians Select a contact Outbo…" at bounding box center [446, 244] width 530 height 444
click at [437, 211] on div "Back to Dashboard Change Sender ID Customers Technicians Select a contact Outbo…" at bounding box center [446, 244] width 530 height 444
click at [670, 7] on div "Rousel Alerta" at bounding box center [681, 7] width 51 height 9
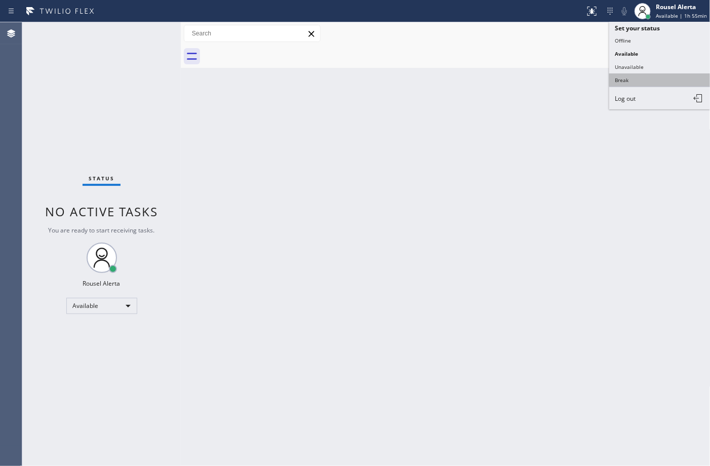
click at [659, 77] on button "Break" at bounding box center [660, 79] width 101 height 13
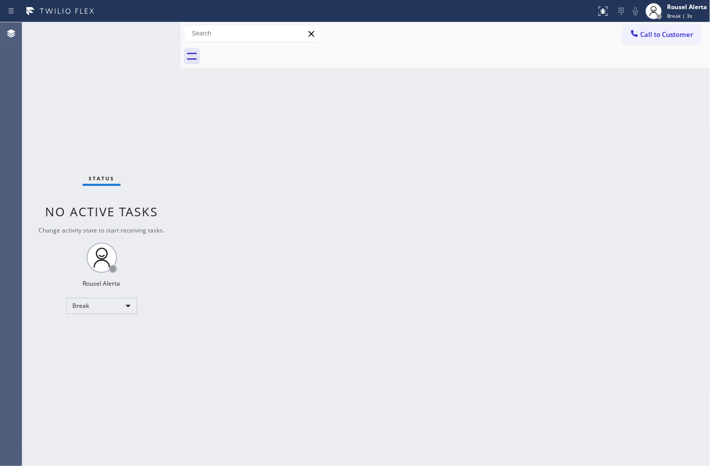
click at [133, 91] on div "Status No active tasks Change activity state to start receiving tasks. Rousel A…" at bounding box center [101, 244] width 159 height 444
